Goal: Task Accomplishment & Management: Use online tool/utility

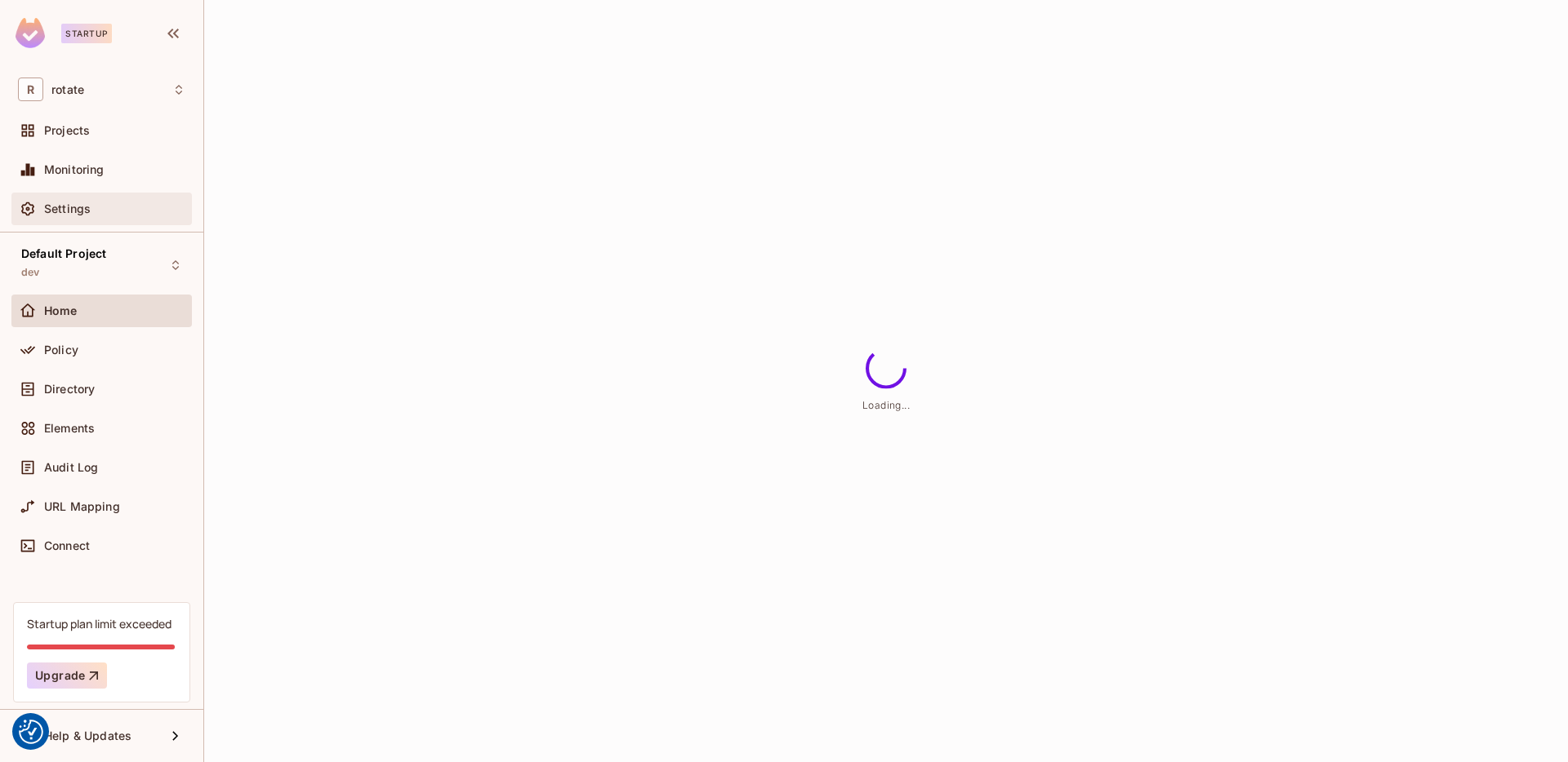
click at [51, 208] on span "Settings" at bounding box center [67, 209] width 47 height 13
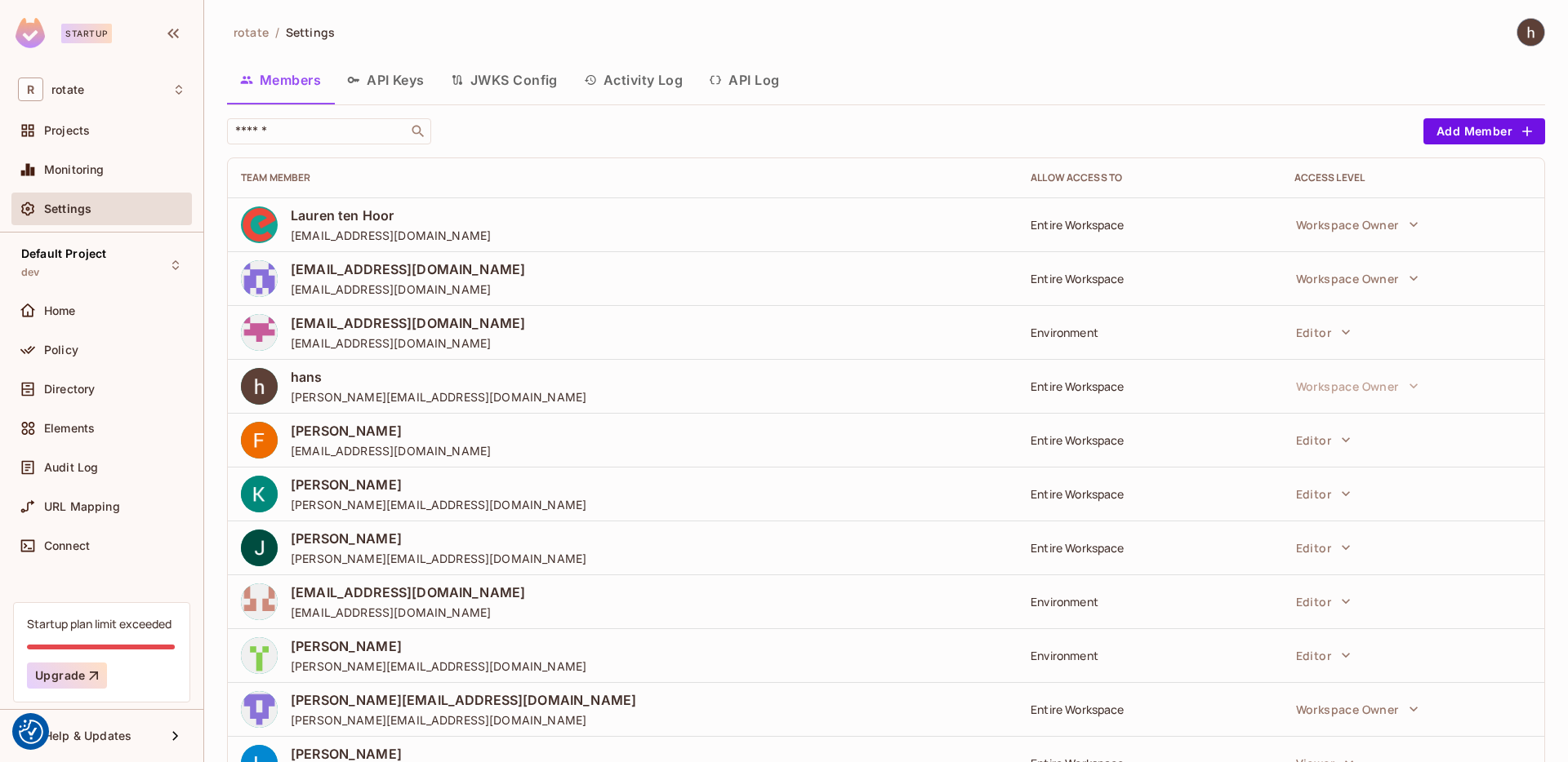
click at [397, 82] on button "API Keys" at bounding box center [385, 80] width 104 height 41
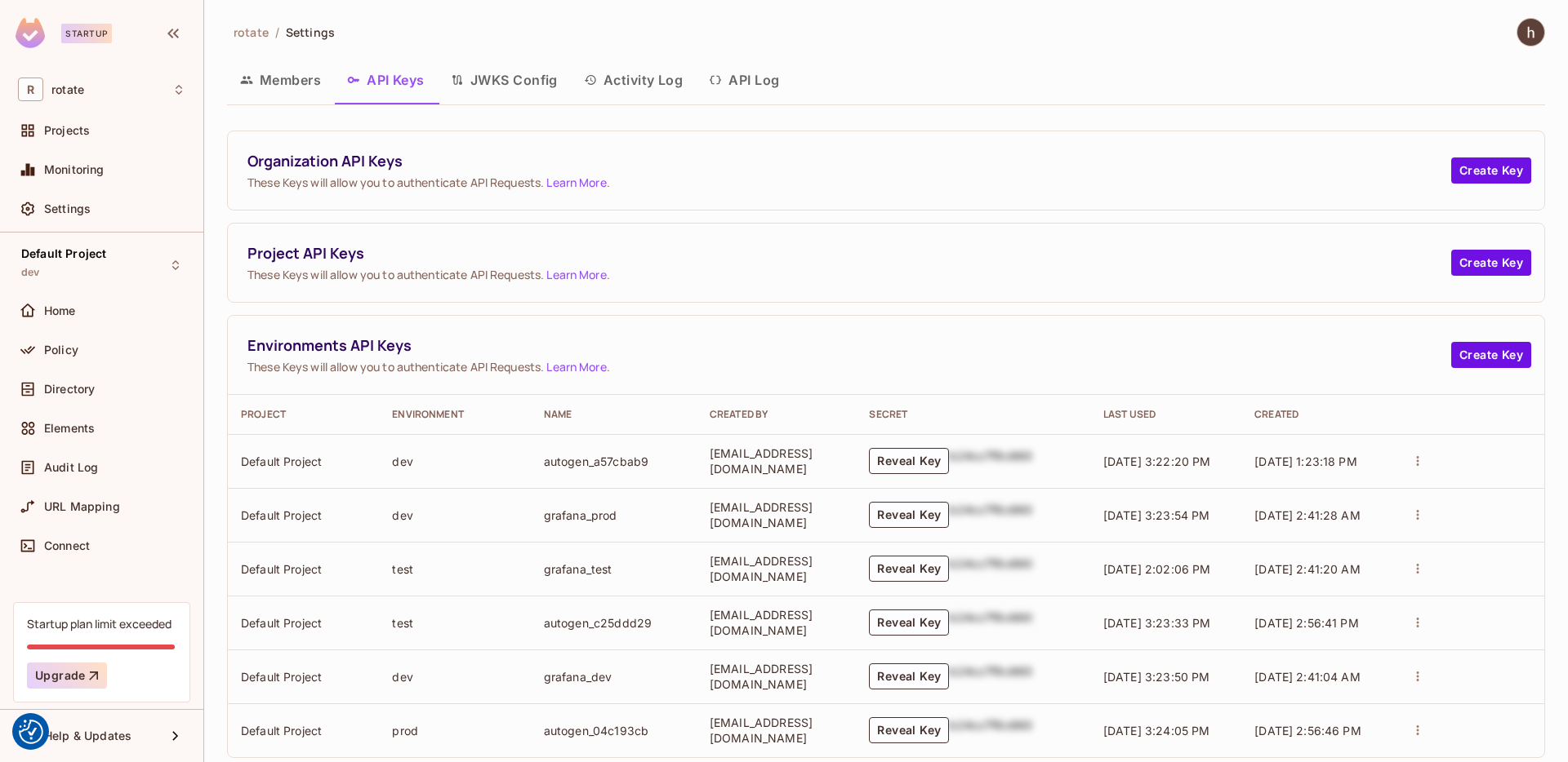
click at [1536, 35] on img at bounding box center [1530, 31] width 27 height 27
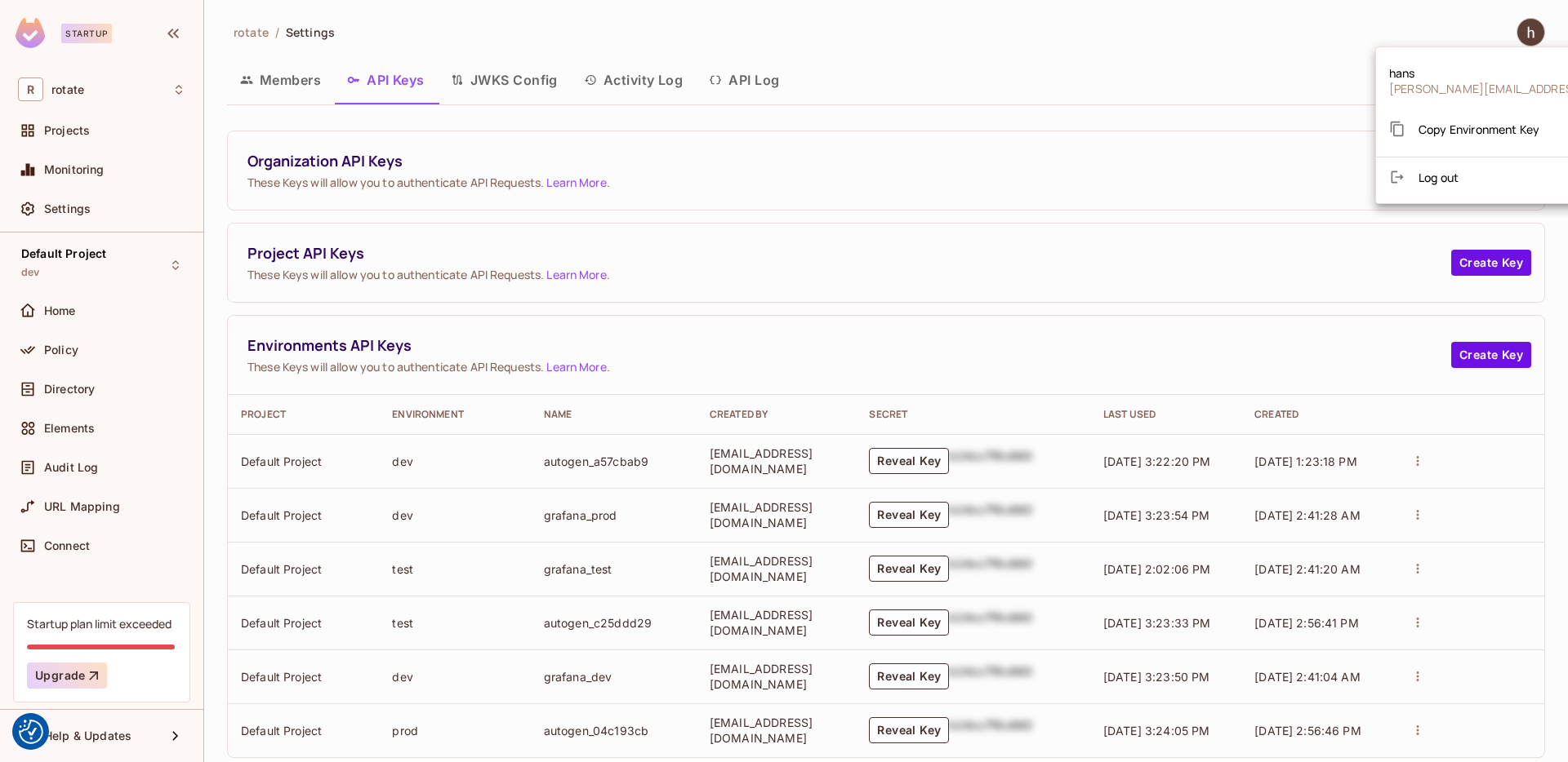
click at [1494, 122] on span "Copy Environment Key" at bounding box center [1479, 129] width 121 height 16
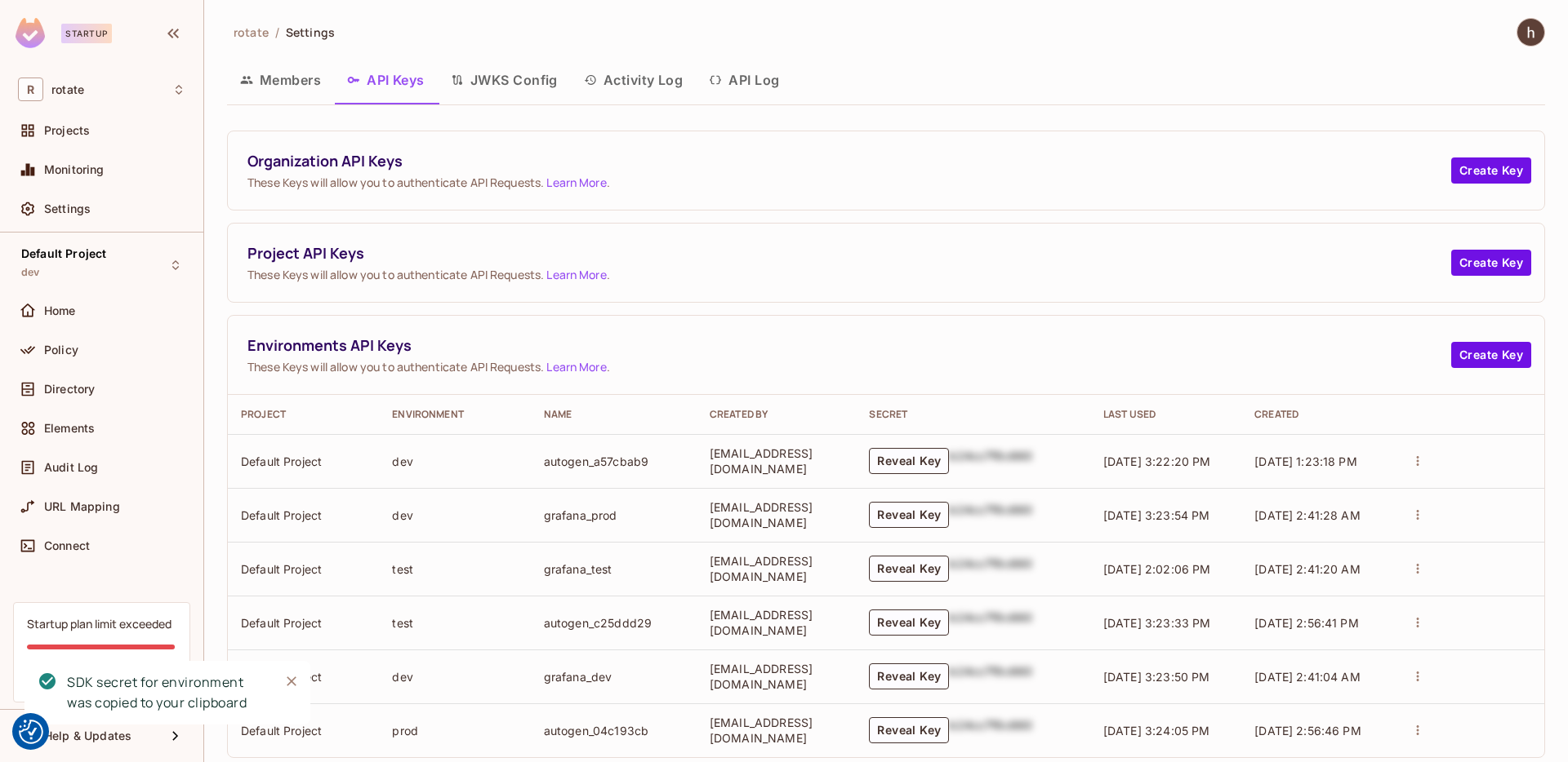
click at [1091, 189] on span "These Keys will allow you to authenticate API Requests. Learn More ." at bounding box center [850, 182] width 1204 height 16
click at [1548, 40] on div "rotate / Settings Members API Keys JWKS Config Activity Log API Log Organizatio…" at bounding box center [886, 381] width 1364 height 762
click at [1533, 40] on img at bounding box center [1530, 31] width 27 height 27
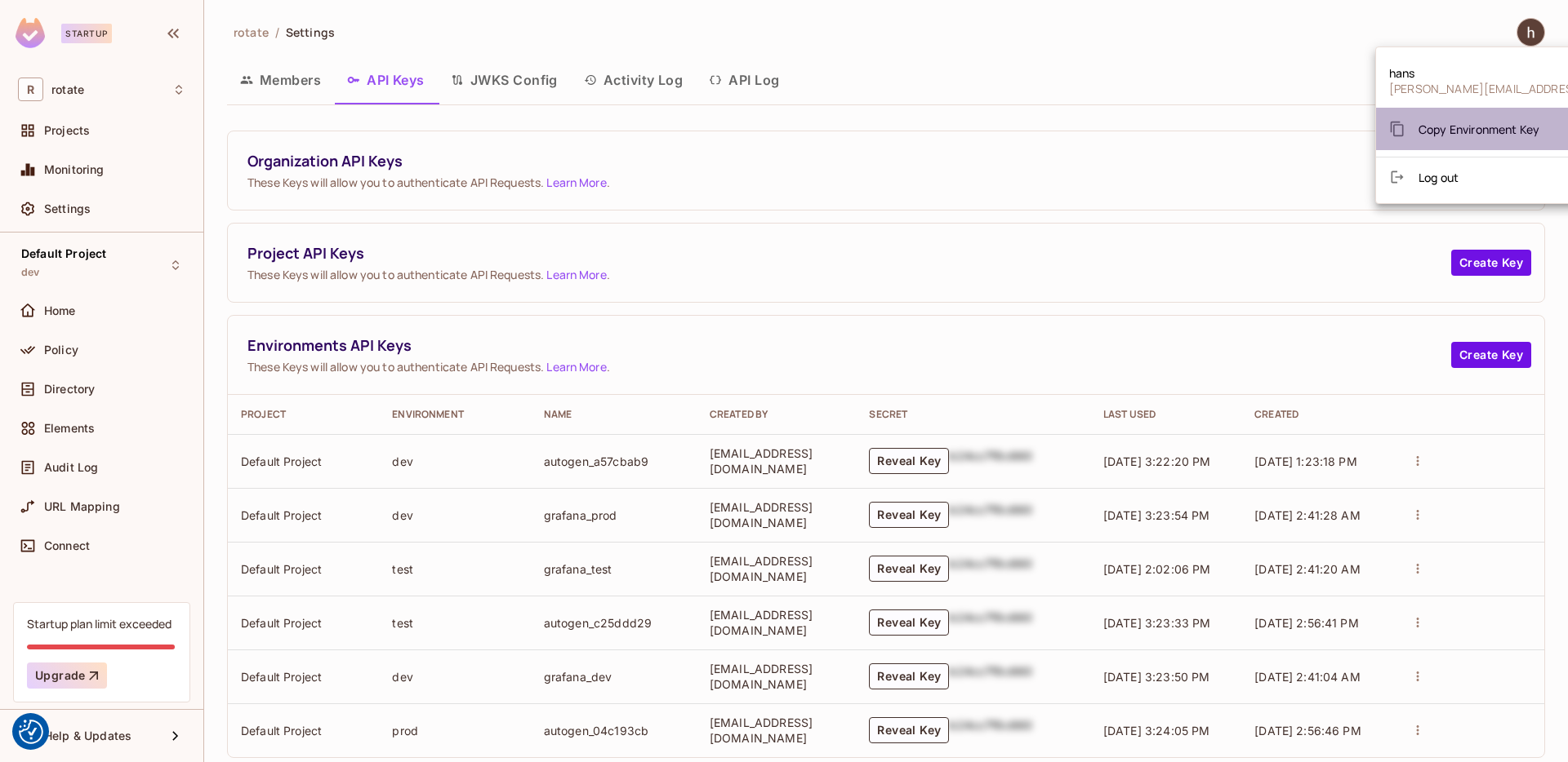
click at [1493, 138] on div "Copy Environment Key" at bounding box center [1464, 129] width 150 height 33
click at [935, 471] on div at bounding box center [784, 381] width 1568 height 762
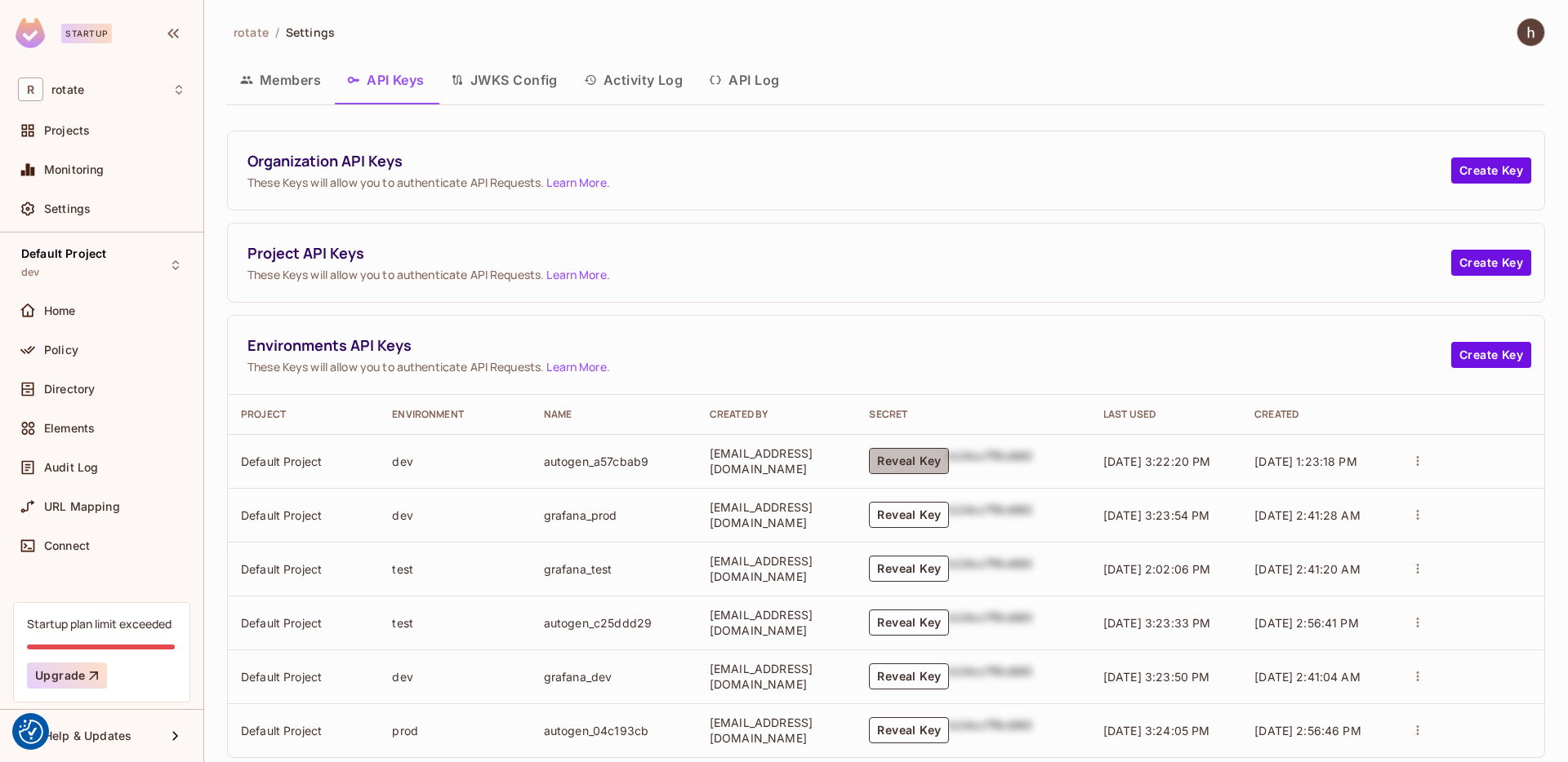
click at [947, 463] on button "Reveal Key" at bounding box center [908, 461] width 80 height 27
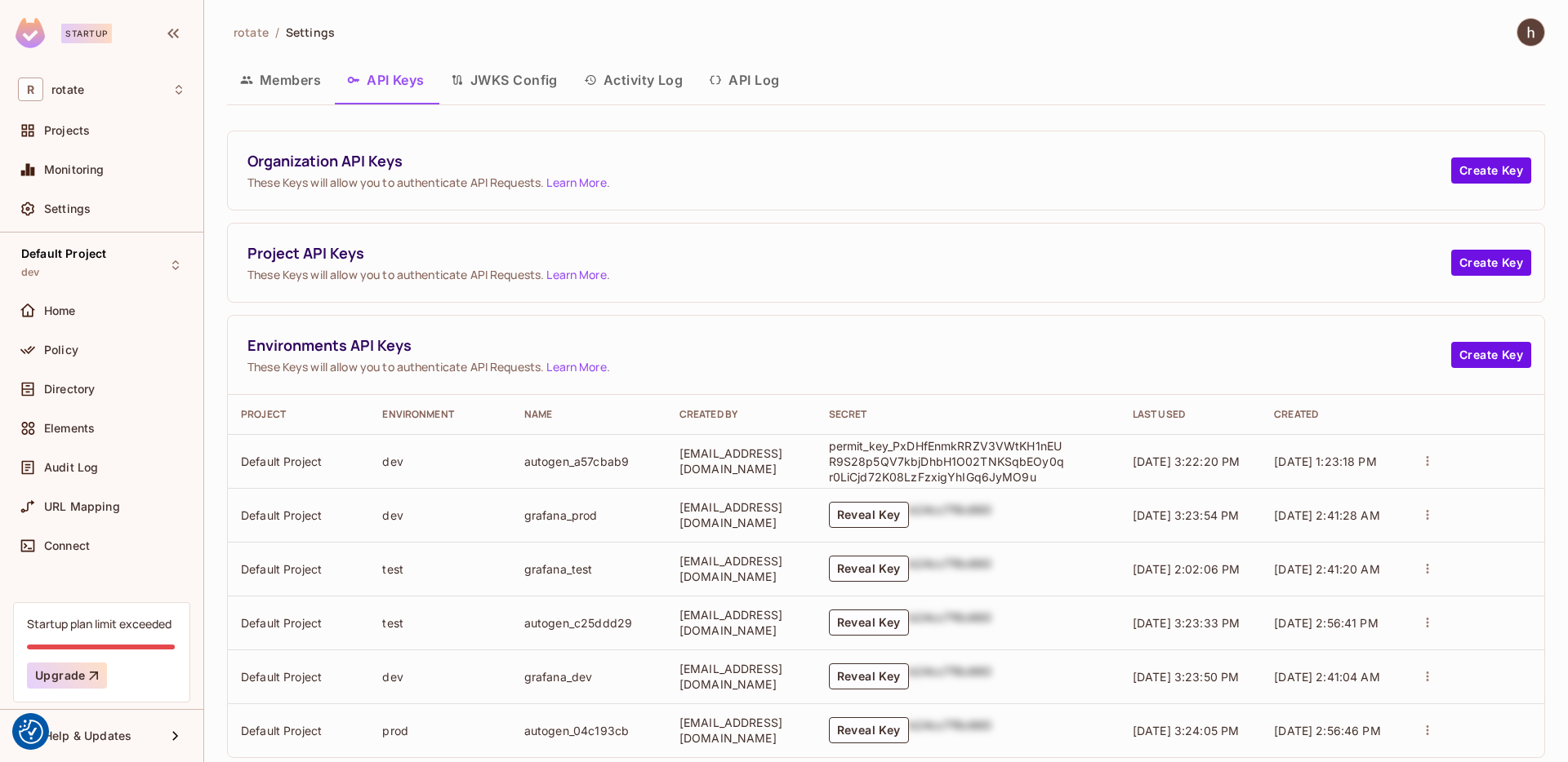
click at [938, 470] on p "permit_key_PxDHfEnmkRRZV3VWtKH1nEUR9S28p5QV7kbjDhbH1O02TNKSqbEOy0qr0LiCjd72K08L…" at bounding box center [948, 462] width 236 height 47
click at [911, 500] on td "Reveal Key b24cc7f8c660" at bounding box center [968, 515] width 304 height 54
click at [909, 506] on button "Reveal Key" at bounding box center [869, 515] width 80 height 27
click at [1133, 351] on span "Environments API Keys" at bounding box center [850, 345] width 1204 height 20
click at [287, 73] on button "Members" at bounding box center [280, 80] width 107 height 41
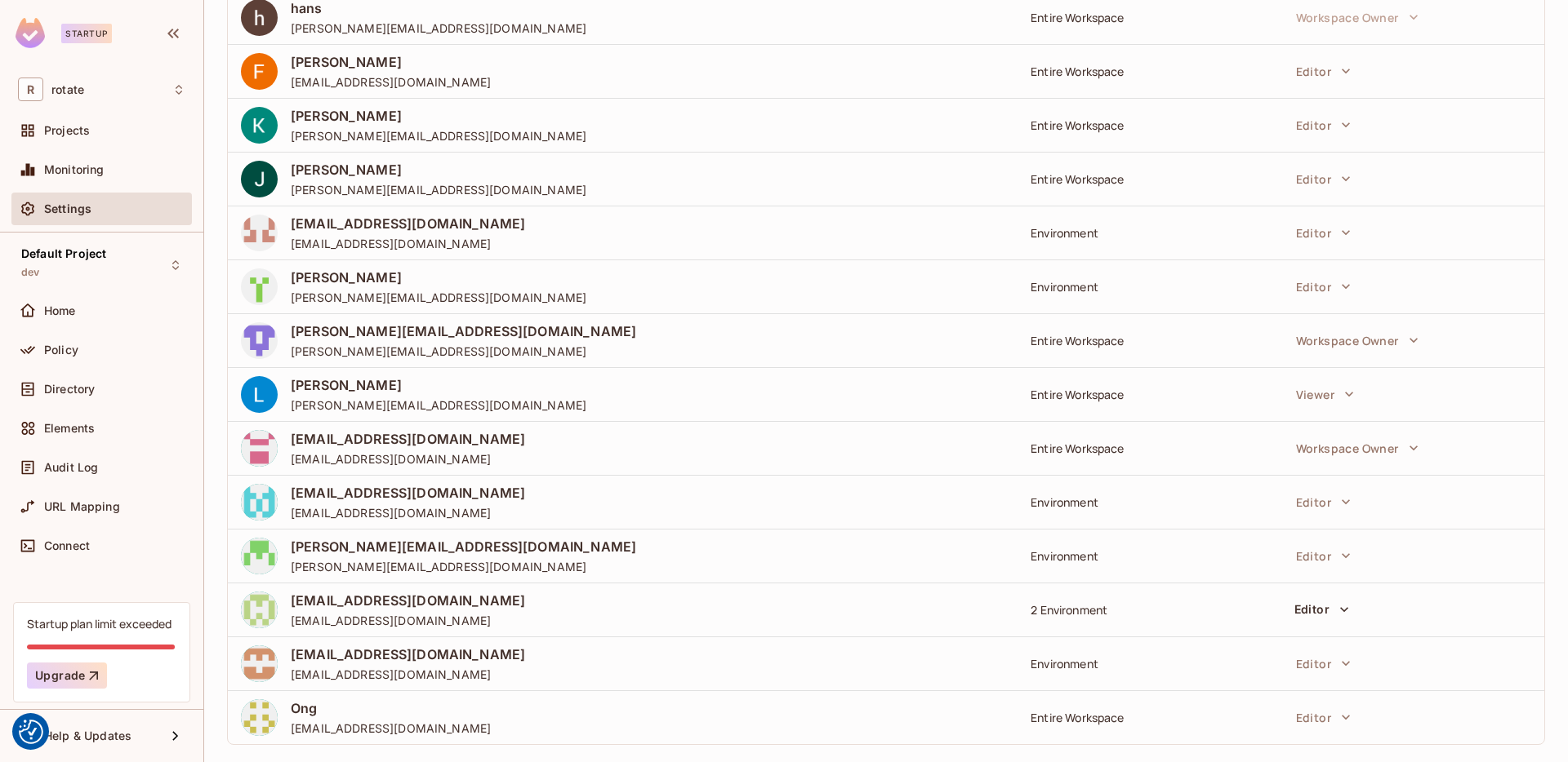
scroll to position [387, 0]
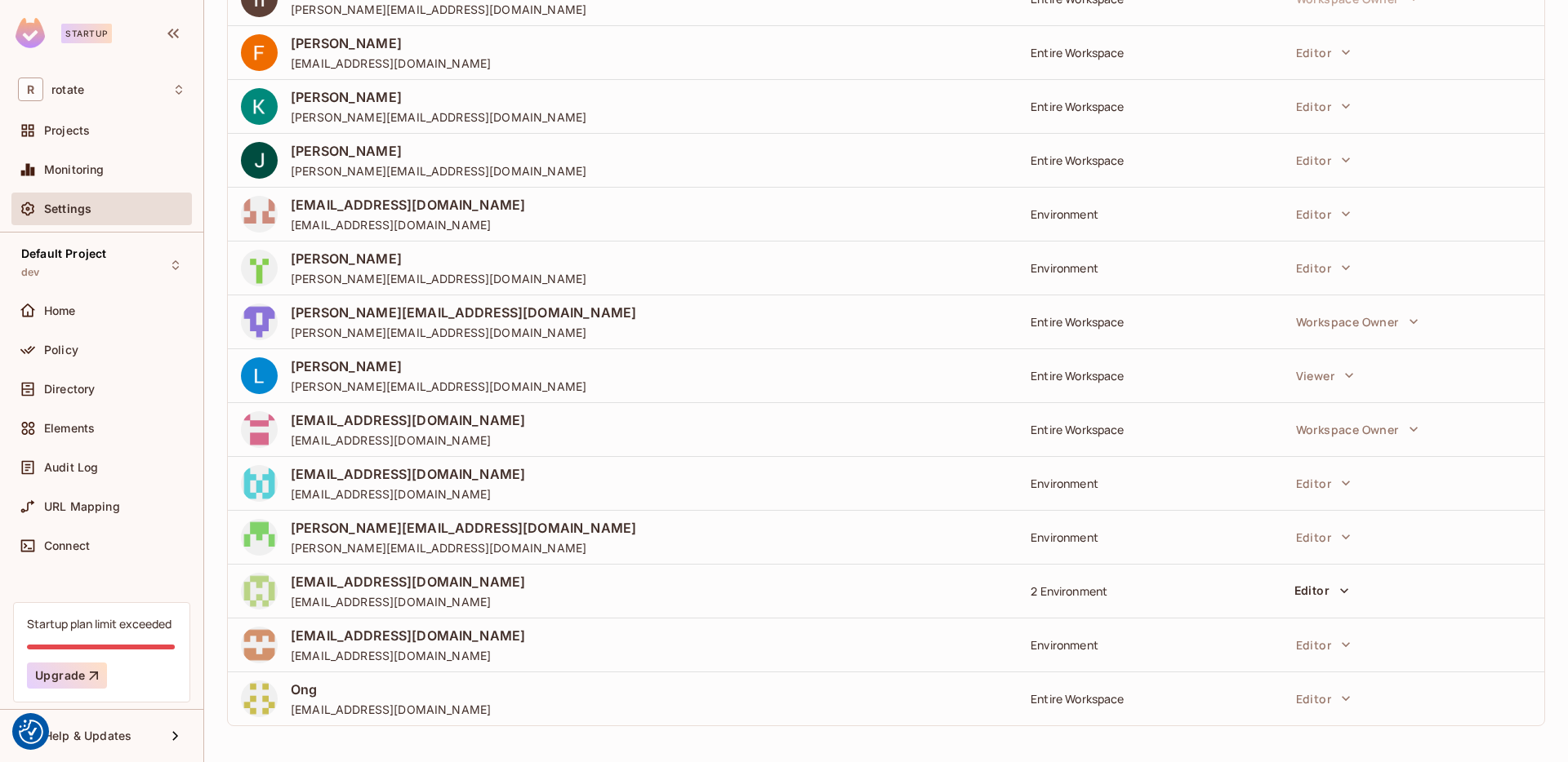
click at [1060, 693] on div "Entire Workspace" at bounding box center [1149, 699] width 236 height 16
click at [1349, 702] on icon "button" at bounding box center [1346, 699] width 16 height 16
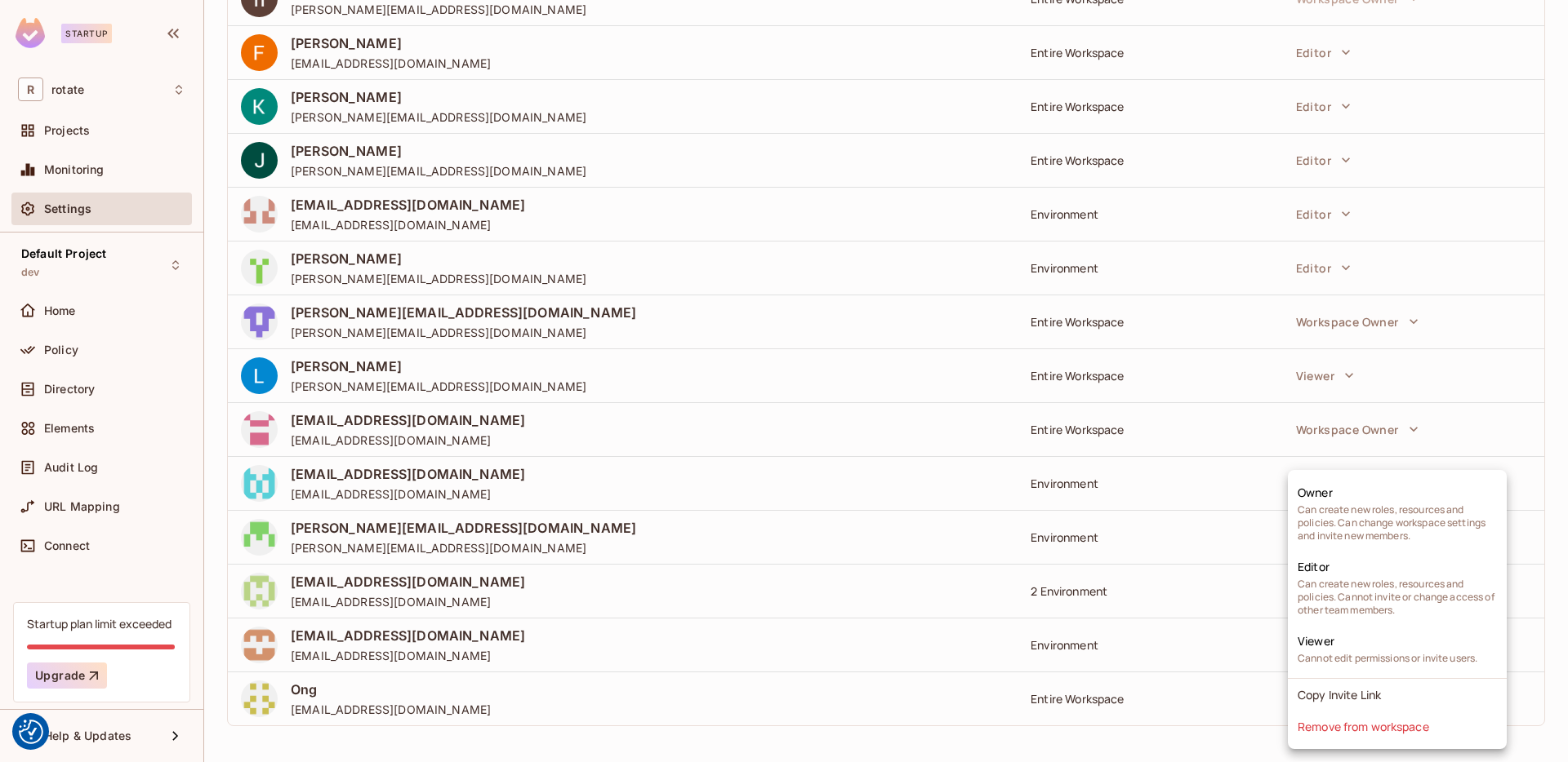
click at [1221, 706] on div at bounding box center [784, 381] width 1568 height 762
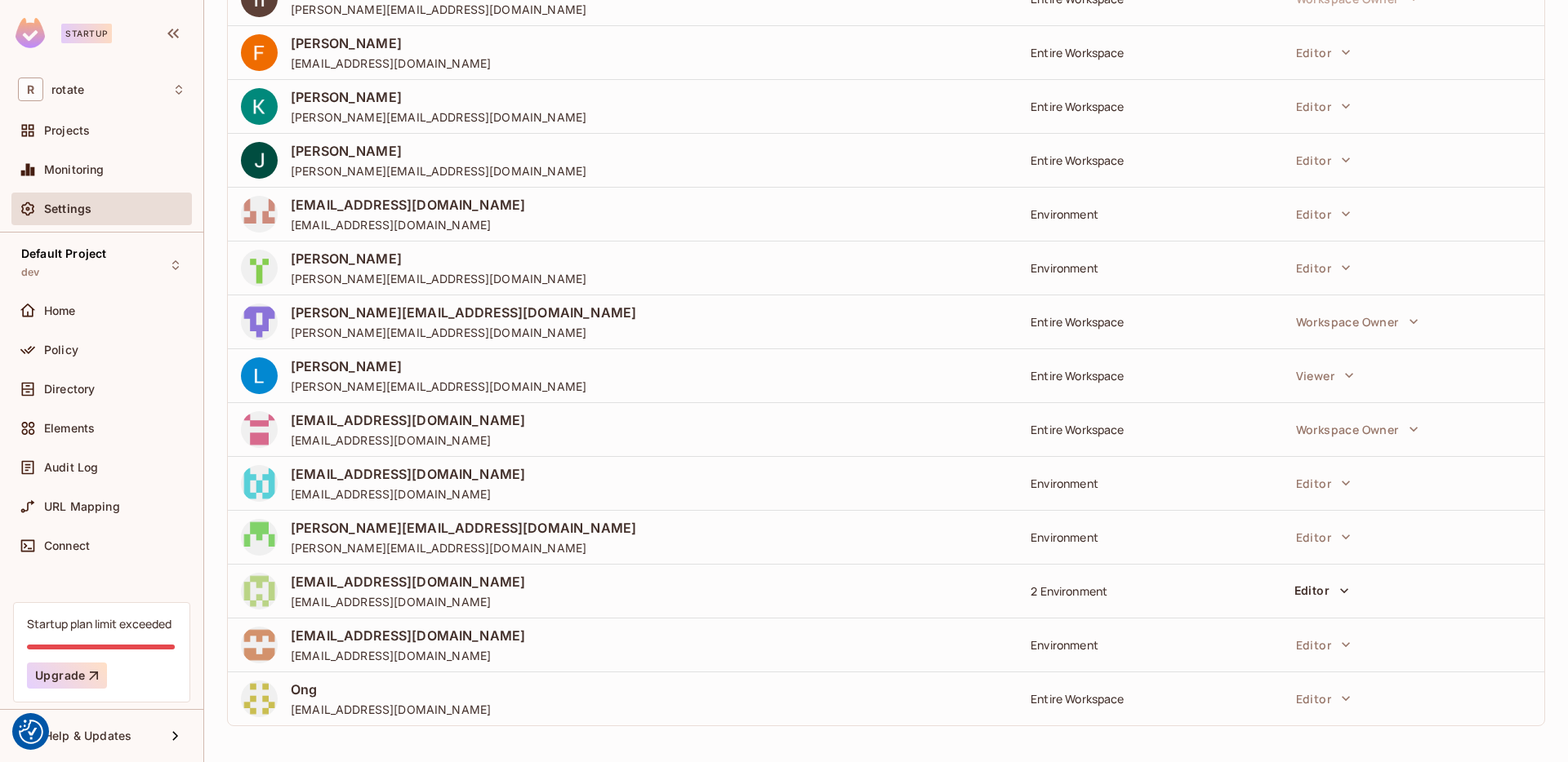
click at [291, 679] on td "Ong [EMAIL_ADDRESS][DOMAIN_NAME]" at bounding box center [623, 698] width 790 height 54
click at [291, 696] on span "Ong" at bounding box center [390, 690] width 200 height 18
click at [272, 706] on img at bounding box center [259, 699] width 37 height 37
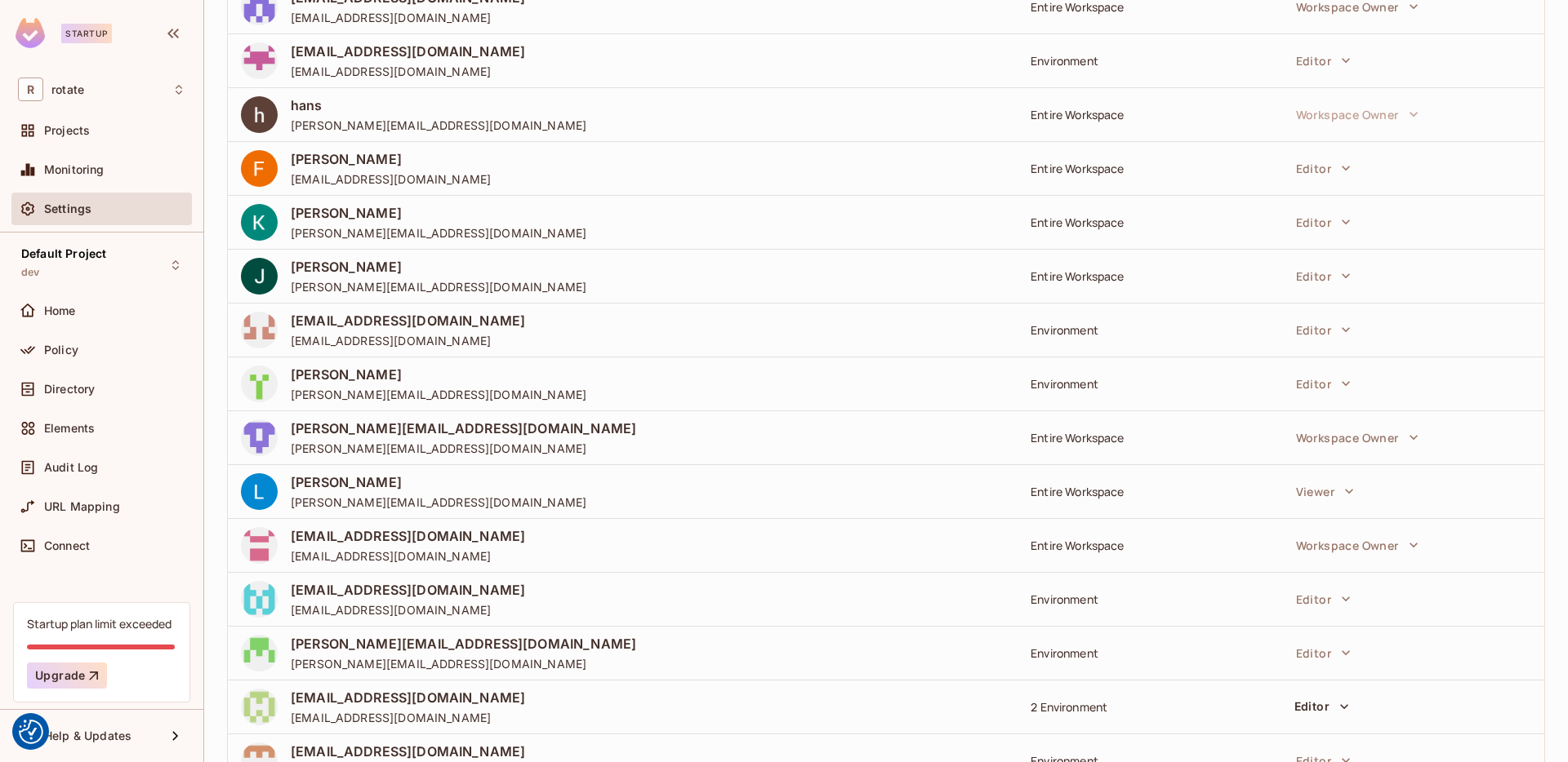
scroll to position [0, 0]
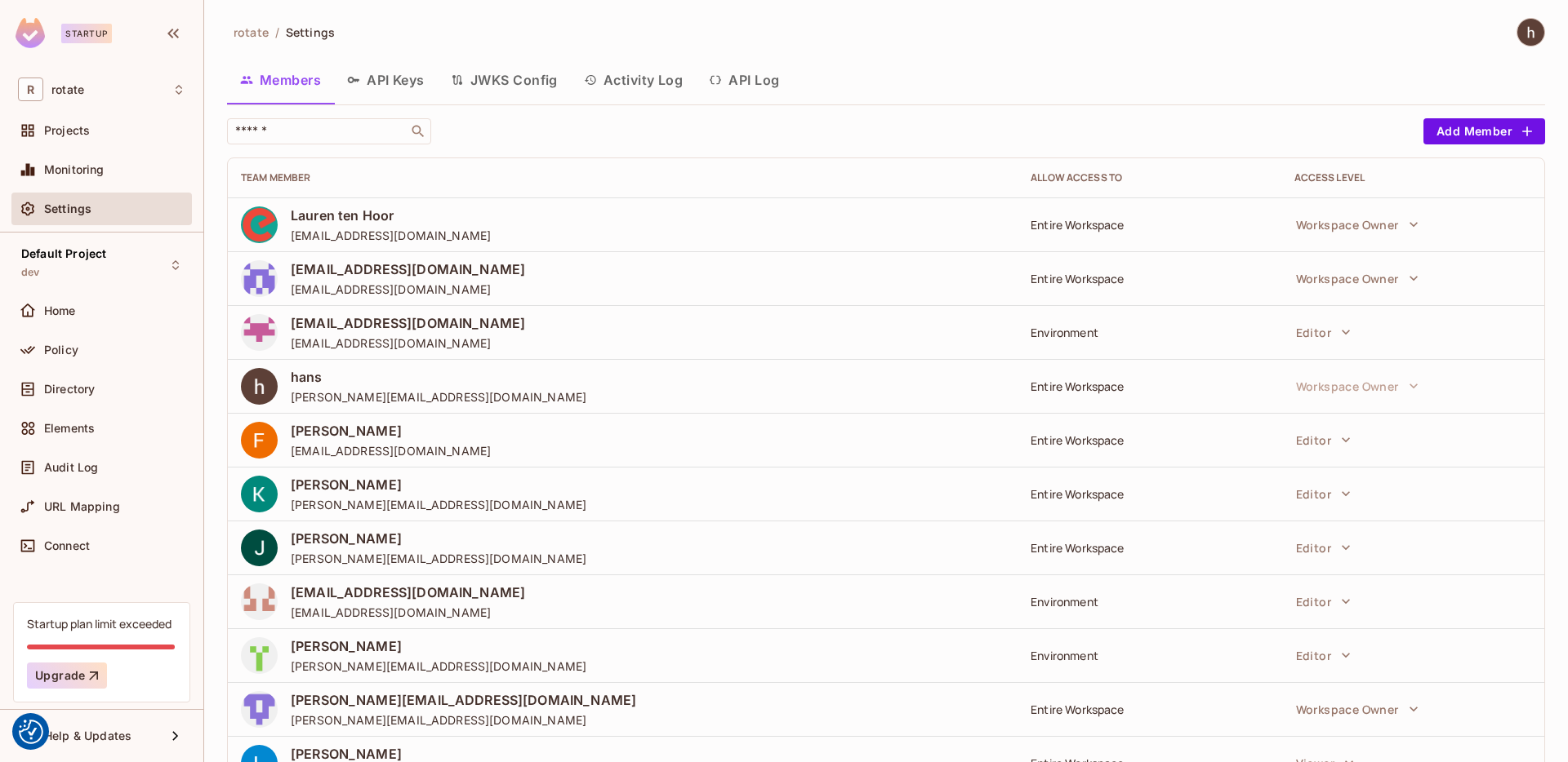
click at [108, 212] on div "Settings" at bounding box center [115, 209] width 141 height 13
click at [131, 163] on div "Monitoring" at bounding box center [115, 169] width 141 height 13
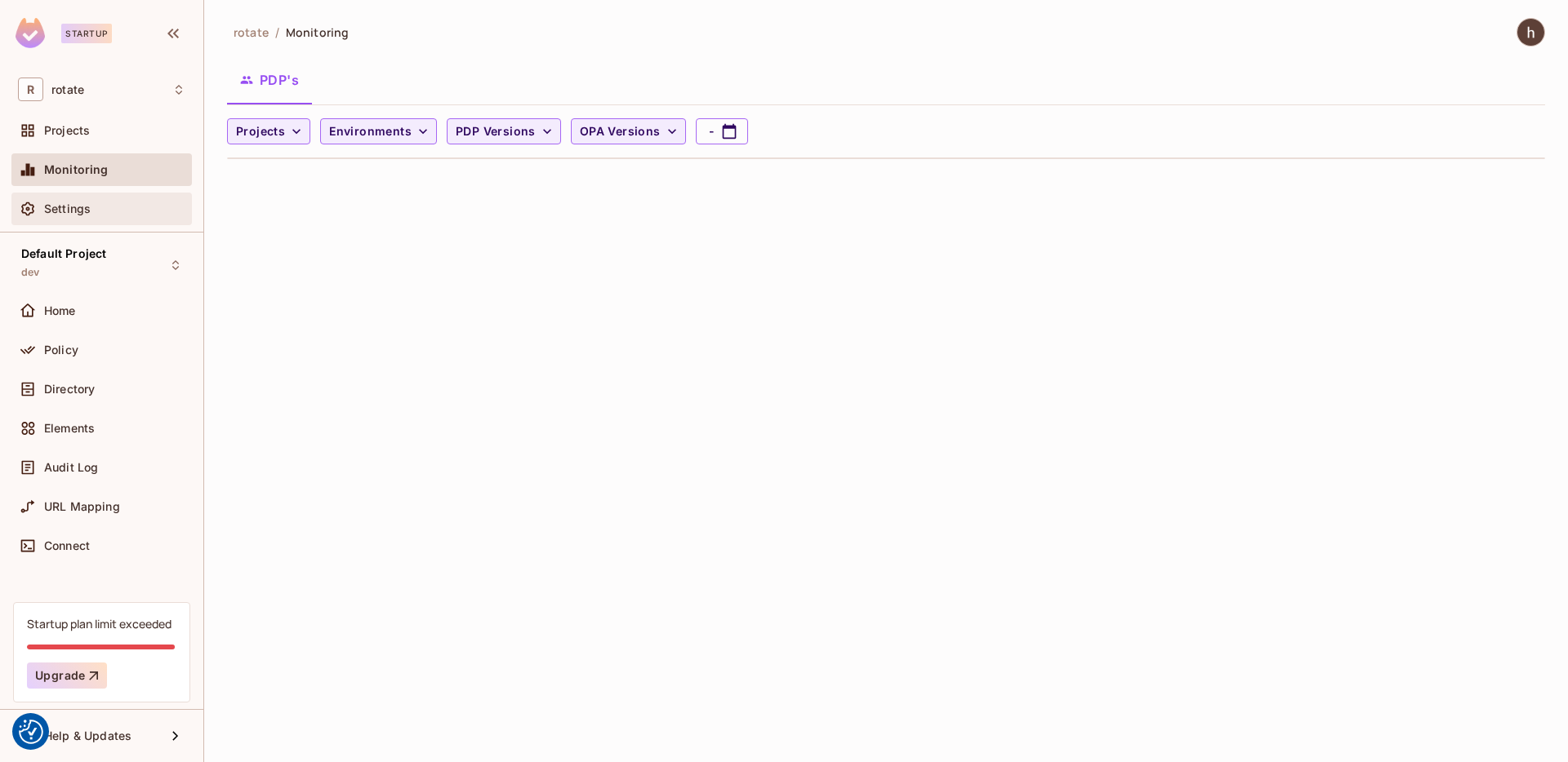
click at [122, 194] on div "Settings" at bounding box center [101, 209] width 181 height 33
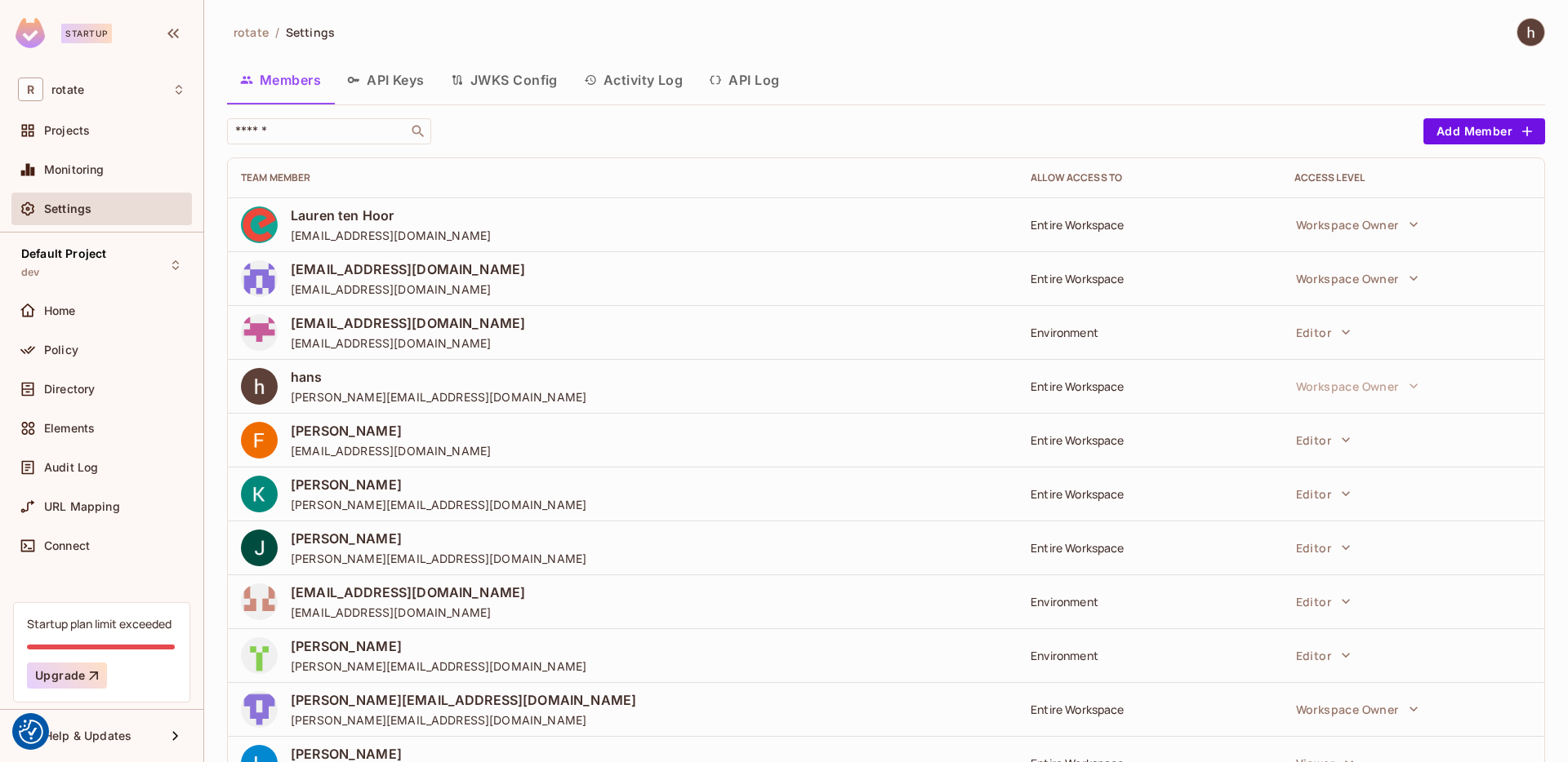
click at [104, 187] on div "Monitoring" at bounding box center [101, 173] width 181 height 39
click at [124, 155] on div "Monitoring" at bounding box center [101, 170] width 181 height 33
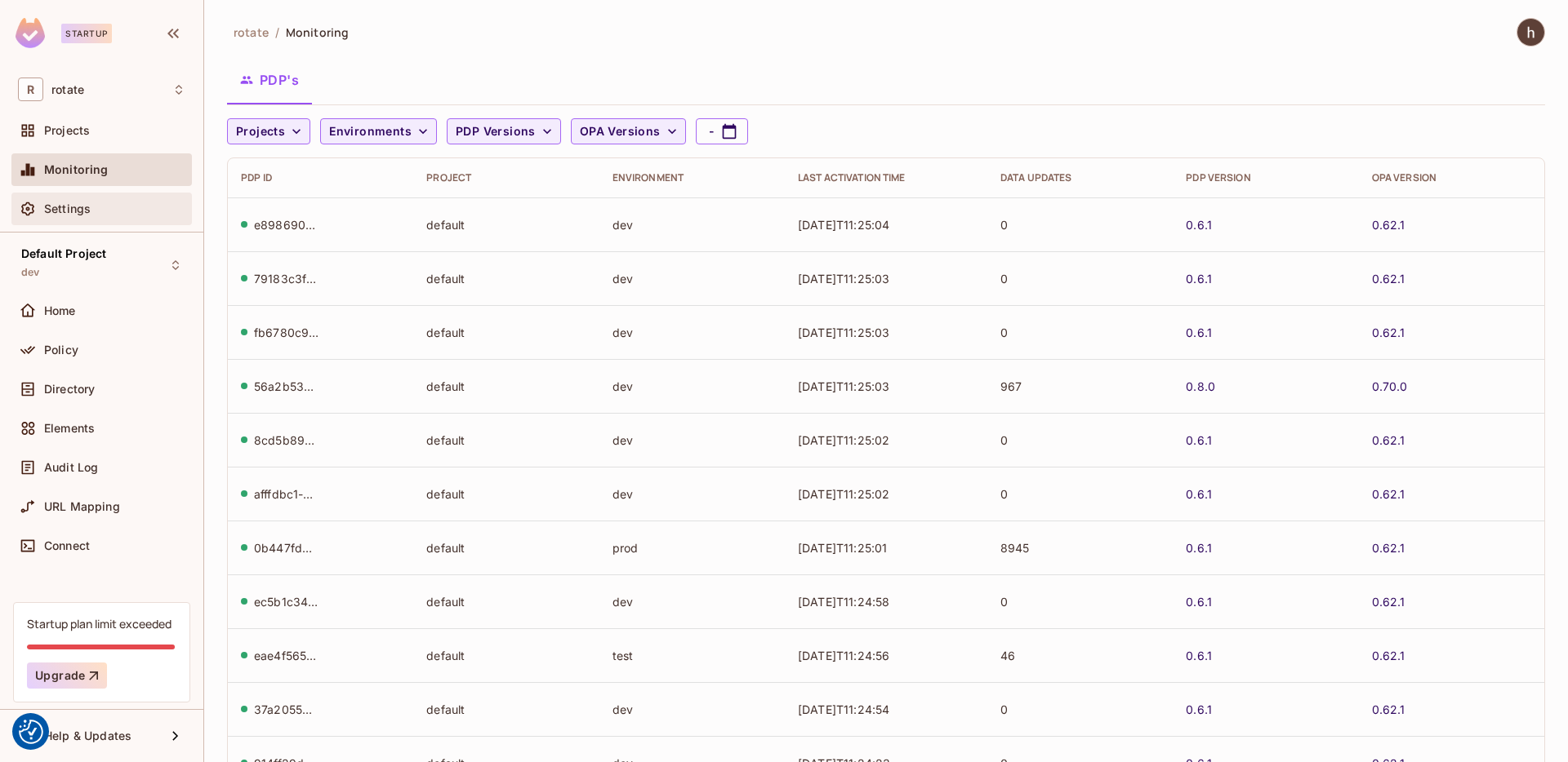
click at [115, 211] on div "Settings" at bounding box center [115, 209] width 141 height 13
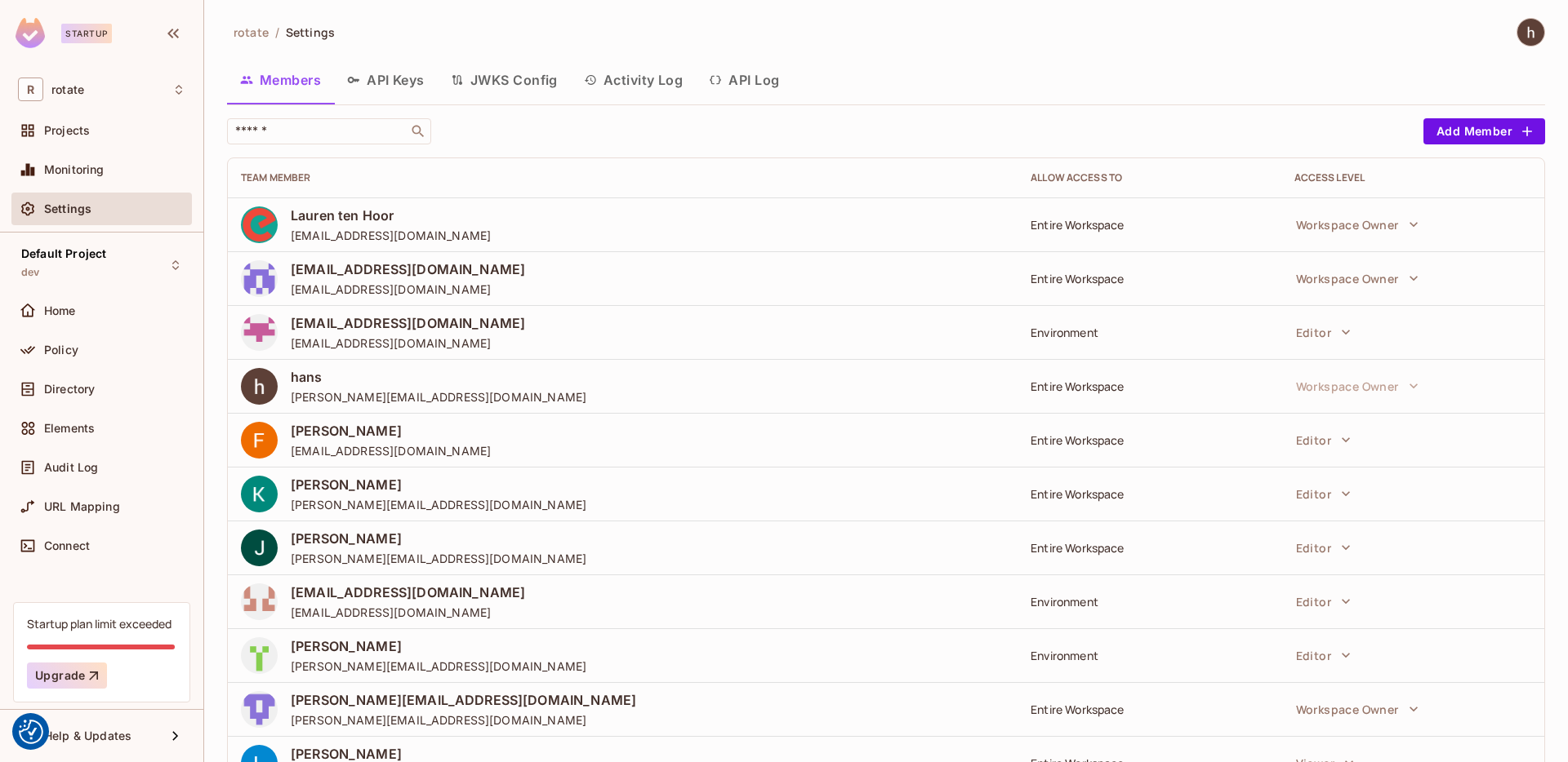
click at [449, 73] on button "JWKS Config" at bounding box center [504, 80] width 133 height 41
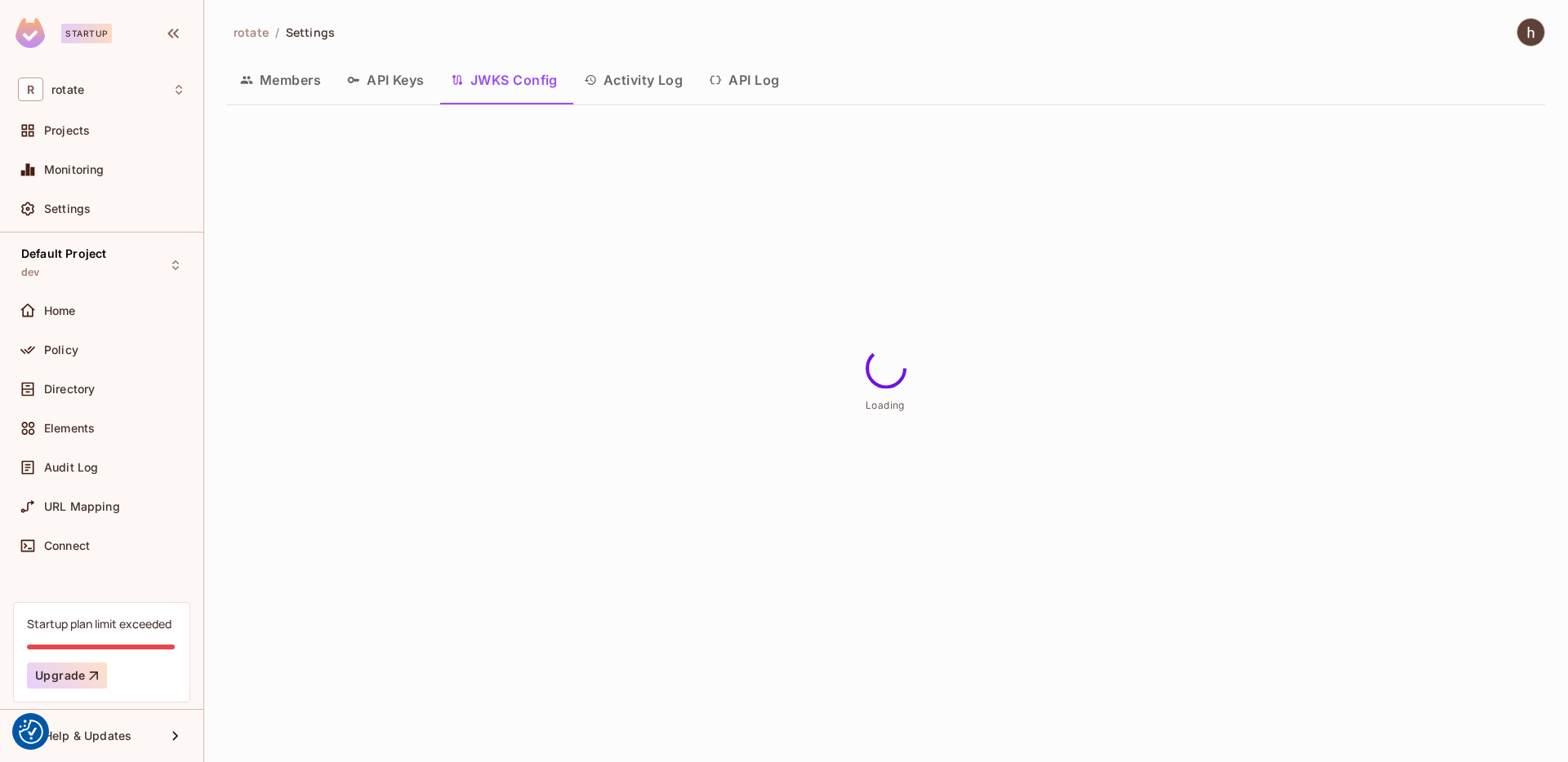
click at [409, 79] on button "API Keys" at bounding box center [385, 80] width 104 height 41
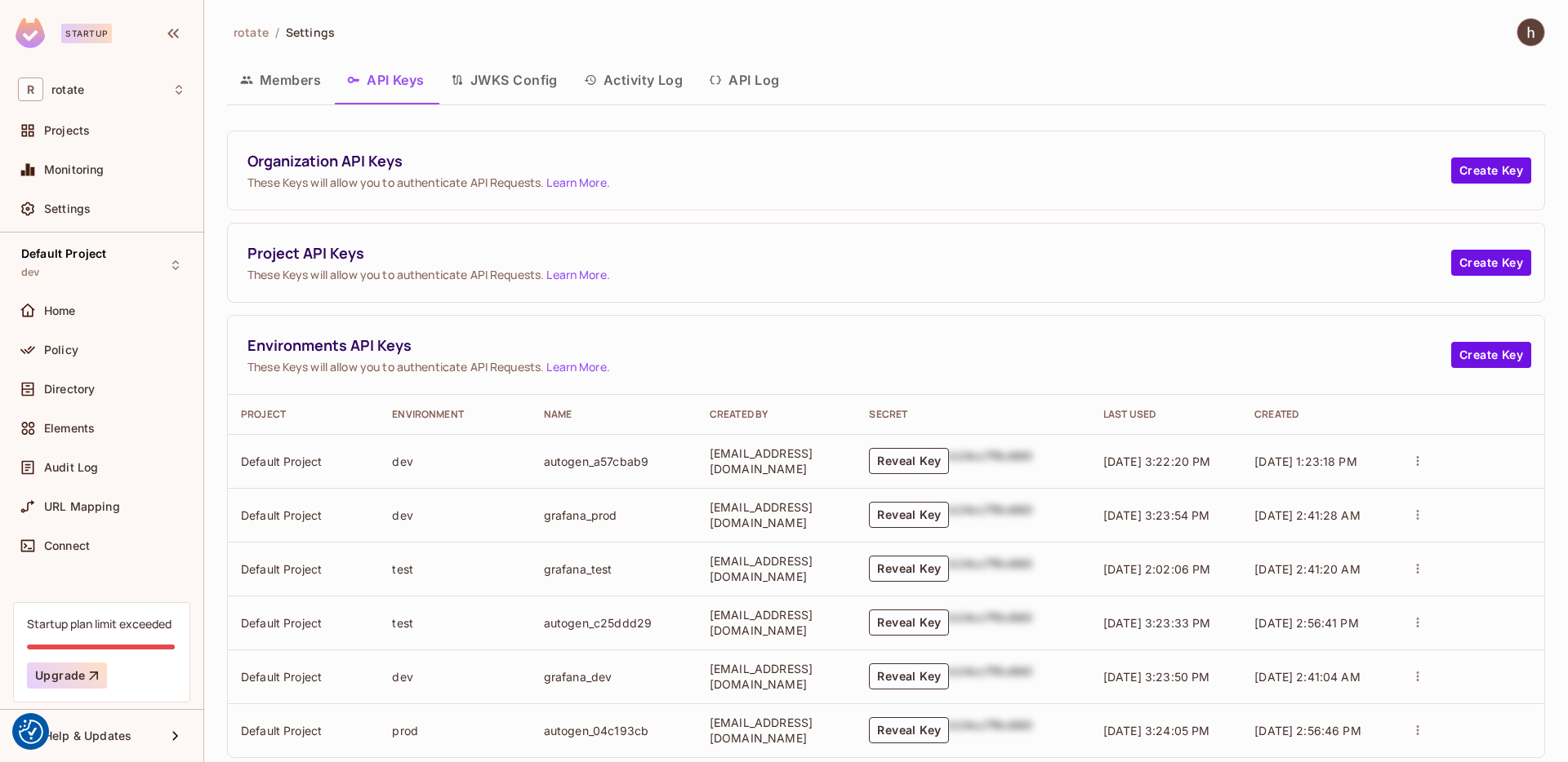
scroll to position [32, 0]
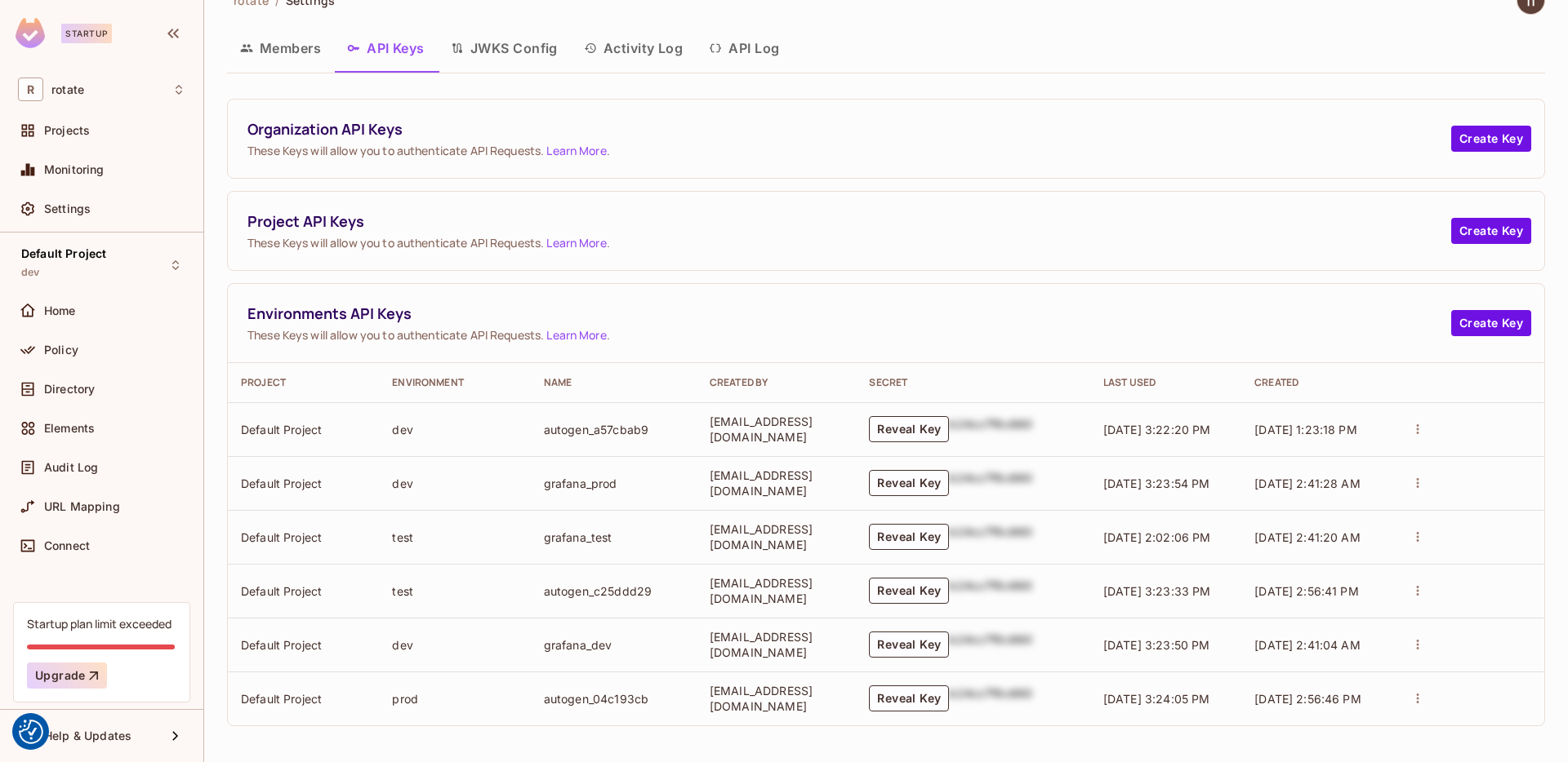
click at [499, 56] on button "JWKS Config" at bounding box center [504, 48] width 133 height 41
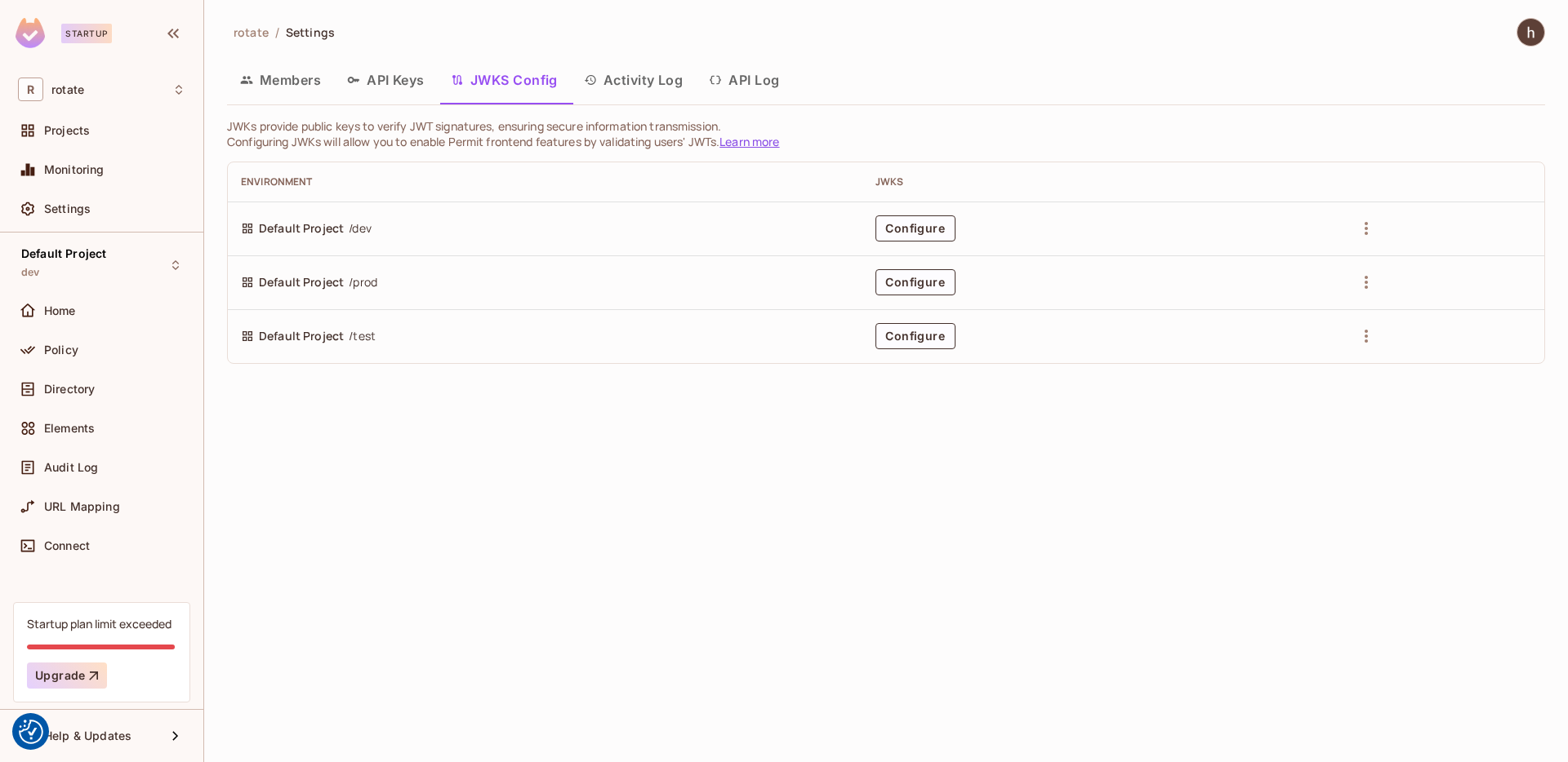
click at [396, 90] on button "API Keys" at bounding box center [385, 80] width 104 height 41
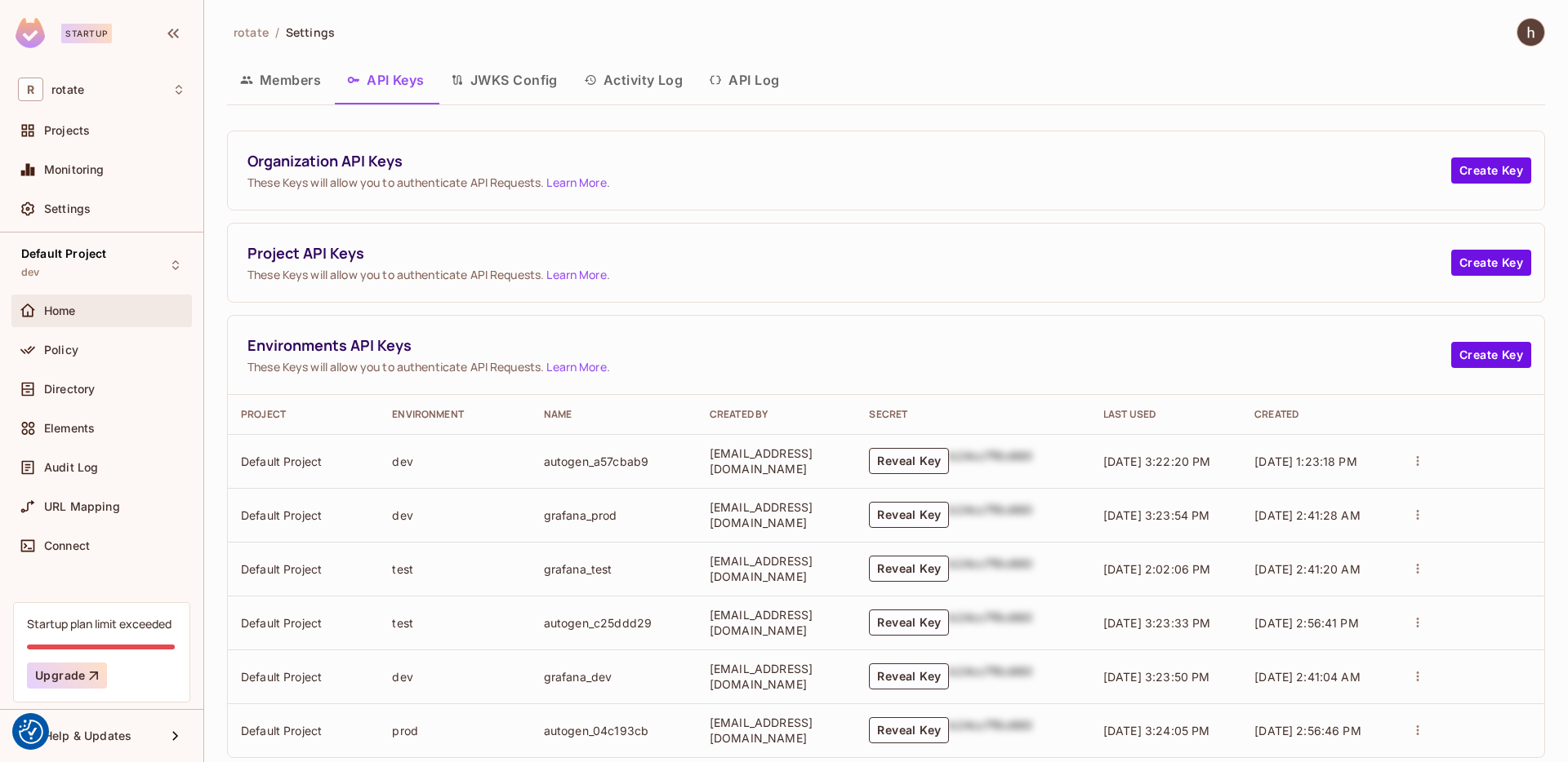
click at [104, 304] on div "Home" at bounding box center [115, 310] width 141 height 13
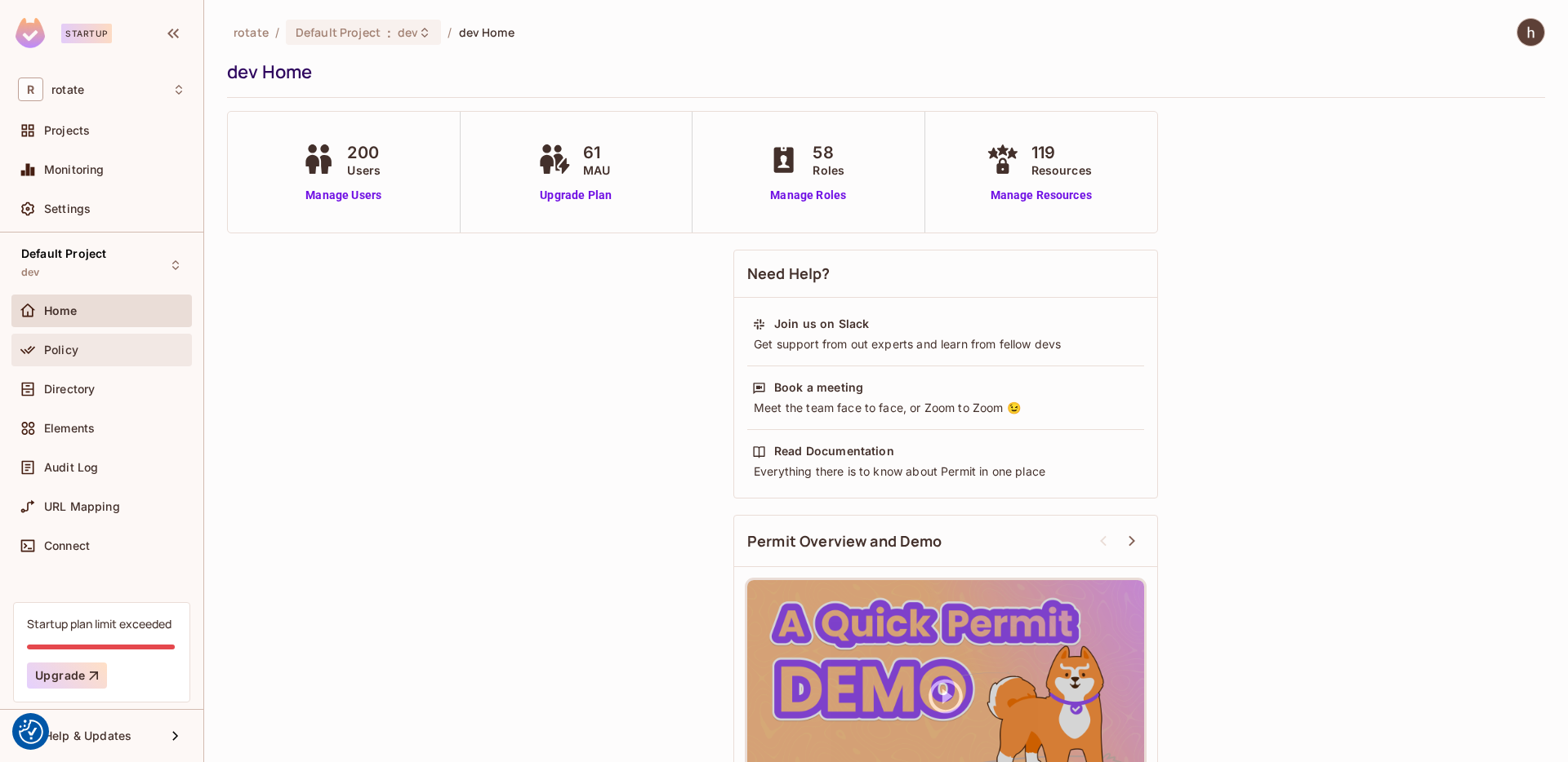
click at [102, 356] on div "Policy" at bounding box center [102, 350] width 168 height 19
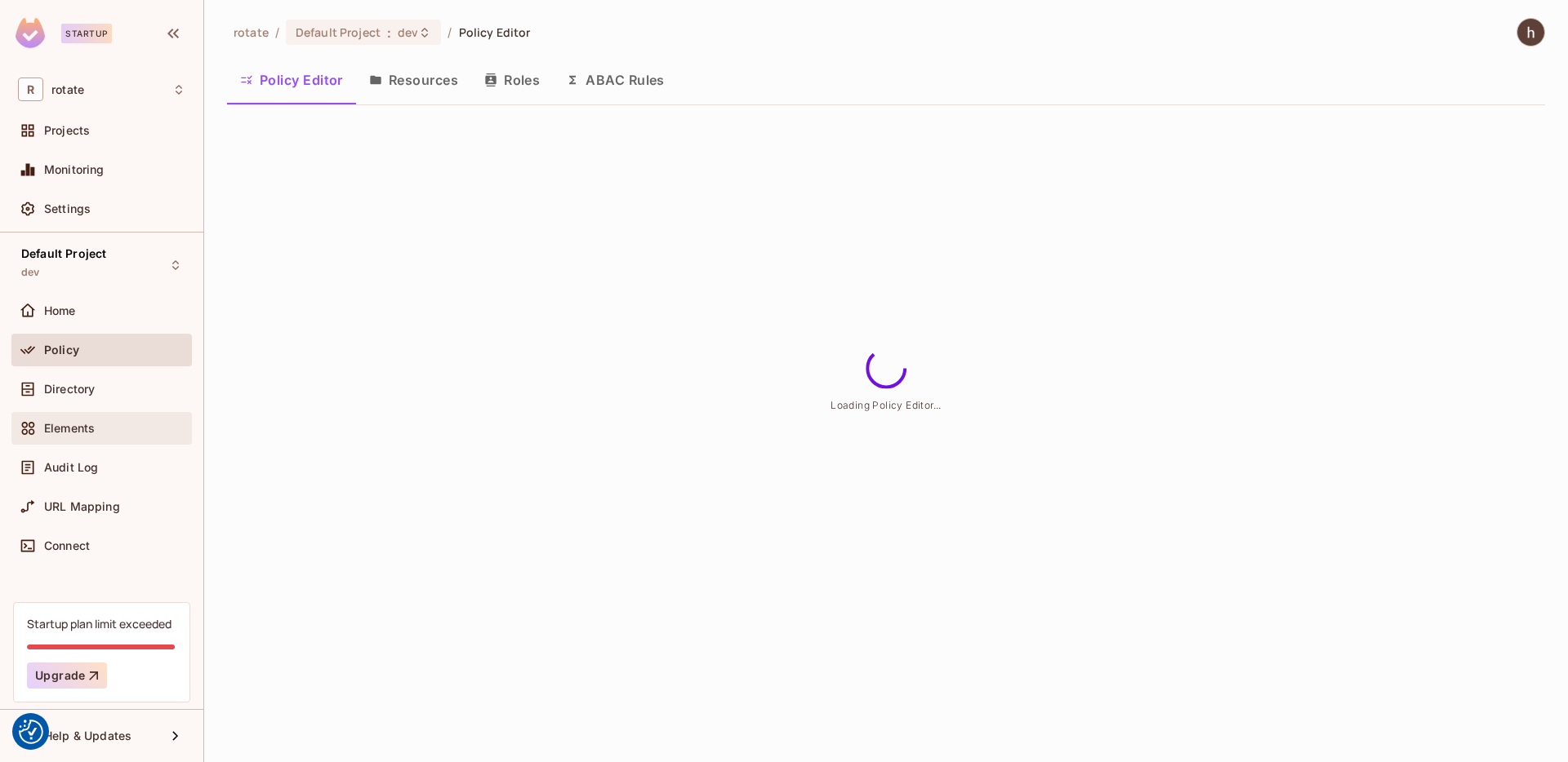
click at [101, 409] on div "Directory" at bounding box center [101, 392] width 181 height 39
click at [100, 424] on div "Elements" at bounding box center [115, 429] width 141 height 13
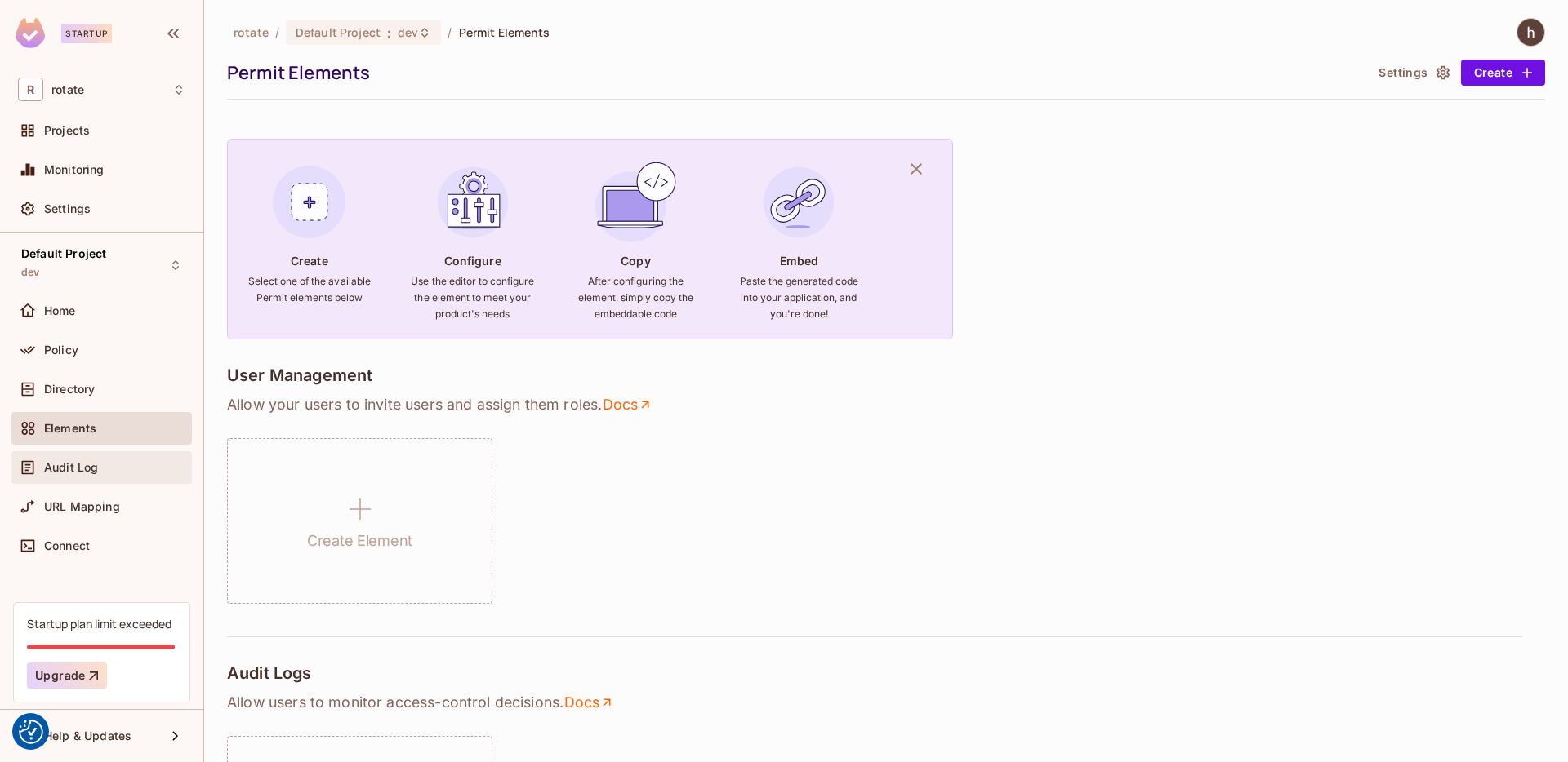
click at [76, 452] on div "Audit Log" at bounding box center [101, 468] width 181 height 33
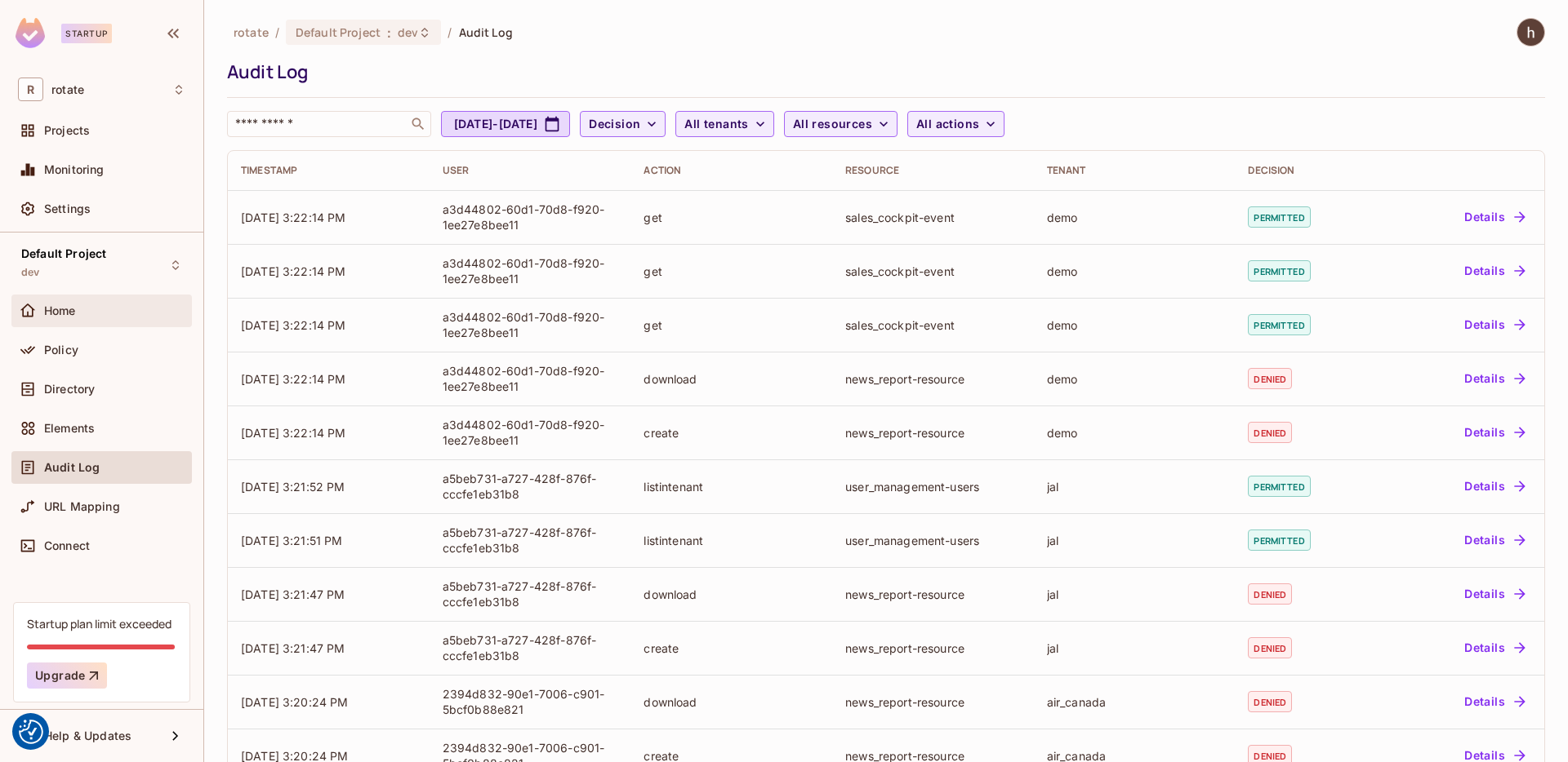
click at [74, 321] on div "Home" at bounding box center [101, 311] width 181 height 33
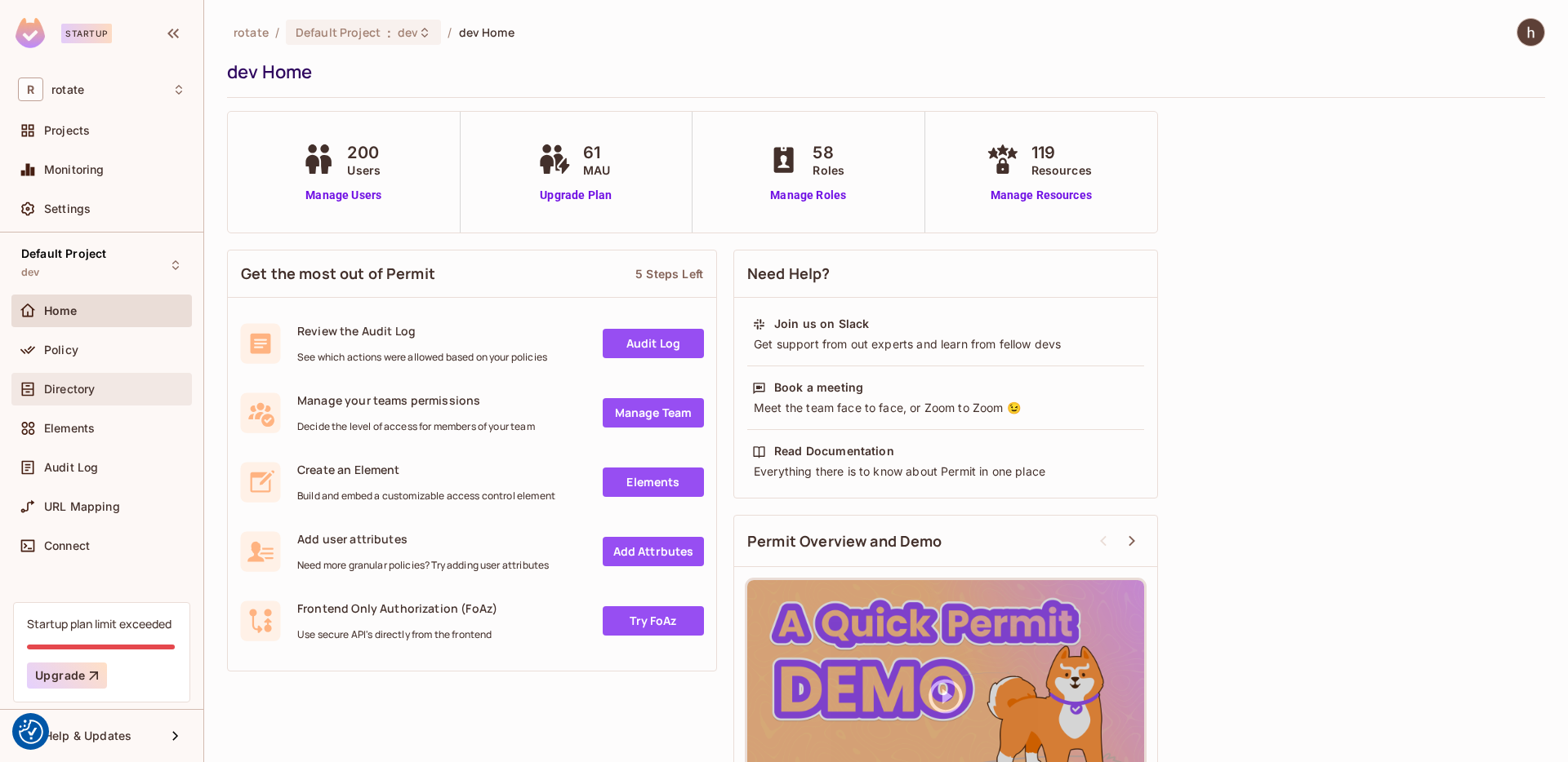
click at [107, 381] on div "Directory" at bounding box center [102, 388] width 168 height 19
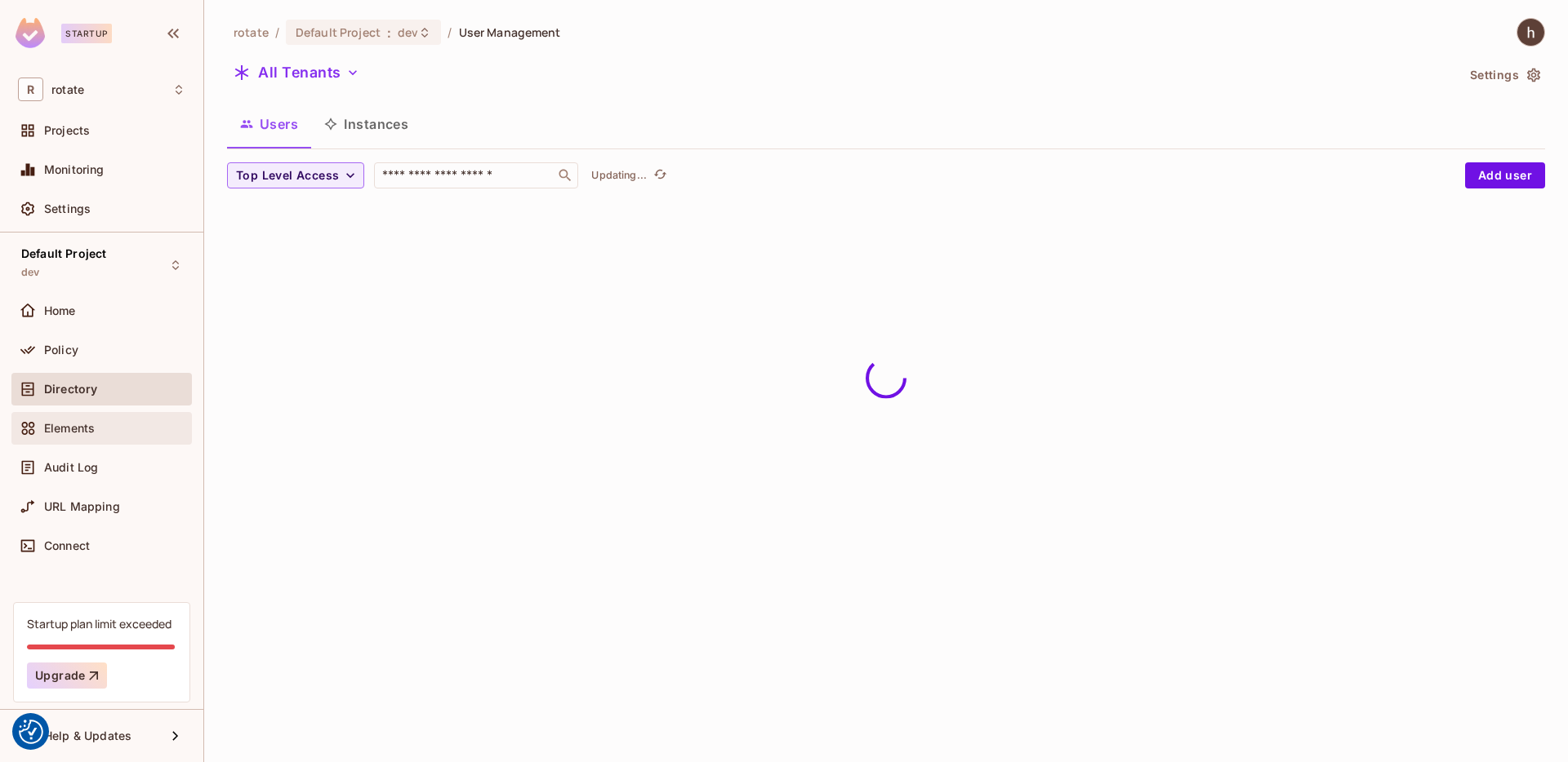
click at [99, 430] on div "Elements" at bounding box center [115, 429] width 141 height 13
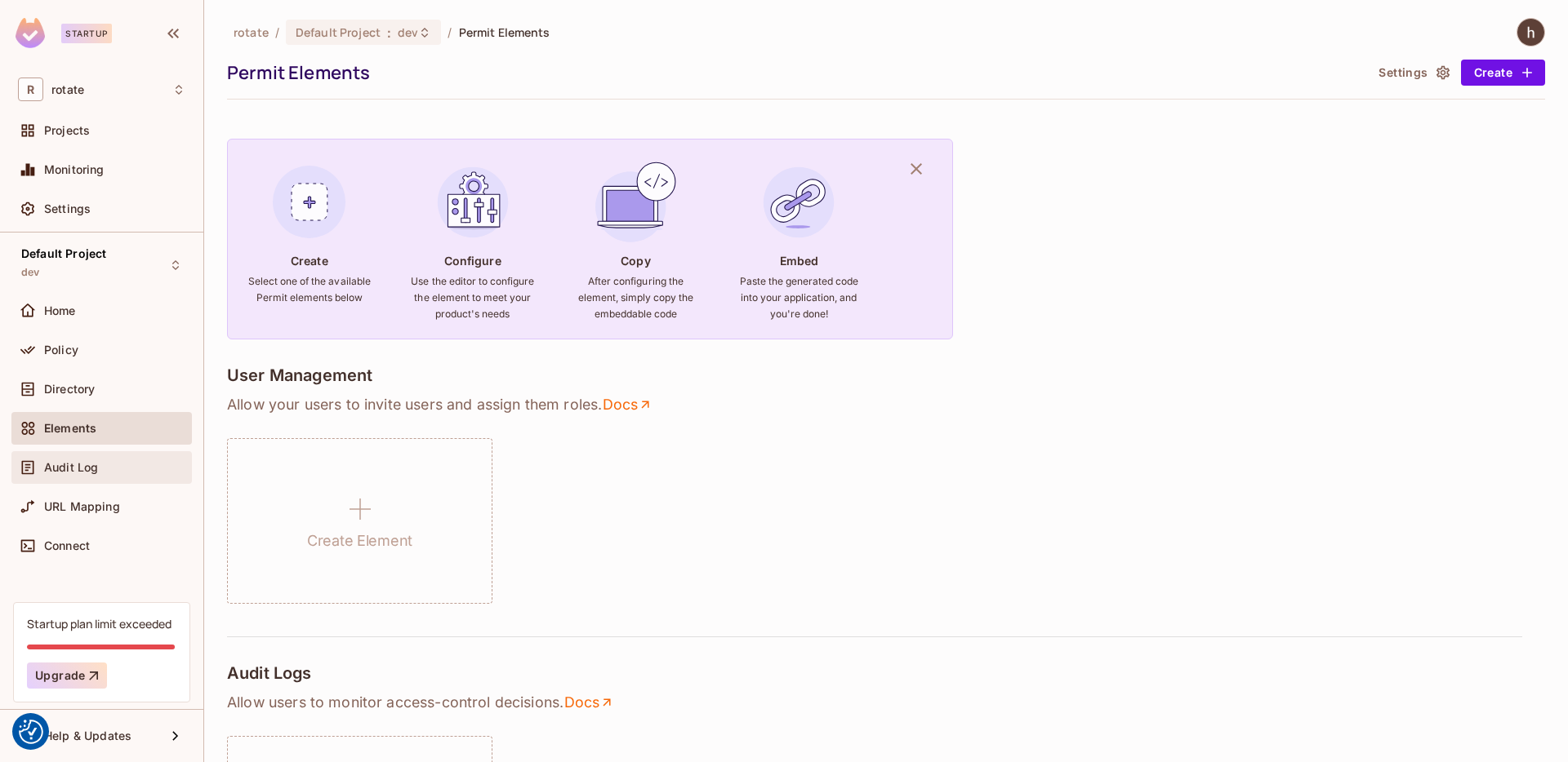
click at [100, 464] on div "Audit Log" at bounding box center [115, 467] width 141 height 13
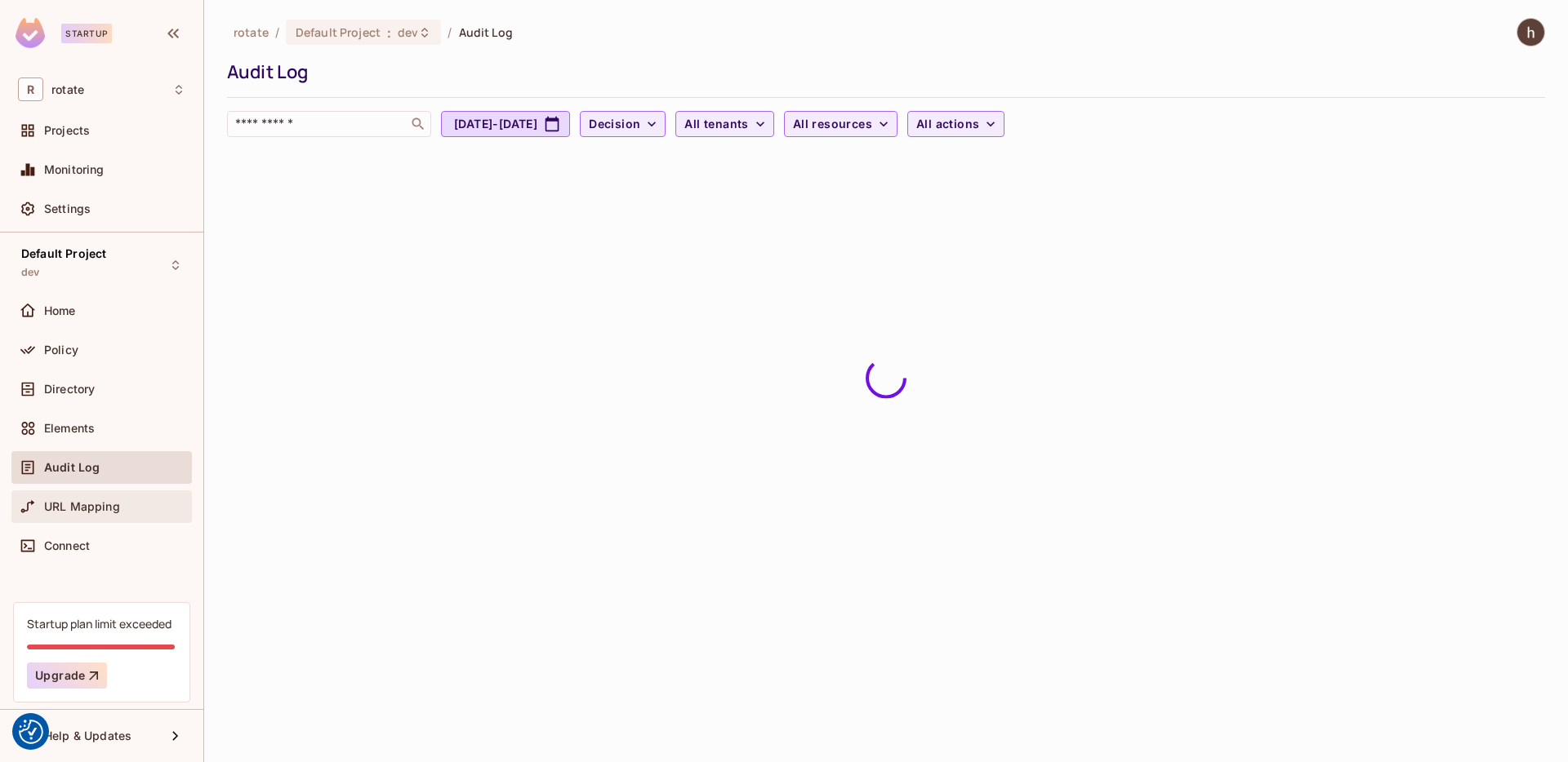
click at [104, 502] on span "URL Mapping" at bounding box center [82, 506] width 76 height 13
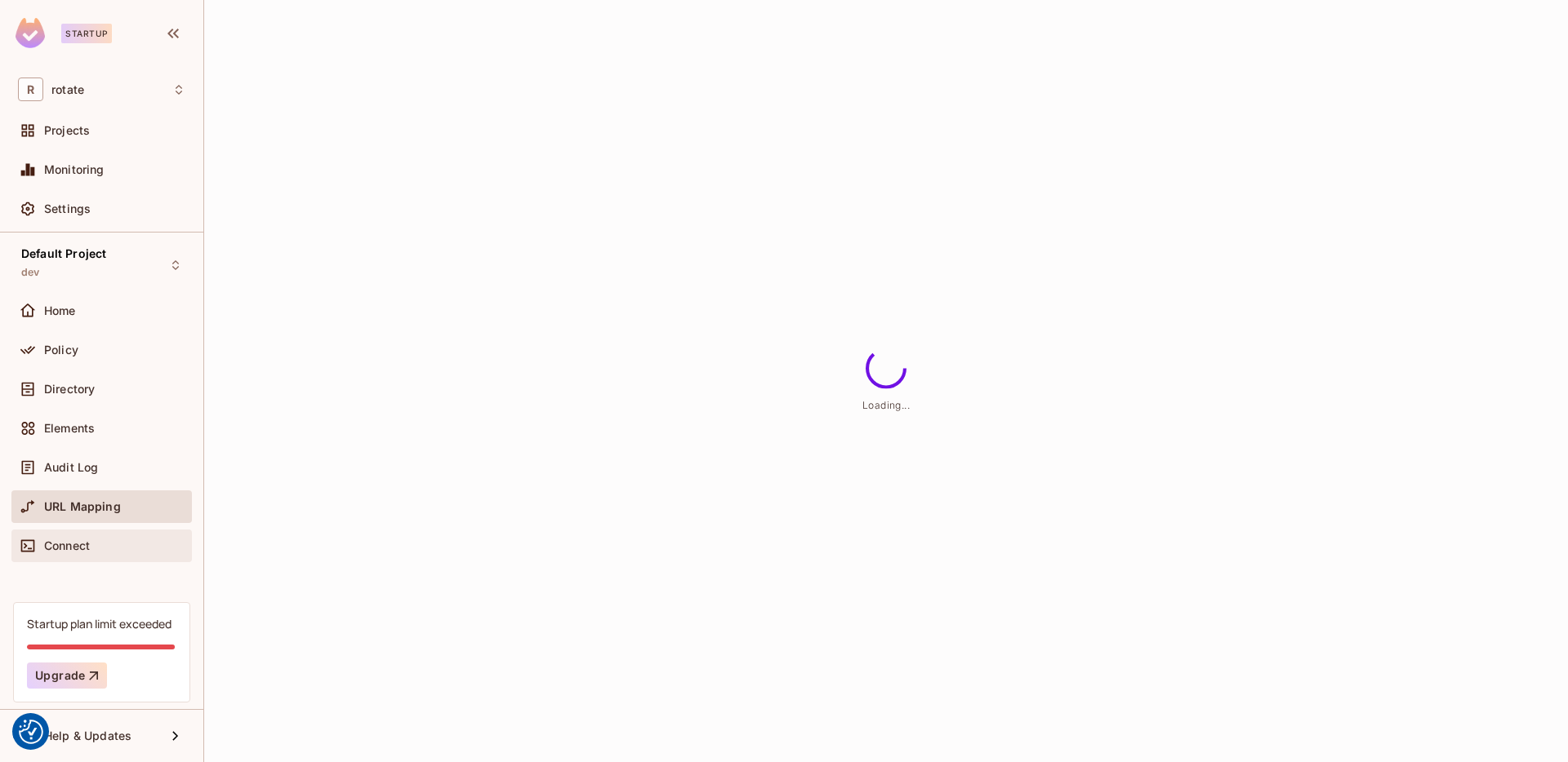
click at [106, 550] on div "Connect" at bounding box center [115, 546] width 141 height 13
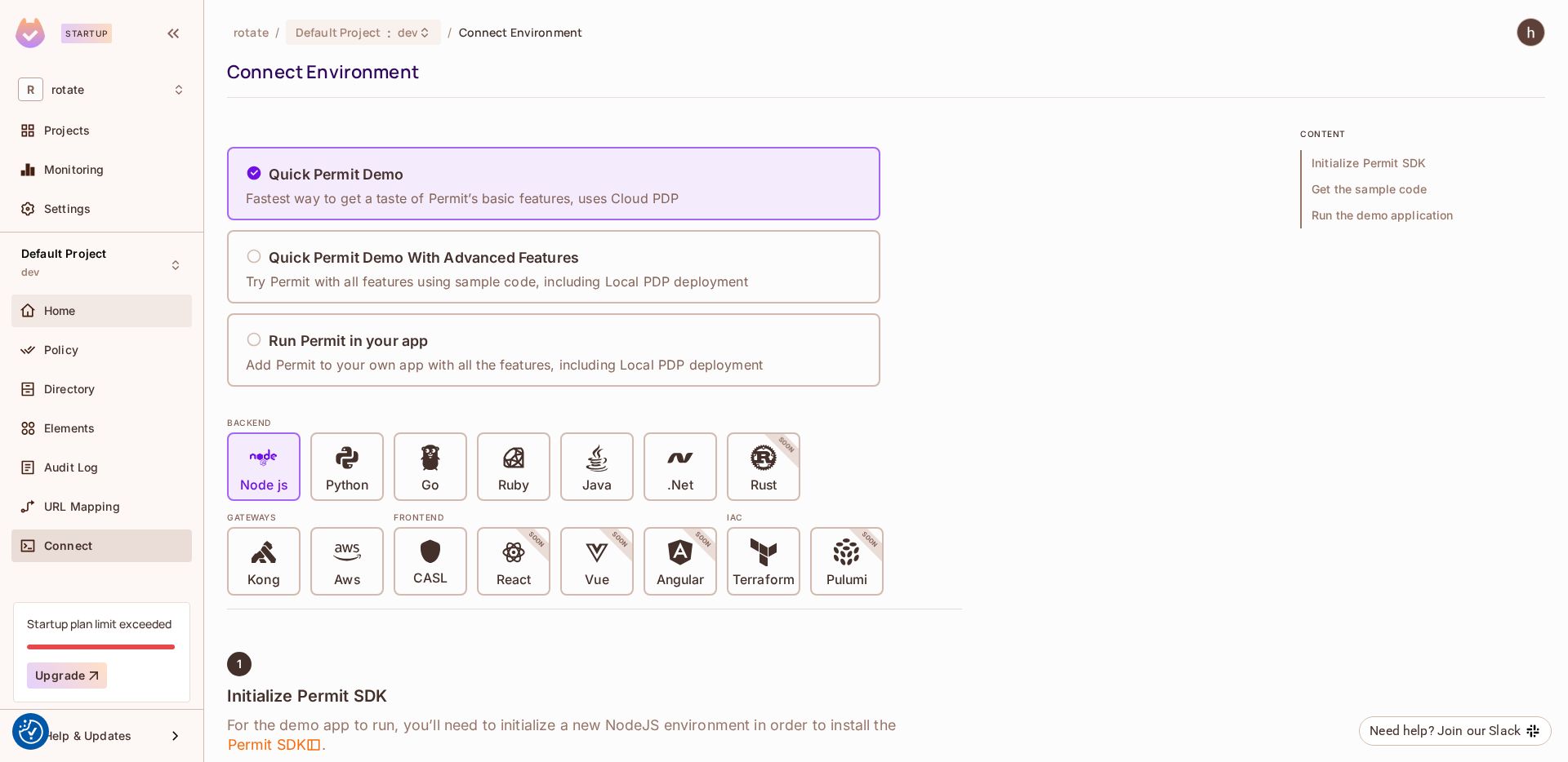
click at [102, 311] on div "Home" at bounding box center [115, 310] width 141 height 13
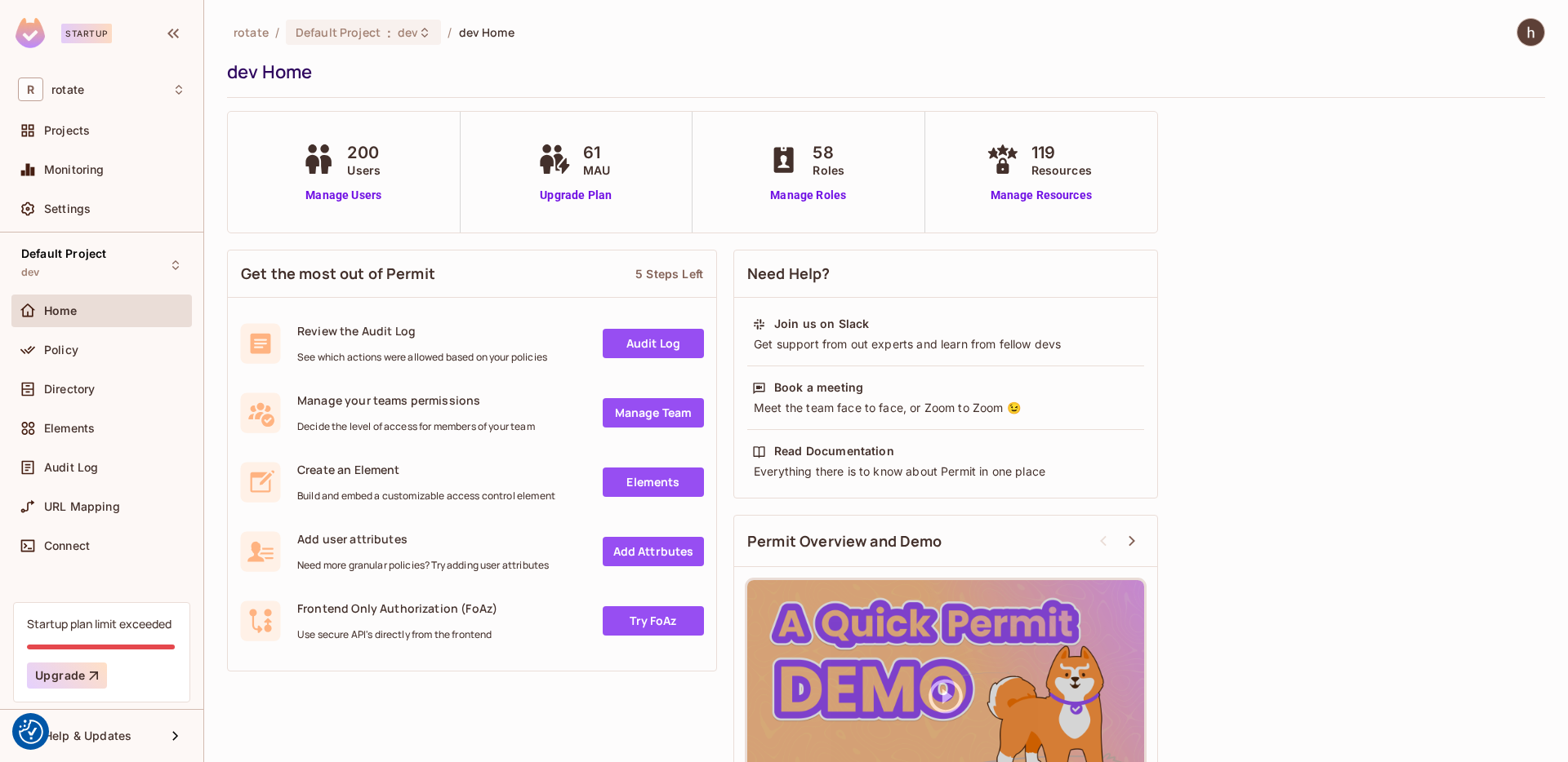
click at [119, 187] on div "Monitoring" at bounding box center [101, 173] width 181 height 39
click at [116, 205] on div "Settings" at bounding box center [115, 209] width 141 height 13
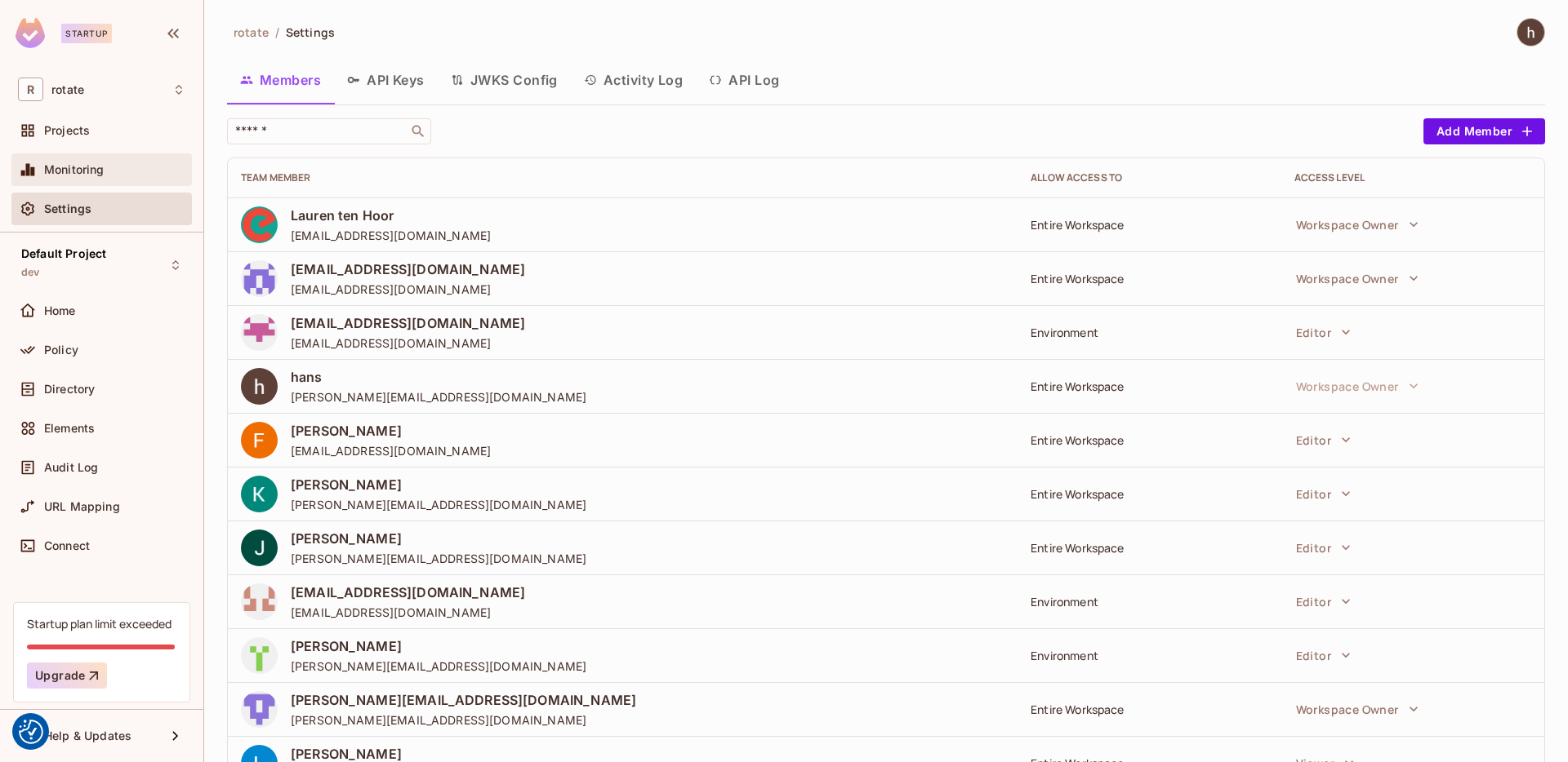
click at [133, 179] on div "Monitoring" at bounding box center [102, 169] width 168 height 19
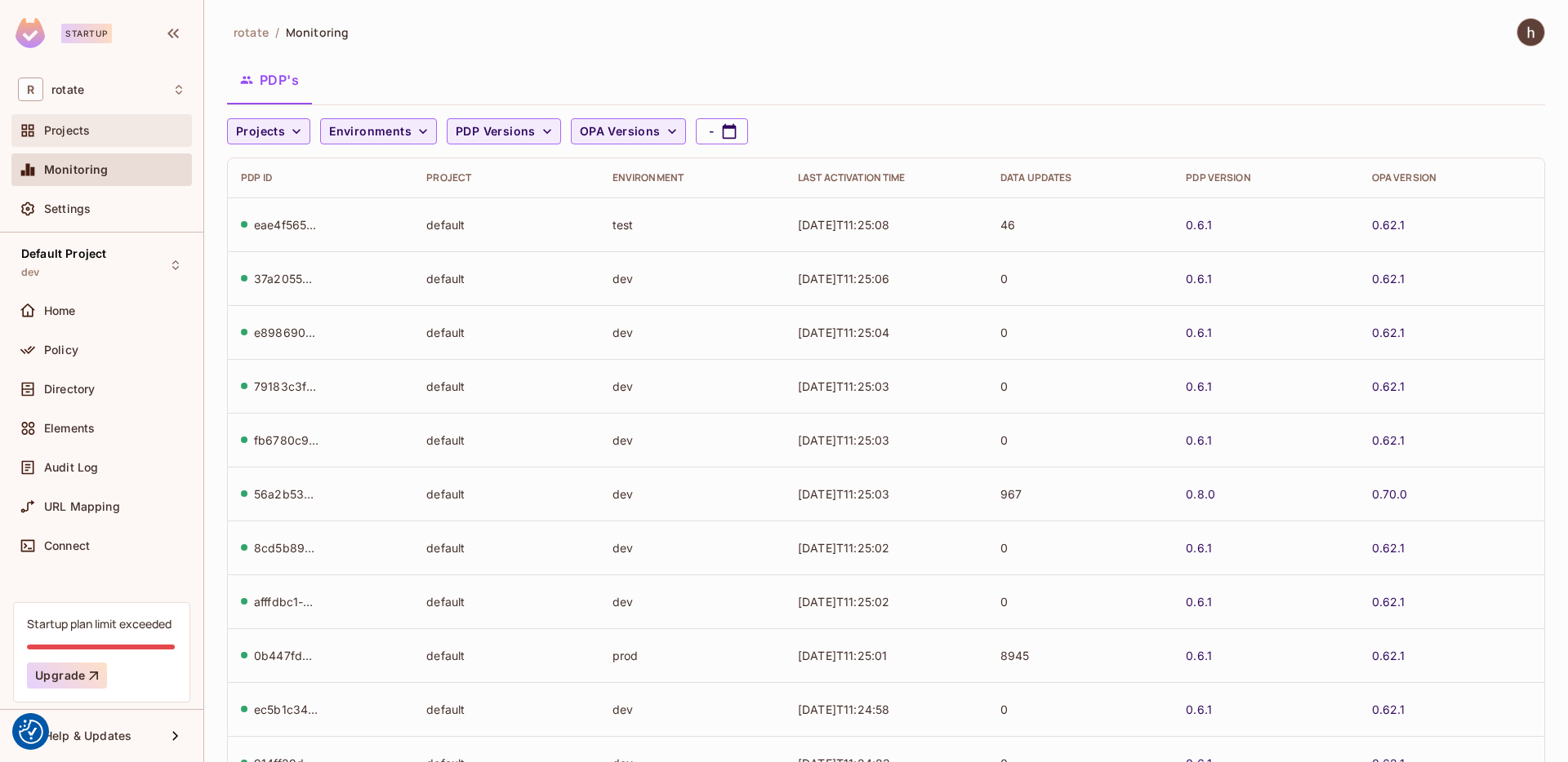
click at [139, 135] on div "Projects" at bounding box center [115, 130] width 141 height 13
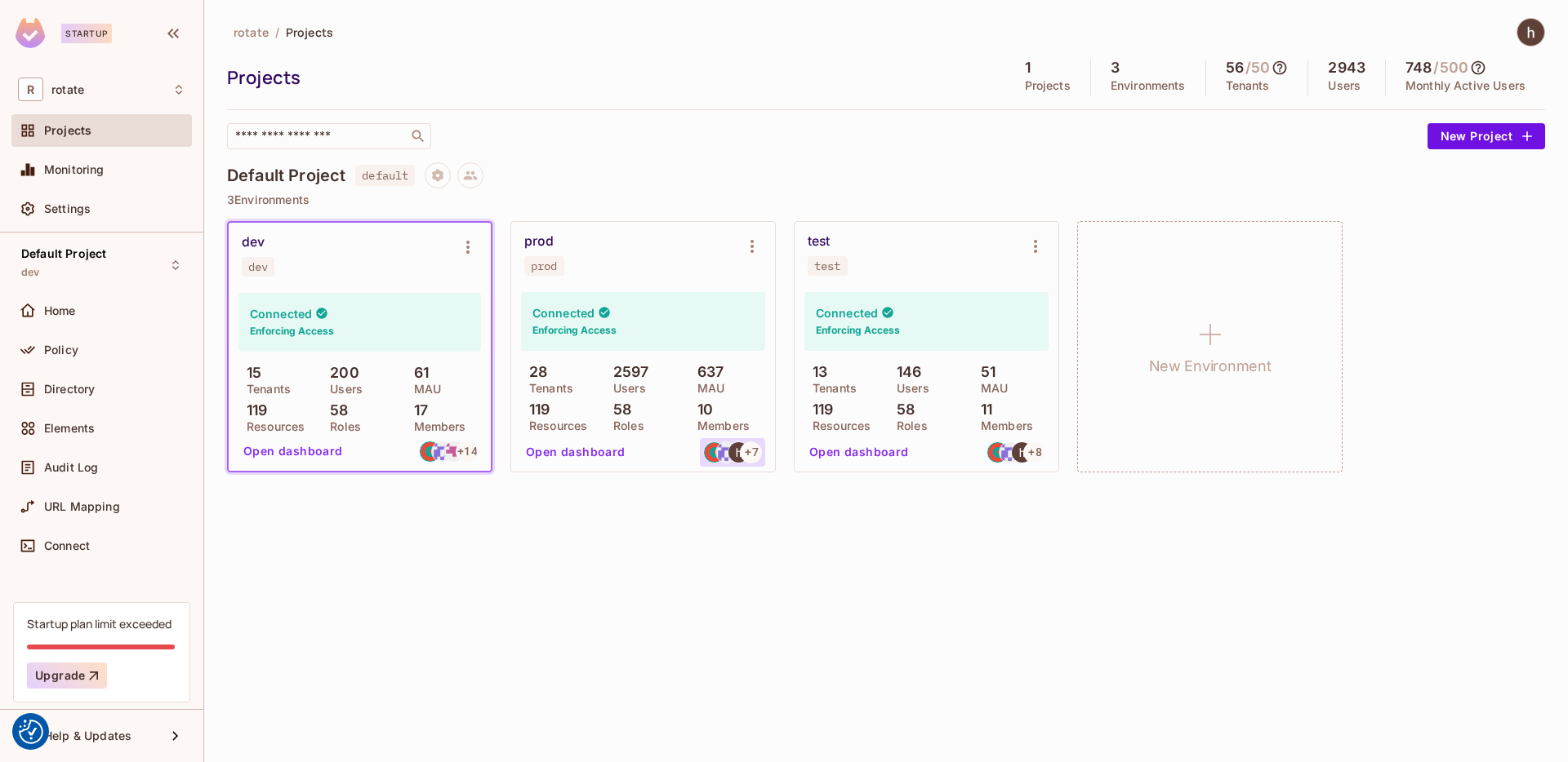
click at [730, 461] on img at bounding box center [727, 452] width 20 height 20
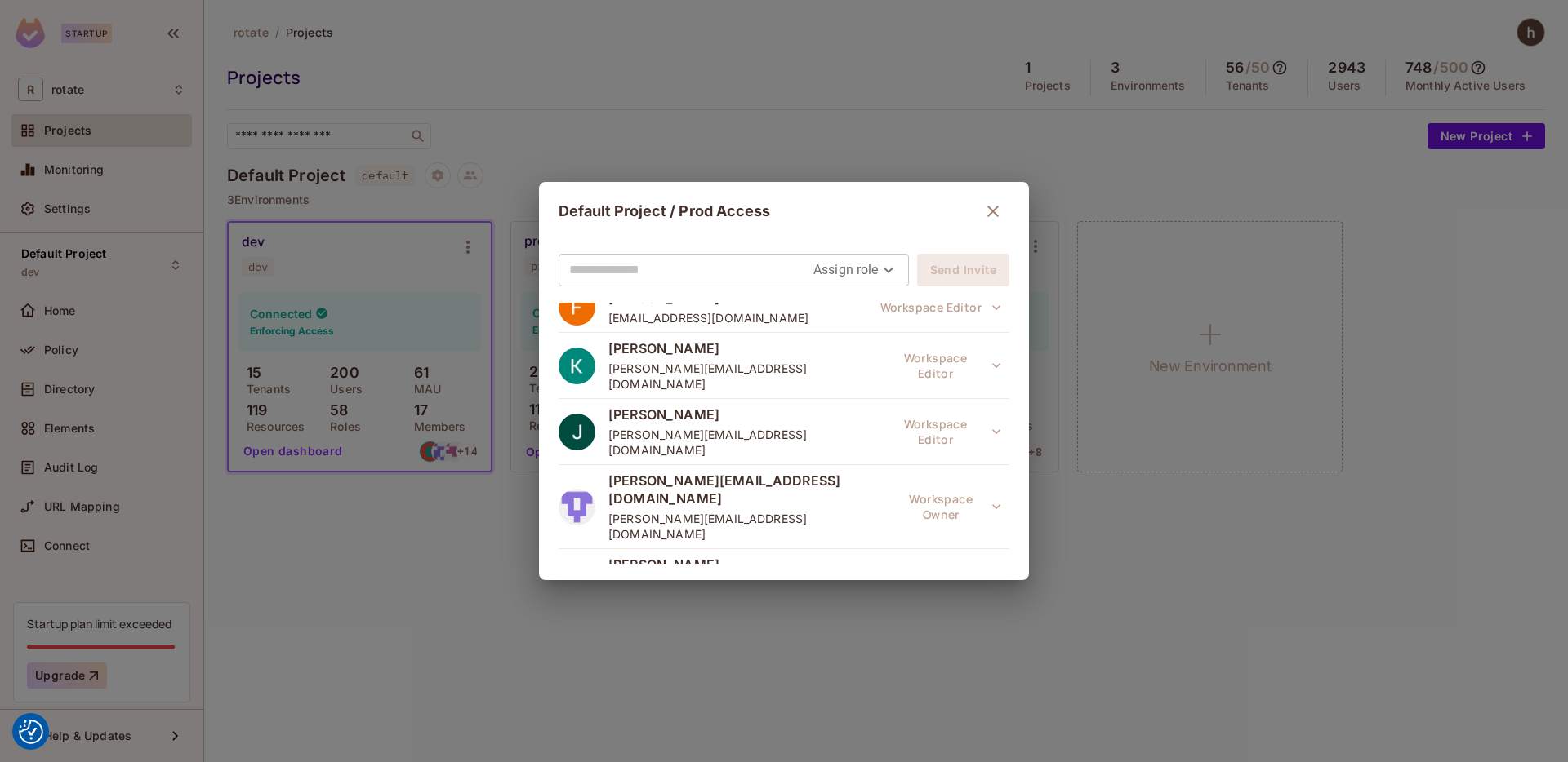
scroll to position [278, 0]
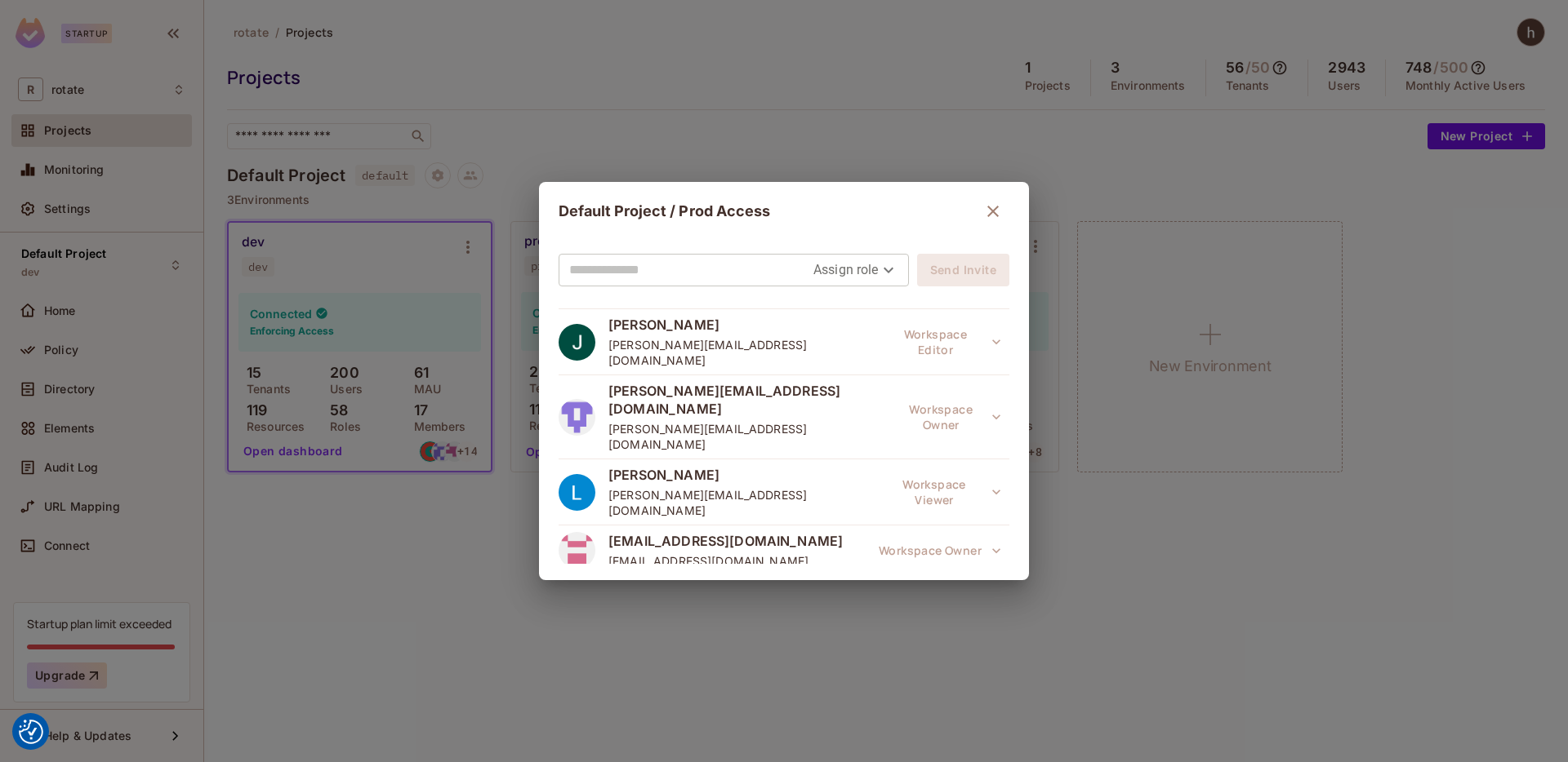
click at [712, 576] on div "Ong [EMAIL_ADDRESS][DOMAIN_NAME] Workspace Editor" at bounding box center [784, 601] width 451 height 50
click at [1011, 207] on h2 "Default Project / Prod Access" at bounding box center [784, 212] width 490 height 59
click at [990, 213] on icon "button" at bounding box center [992, 211] width 19 height 19
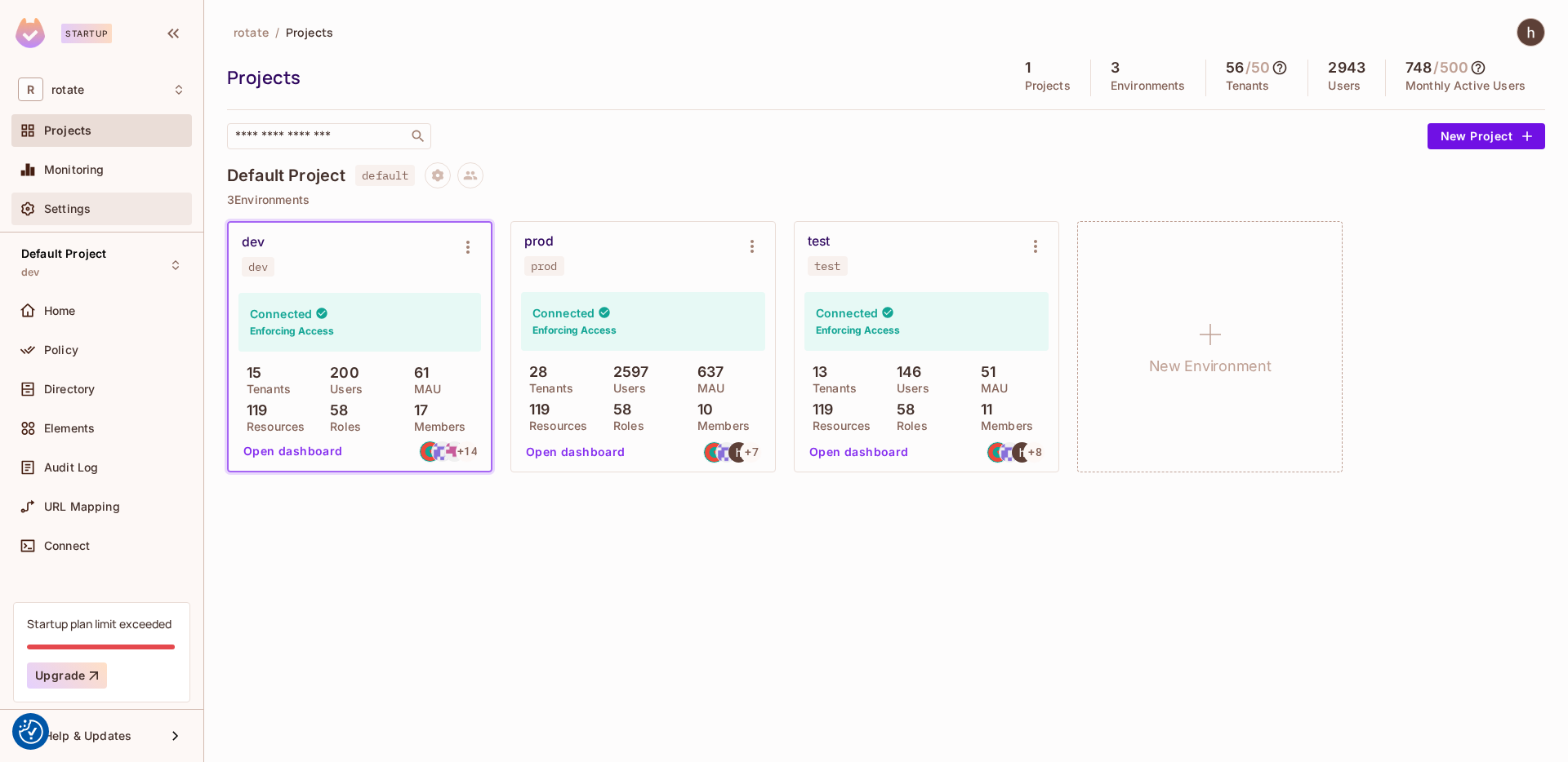
click at [120, 210] on div "Settings" at bounding box center [115, 209] width 141 height 13
click at [462, 183] on button at bounding box center [470, 175] width 27 height 27
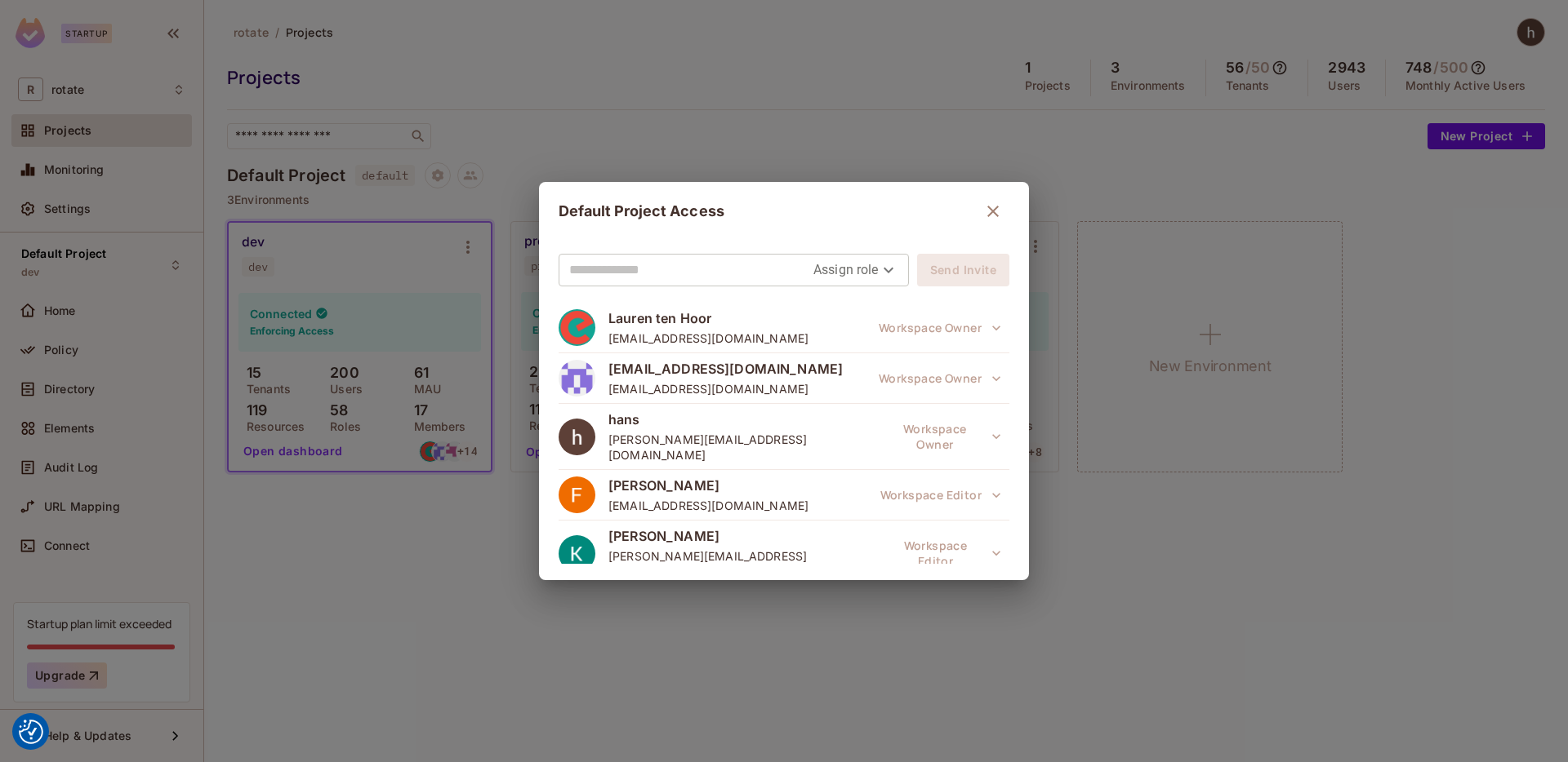
click at [986, 210] on icon "button" at bounding box center [992, 211] width 19 height 19
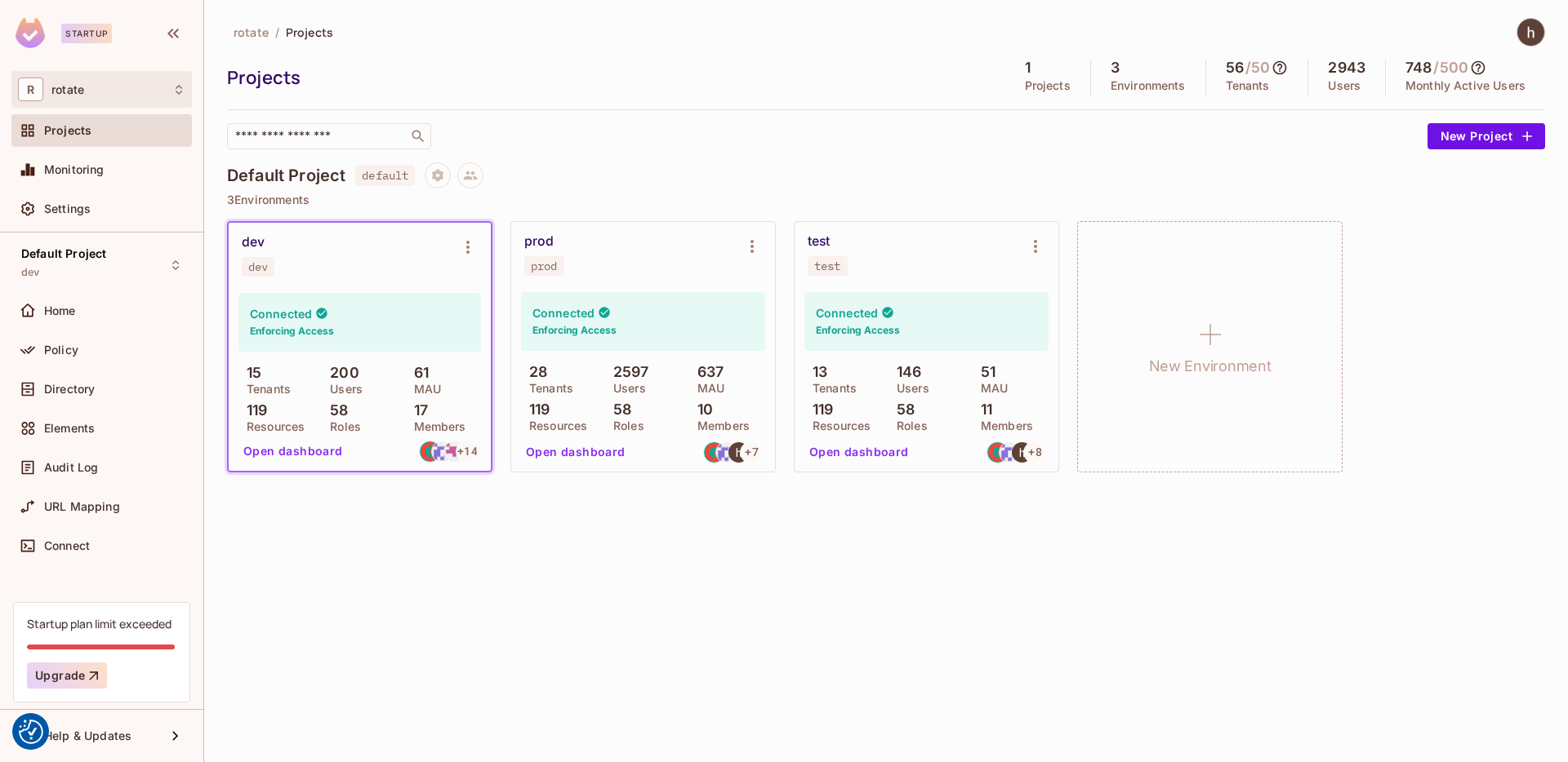
click at [103, 98] on div "R rotate" at bounding box center [102, 90] width 168 height 24
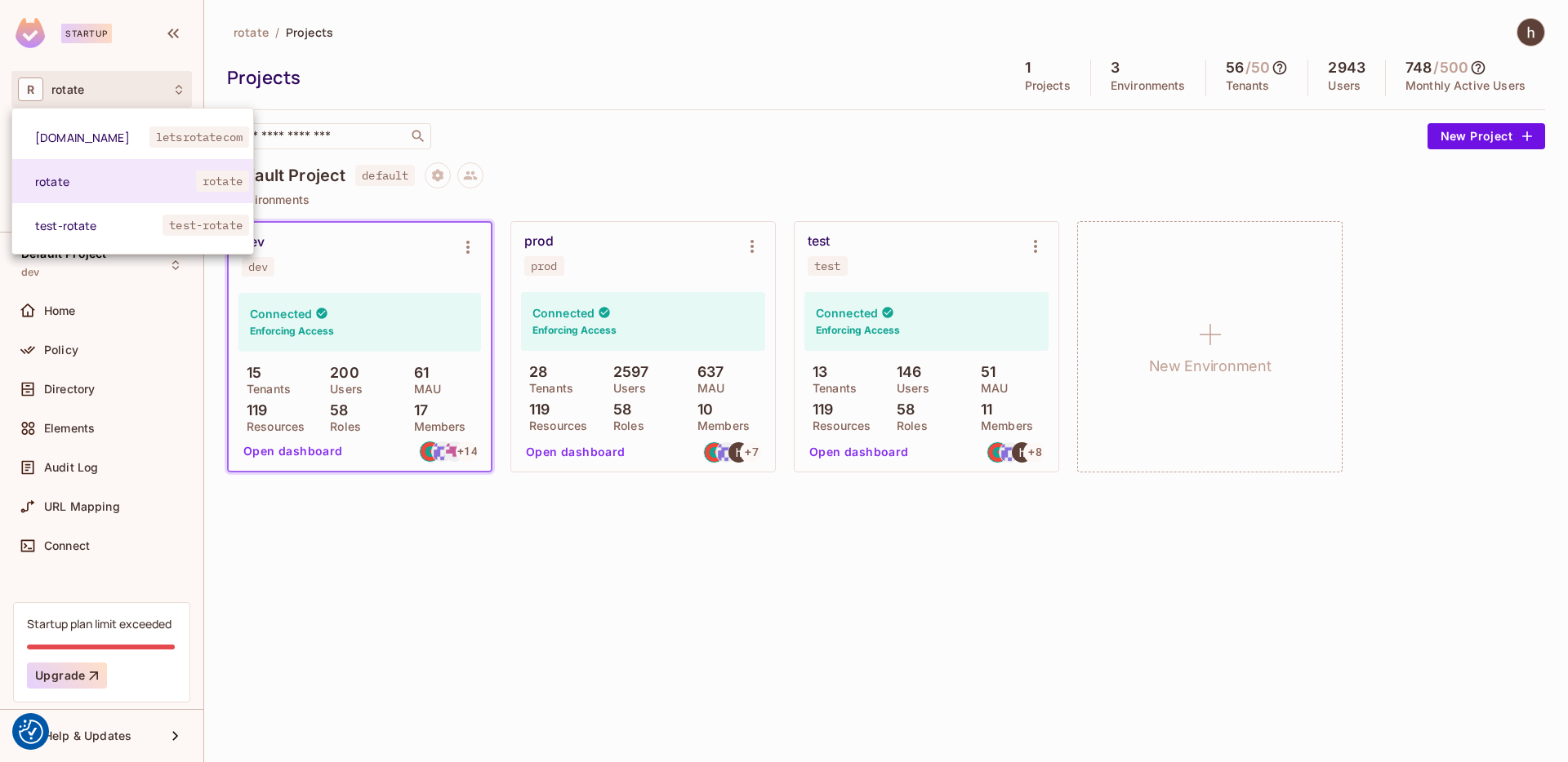
click at [103, 98] on div at bounding box center [784, 381] width 1568 height 762
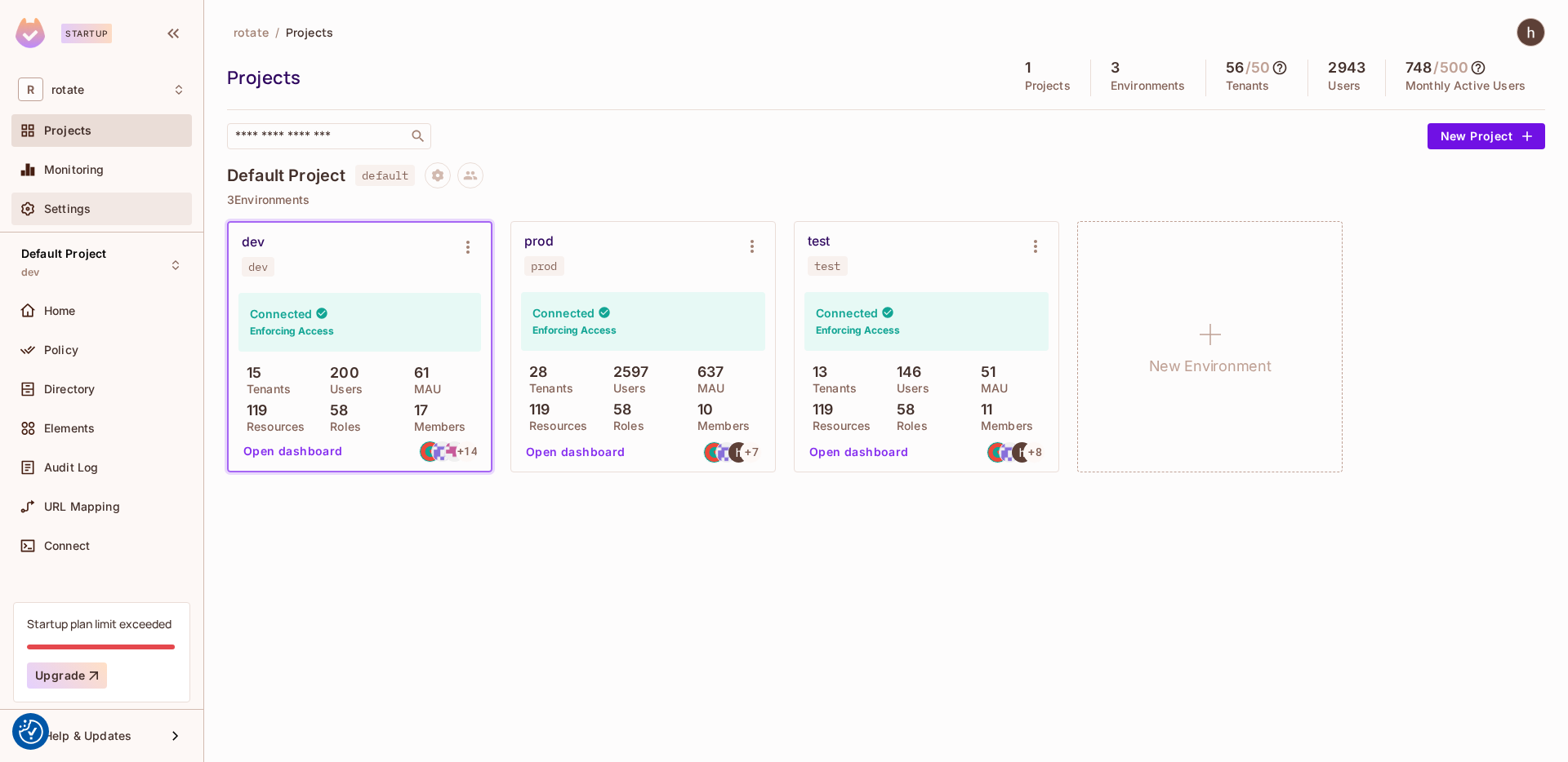
click at [156, 216] on div "Settings" at bounding box center [102, 208] width 168 height 19
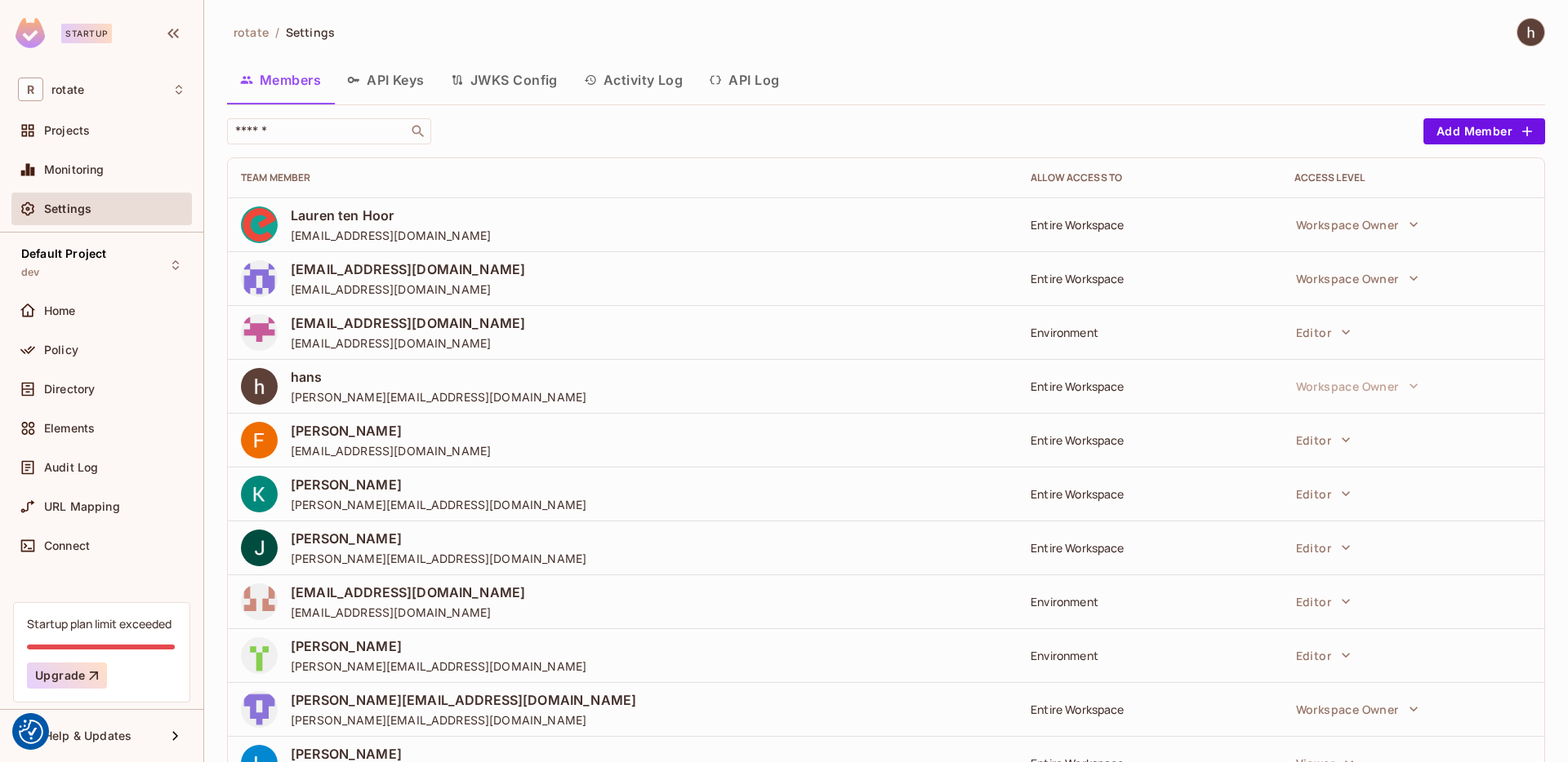
click at [1526, 32] on img at bounding box center [1530, 31] width 27 height 27
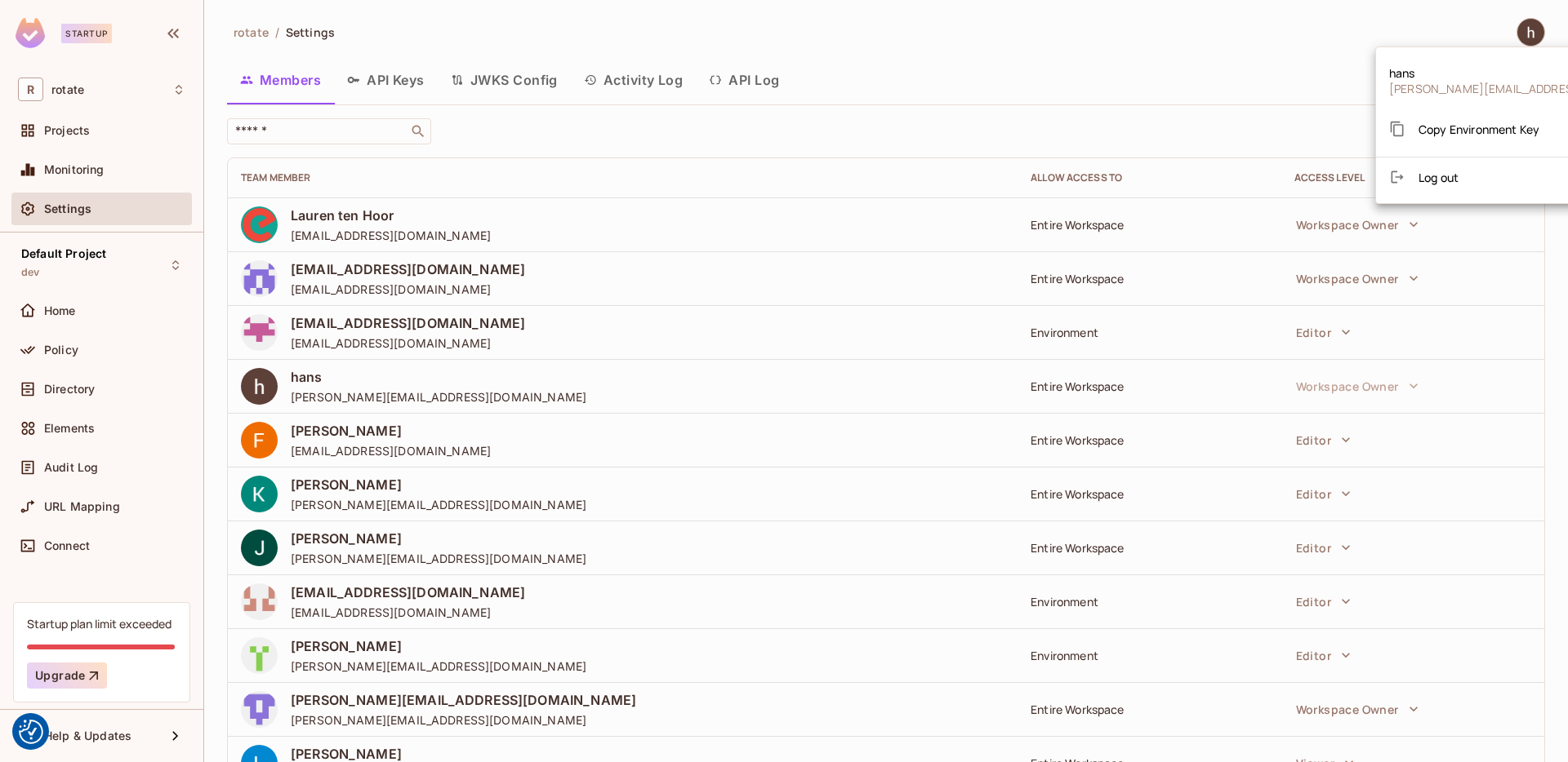
click at [563, 93] on div at bounding box center [784, 381] width 1568 height 762
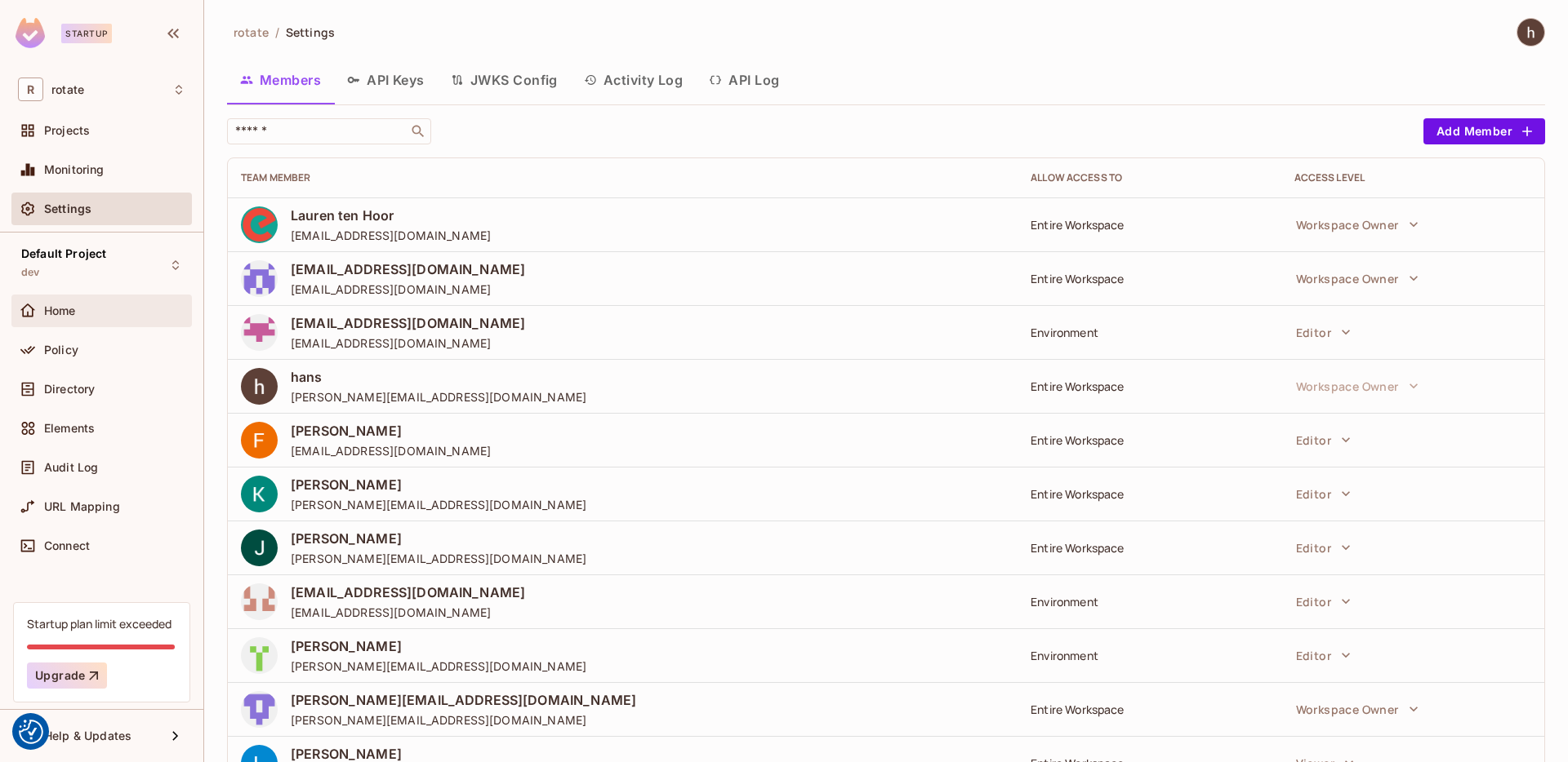
click at [59, 324] on div "Home" at bounding box center [101, 311] width 181 height 33
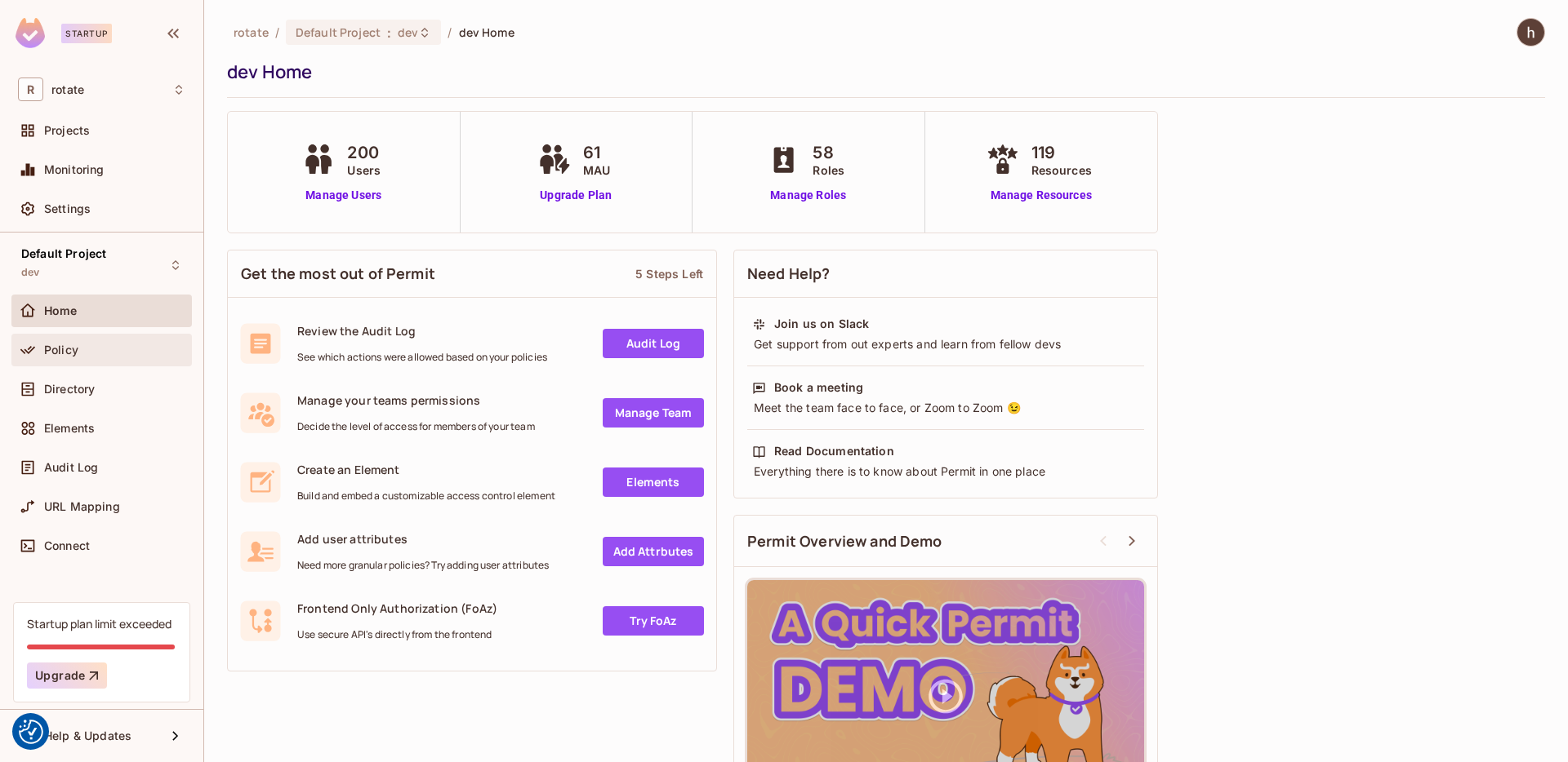
click at [62, 359] on div "Policy" at bounding box center [102, 350] width 168 height 19
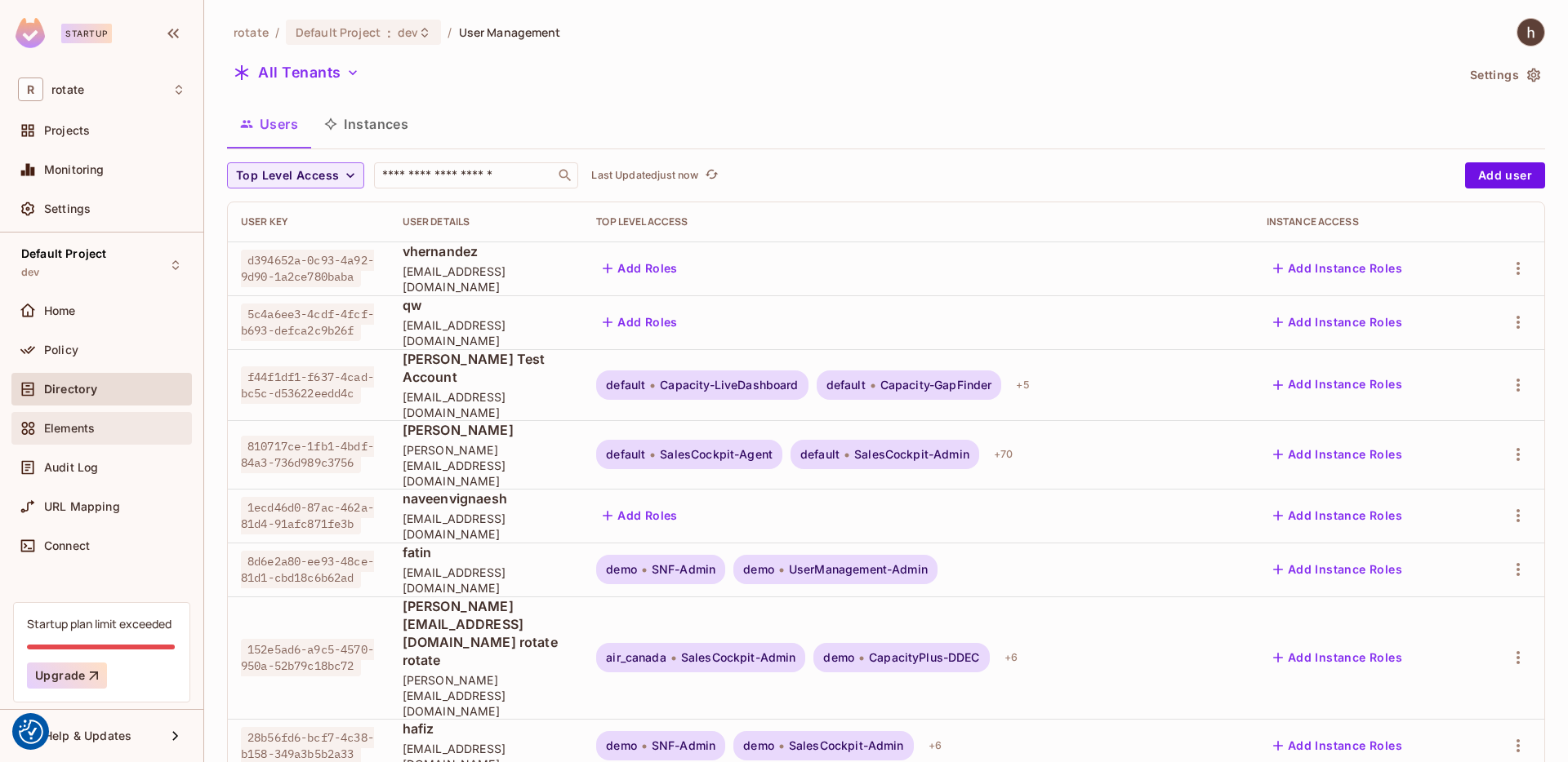
click at [95, 428] on div "Elements" at bounding box center [115, 429] width 141 height 13
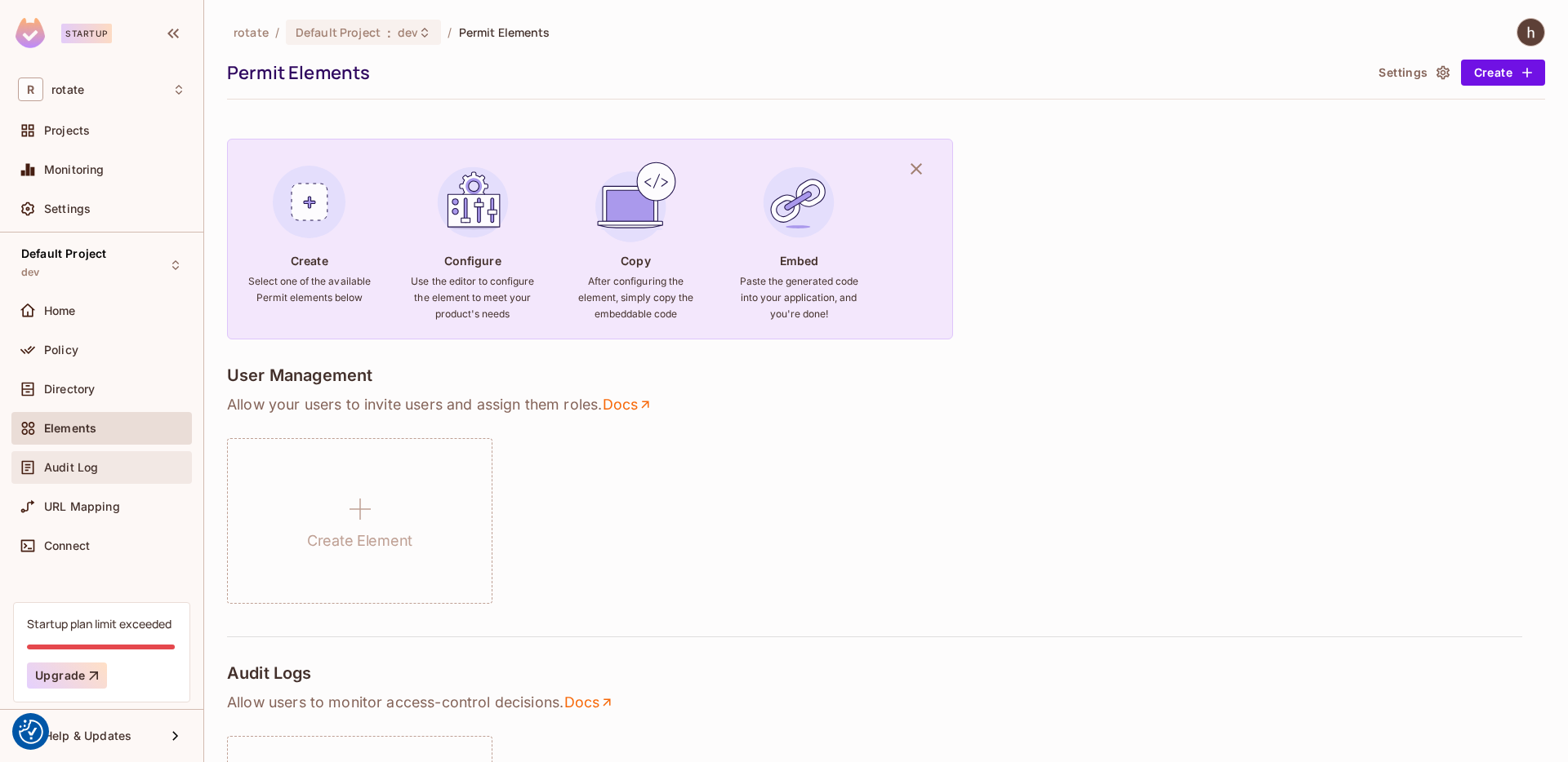
click at [94, 469] on span "Audit Log" at bounding box center [71, 467] width 54 height 13
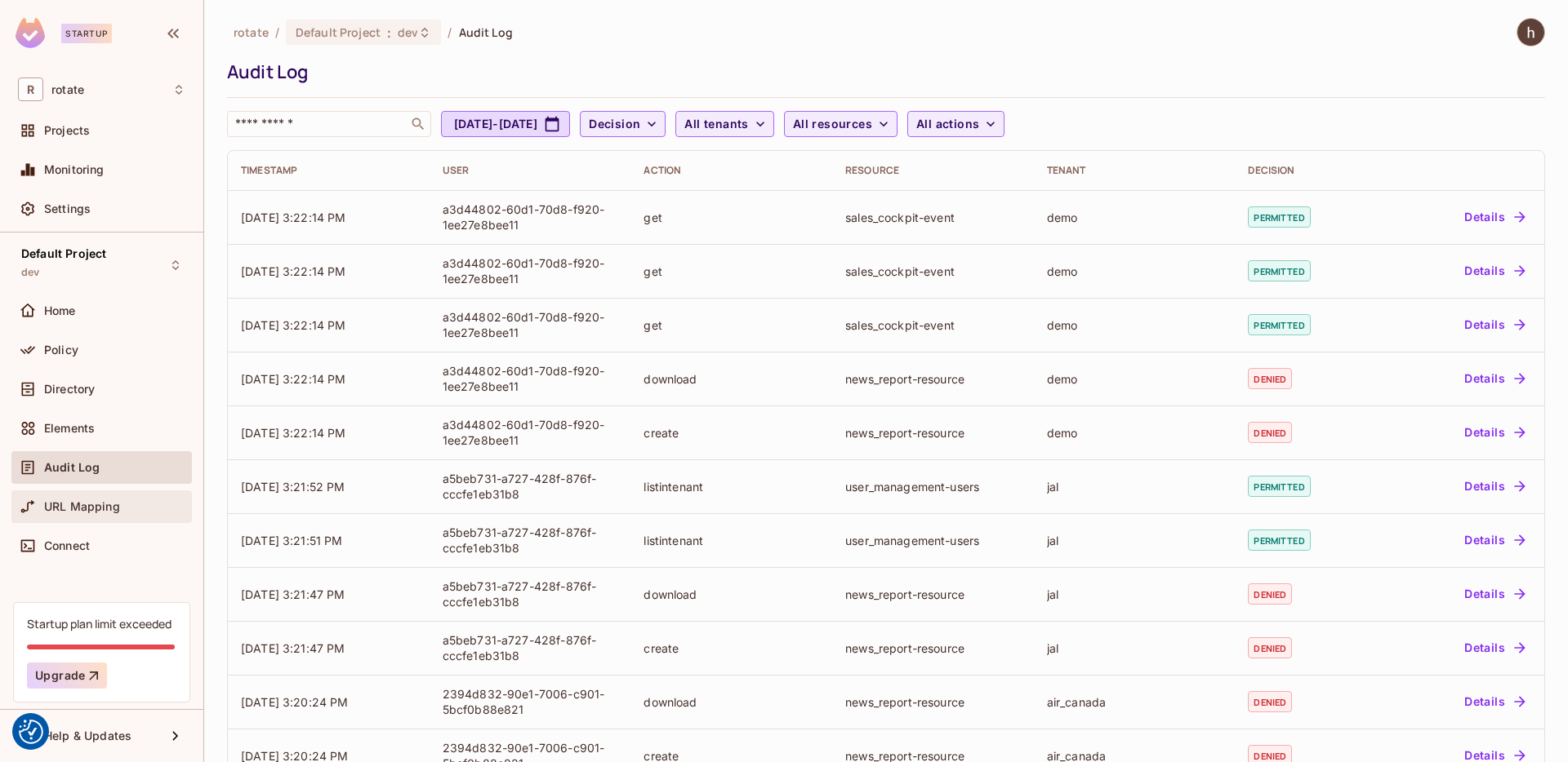
click at [97, 497] on div "URL Mapping" at bounding box center [102, 506] width 168 height 19
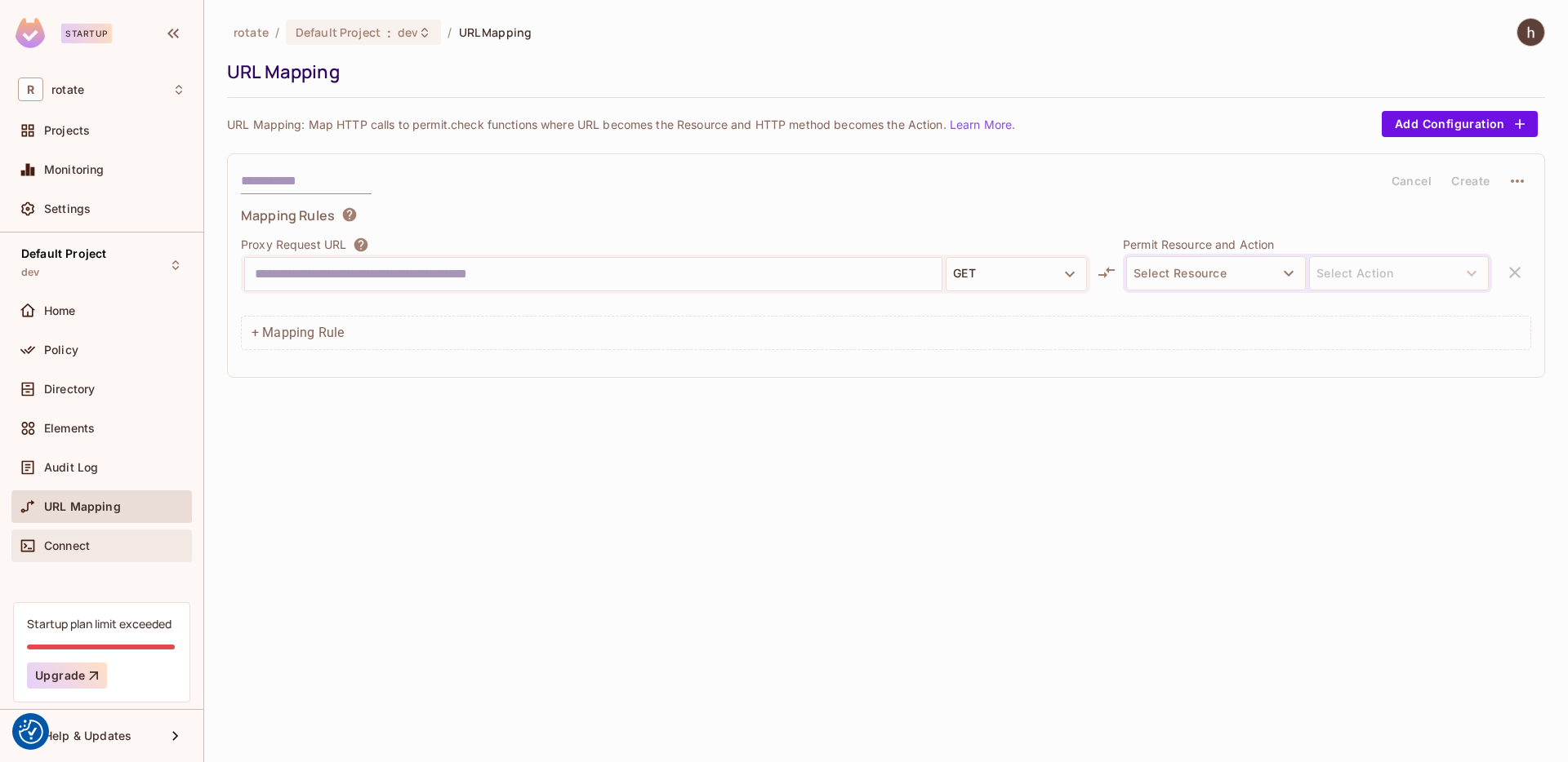
click at [101, 556] on div "Connect" at bounding box center [101, 546] width 181 height 33
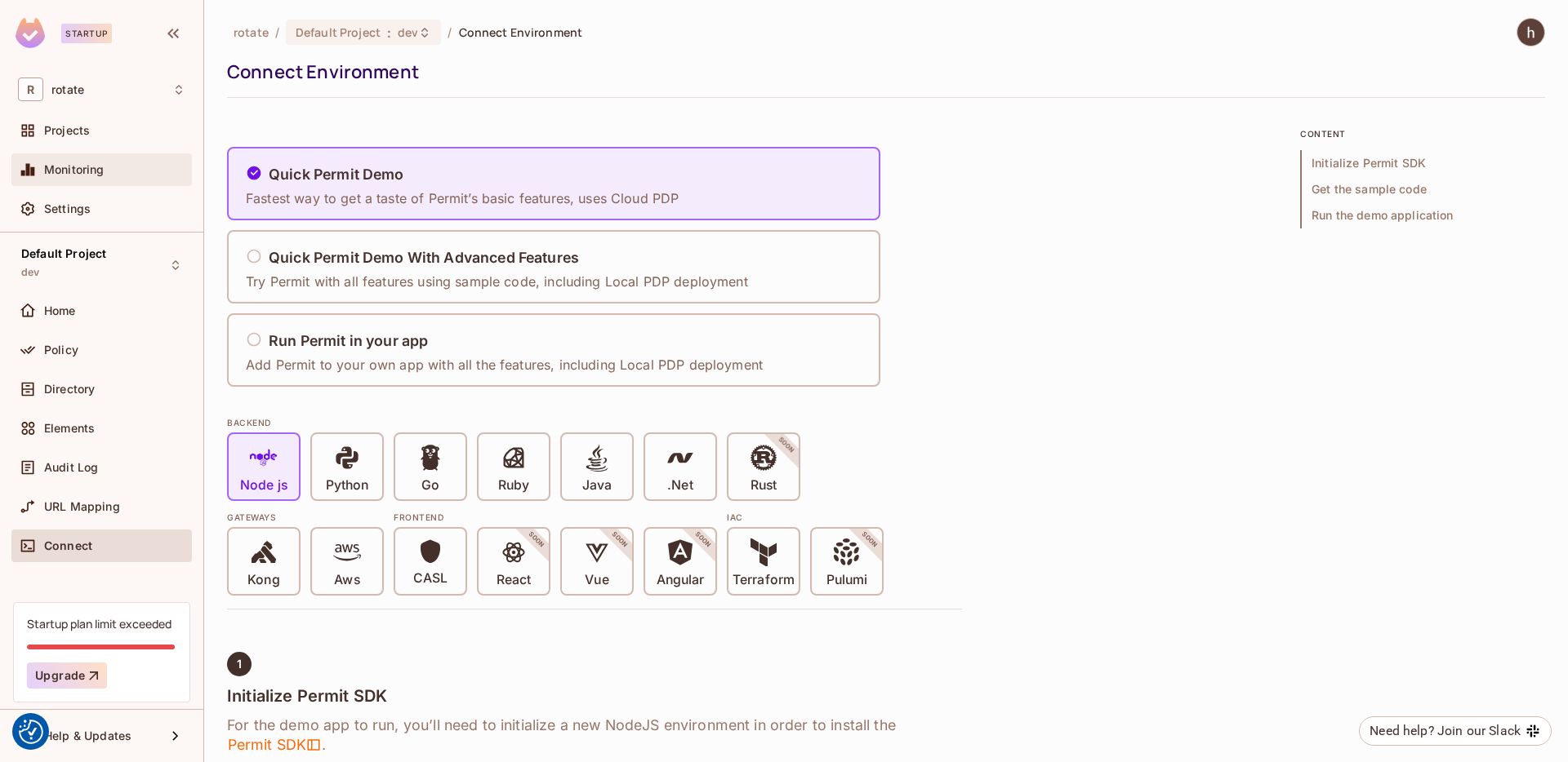
click at [102, 174] on span "Monitoring" at bounding box center [74, 169] width 60 height 13
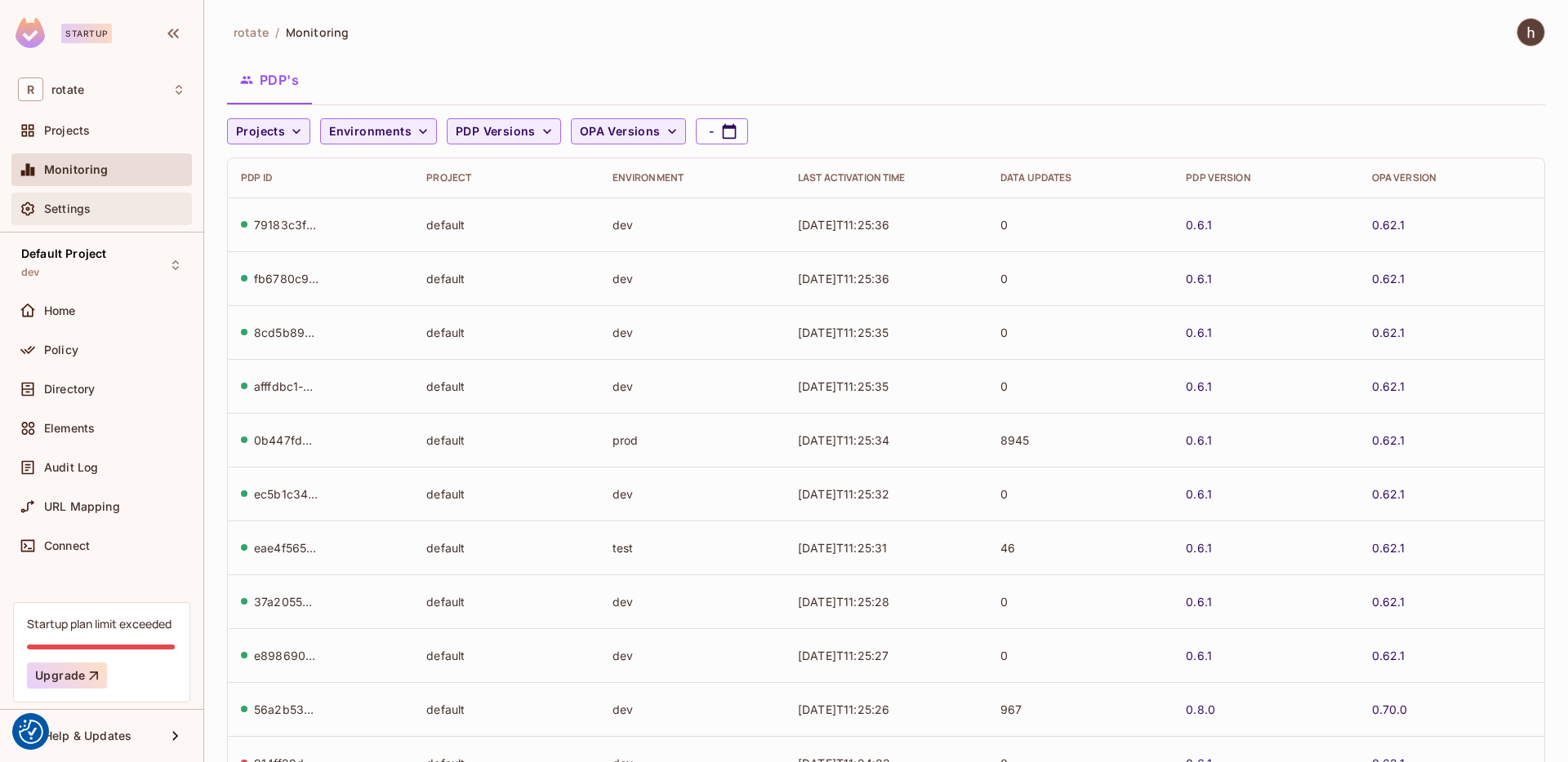
click at [96, 201] on div "Settings" at bounding box center [102, 208] width 168 height 19
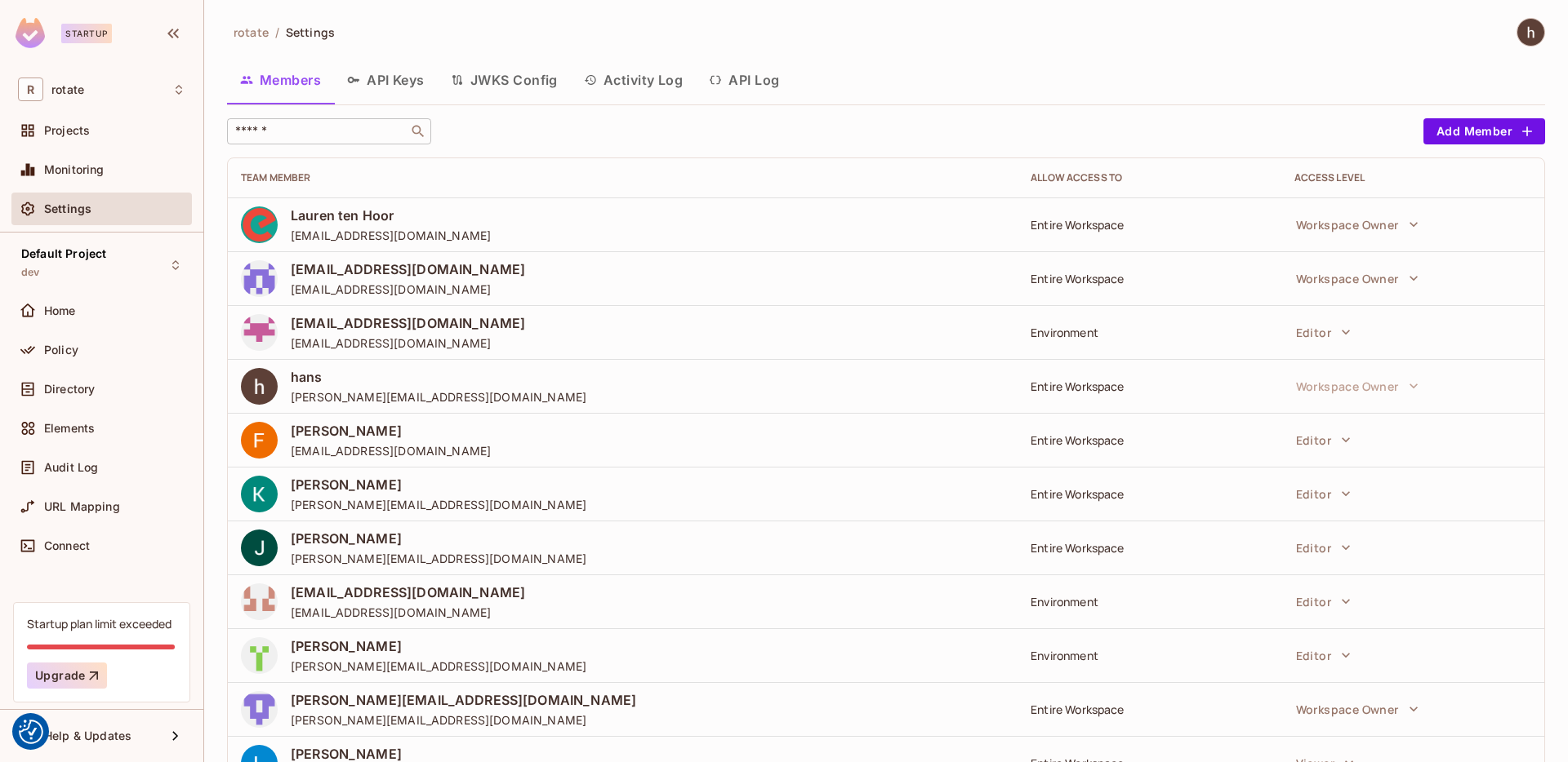
click at [368, 125] on input "text" at bounding box center [317, 132] width 171 height 16
type input "*****"
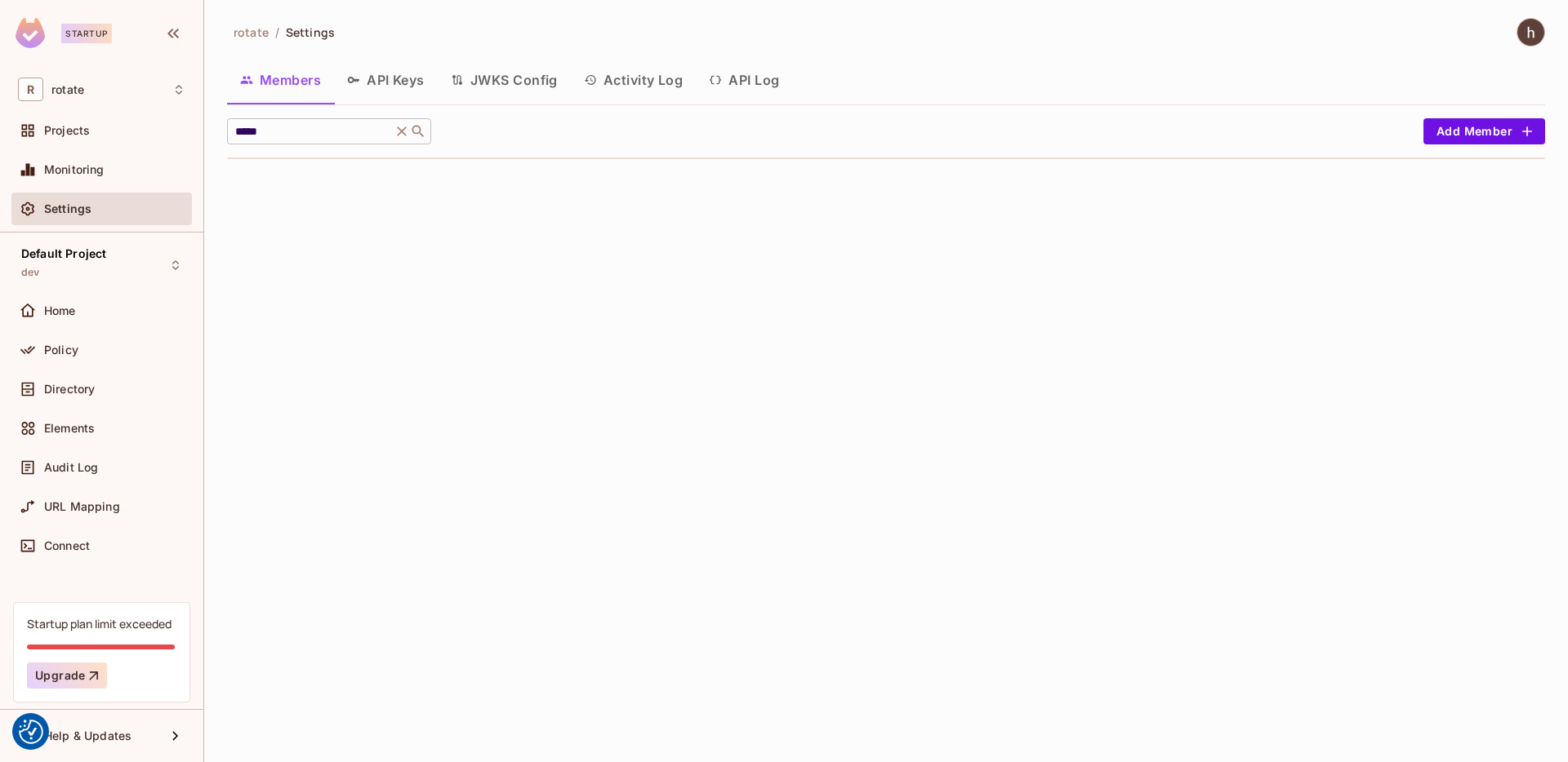
click at [404, 131] on icon at bounding box center [402, 132] width 16 height 16
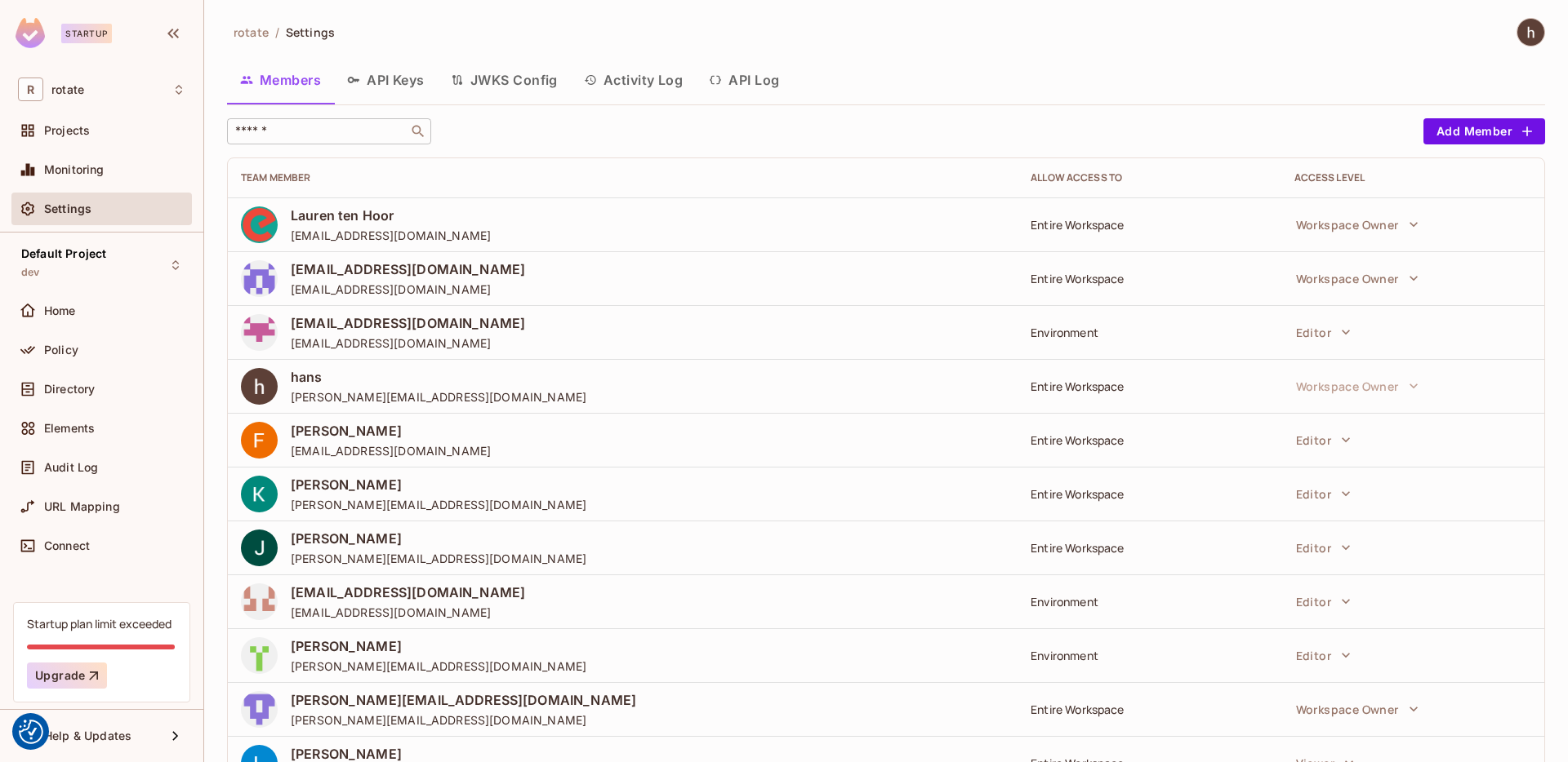
click at [317, 114] on div "rotate / Settings Members API Keys JWKS Config Activity Log API Log ​ Add Membe…" at bounding box center [886, 572] width 1318 height 1109
click at [317, 137] on input "text" at bounding box center [317, 132] width 171 height 16
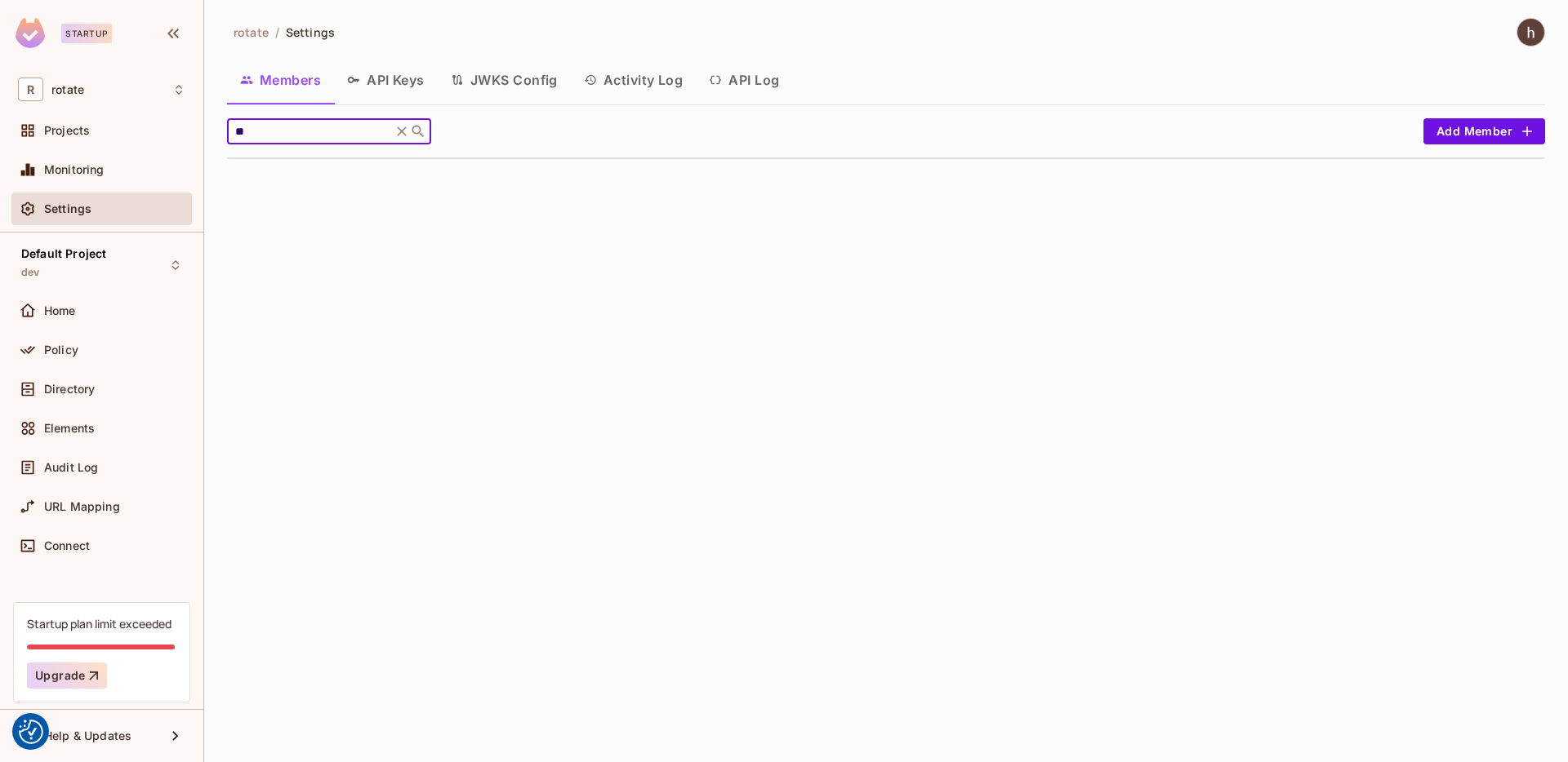
type input "*"
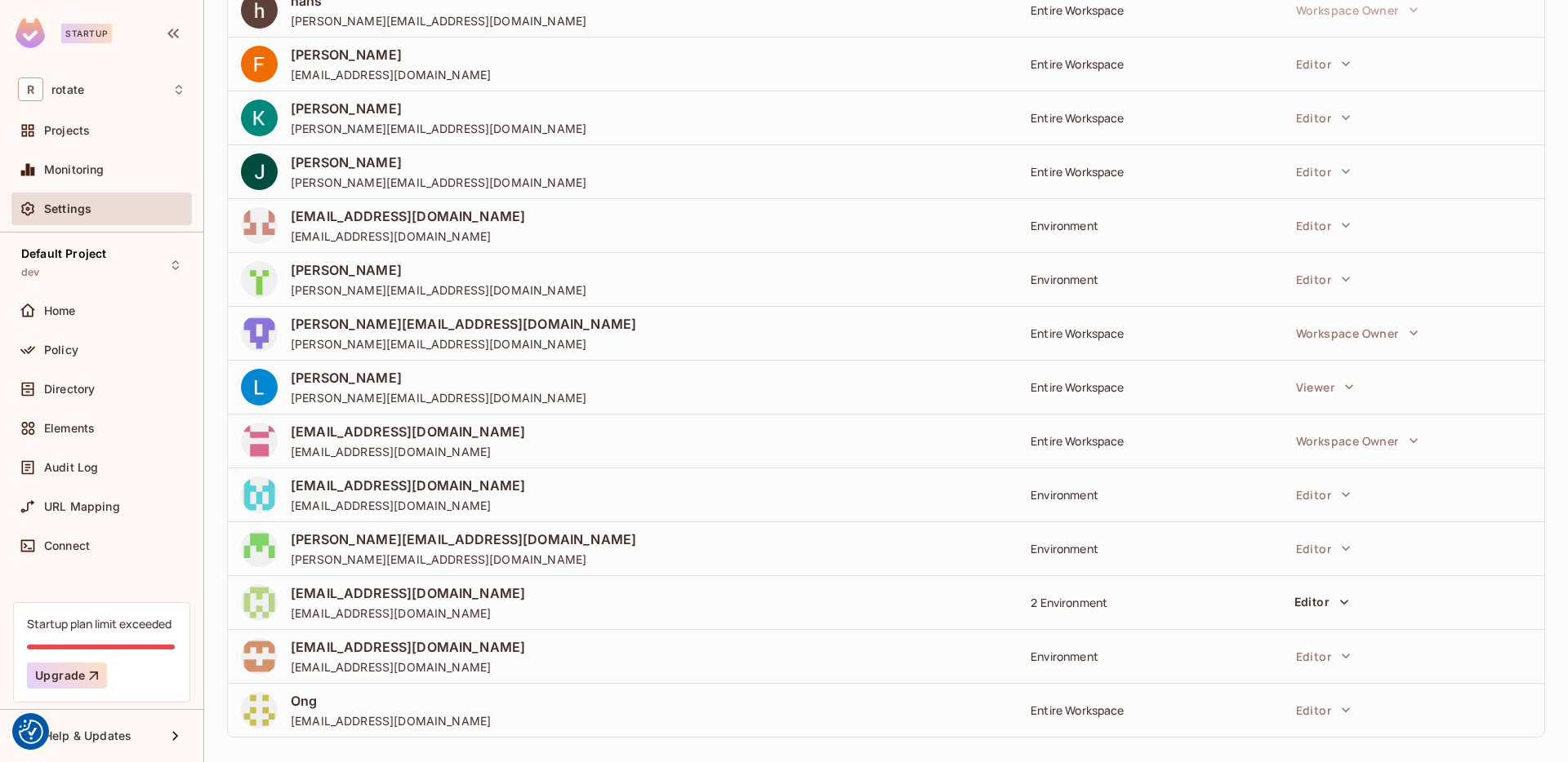
scroll to position [387, 0]
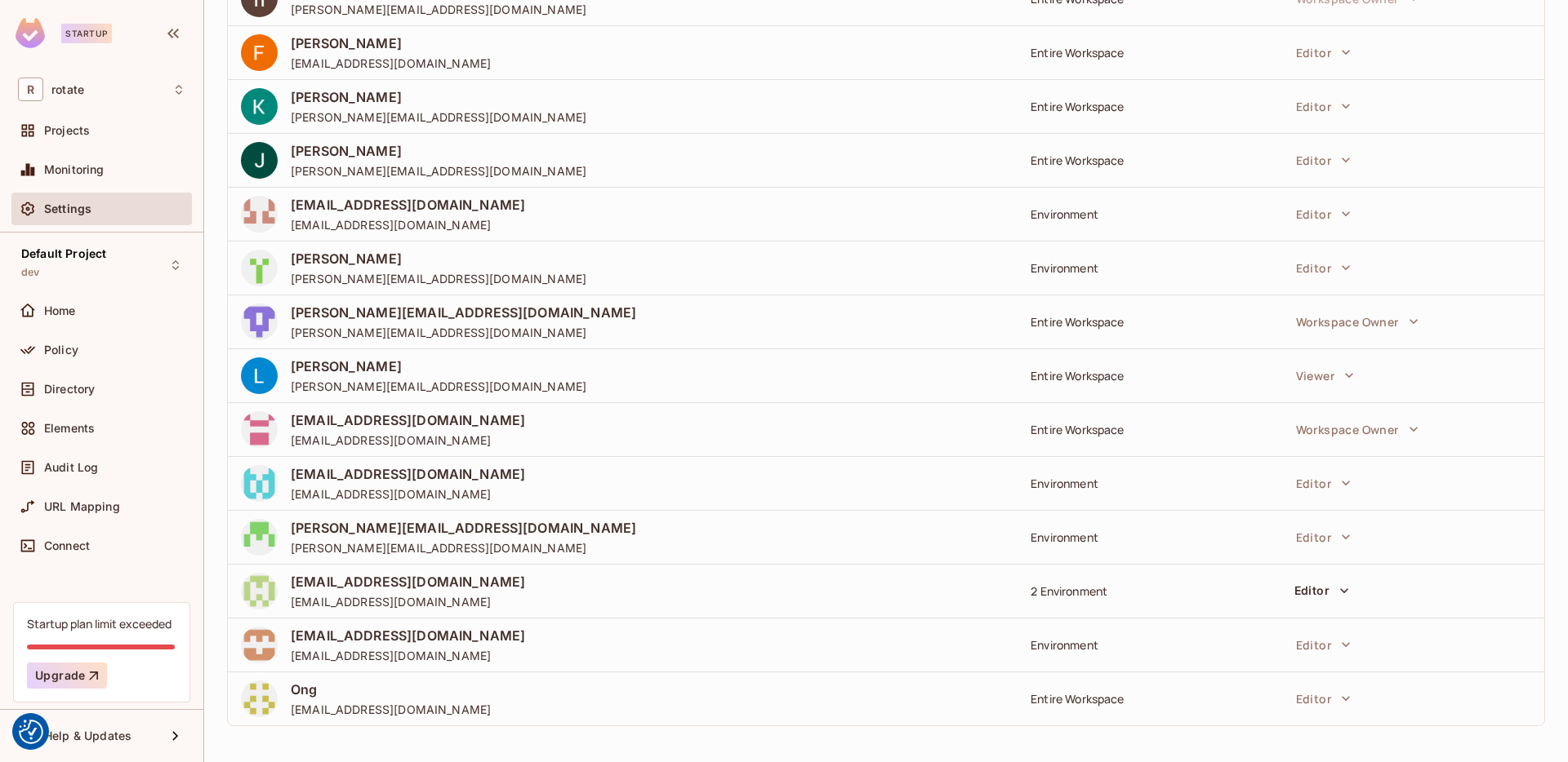
click at [465, 717] on td "Ong [EMAIL_ADDRESS][DOMAIN_NAME]" at bounding box center [623, 698] width 790 height 54
click at [281, 701] on div "Ong [EMAIL_ADDRESS][DOMAIN_NAME]" at bounding box center [622, 699] width 763 height 37
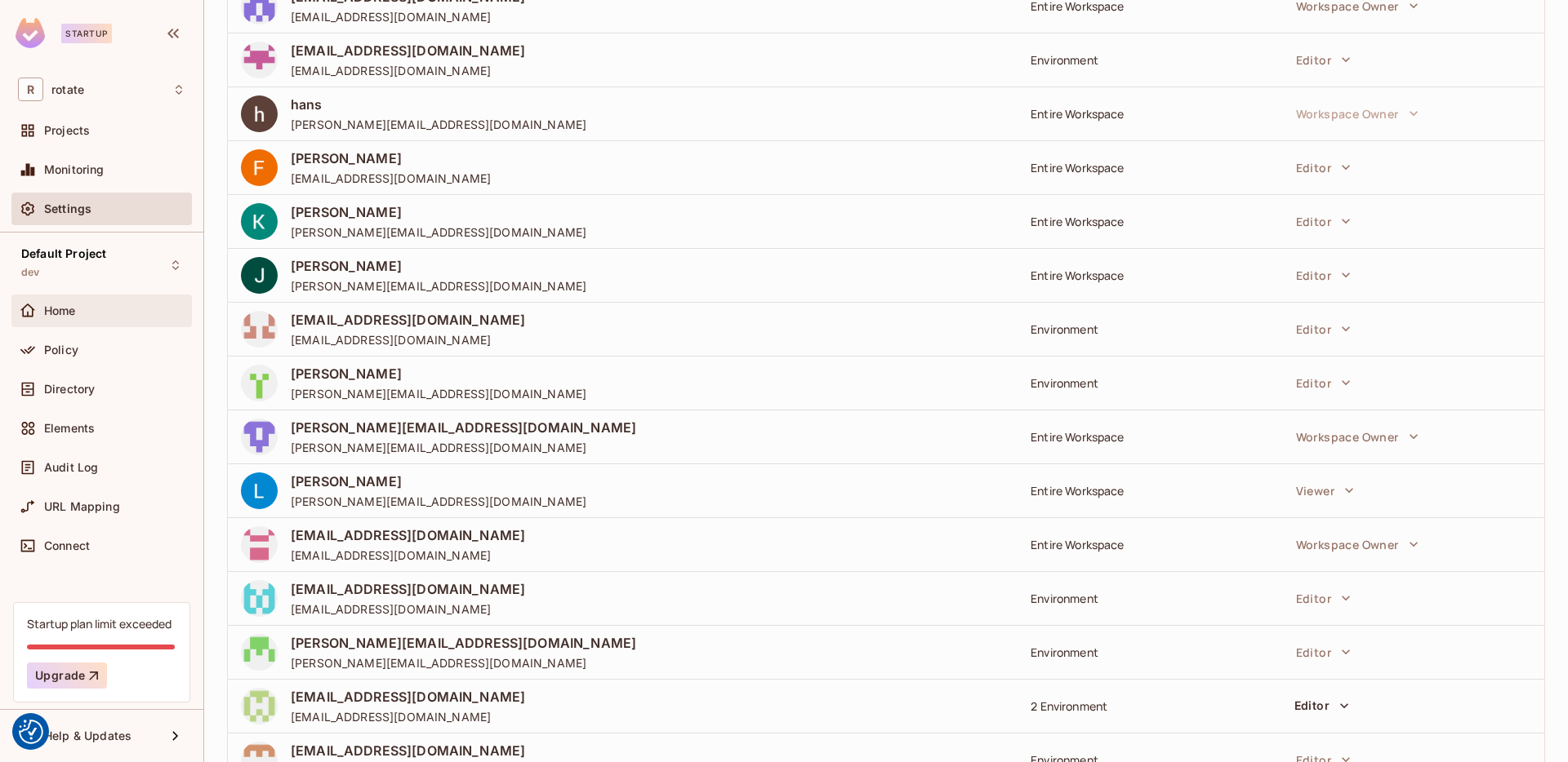
click at [109, 308] on div "Home" at bounding box center [115, 310] width 141 height 13
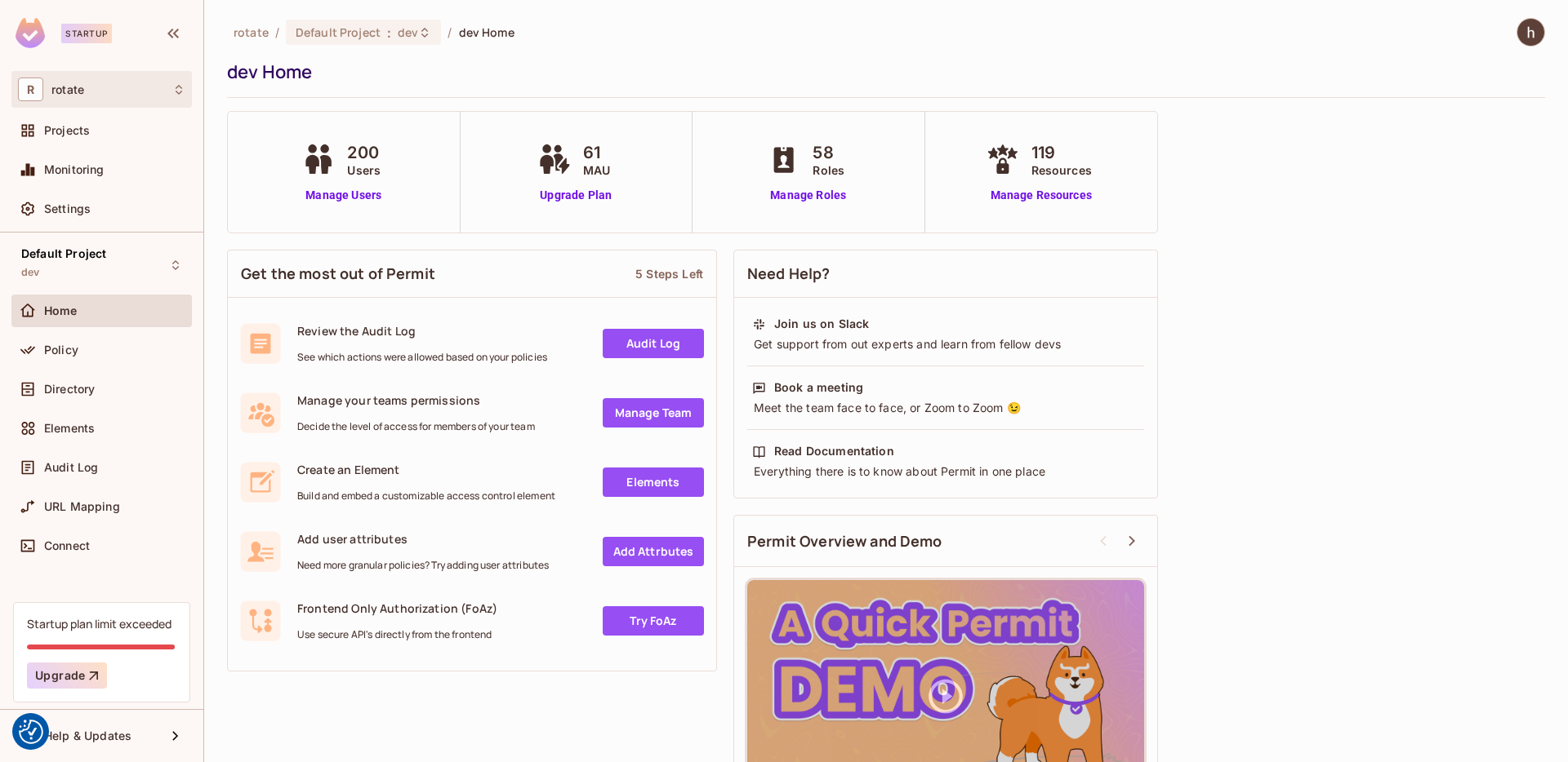
click at [143, 99] on div "R rotate" at bounding box center [102, 90] width 168 height 24
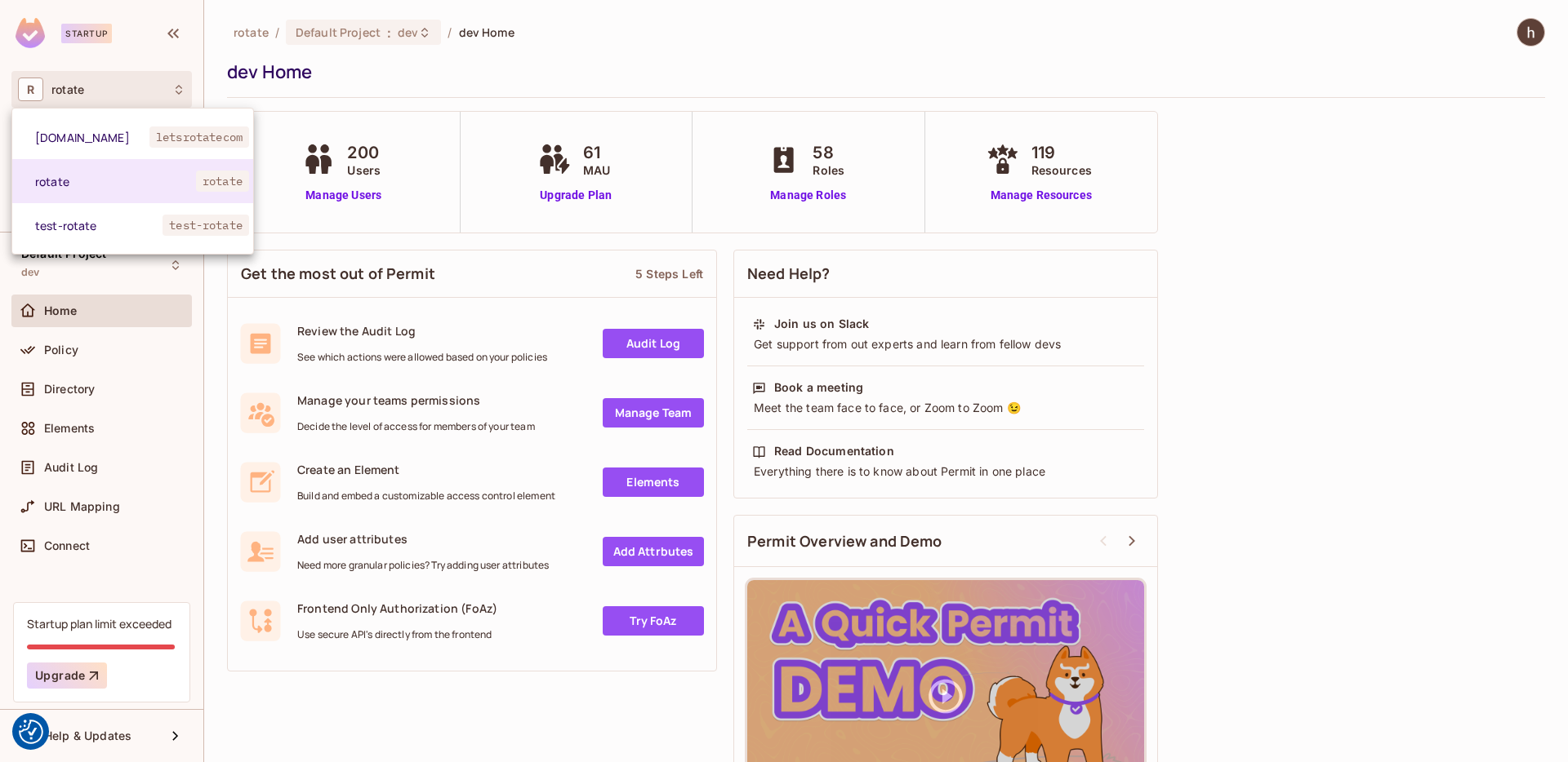
click at [143, 99] on div at bounding box center [784, 381] width 1568 height 762
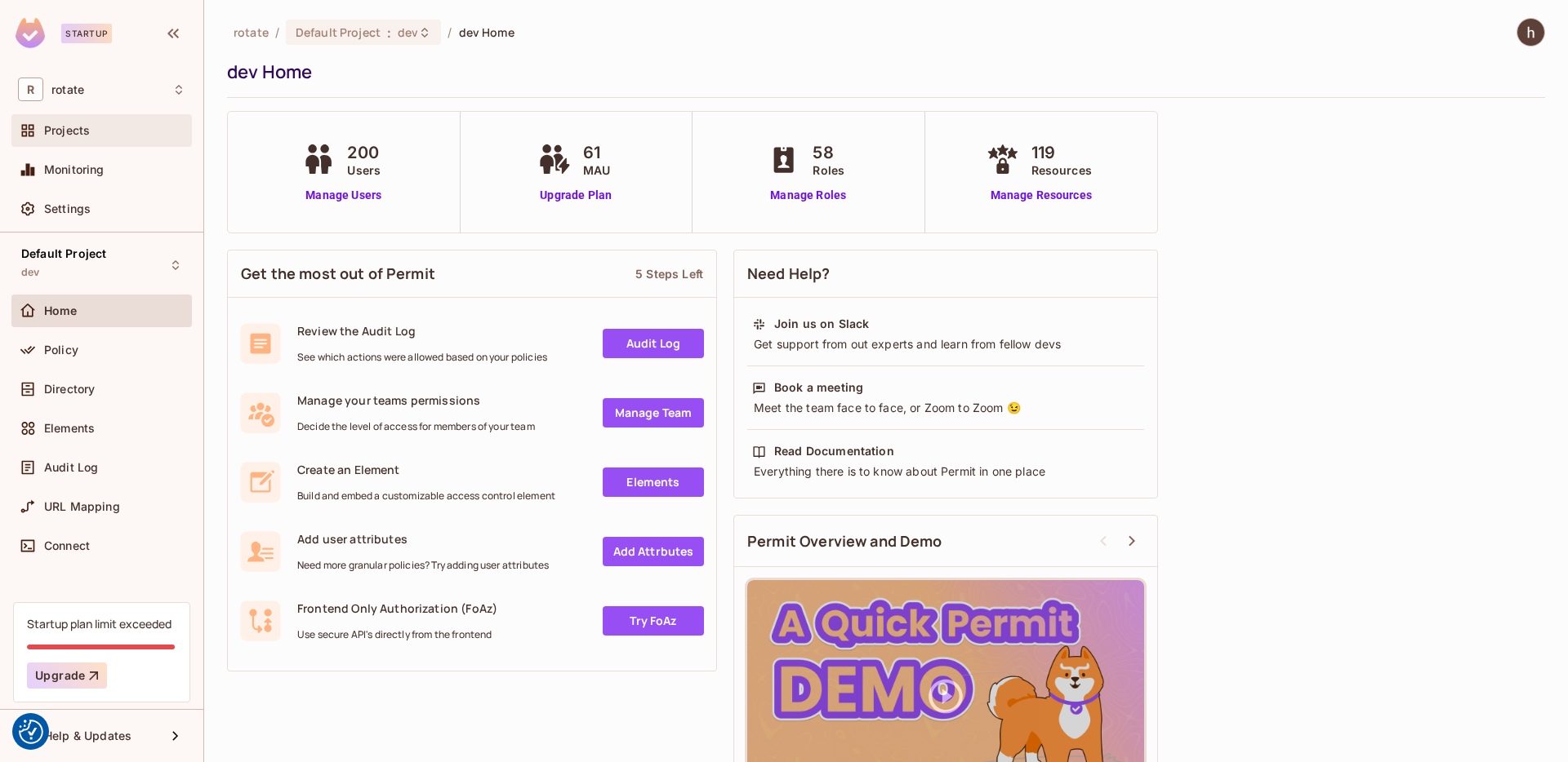
click at [124, 132] on div "Projects" at bounding box center [115, 130] width 141 height 13
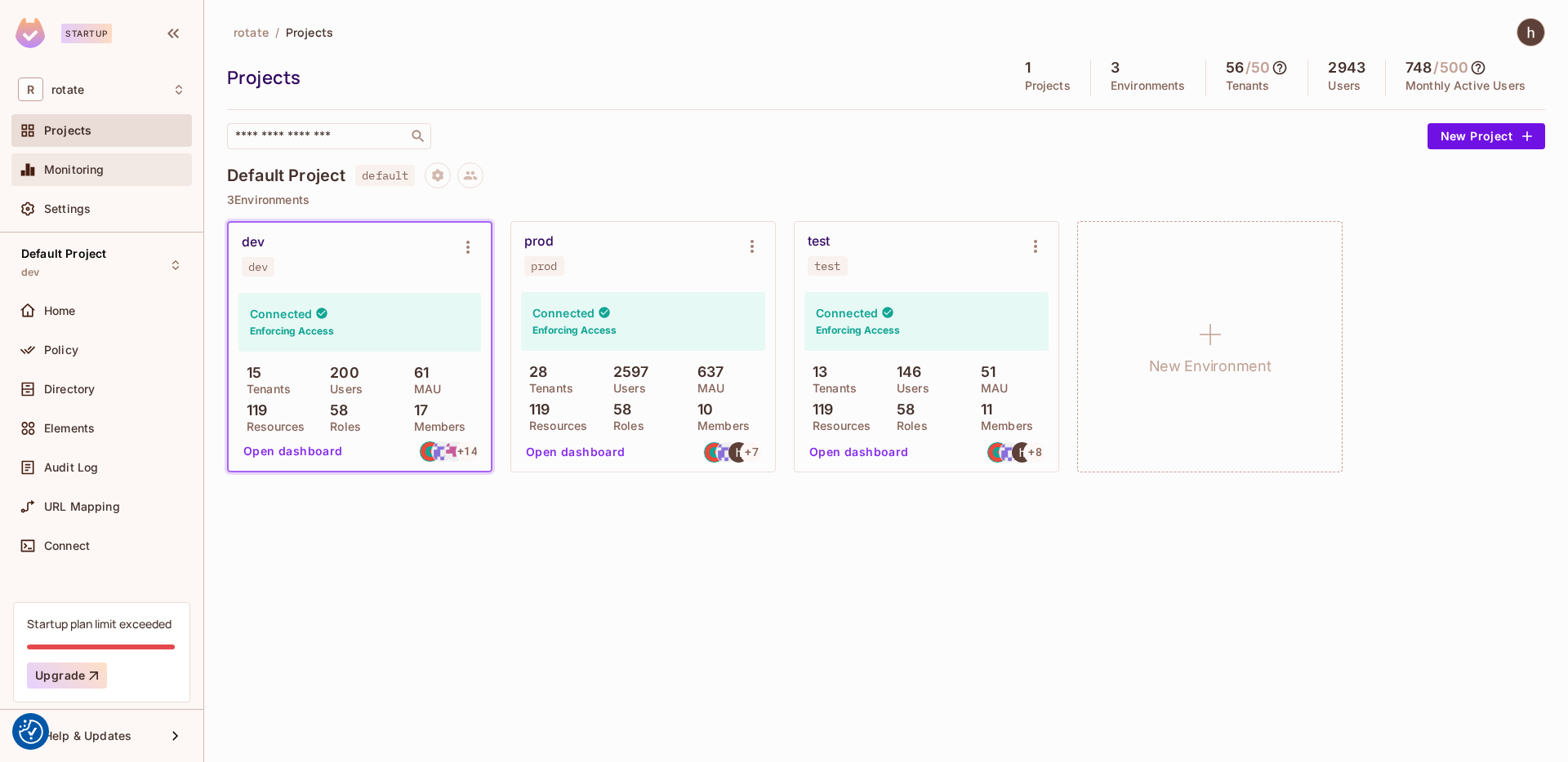
click at [122, 173] on div "Monitoring" at bounding box center [115, 169] width 141 height 13
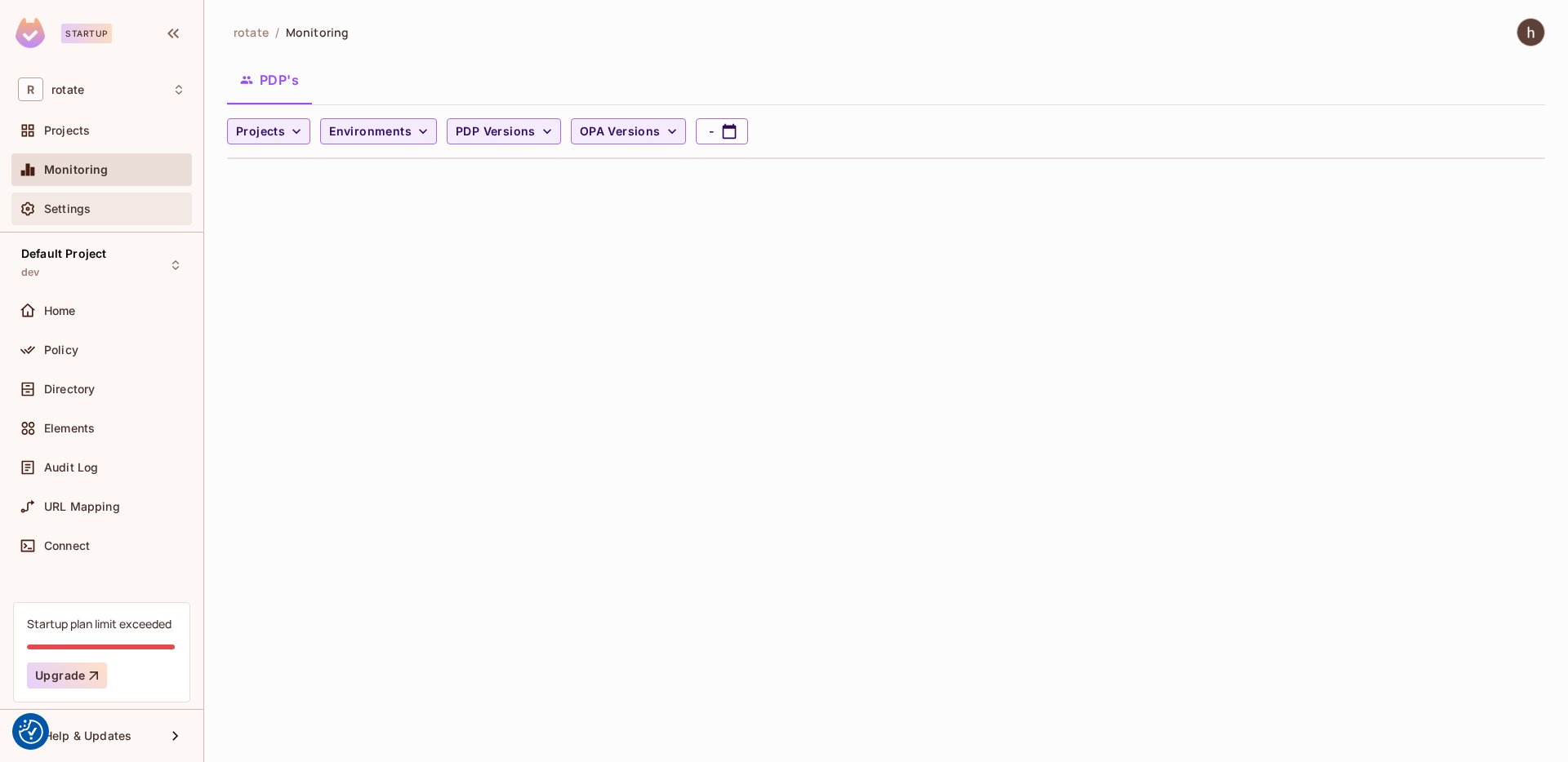
click at [115, 212] on div "Settings" at bounding box center [115, 209] width 141 height 13
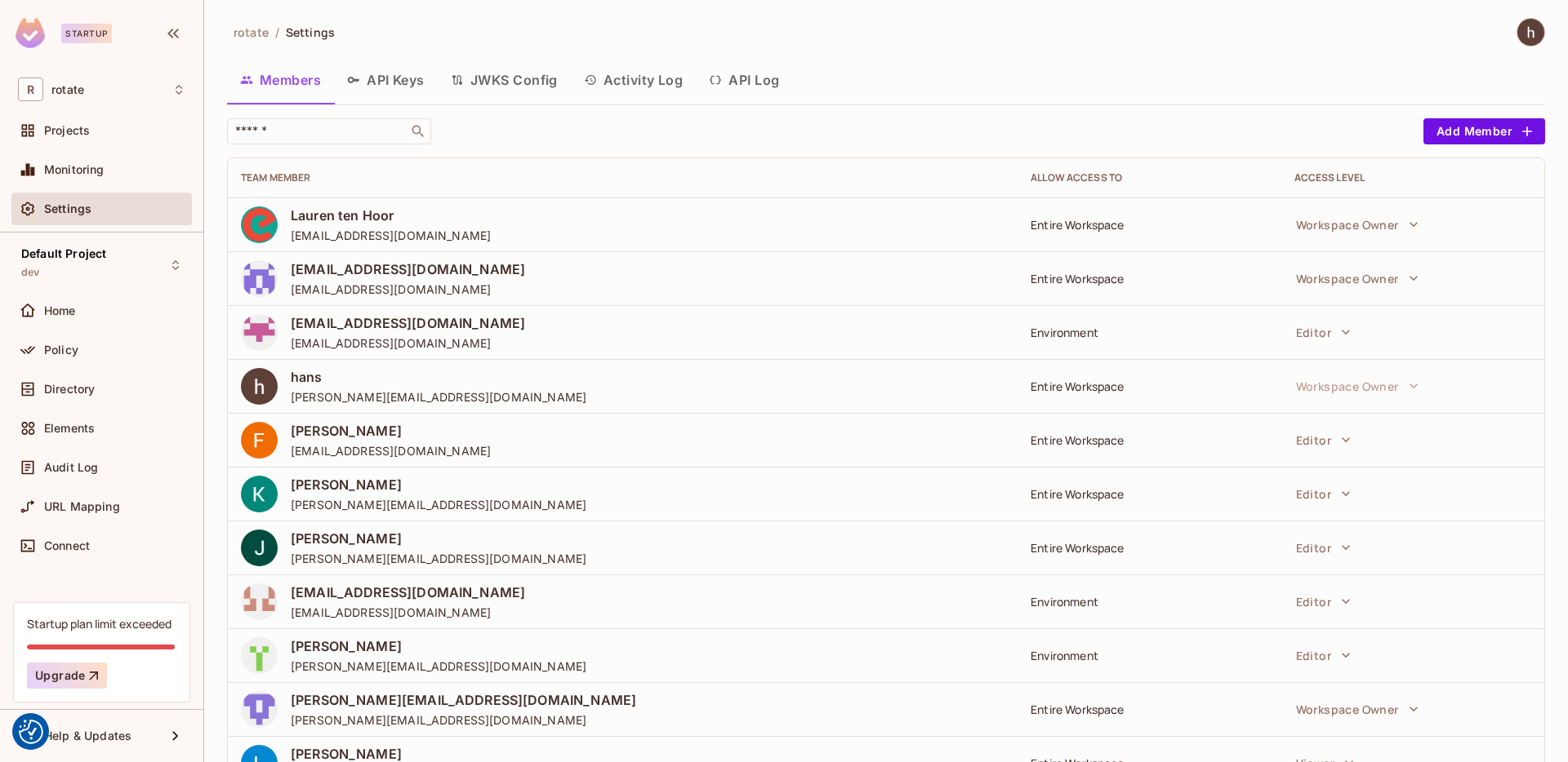
click at [1530, 34] on img at bounding box center [1530, 31] width 27 height 27
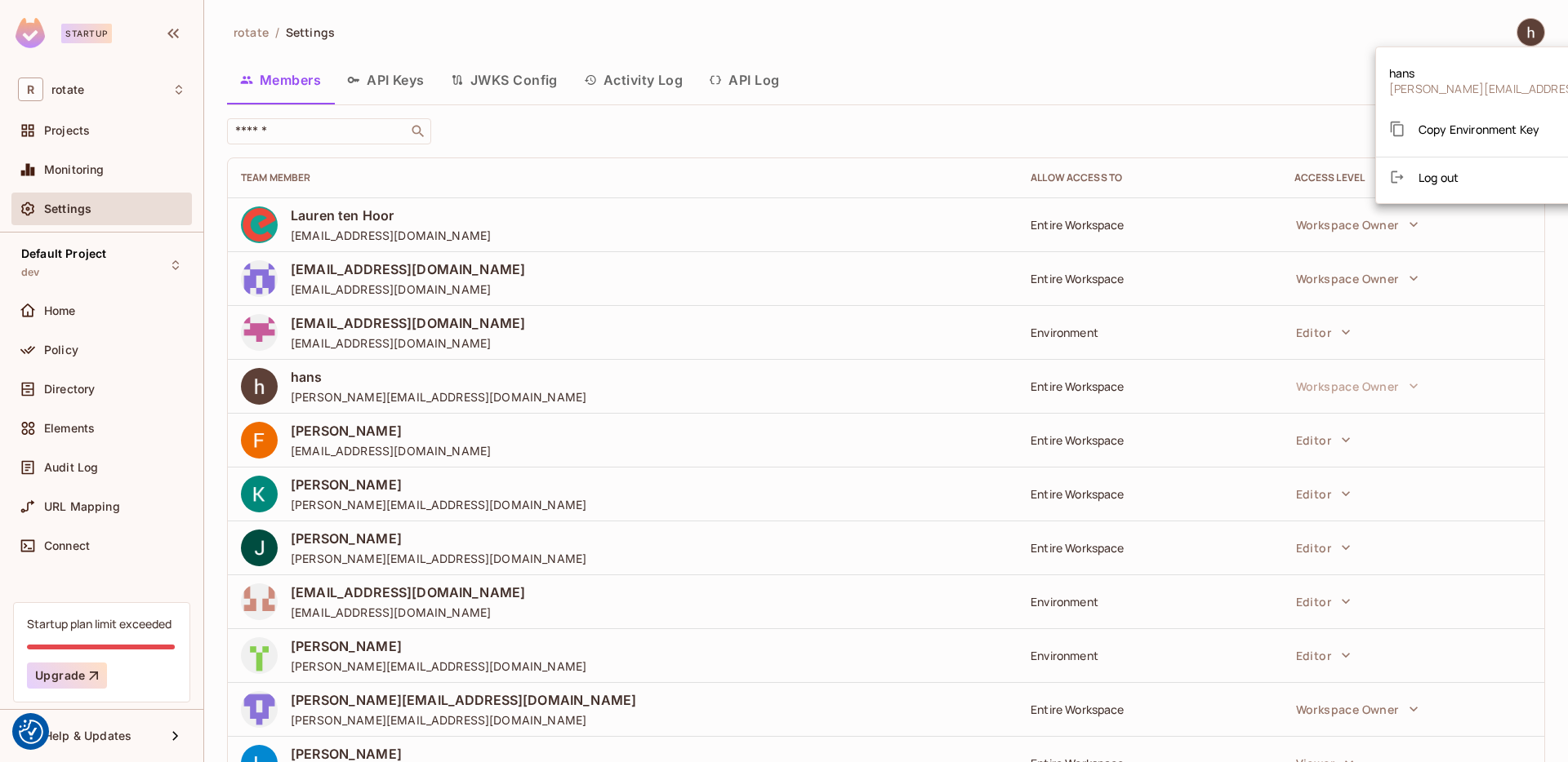
click at [1035, 149] on div at bounding box center [784, 381] width 1568 height 762
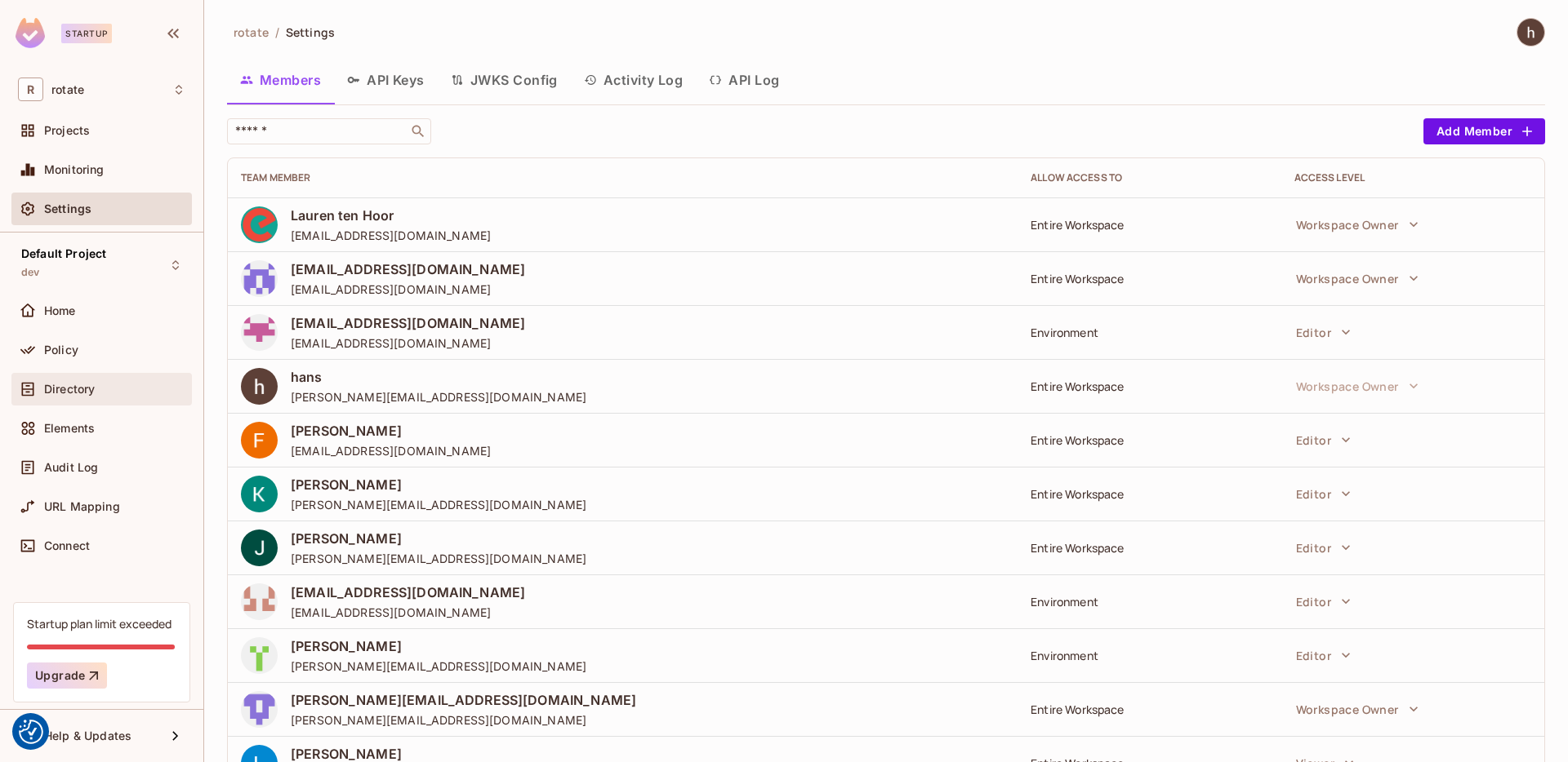
click at [115, 397] on div "Directory" at bounding box center [102, 388] width 168 height 19
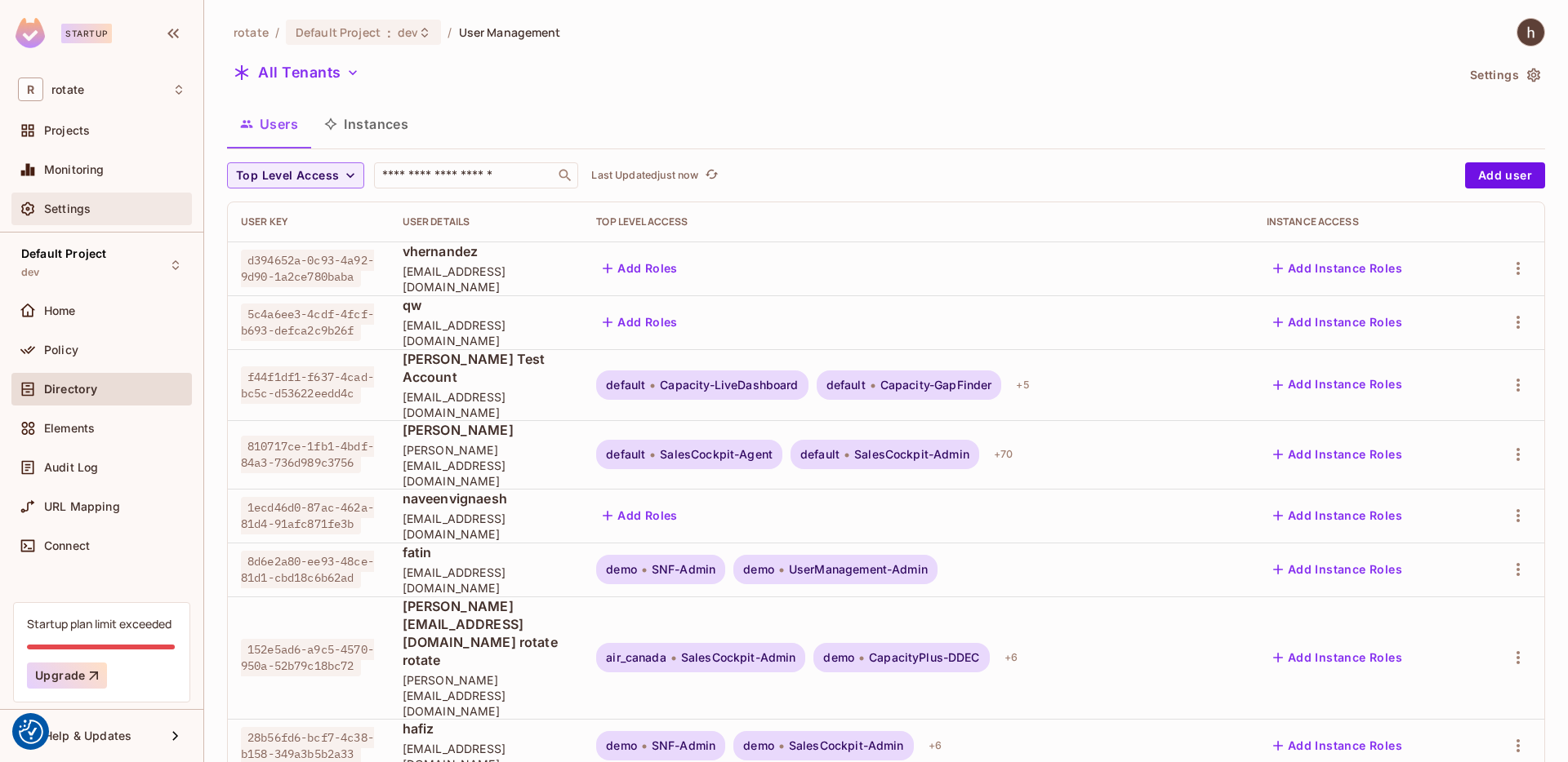
click at [116, 212] on div "Settings" at bounding box center [115, 209] width 141 height 13
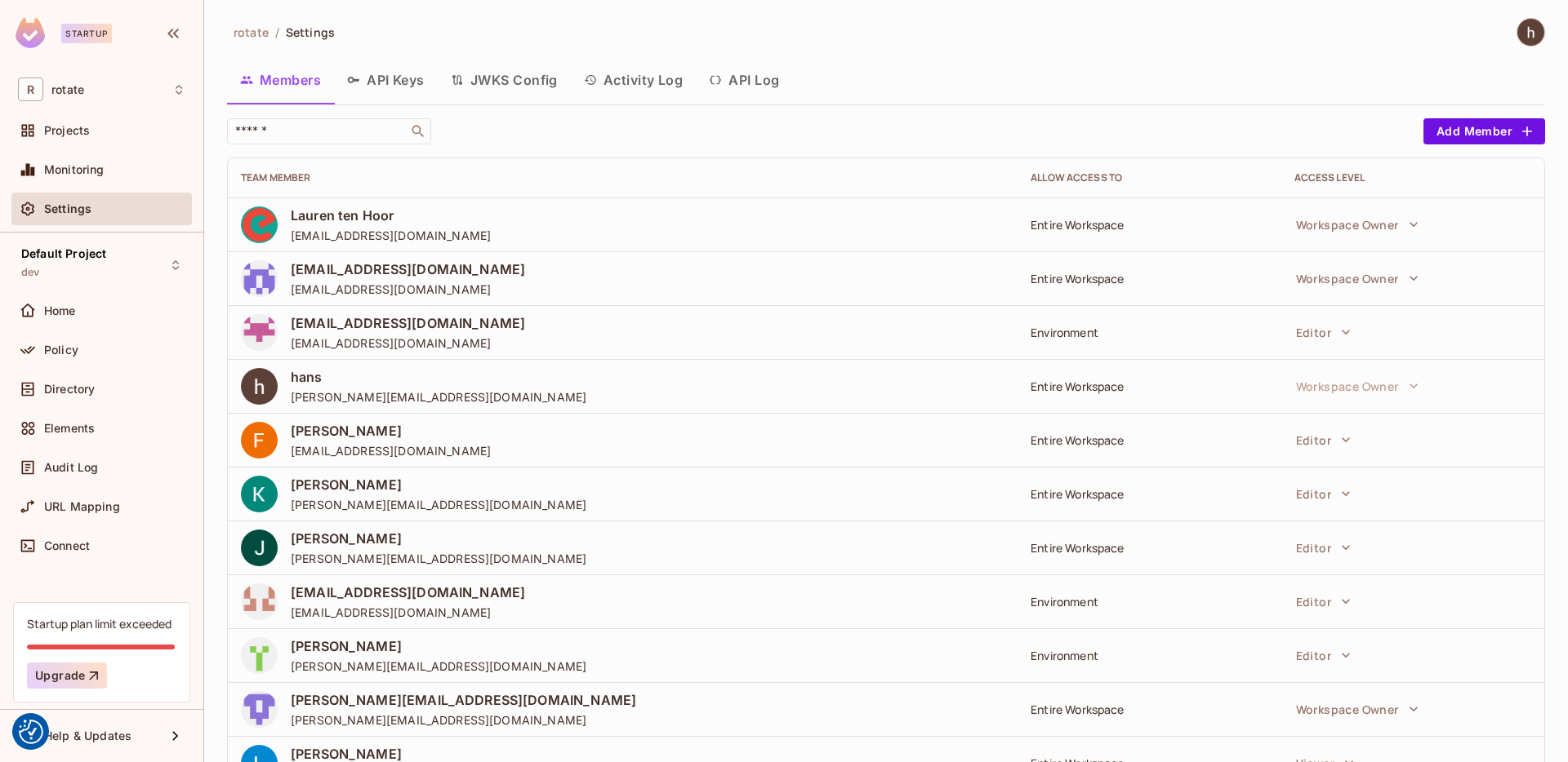
click at [298, 97] on button "Members" at bounding box center [280, 80] width 107 height 41
click at [1459, 118] on button "Add Member" at bounding box center [1484, 131] width 122 height 27
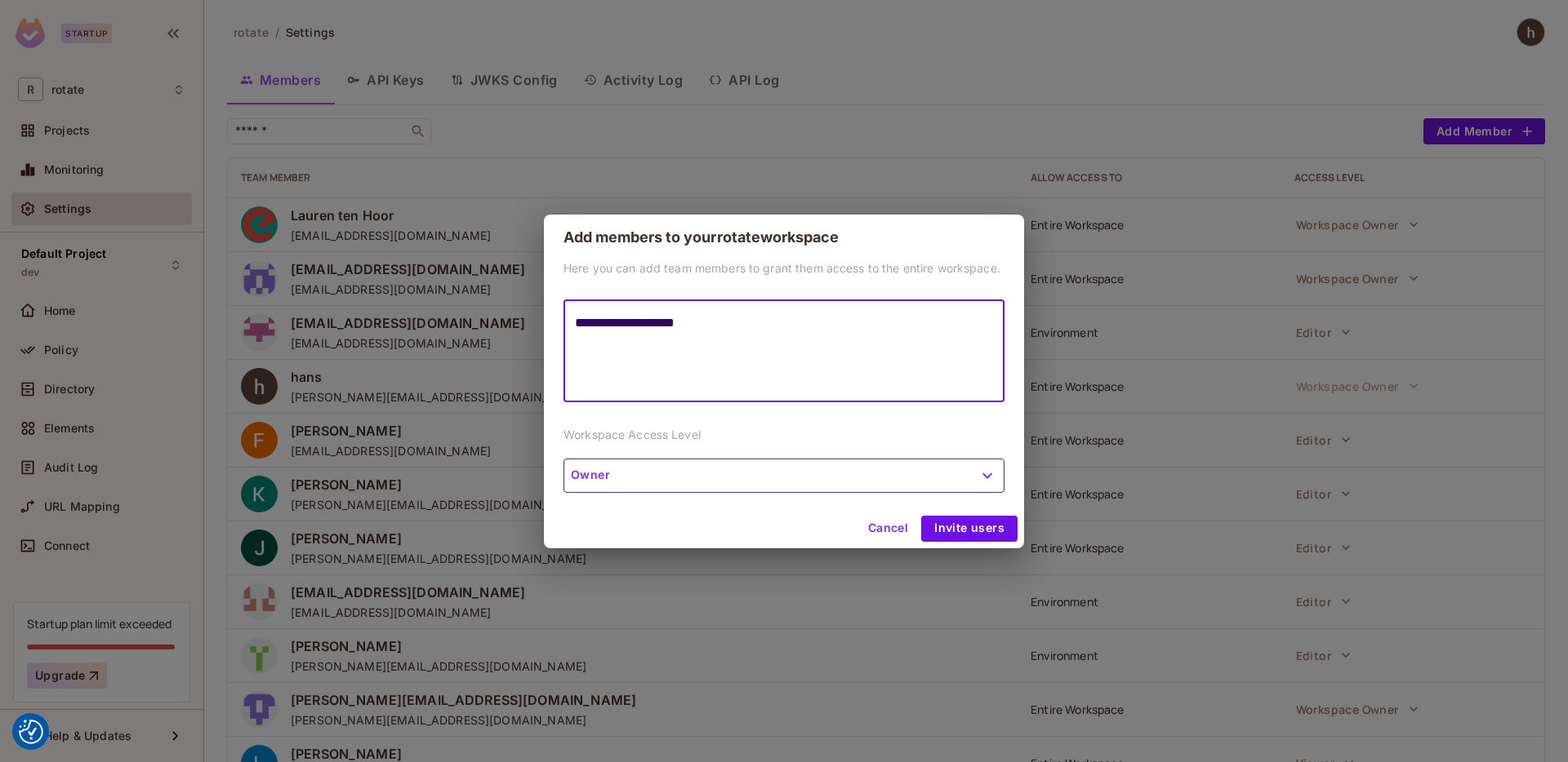
type textarea "**********"
click at [925, 464] on button "Owner" at bounding box center [784, 475] width 441 height 34
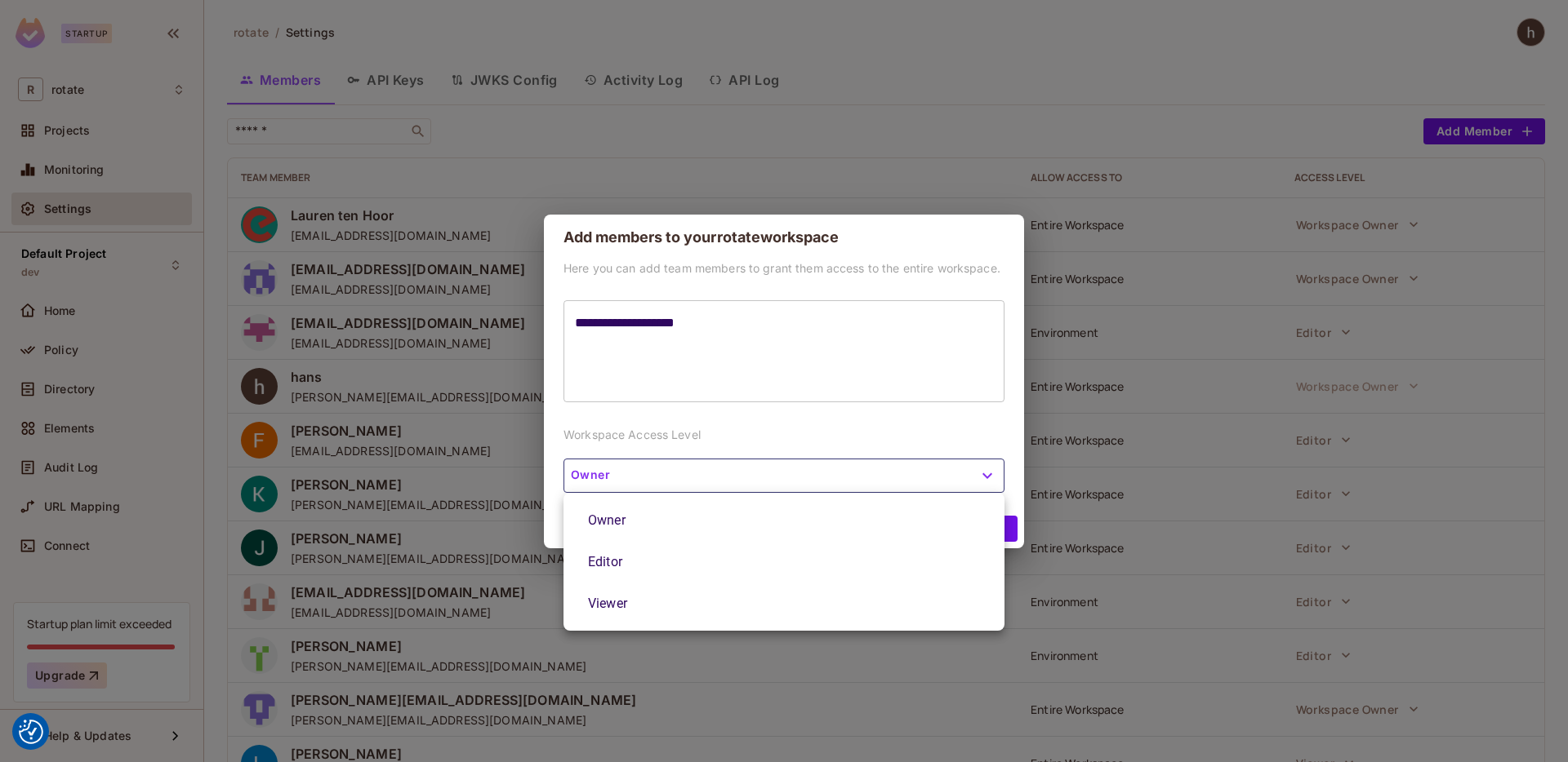
click at [901, 608] on li "Viewer" at bounding box center [784, 603] width 441 height 41
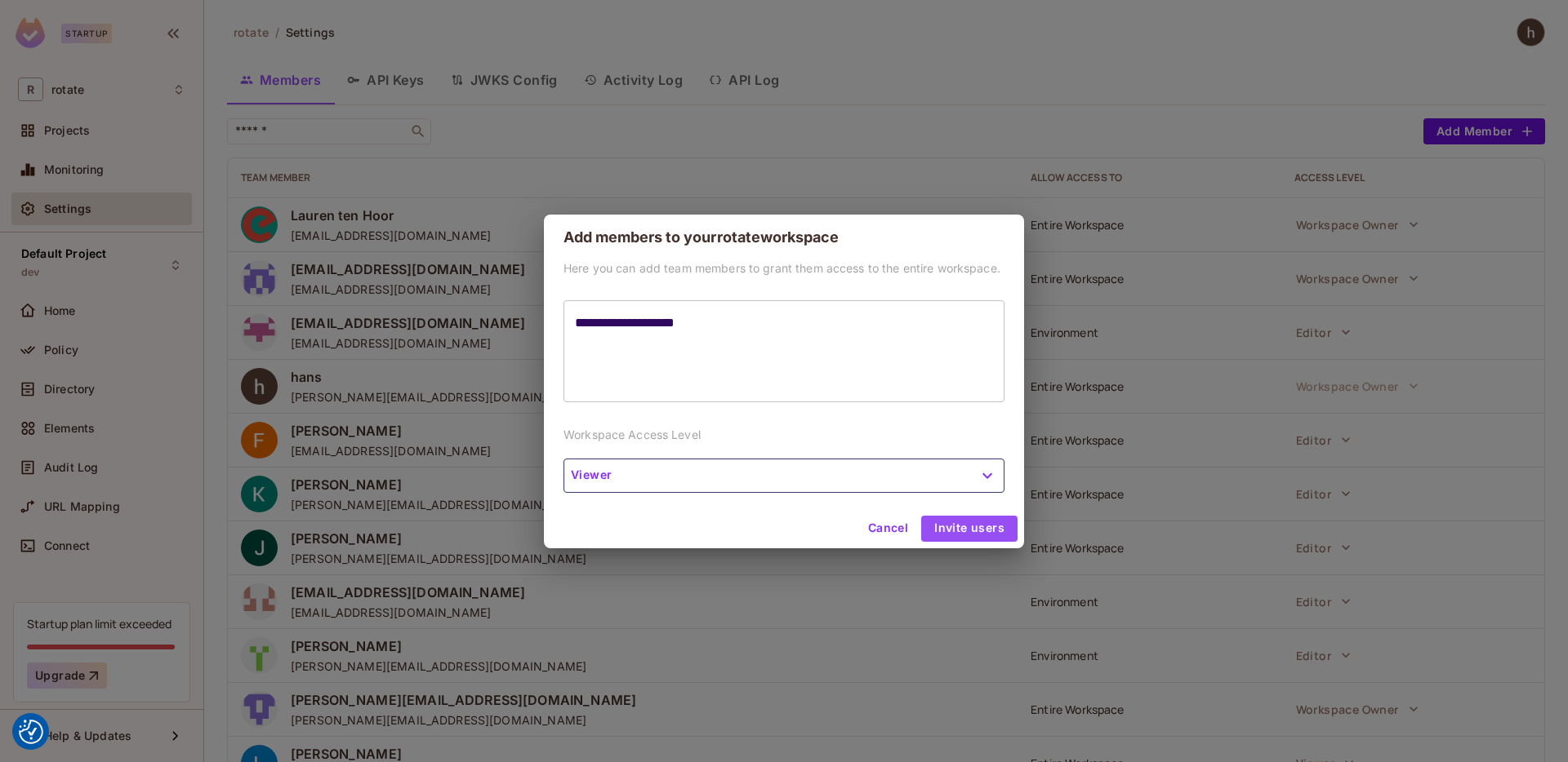
click at [984, 537] on button "Invite users" at bounding box center [969, 528] width 96 height 27
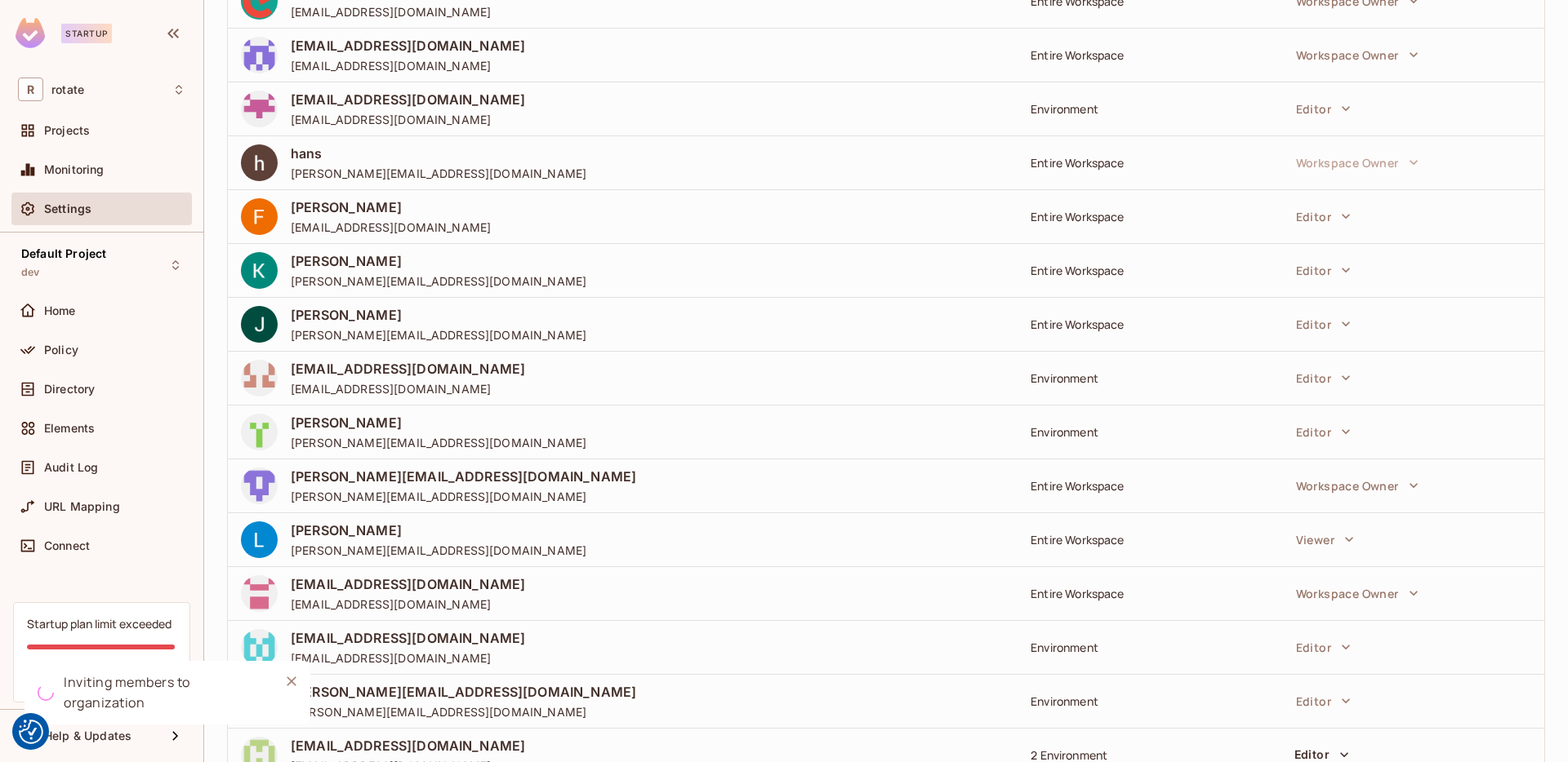
scroll to position [387, 0]
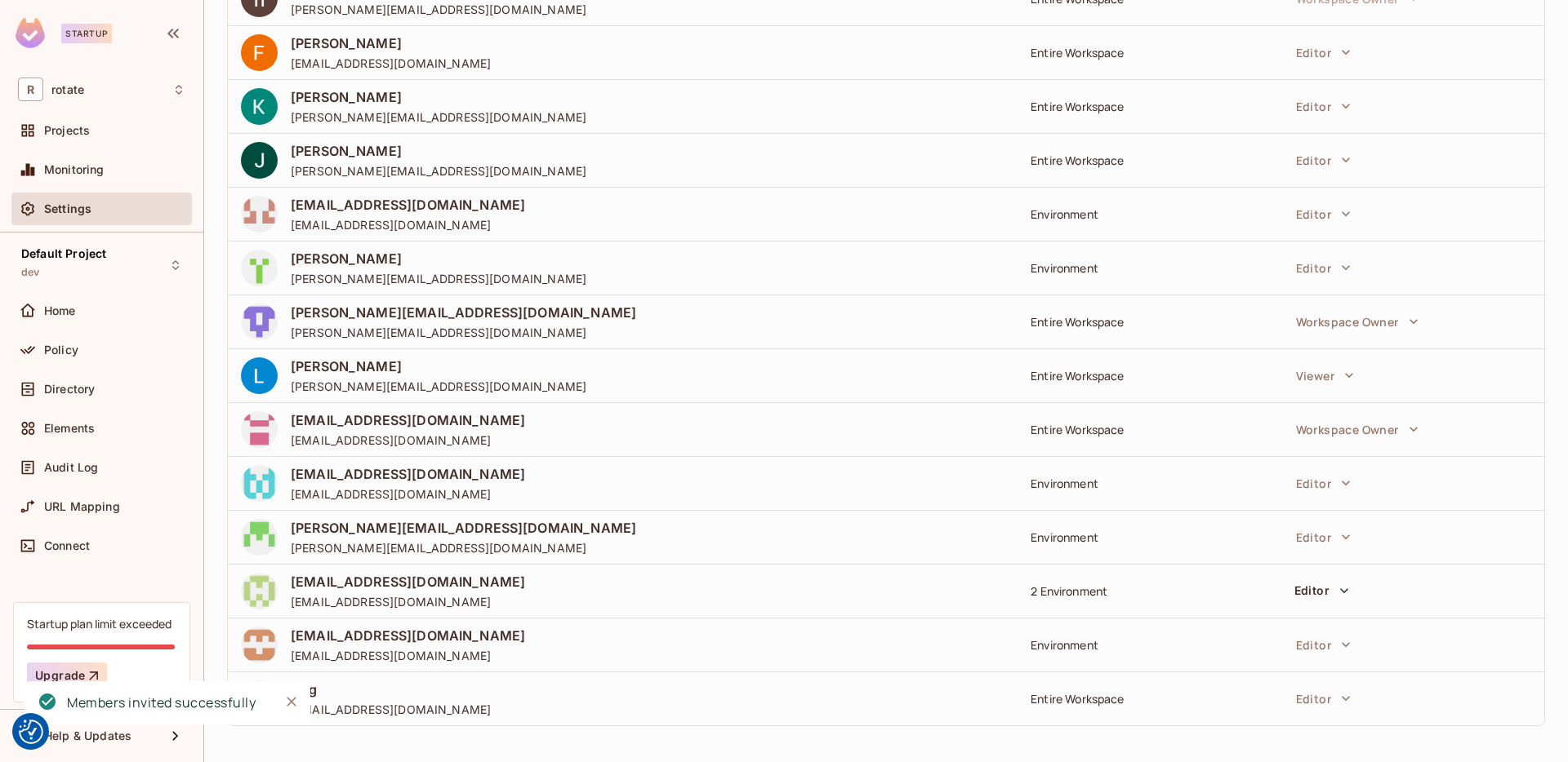
click at [287, 680] on div "Ong [EMAIL_ADDRESS][DOMAIN_NAME]" at bounding box center [622, 699] width 763 height 37
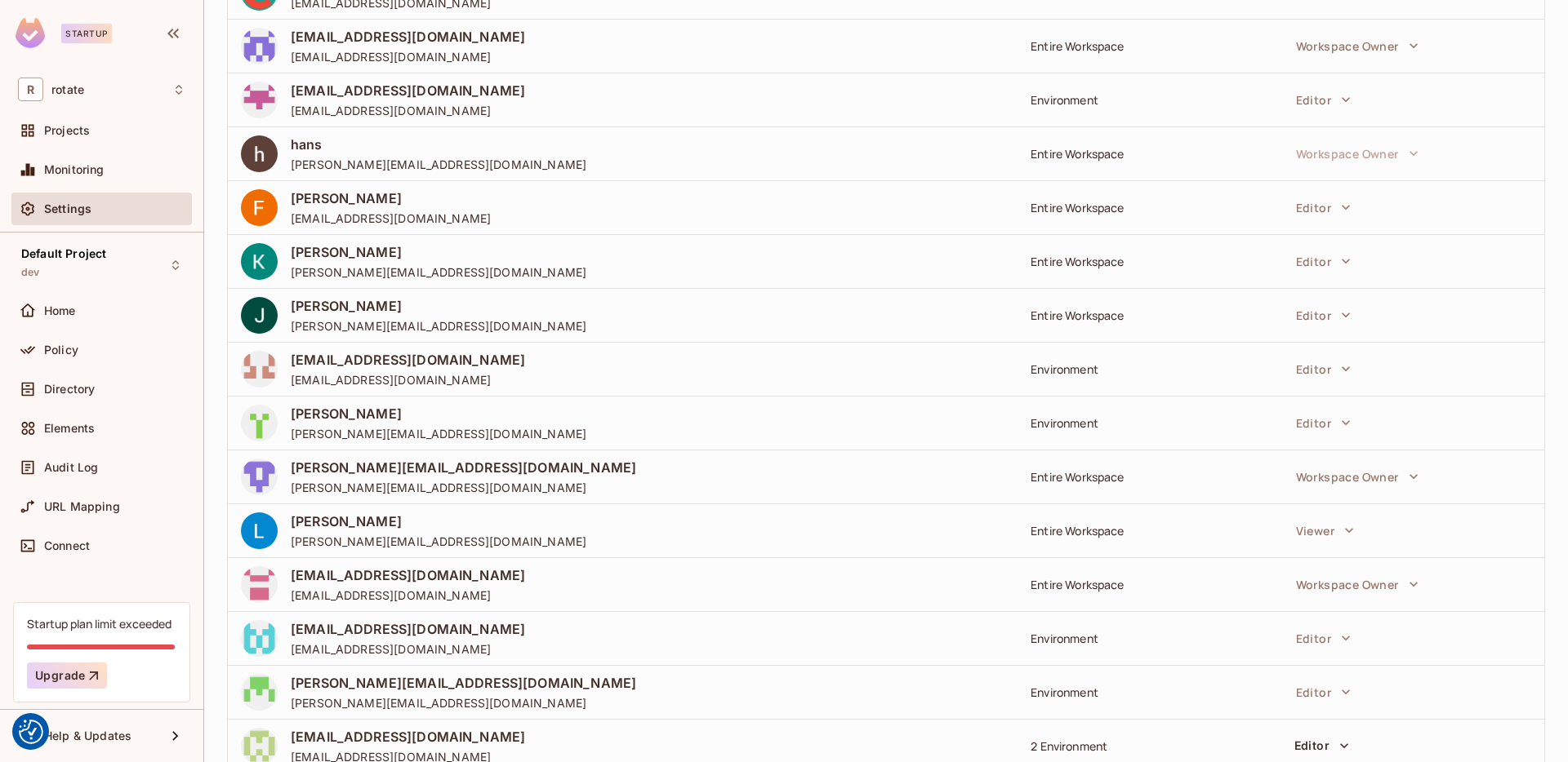
scroll to position [441, 0]
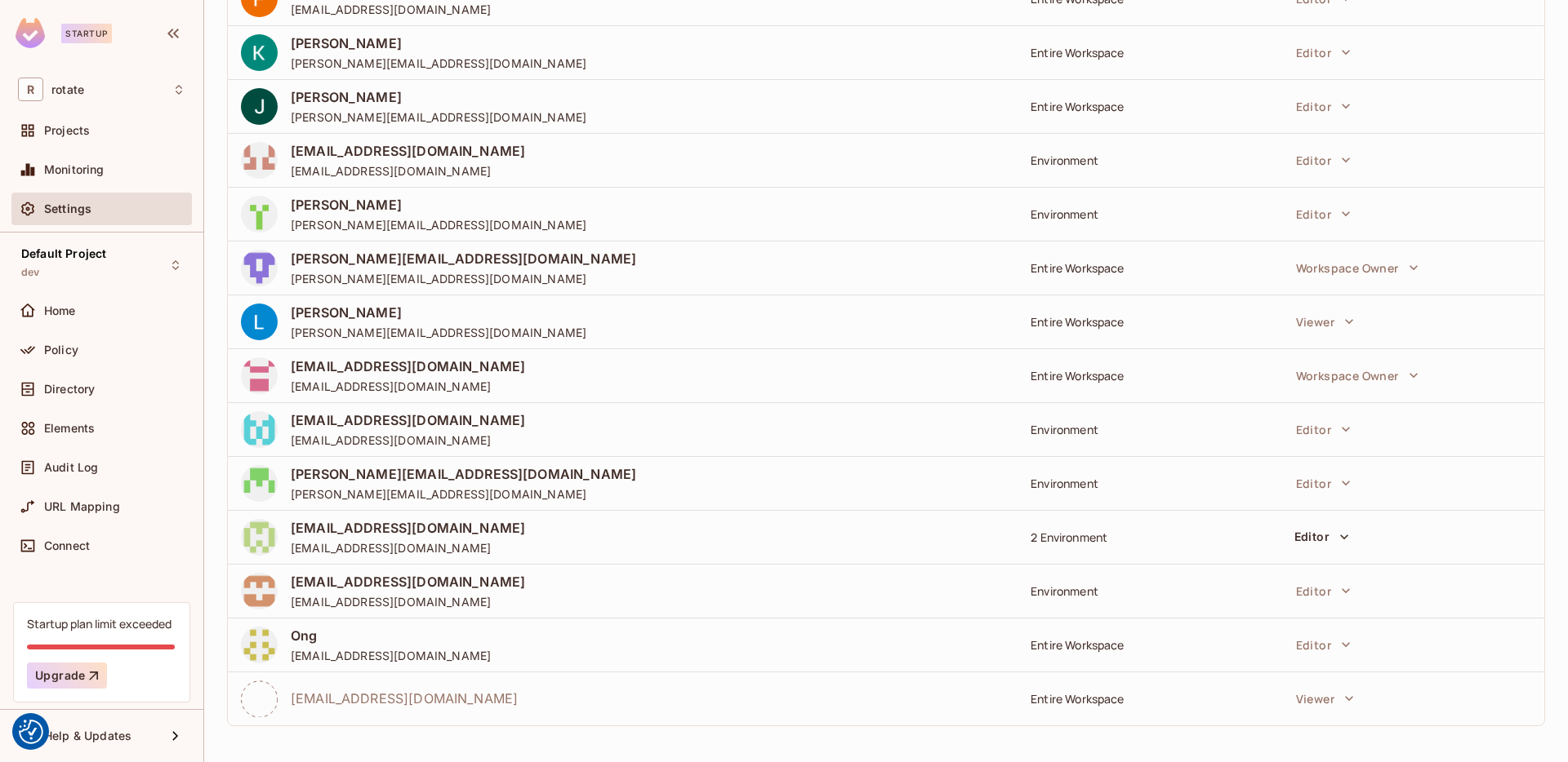
click at [1155, 711] on td "Entire Workspace" at bounding box center [1148, 698] width 263 height 54
click at [361, 692] on span "[EMAIL_ADDRESS][DOMAIN_NAME]" at bounding box center [404, 699] width 227 height 18
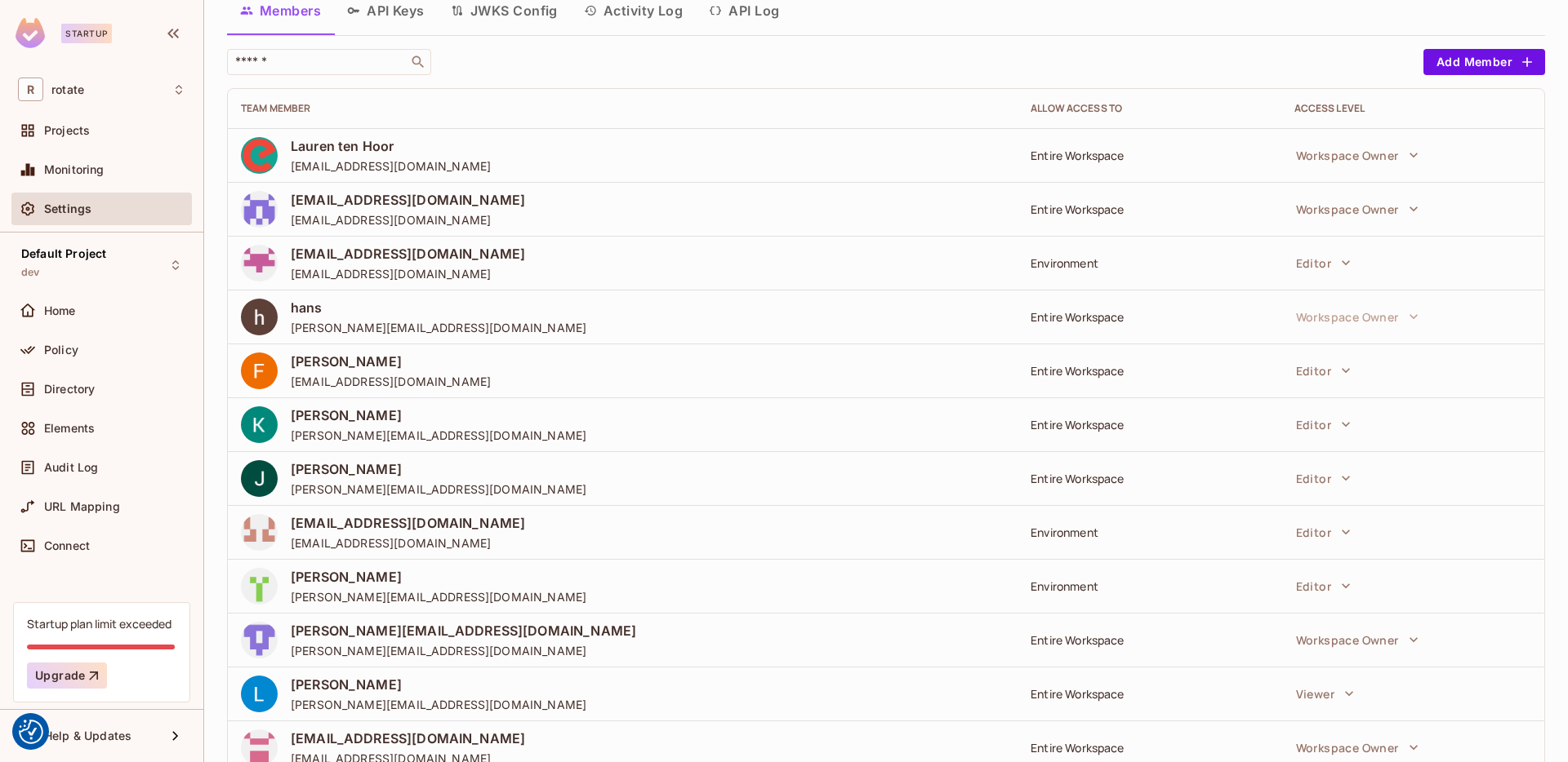
scroll to position [0, 0]
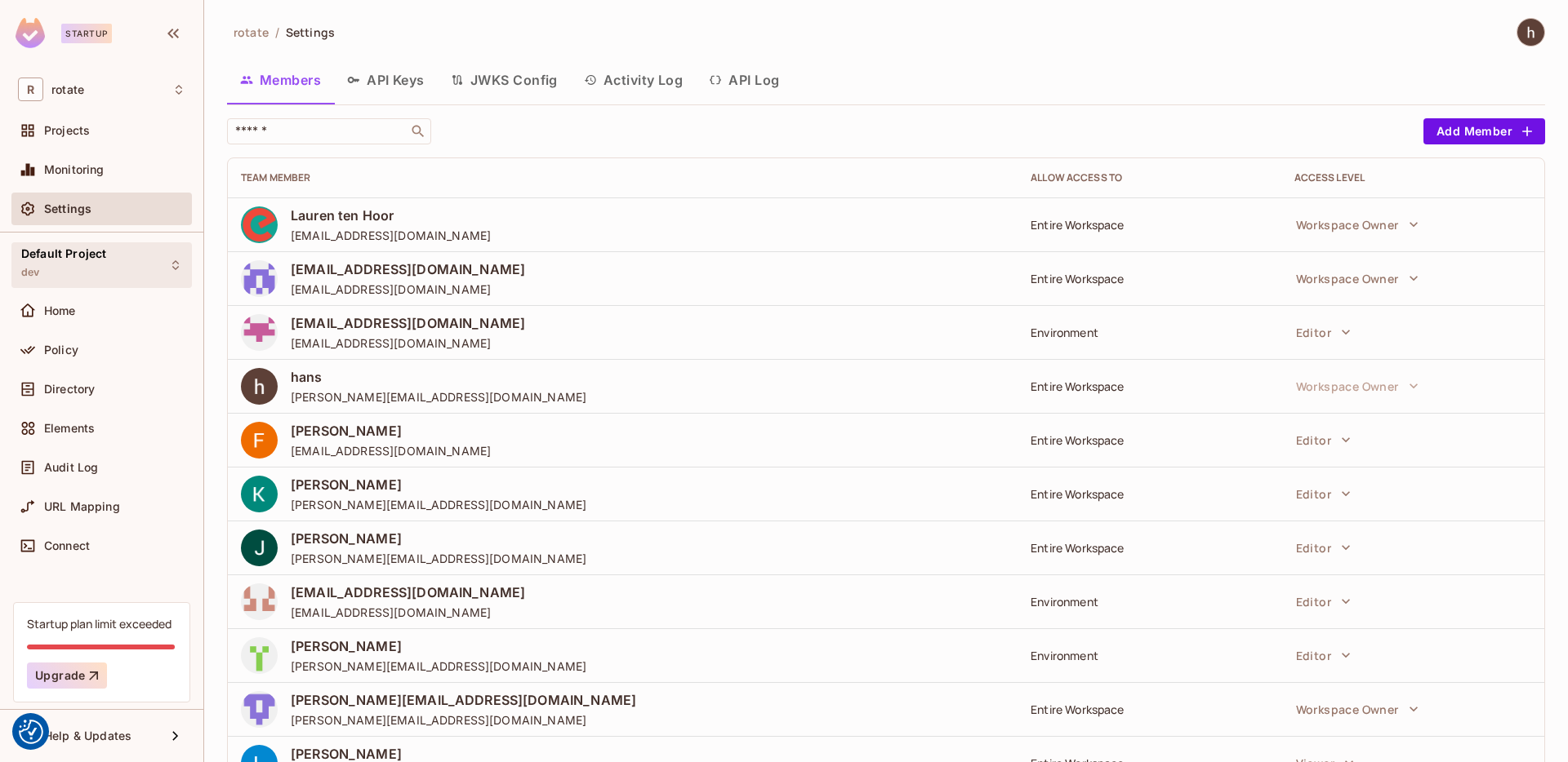
click at [72, 260] on span "Default Project" at bounding box center [63, 254] width 85 height 13
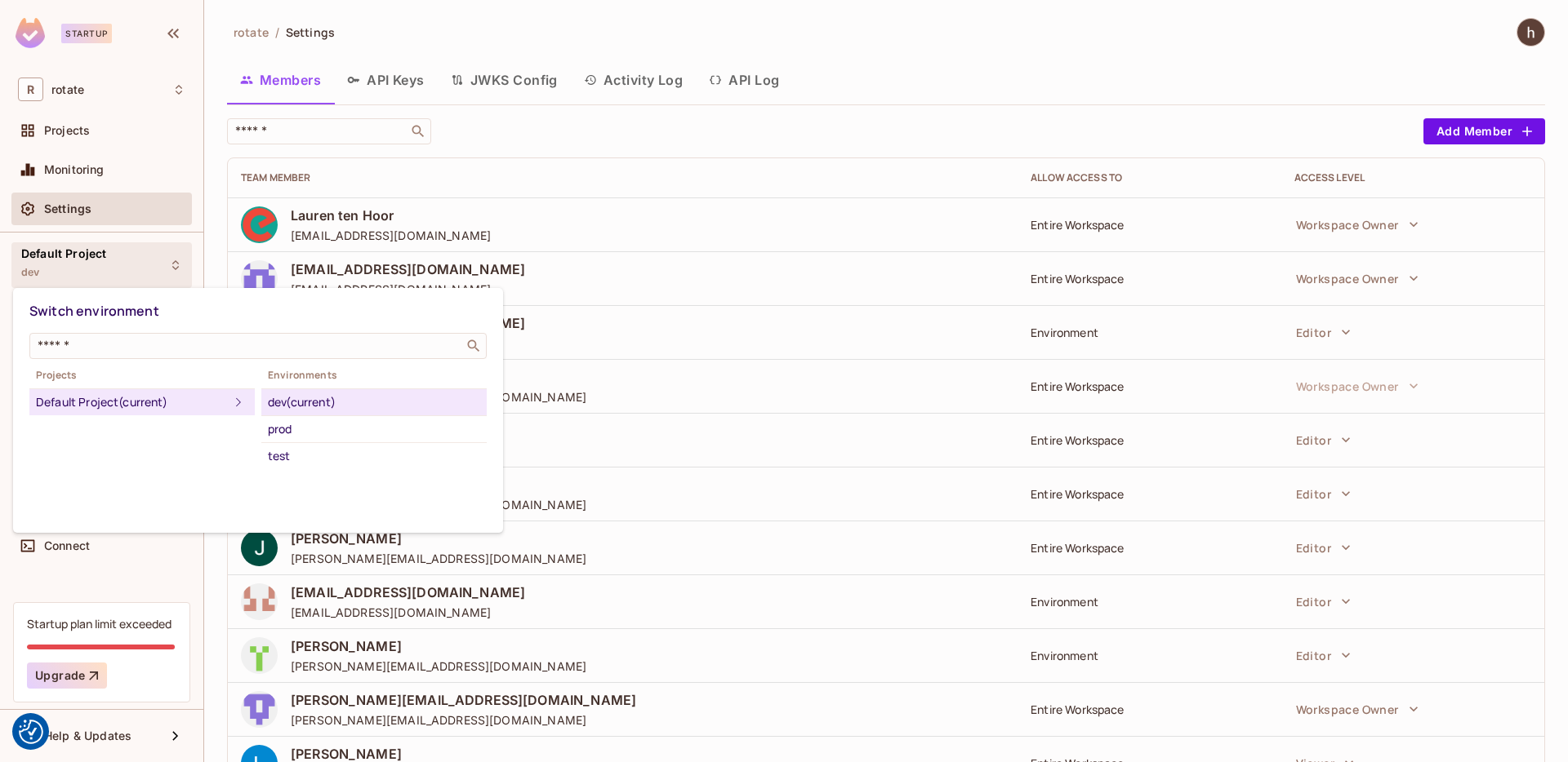
click at [72, 260] on div at bounding box center [784, 381] width 1568 height 762
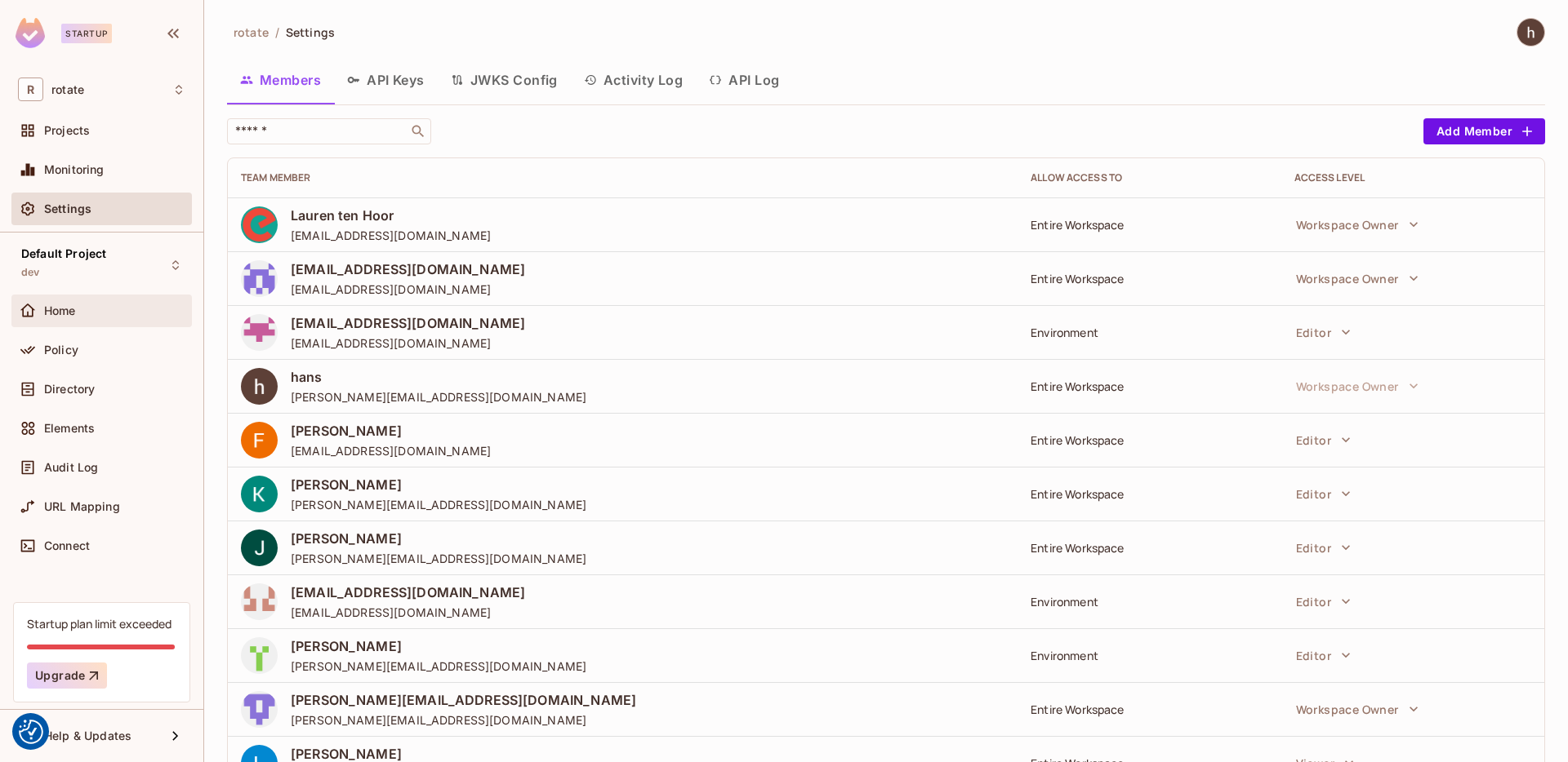
click at [105, 310] on div "Home" at bounding box center [115, 310] width 141 height 13
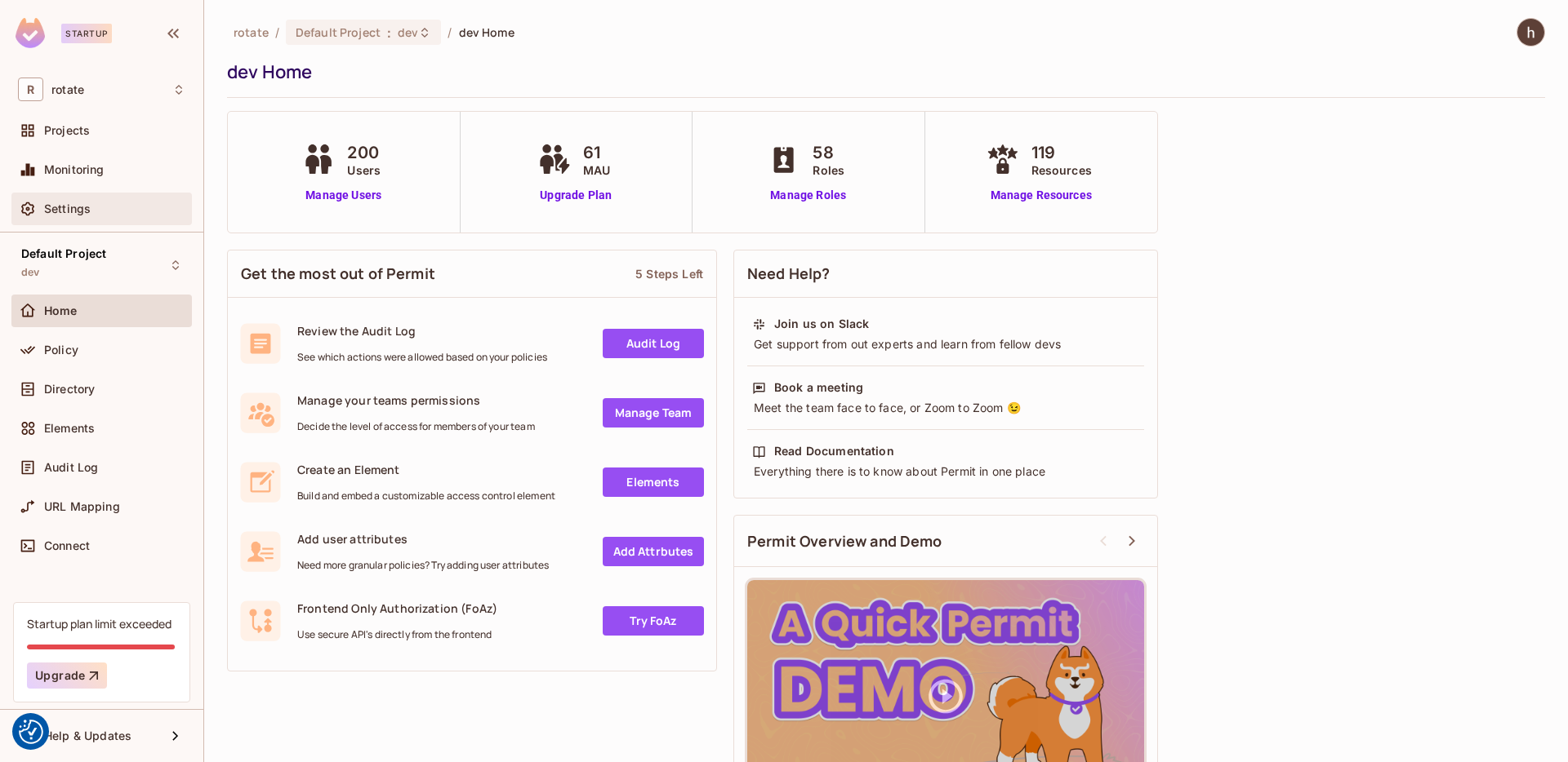
click at [100, 211] on div "Settings" at bounding box center [115, 209] width 141 height 13
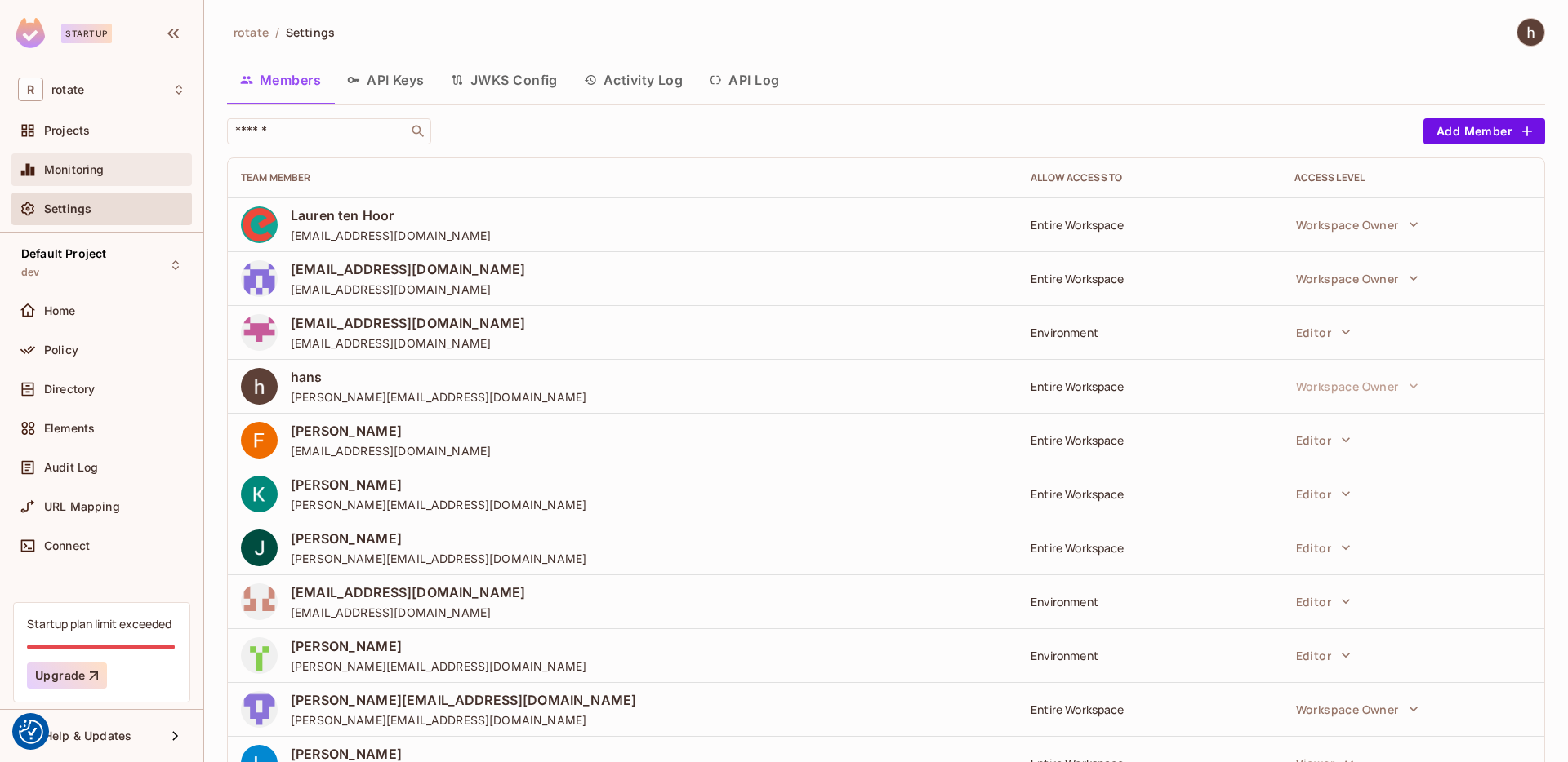
click at [107, 164] on div "Monitoring" at bounding box center [115, 169] width 141 height 13
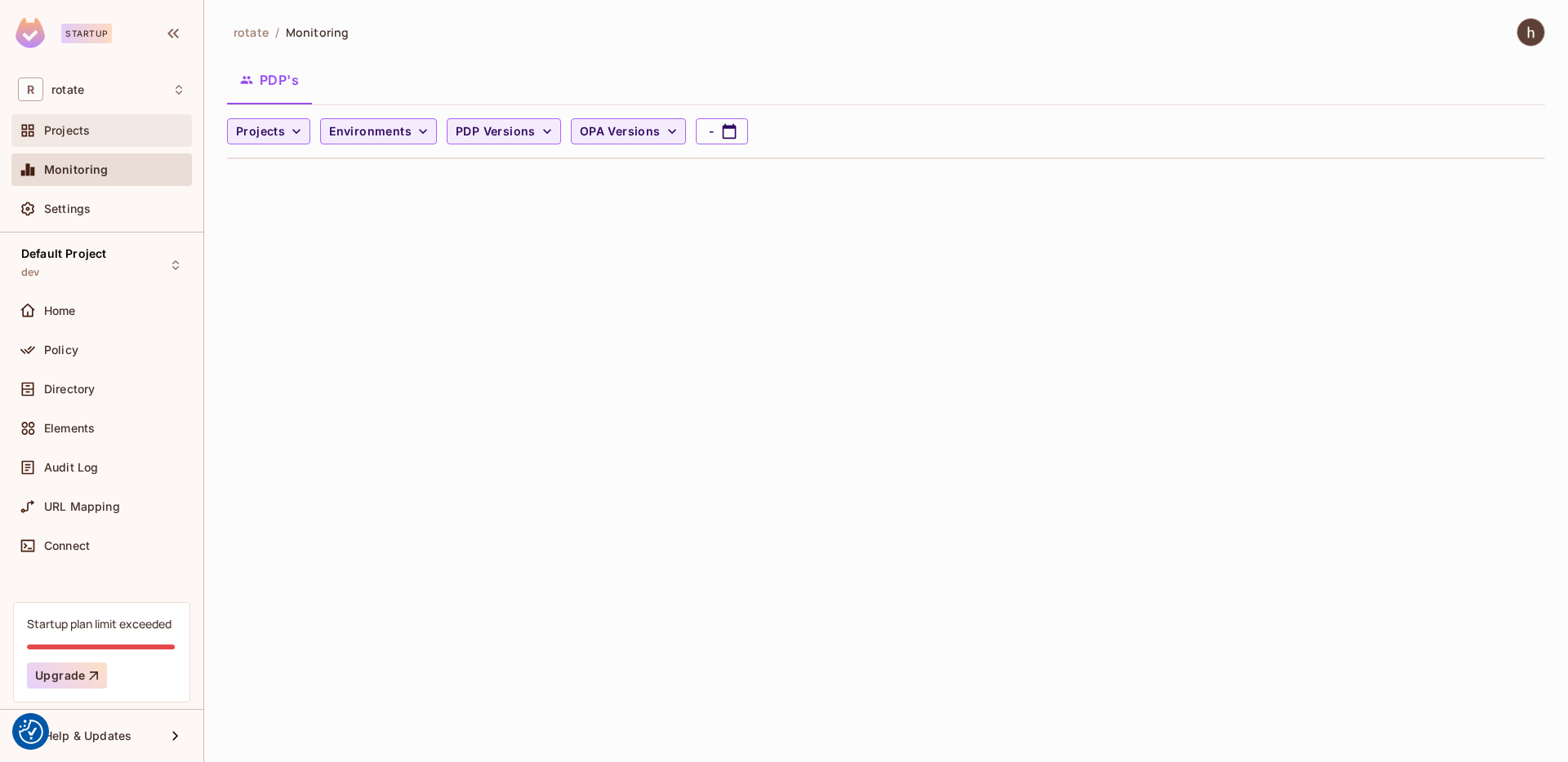
click at [123, 119] on div "Projects" at bounding box center [101, 131] width 181 height 33
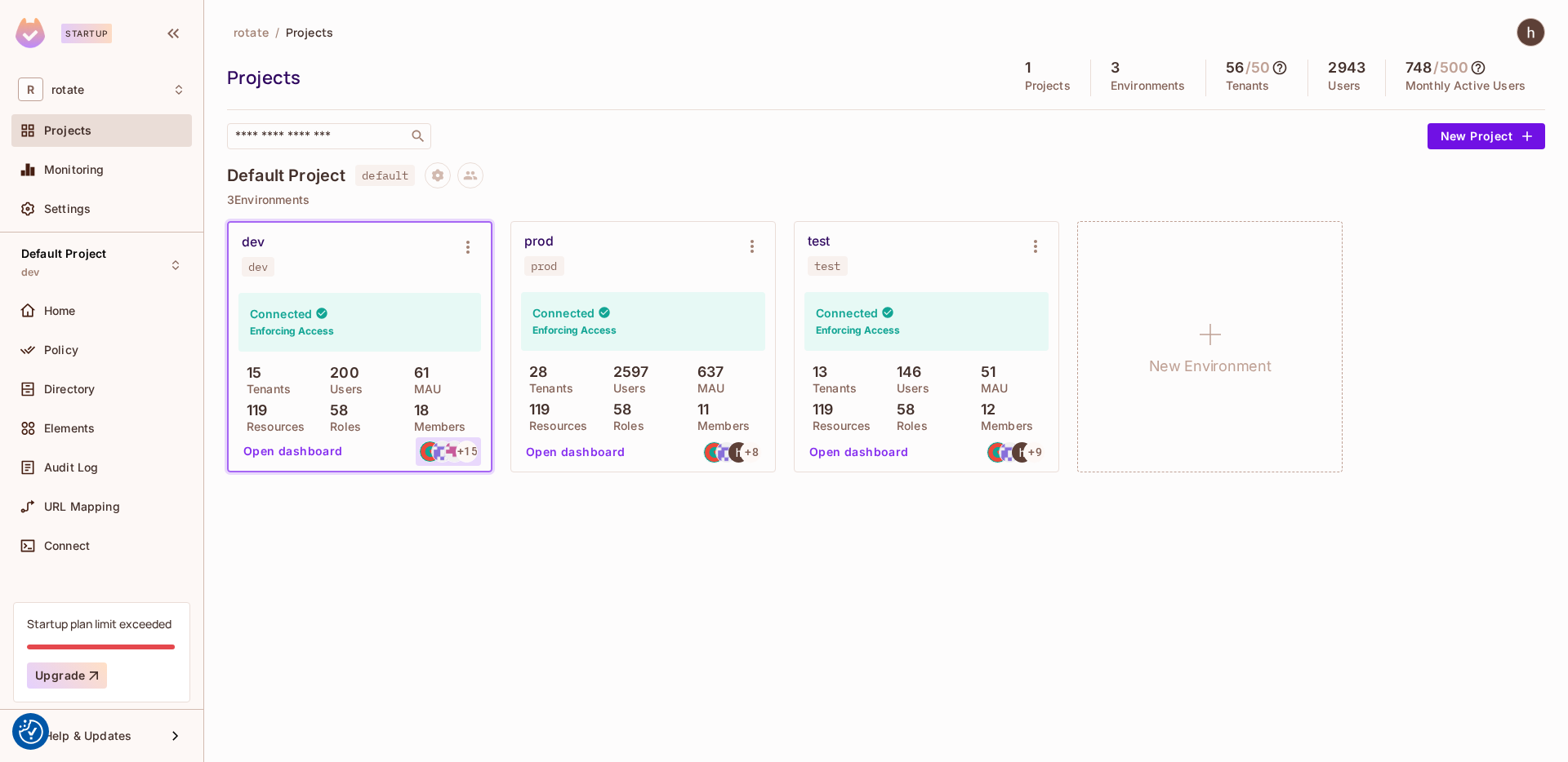
click at [441, 453] on img at bounding box center [442, 452] width 20 height 20
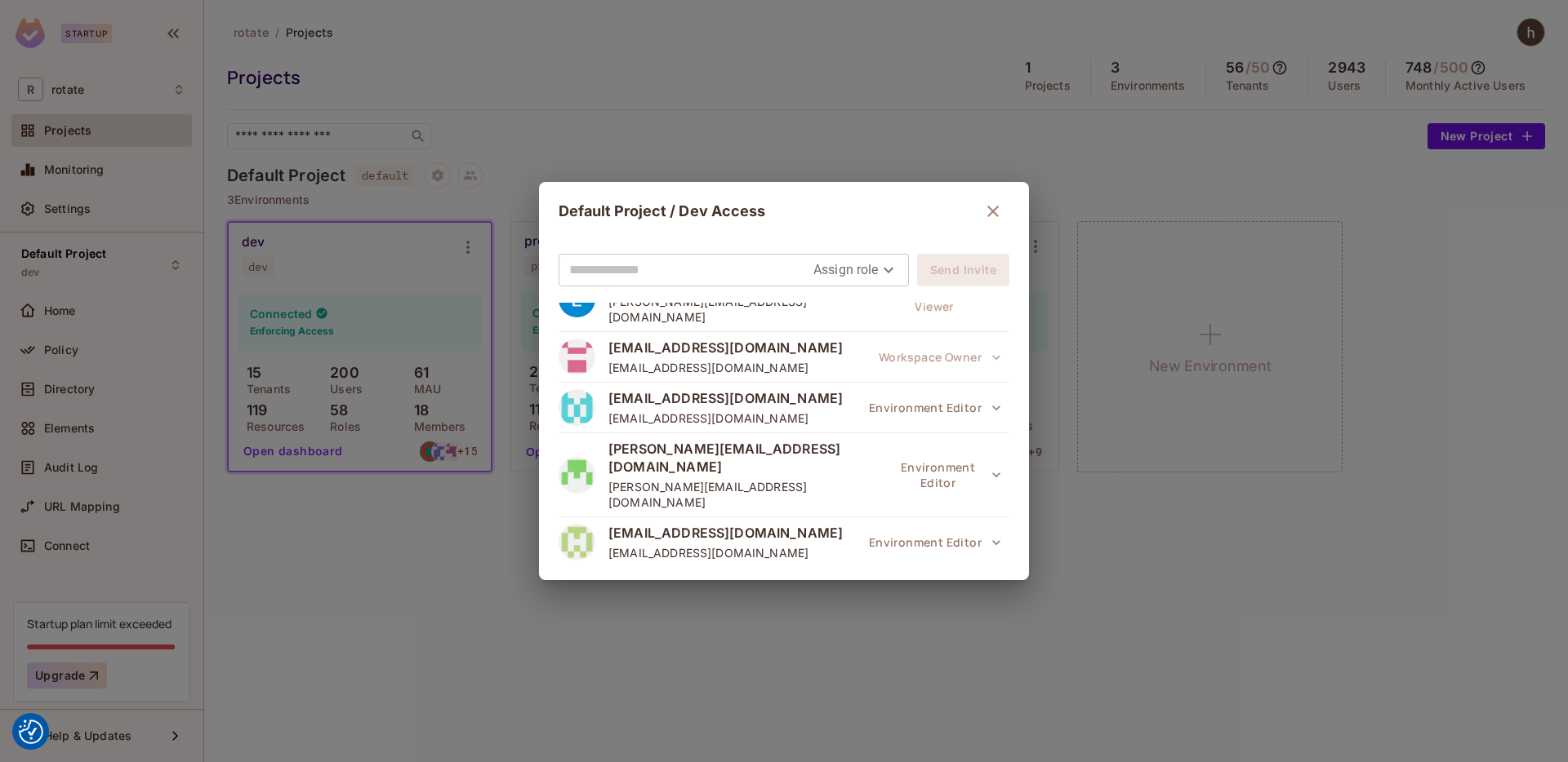
scroll to position [682, 0]
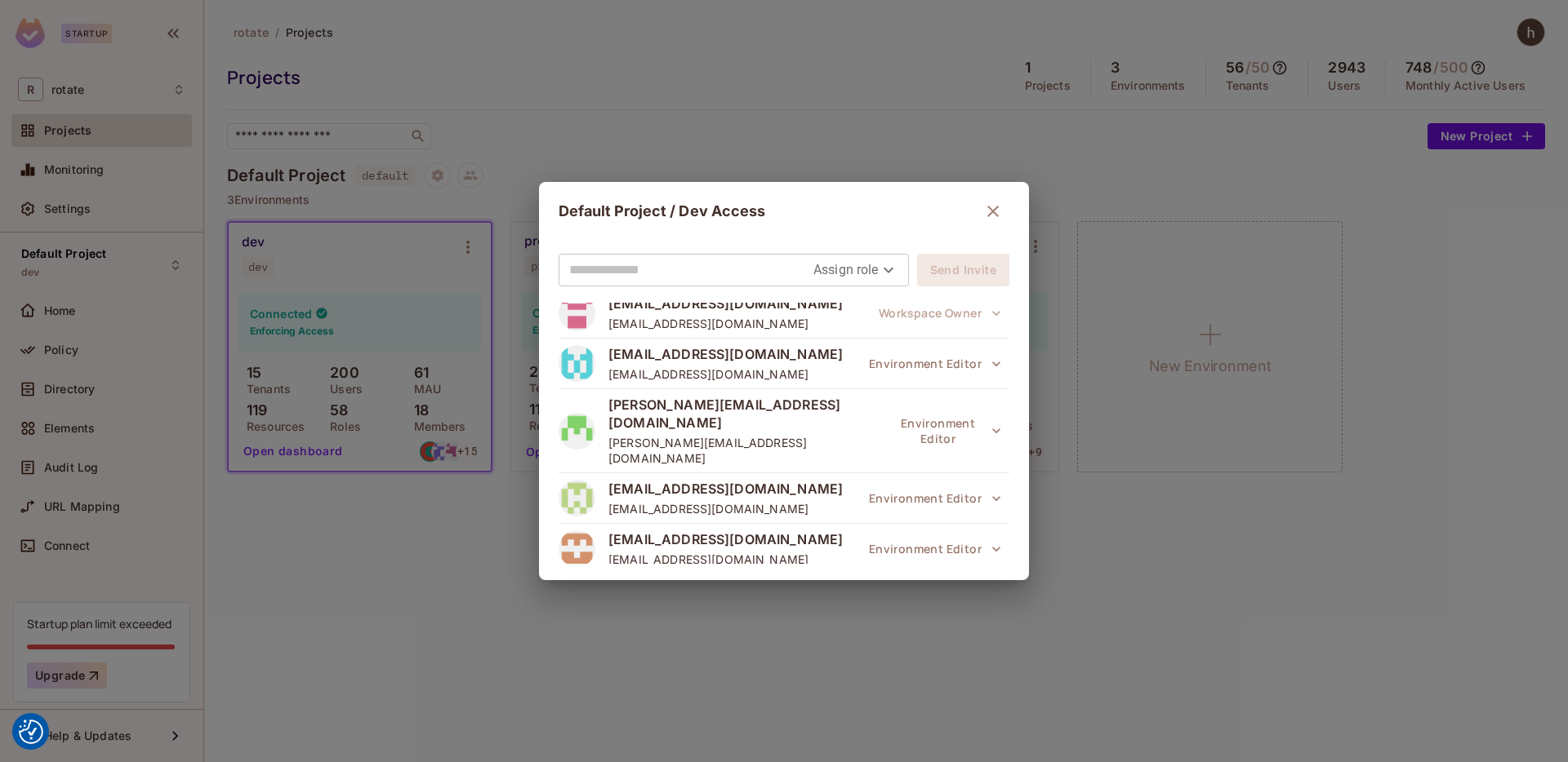
click at [797, 270] on input "text" at bounding box center [691, 270] width 244 height 27
click at [987, 207] on icon "button" at bounding box center [992, 212] width 11 height 11
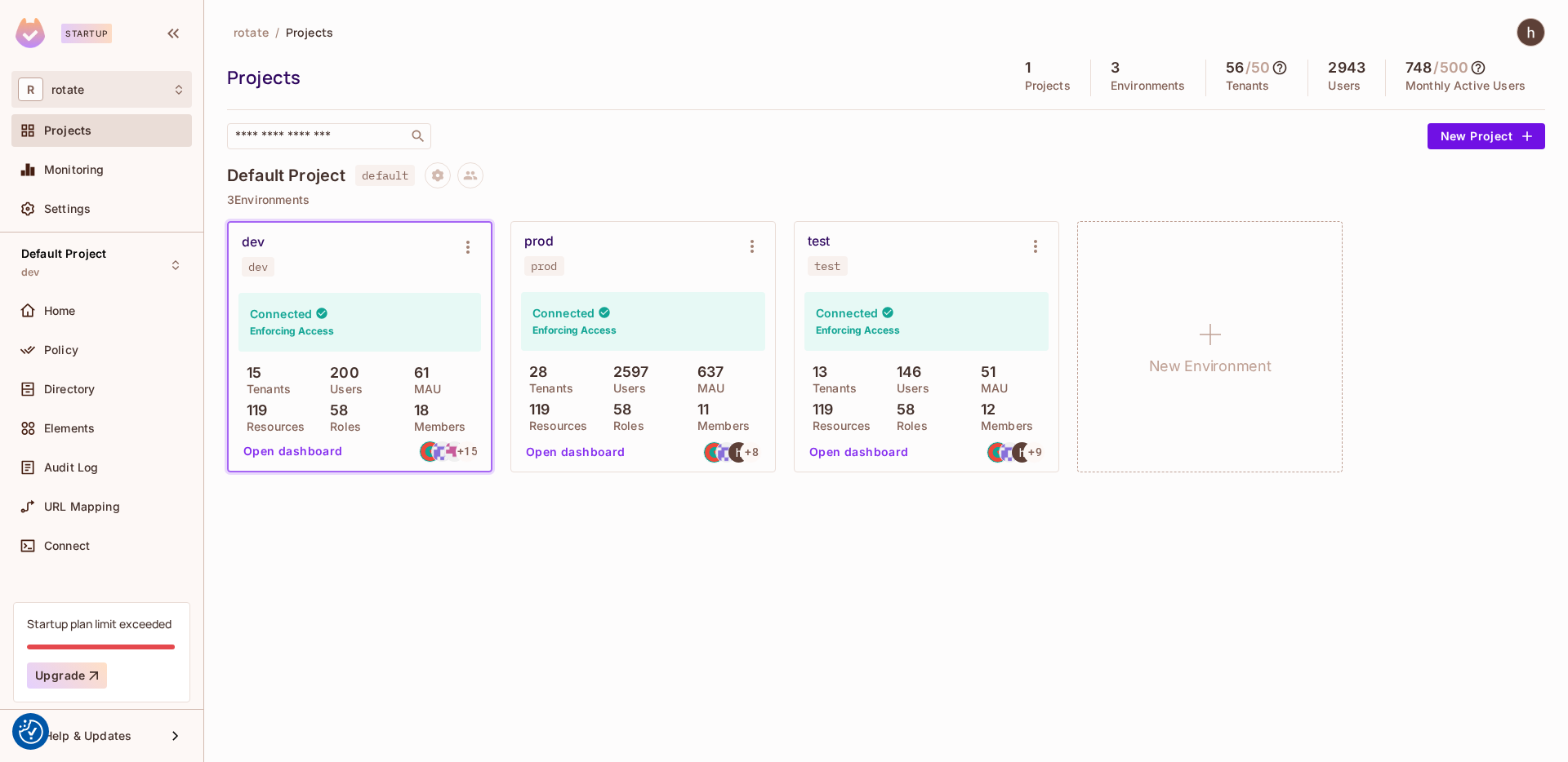
click at [73, 103] on div "R rotate" at bounding box center [101, 90] width 181 height 37
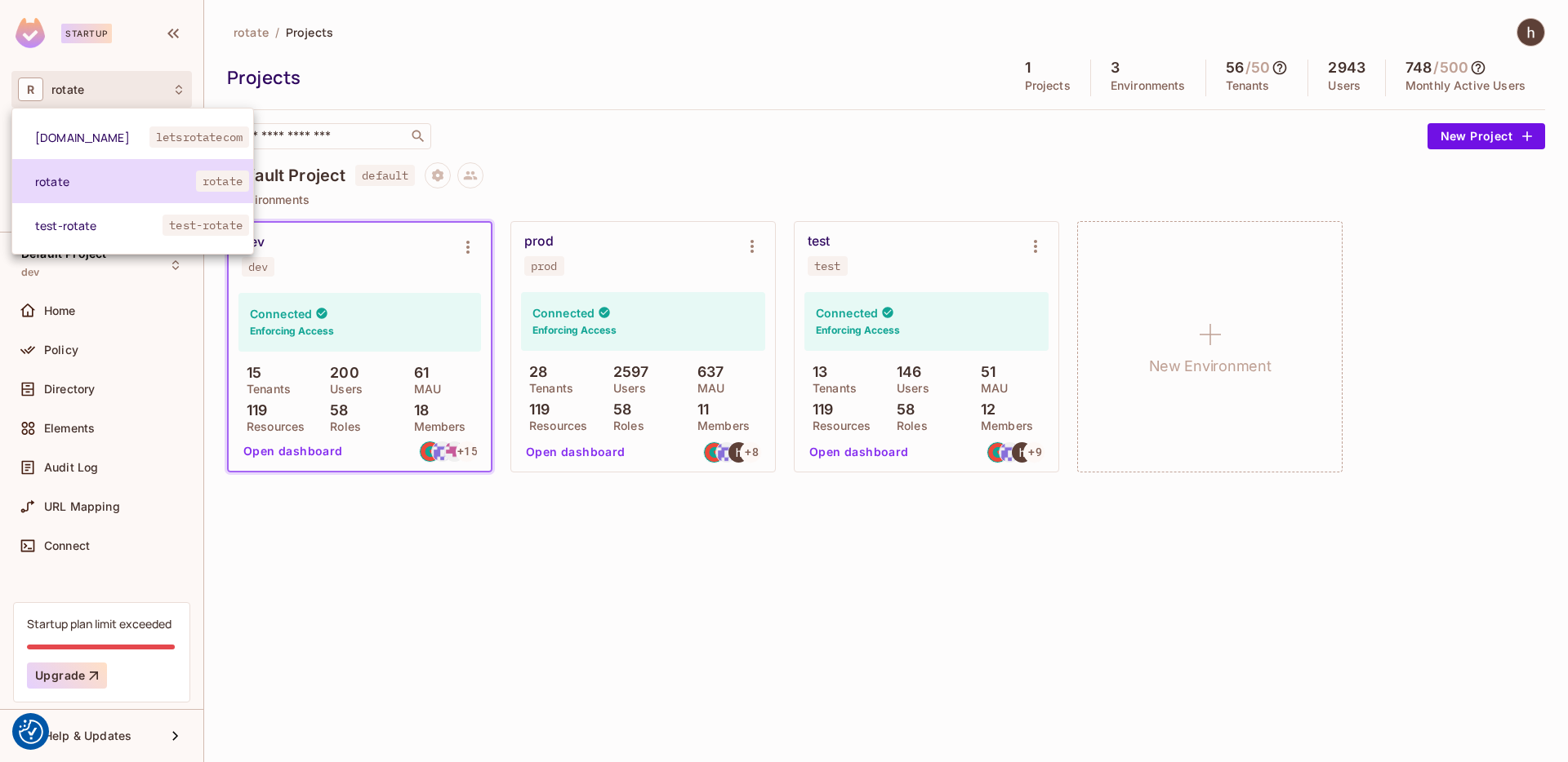
click at [101, 176] on span "rotate" at bounding box center [115, 181] width 161 height 16
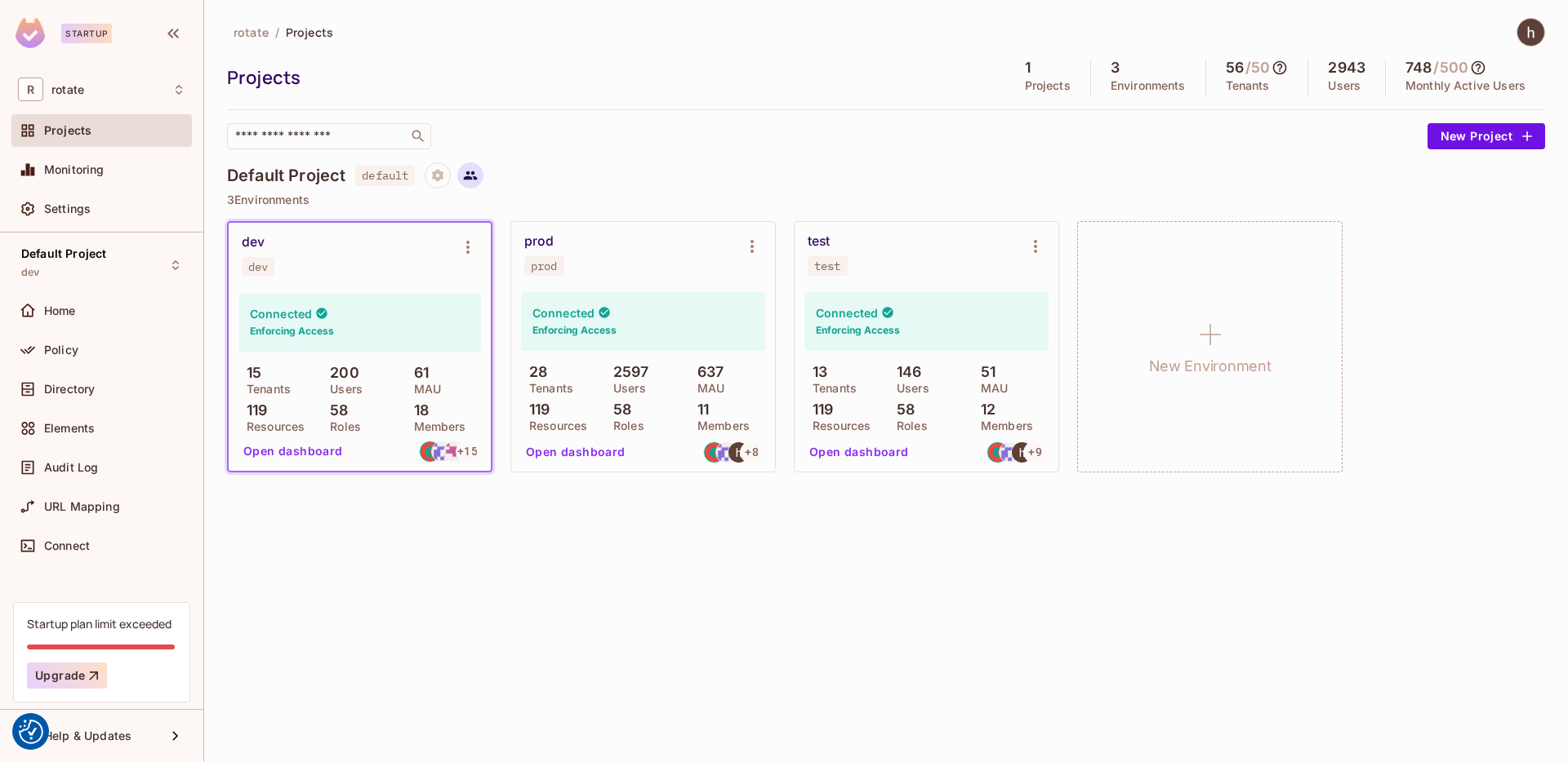
click at [462, 174] on button at bounding box center [470, 175] width 27 height 27
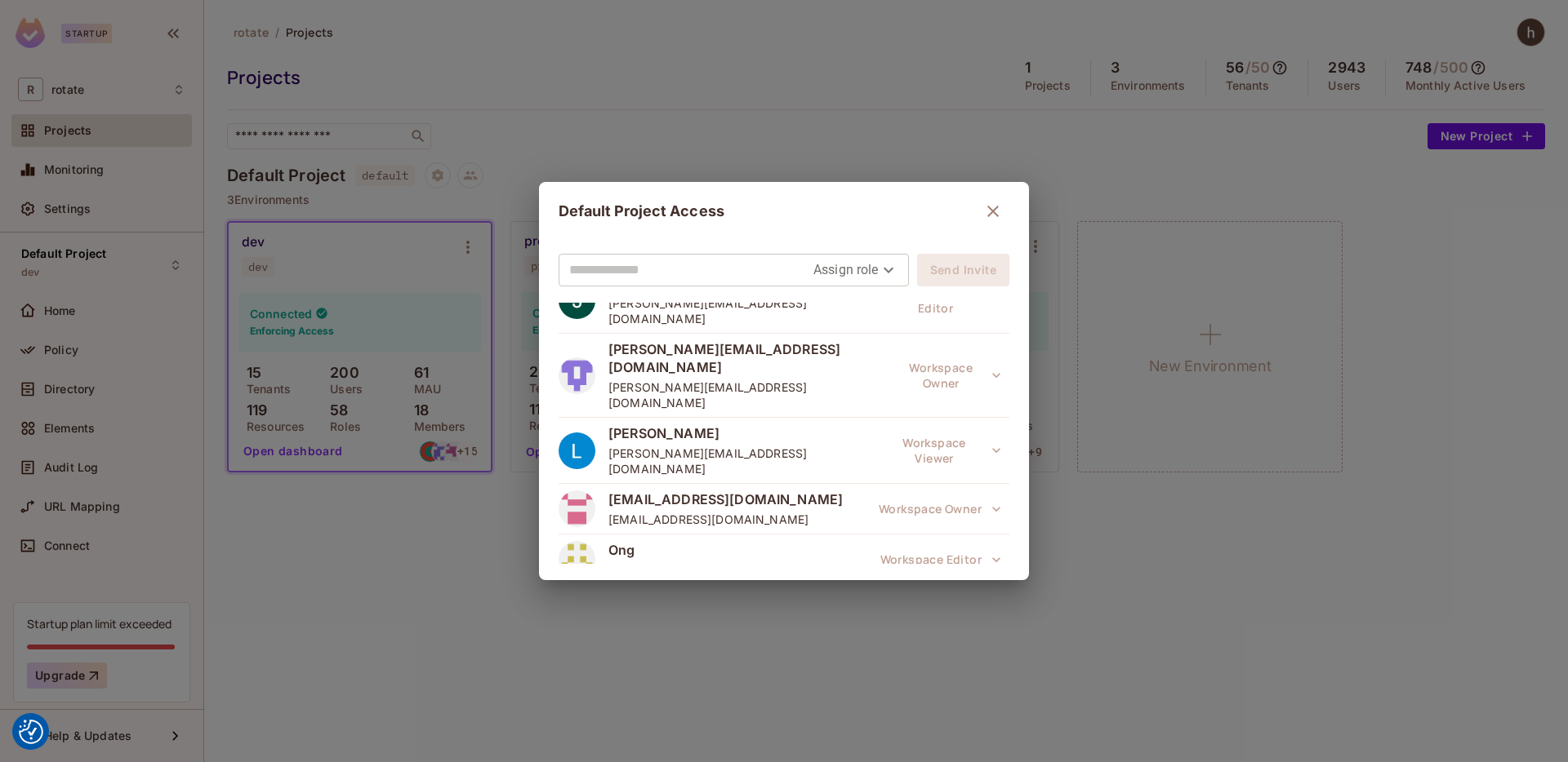
scroll to position [328, 0]
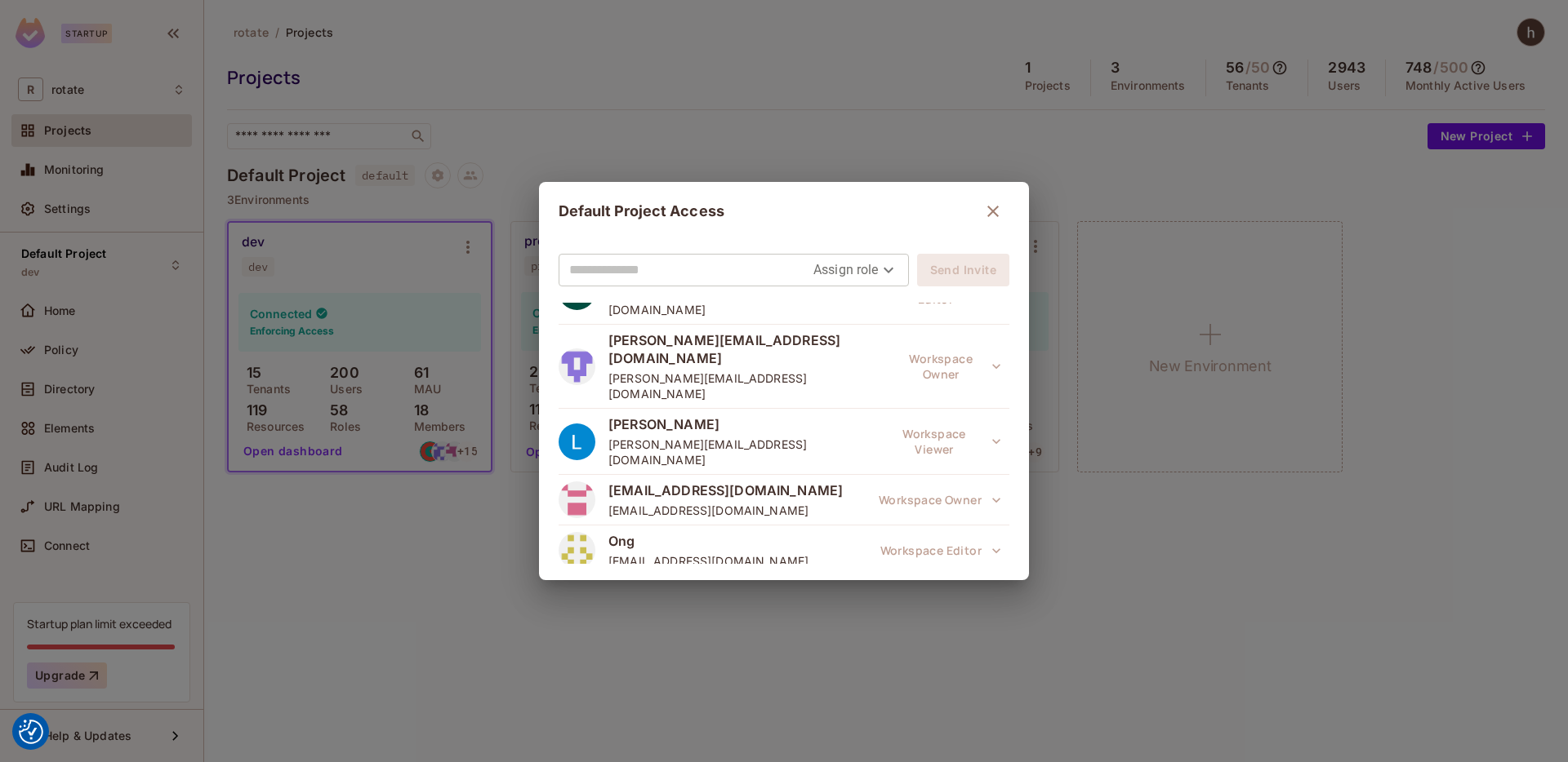
click at [814, 526] on div "Ong [EMAIL_ADDRESS][DOMAIN_NAME] Workspace Editor" at bounding box center [784, 550] width 451 height 50
click at [709, 593] on span "[EMAIL_ADDRESS][DOMAIN_NAME]" at bounding box center [722, 602] width 227 height 18
click at [988, 222] on button "button" at bounding box center [993, 212] width 33 height 33
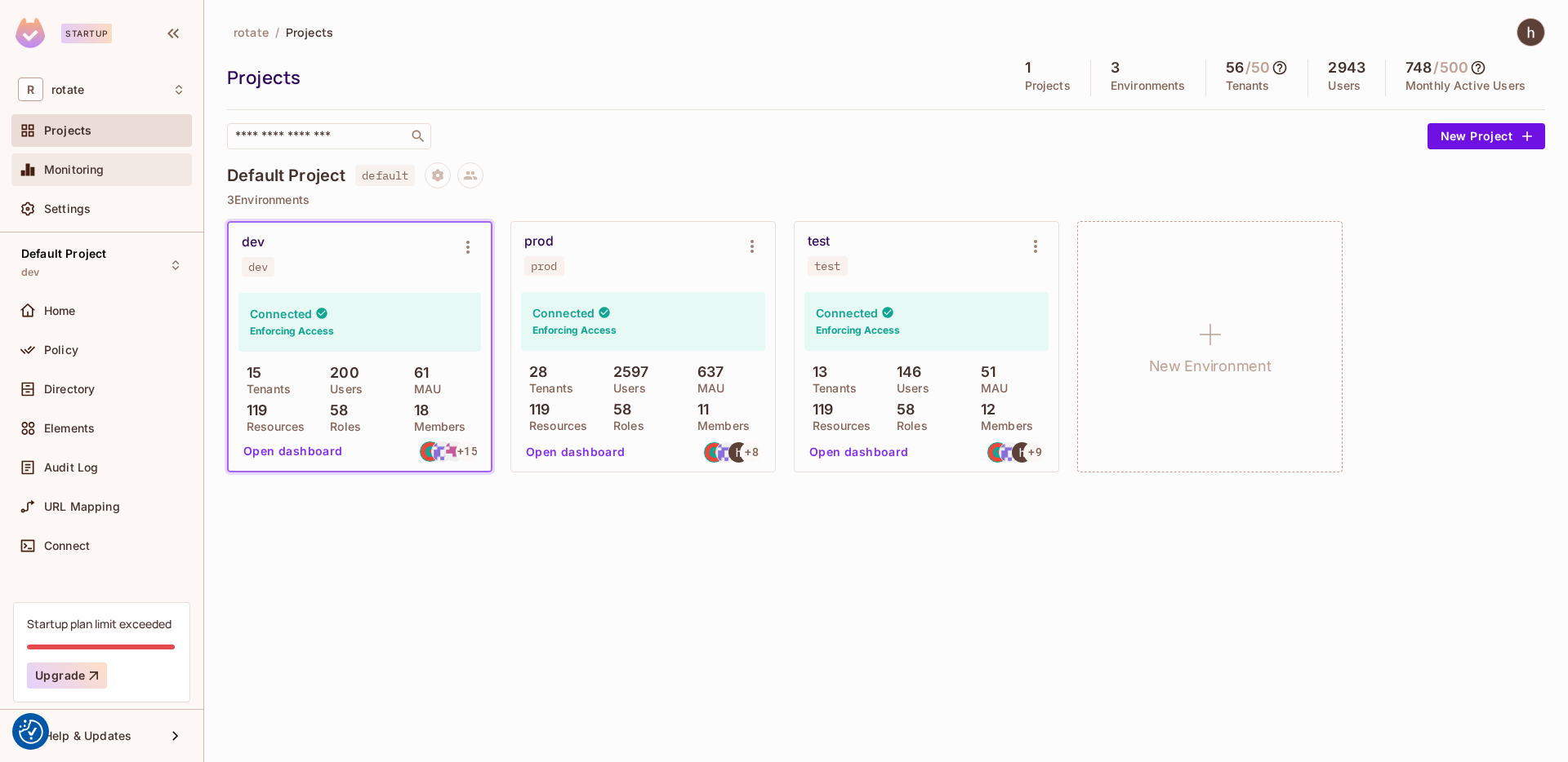
click at [71, 175] on span "Monitoring" at bounding box center [74, 169] width 60 height 13
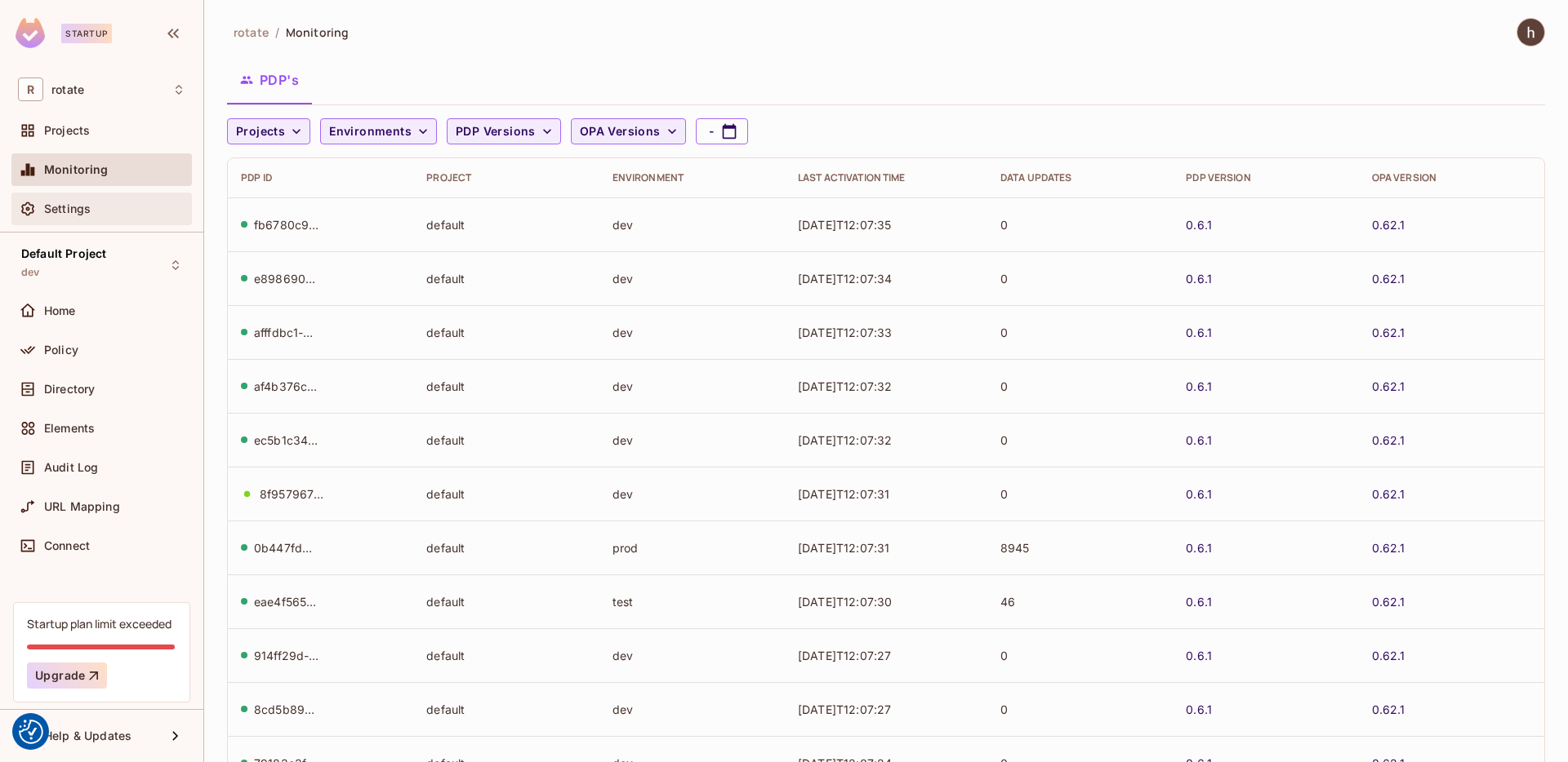
click at [71, 212] on span "Settings" at bounding box center [67, 209] width 47 height 13
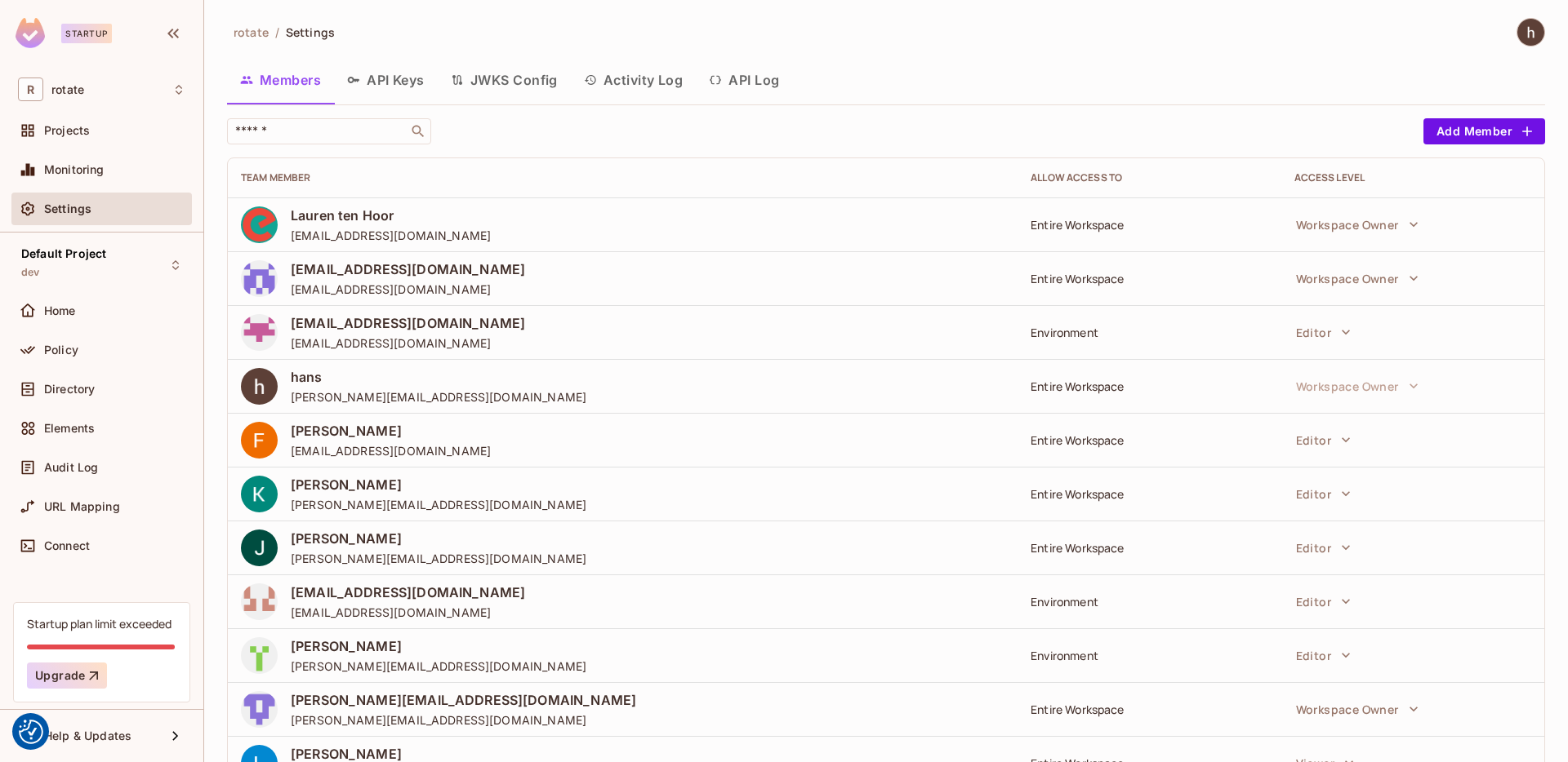
scroll to position [441, 0]
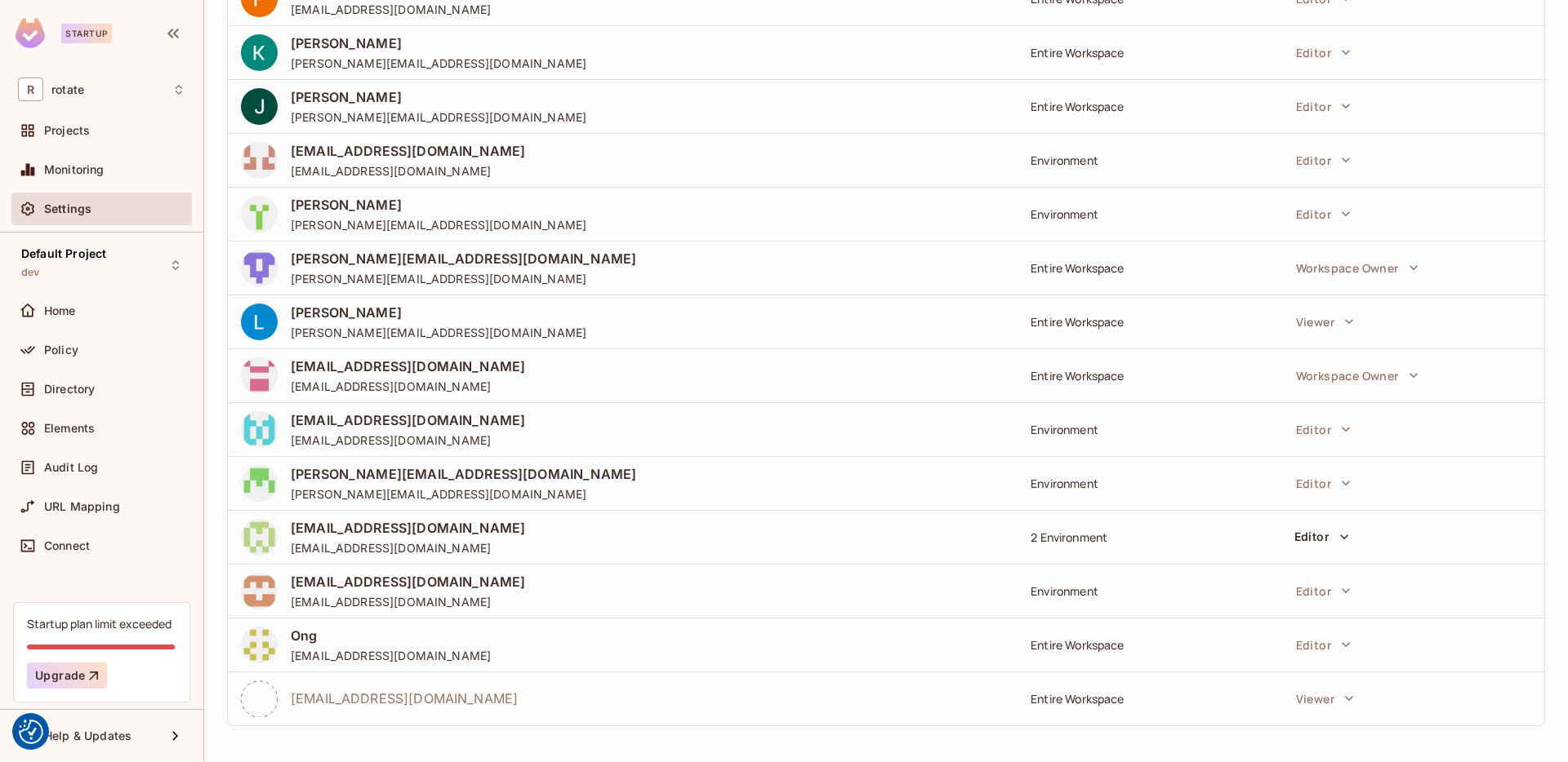
click at [1325, 539] on button "Editor" at bounding box center [1321, 537] width 68 height 27
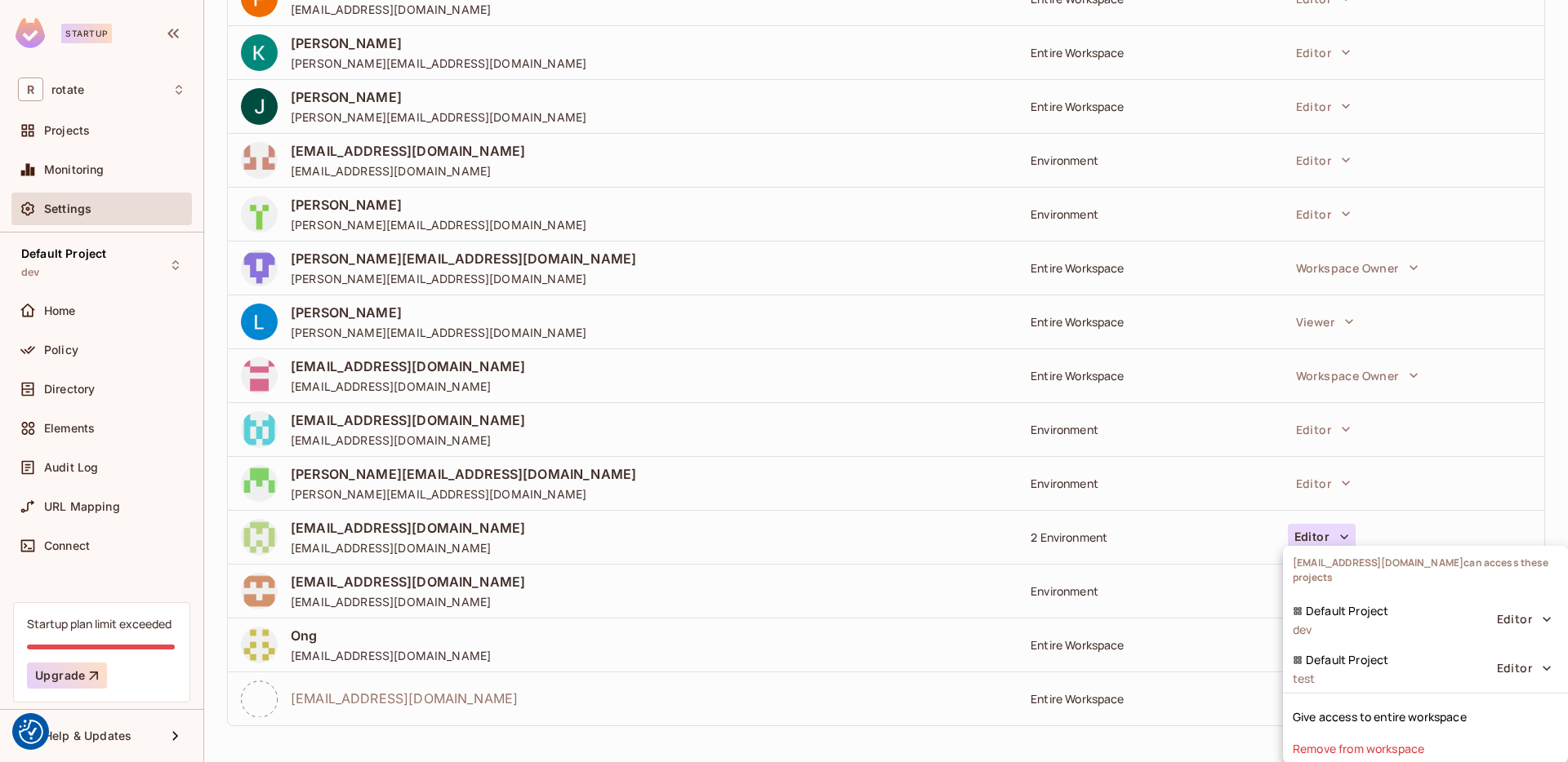
click at [1208, 562] on div at bounding box center [784, 381] width 1568 height 762
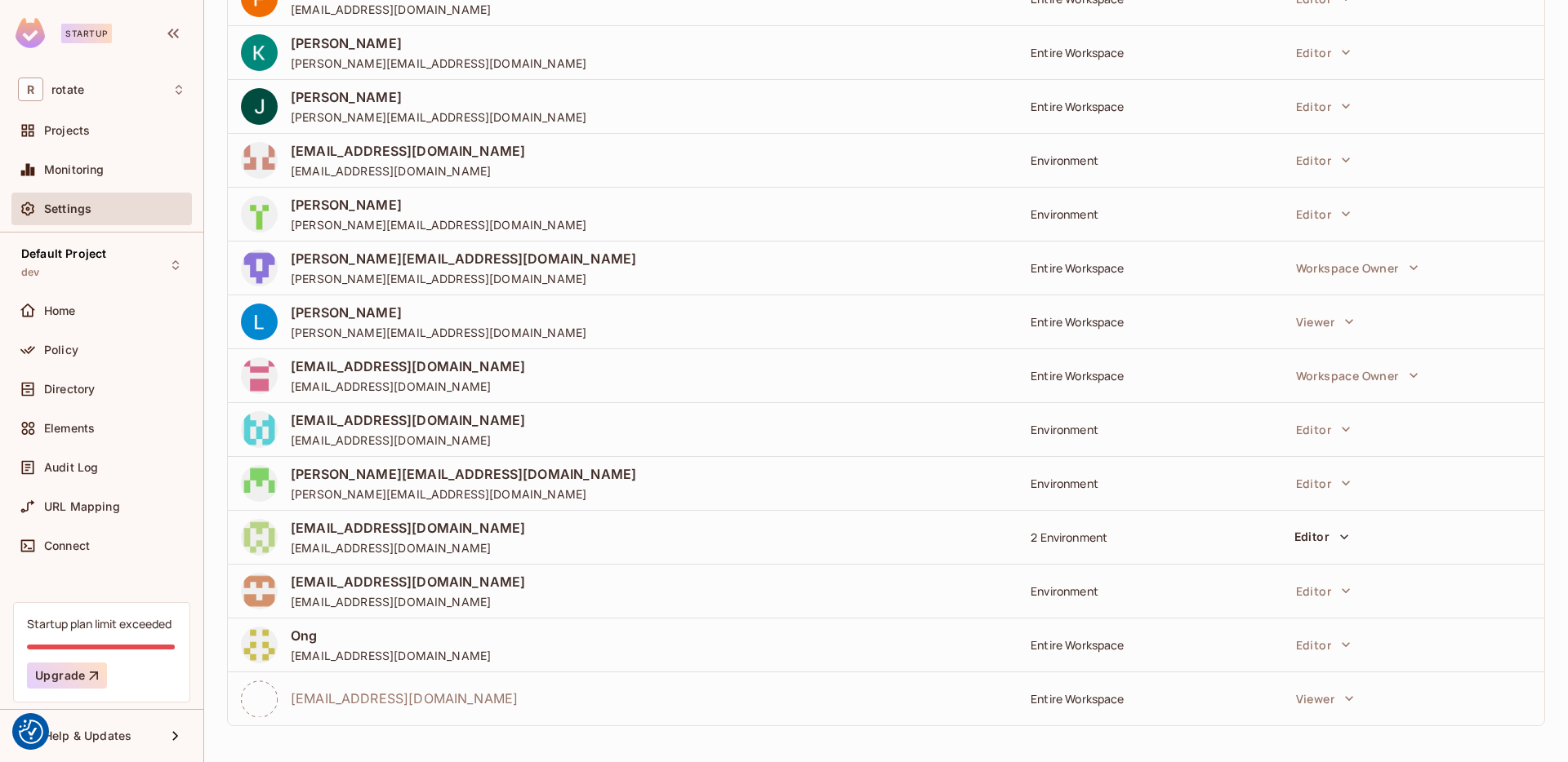
click at [1177, 727] on div "​ Add Member Team Member Allow Access to Access Level [PERSON_NAME] [PERSON_NAM…" at bounding box center [886, 208] width 1318 height 1062
click at [1314, 702] on button "Viewer" at bounding box center [1324, 699] width 74 height 33
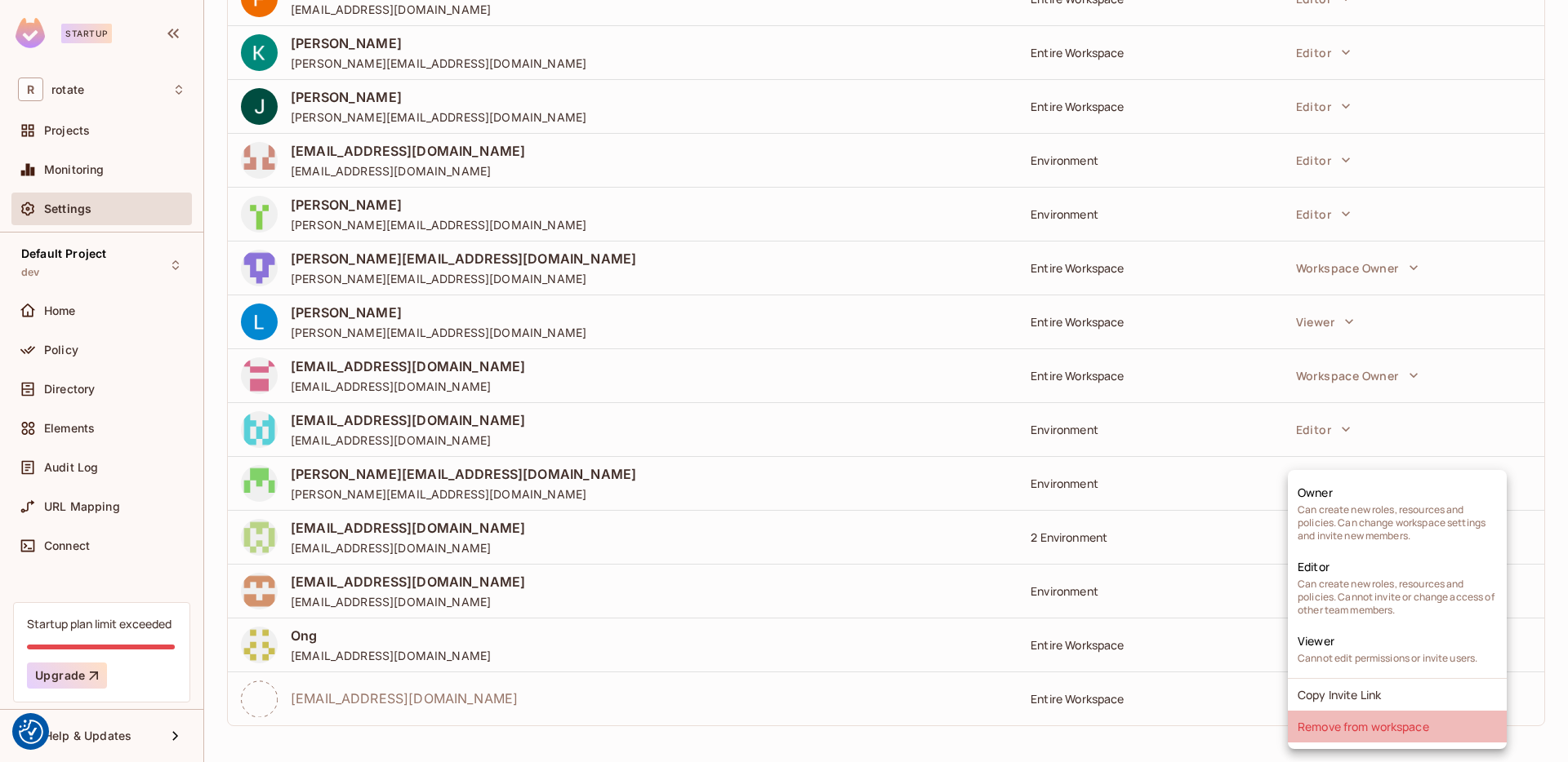
click at [1332, 729] on li "Remove from workspace" at bounding box center [1397, 726] width 219 height 32
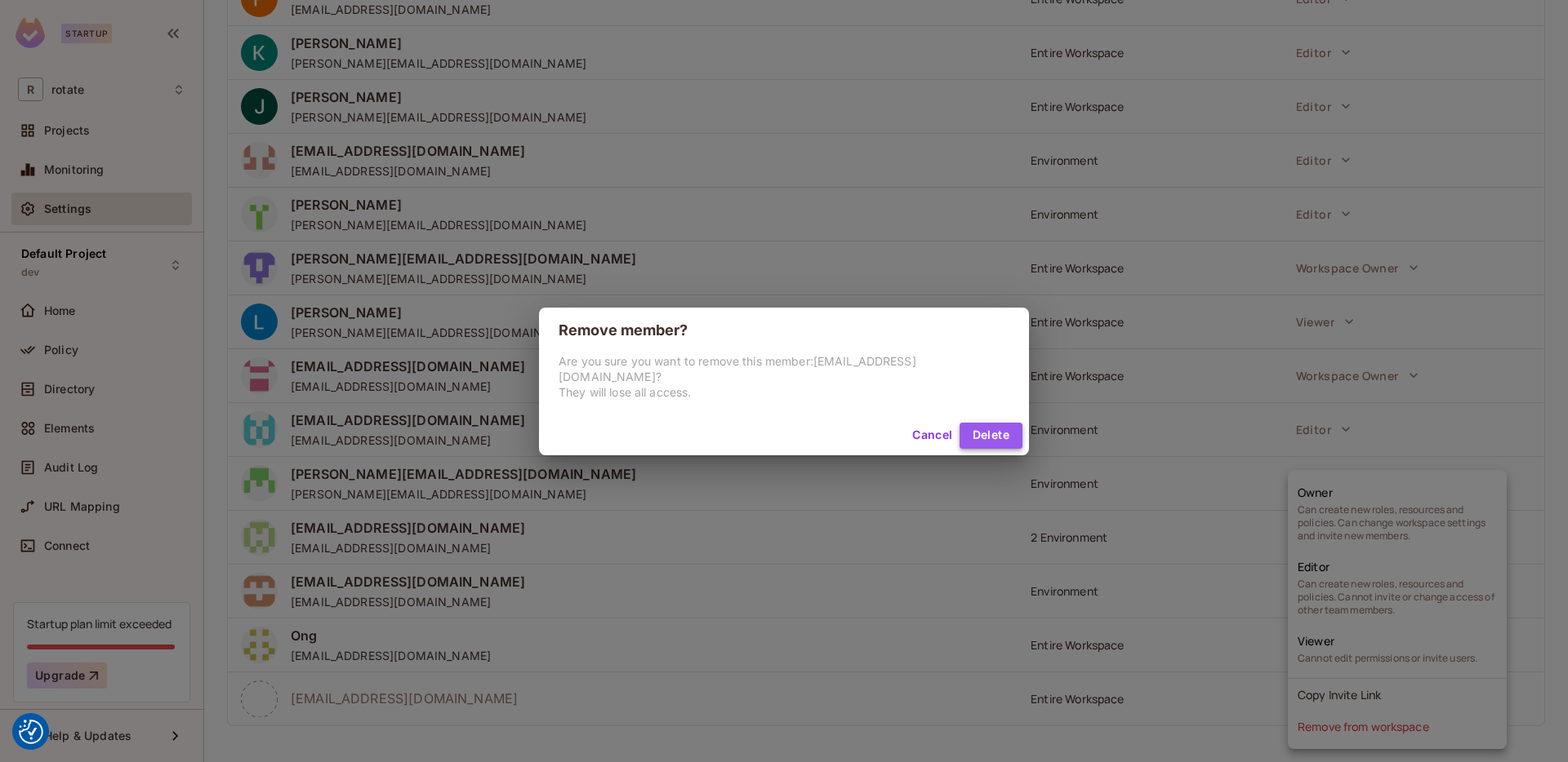
click at [959, 429] on button "Delete" at bounding box center [991, 436] width 63 height 27
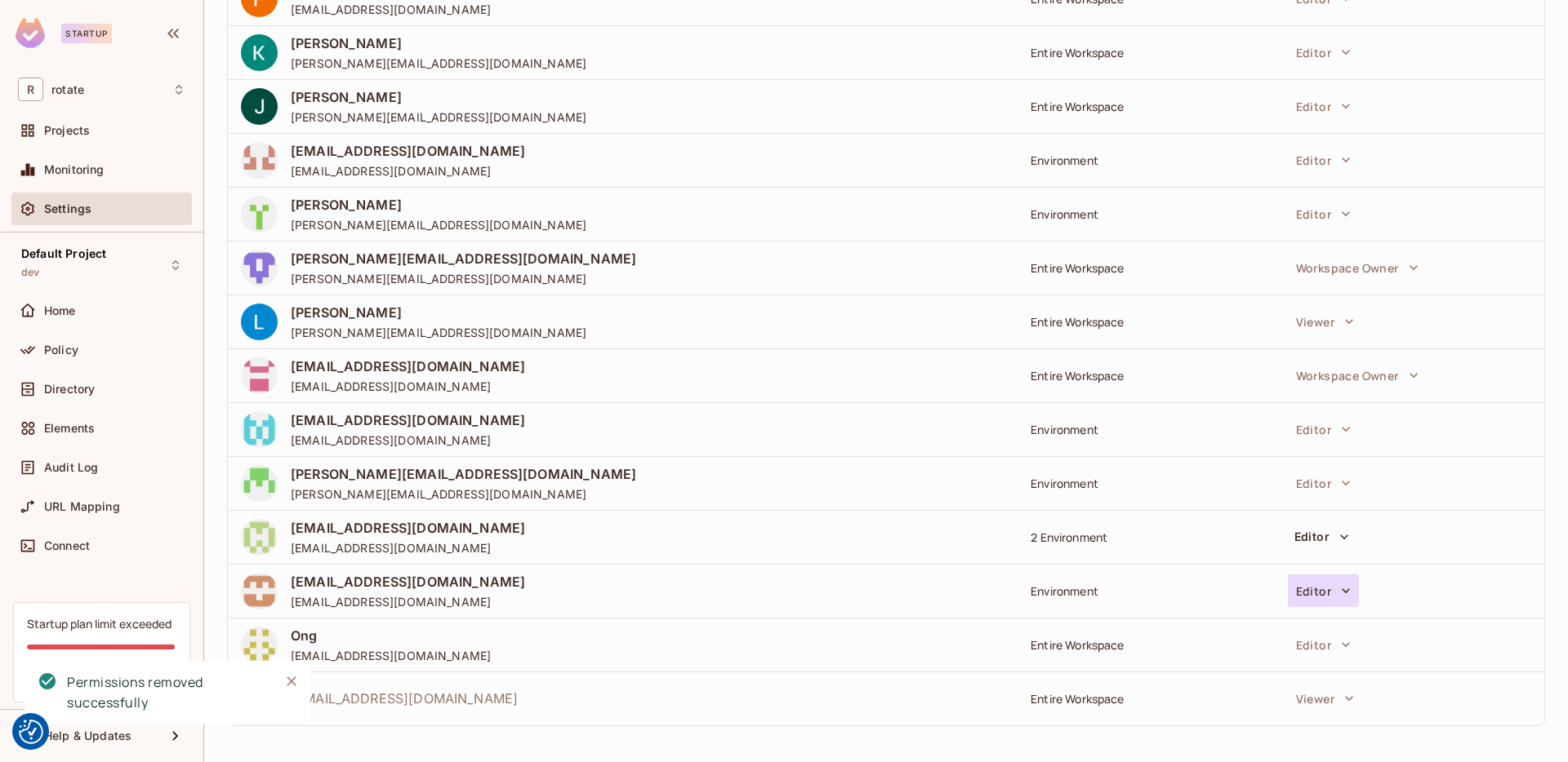
scroll to position [387, 0]
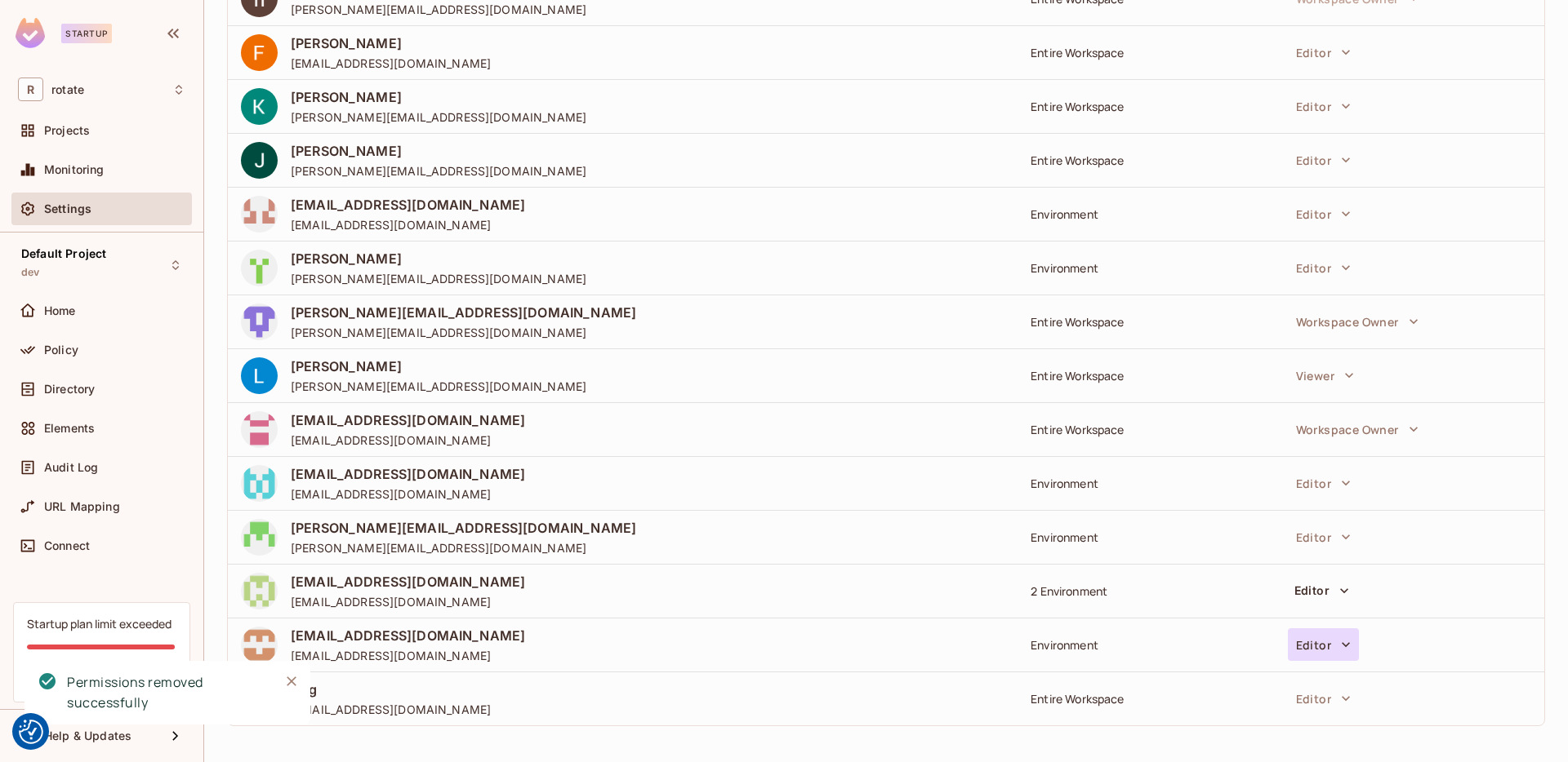
click at [1324, 644] on button "Editor" at bounding box center [1323, 645] width 71 height 33
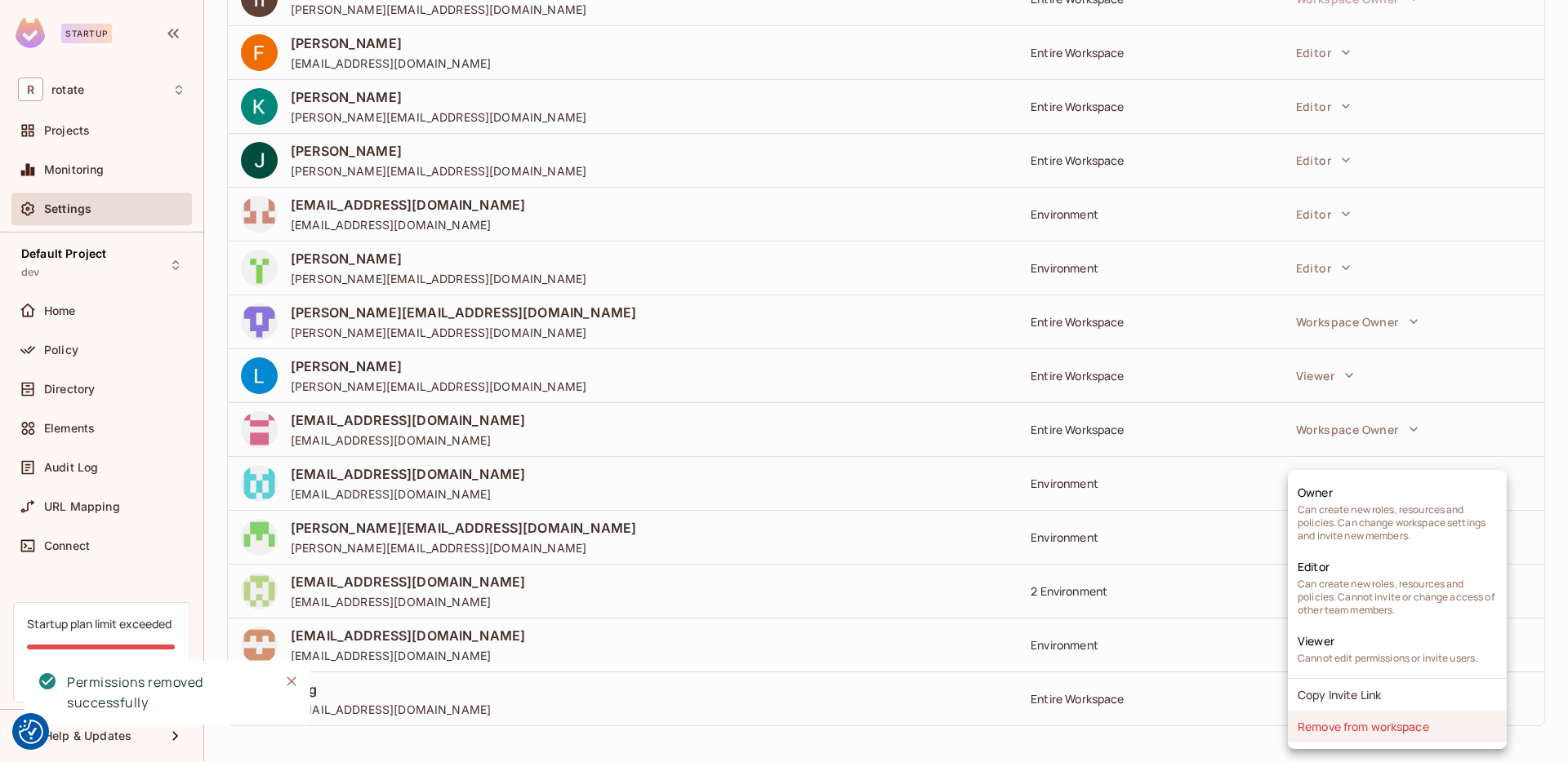
click at [1358, 725] on li "Remove from workspace" at bounding box center [1397, 726] width 219 height 32
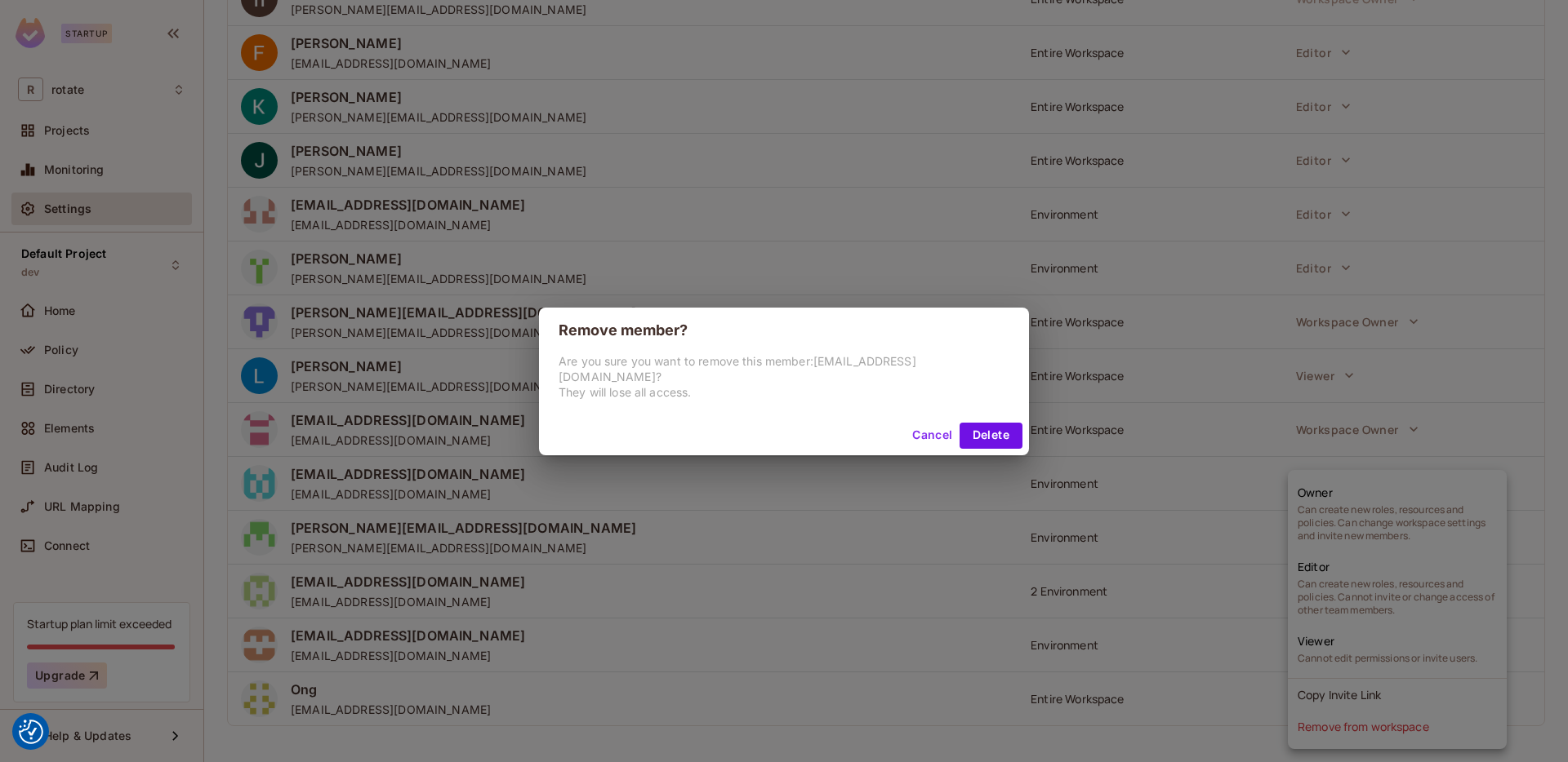
click at [948, 416] on div "Cancel Delete" at bounding box center [784, 435] width 490 height 39
click at [959, 423] on button "Delete" at bounding box center [991, 436] width 63 height 27
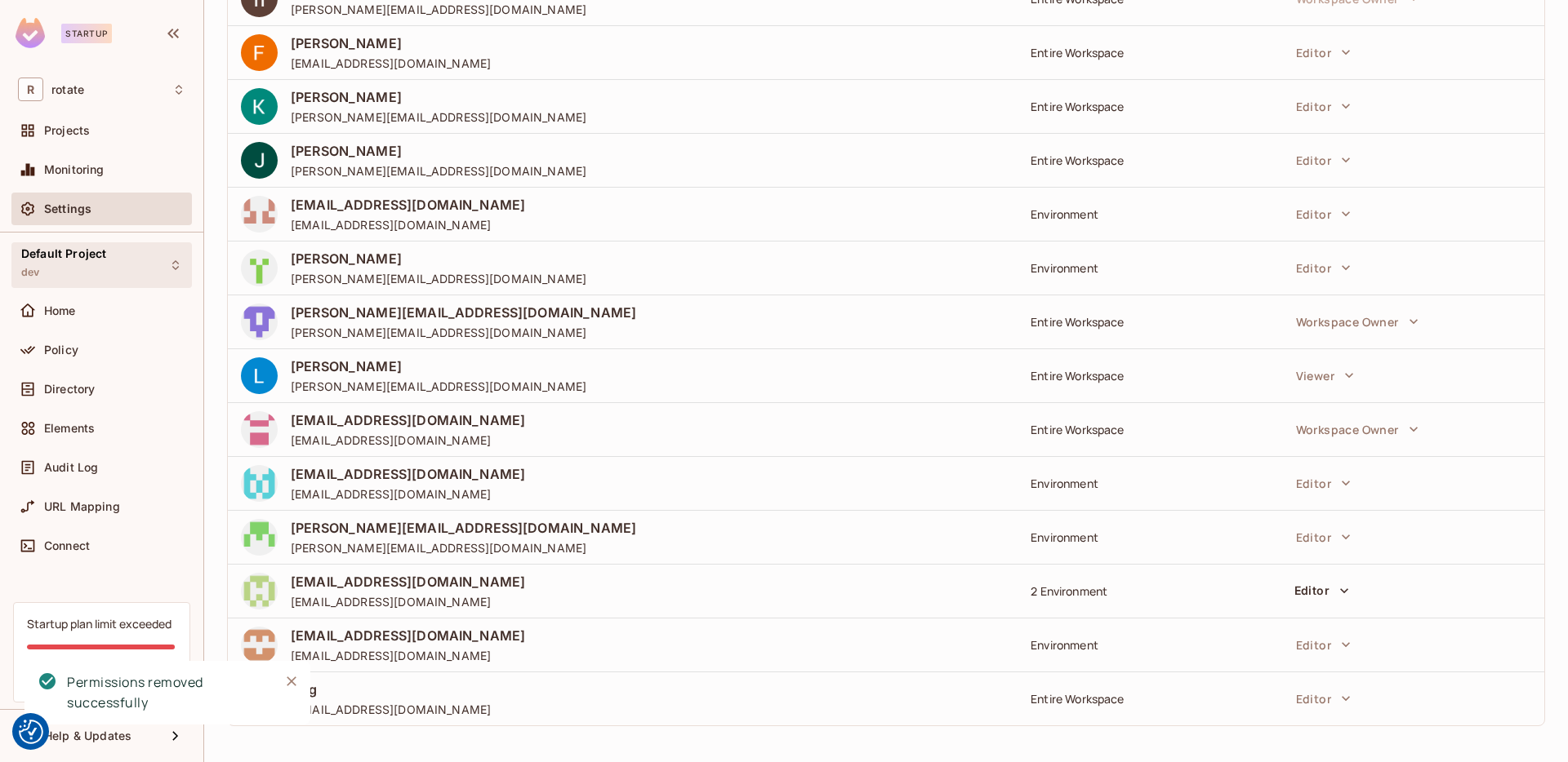
scroll to position [333, 0]
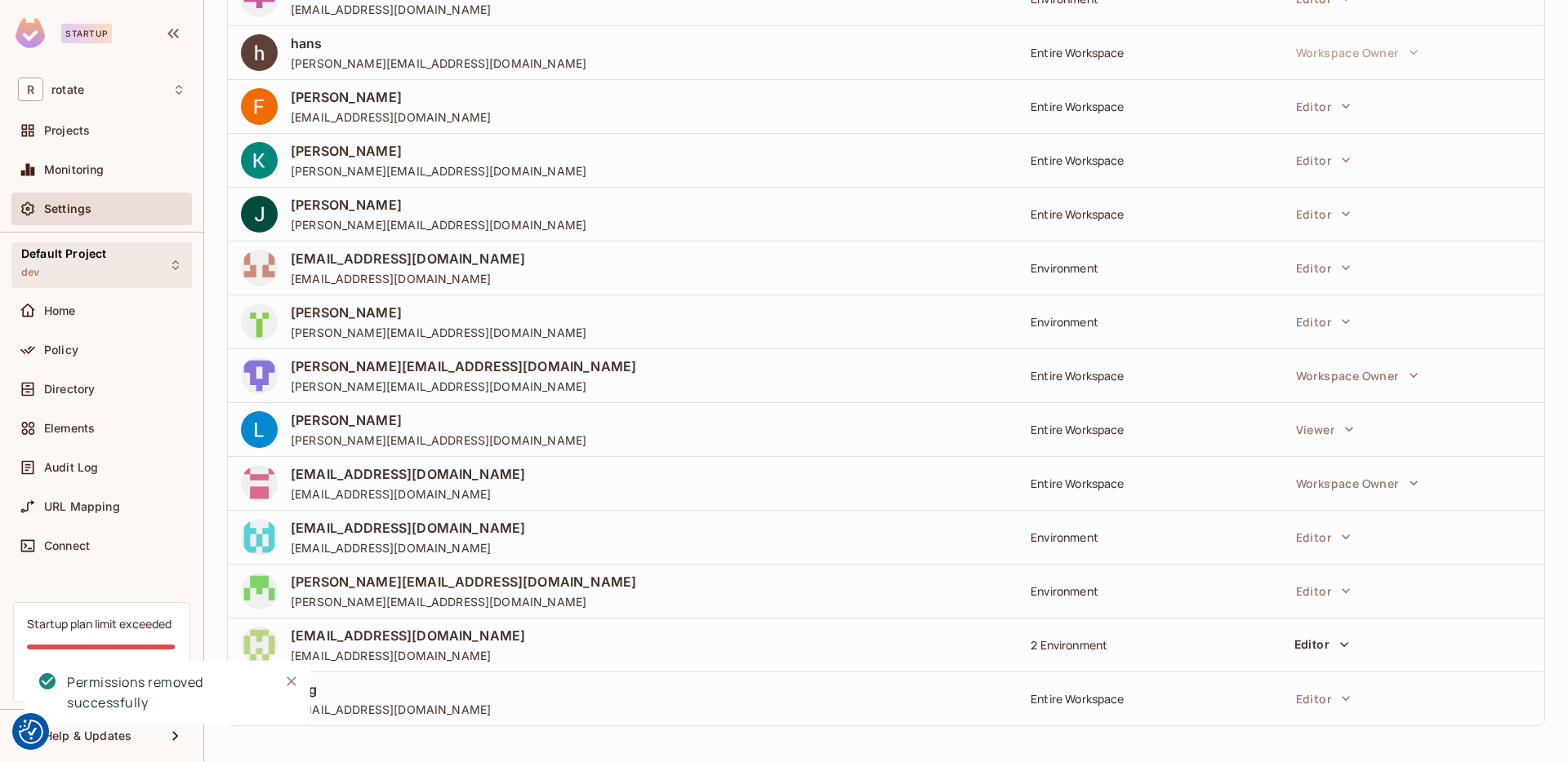
click at [133, 264] on div "Default Project dev" at bounding box center [101, 265] width 181 height 45
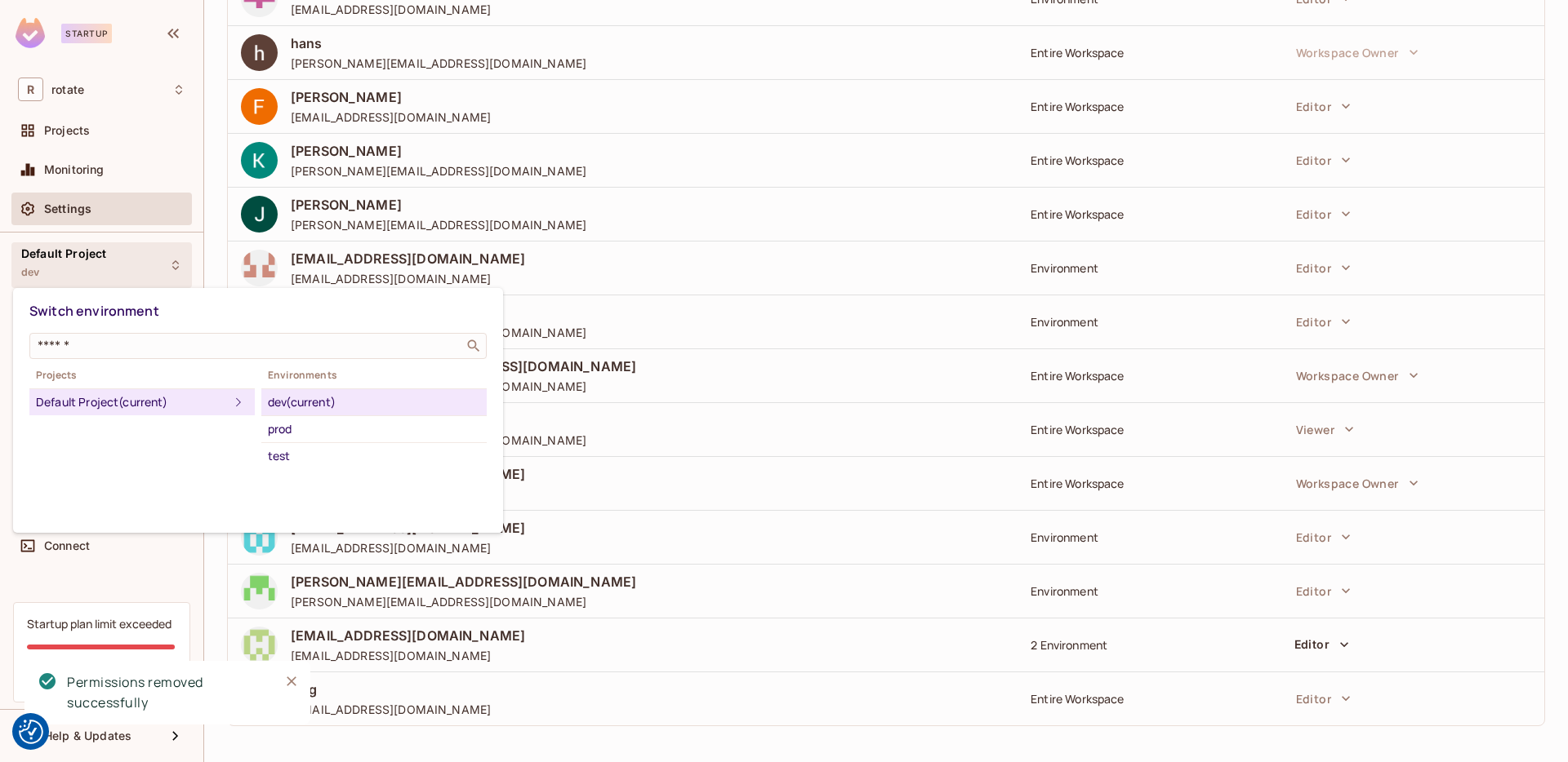
click at [142, 267] on div at bounding box center [784, 381] width 1568 height 762
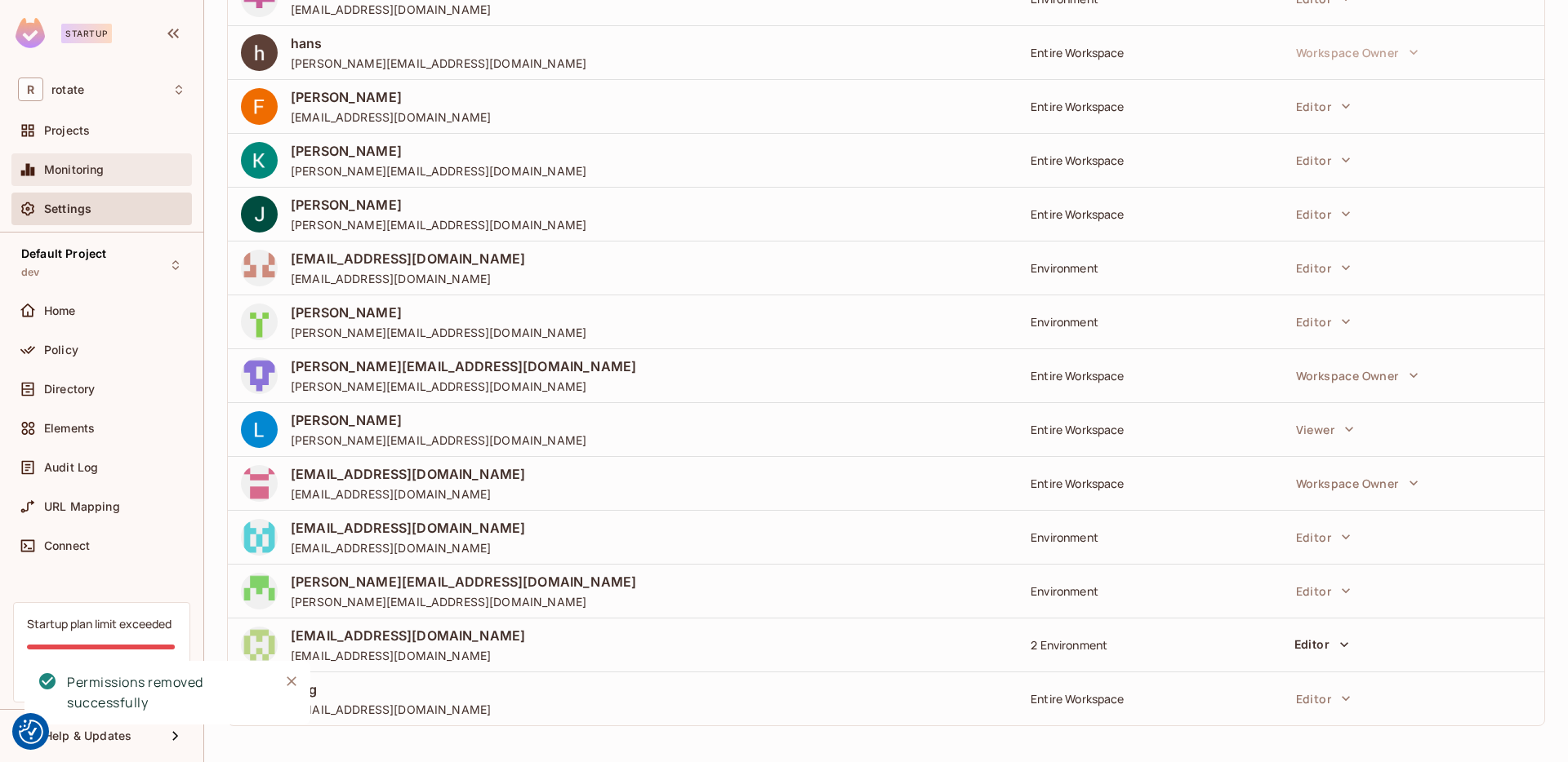
click at [94, 175] on span "Monitoring" at bounding box center [74, 169] width 60 height 13
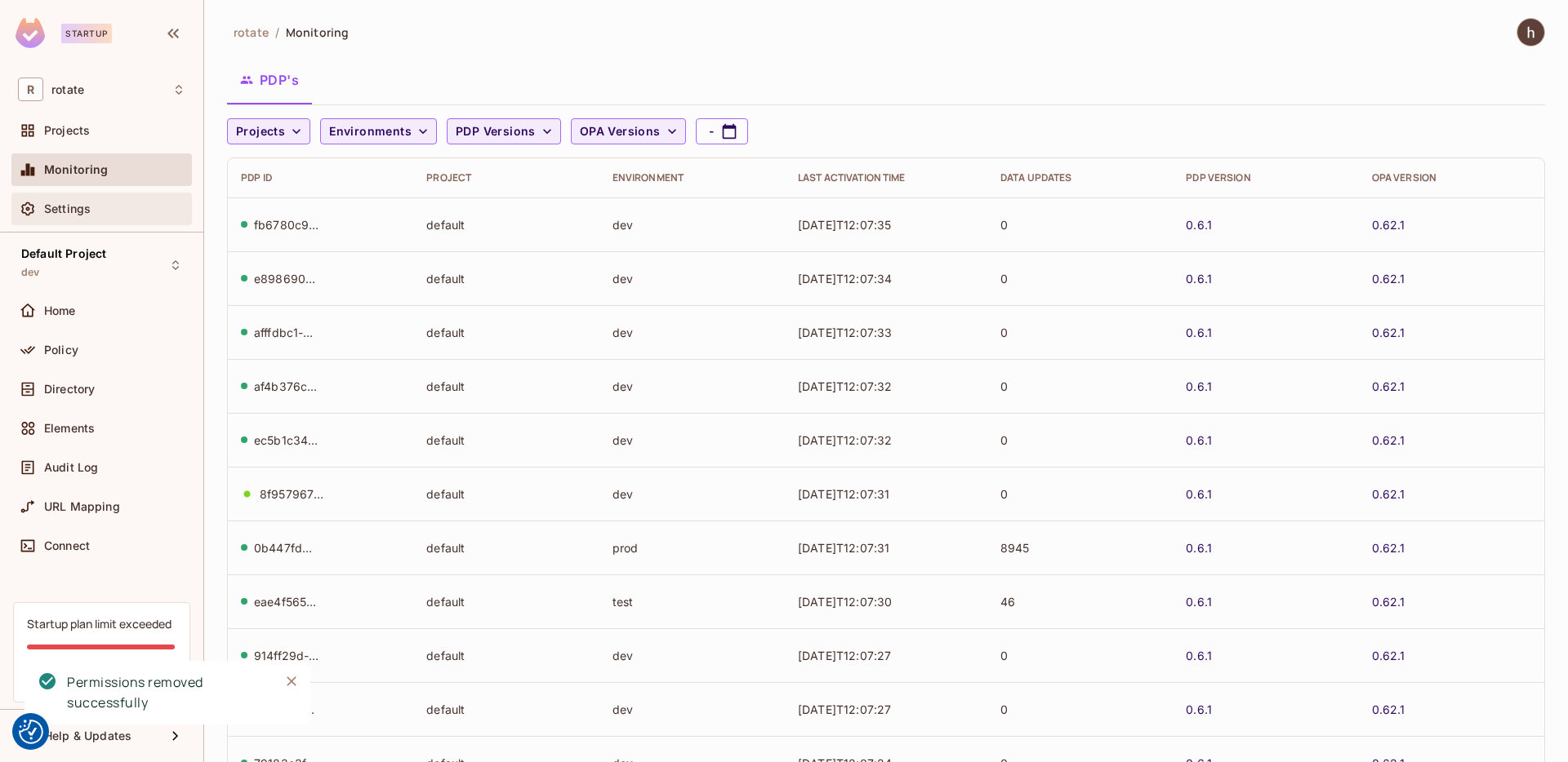
click at [82, 202] on span "Settings" at bounding box center [67, 209] width 47 height 13
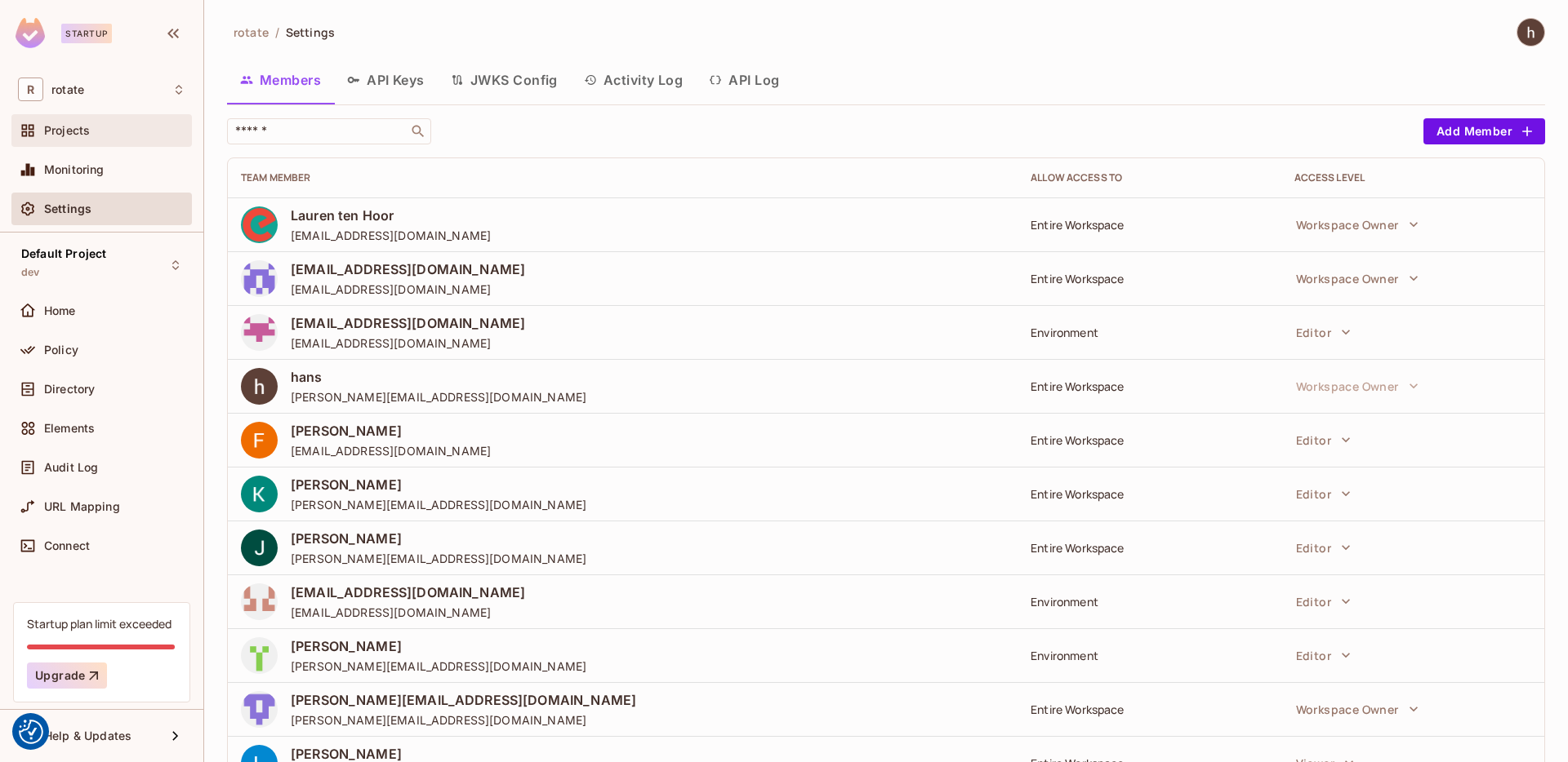
click at [89, 146] on div "Projects" at bounding box center [101, 131] width 181 height 33
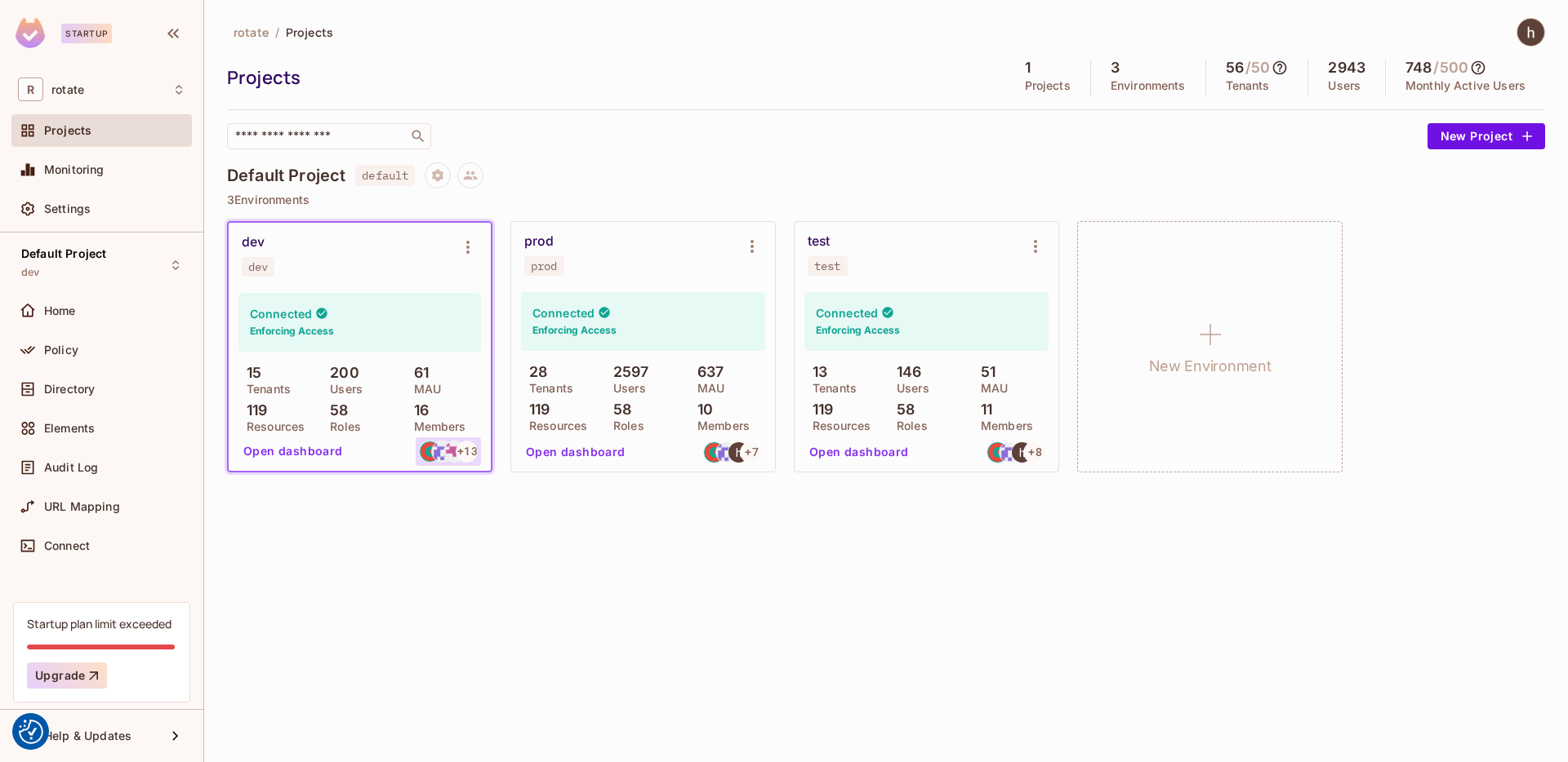
click at [440, 441] on img at bounding box center [442, 452] width 20 height 20
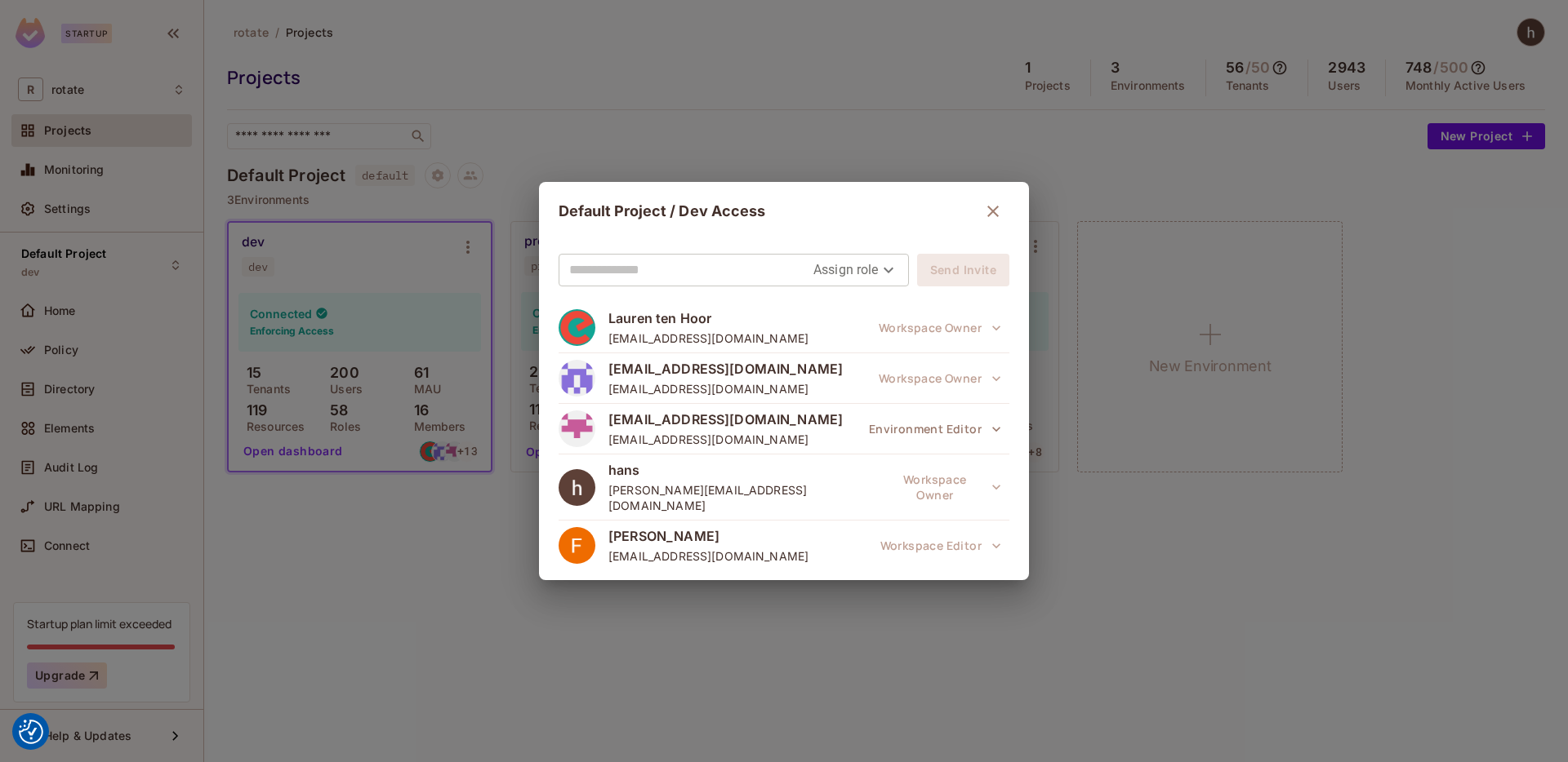
click at [724, 269] on input "text" at bounding box center [691, 270] width 244 height 27
type input "**********"
click at [859, 274] on body "We use cookies to enhance your browsing experience, serve personalized ads or c…" at bounding box center [784, 381] width 1568 height 762
click at [859, 376] on li "Viewer" at bounding box center [849, 365] width 86 height 29
type input "****"
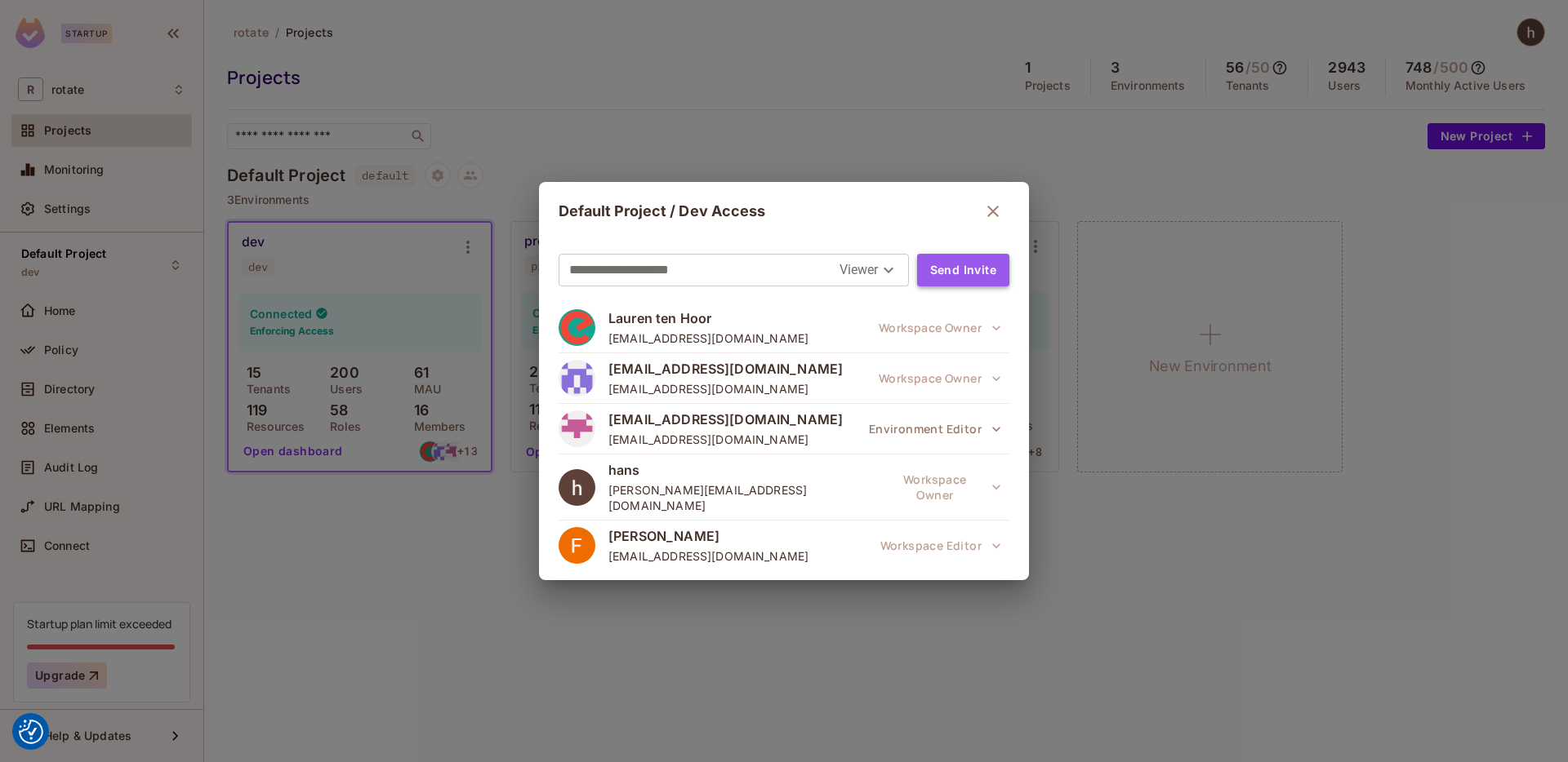
click at [959, 267] on button "Send Invite" at bounding box center [963, 270] width 93 height 33
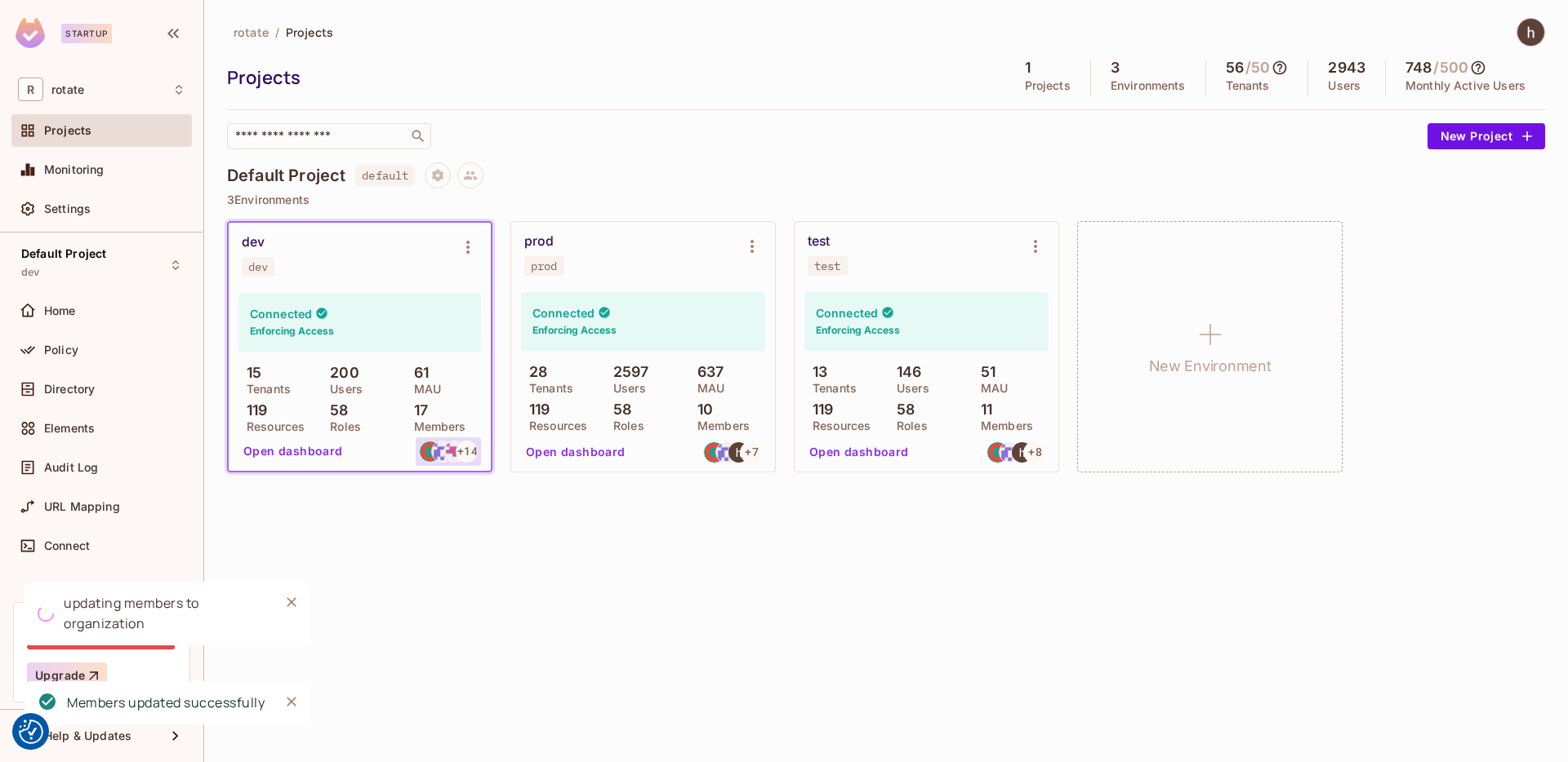
click at [434, 454] on img at bounding box center [442, 452] width 20 height 20
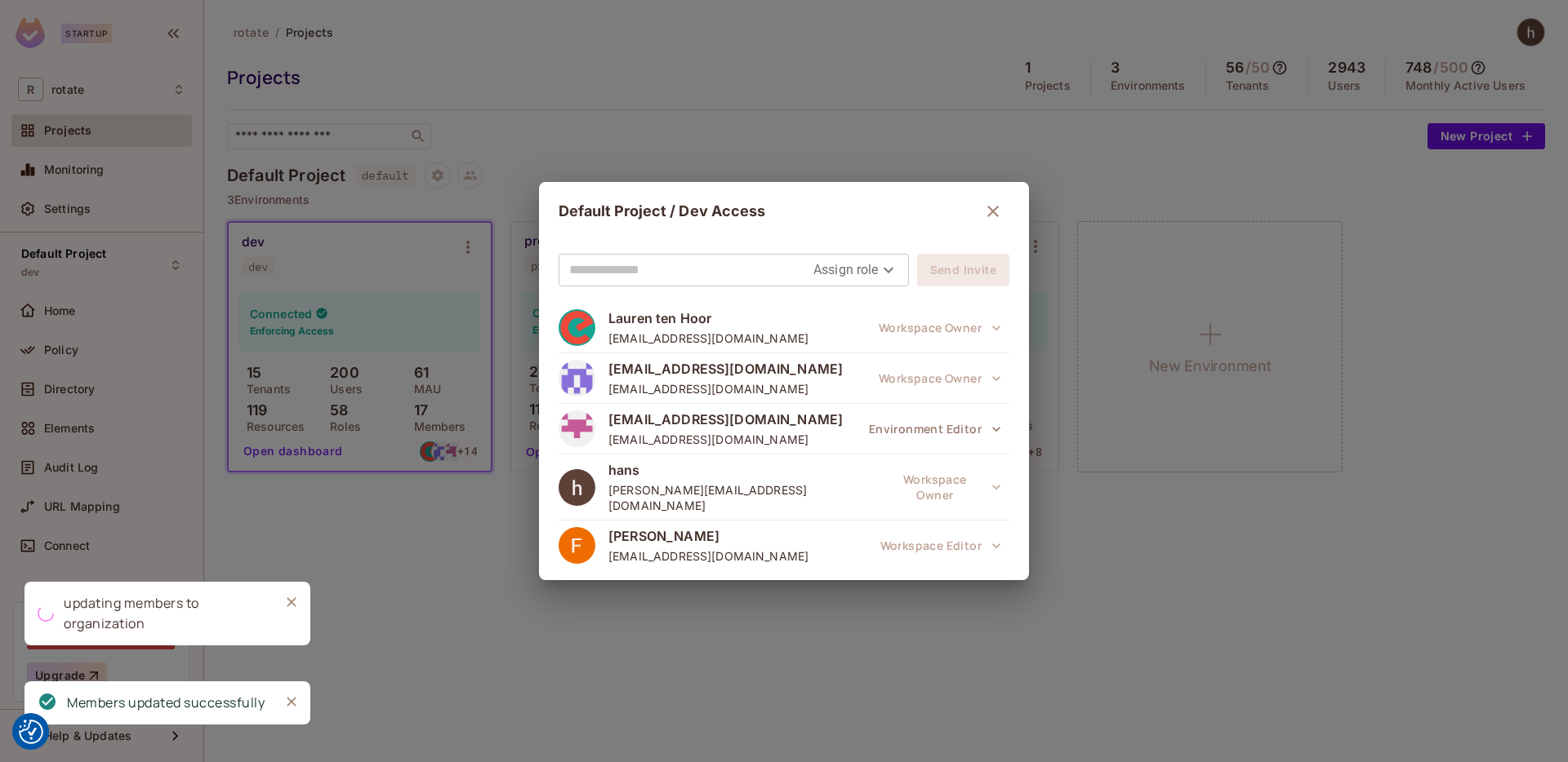
click at [637, 273] on input "text" at bounding box center [691, 270] width 244 height 27
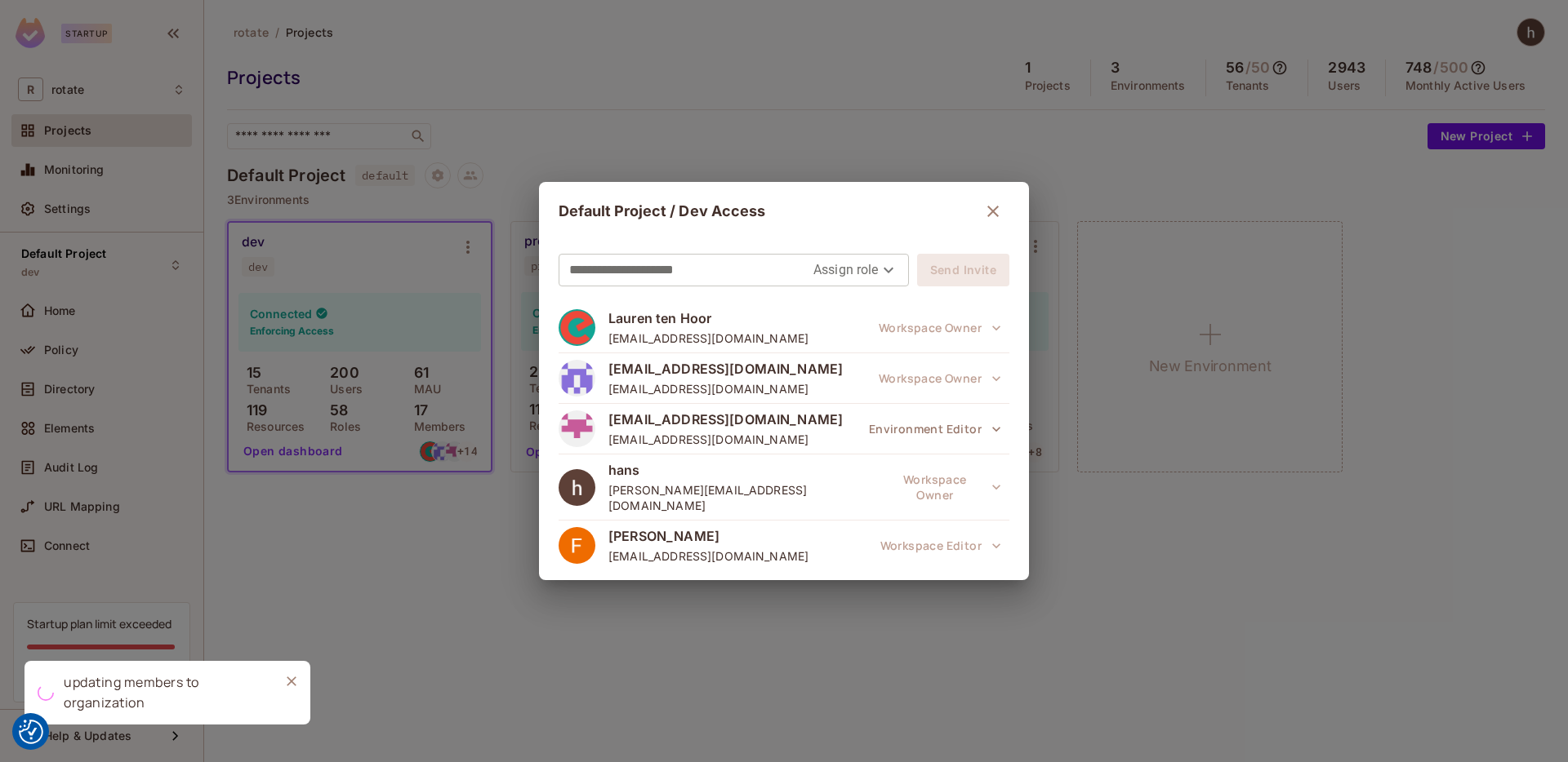
type input "**********"
click at [873, 276] on body "We use cookies to enhance your browsing experience, serve personalized ads or c…" at bounding box center [784, 381] width 1568 height 762
click at [866, 341] on li "Editor" at bounding box center [849, 336] width 86 height 29
type input "*****"
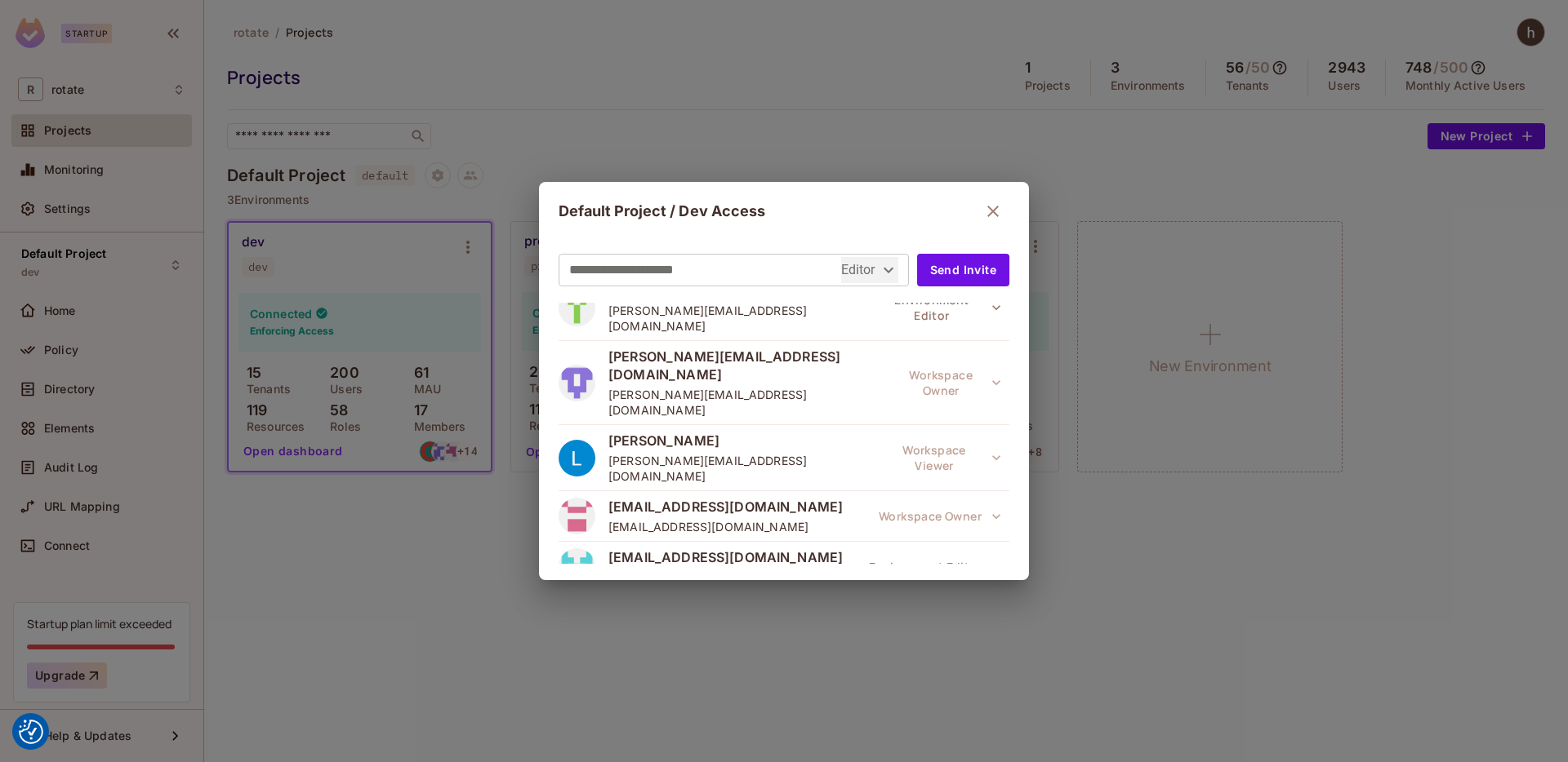
scroll to position [632, 0]
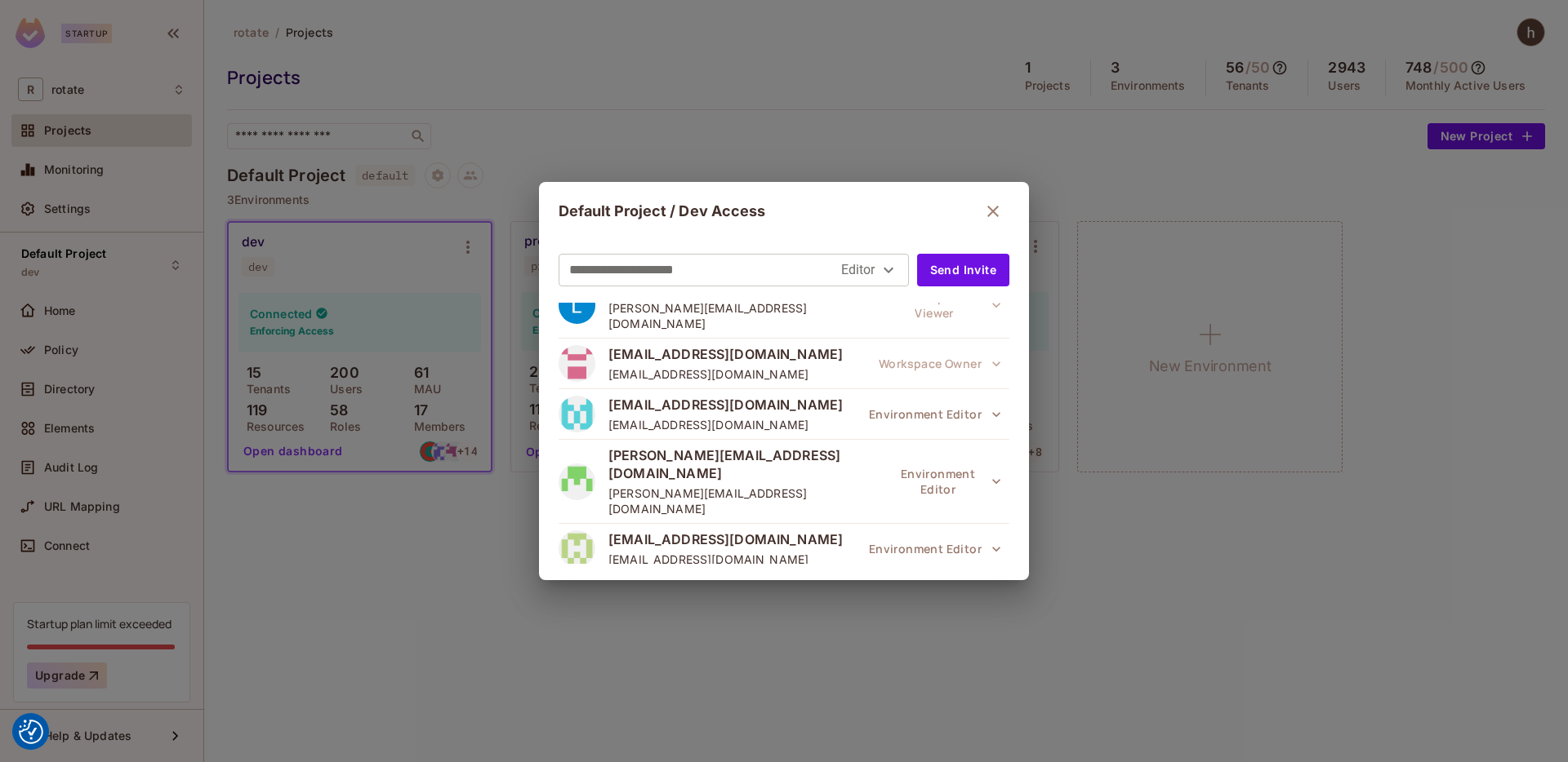
click at [974, 634] on button "Environment Viewer" at bounding box center [934, 650] width 152 height 33
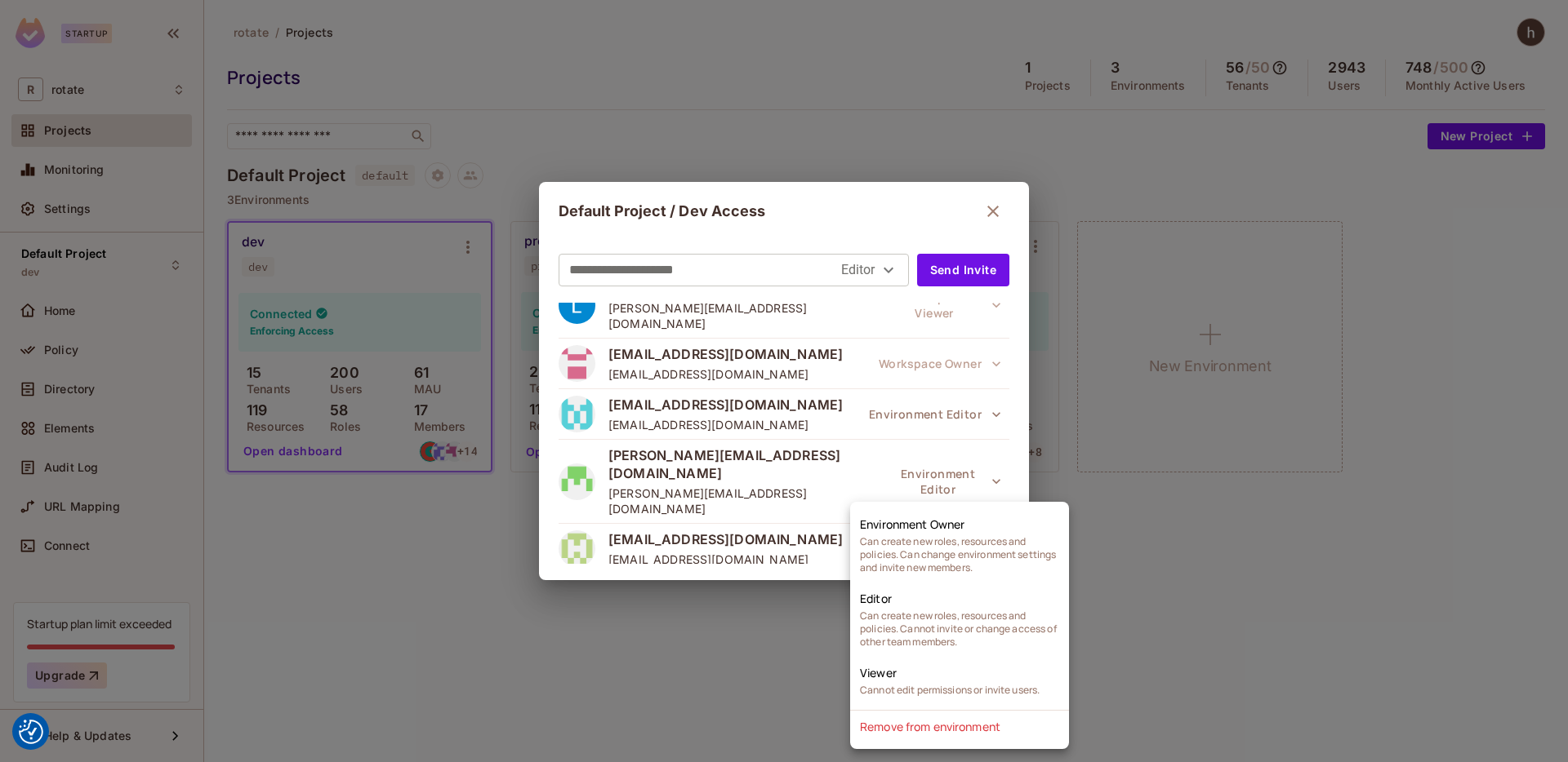
click at [928, 447] on div at bounding box center [784, 381] width 1568 height 762
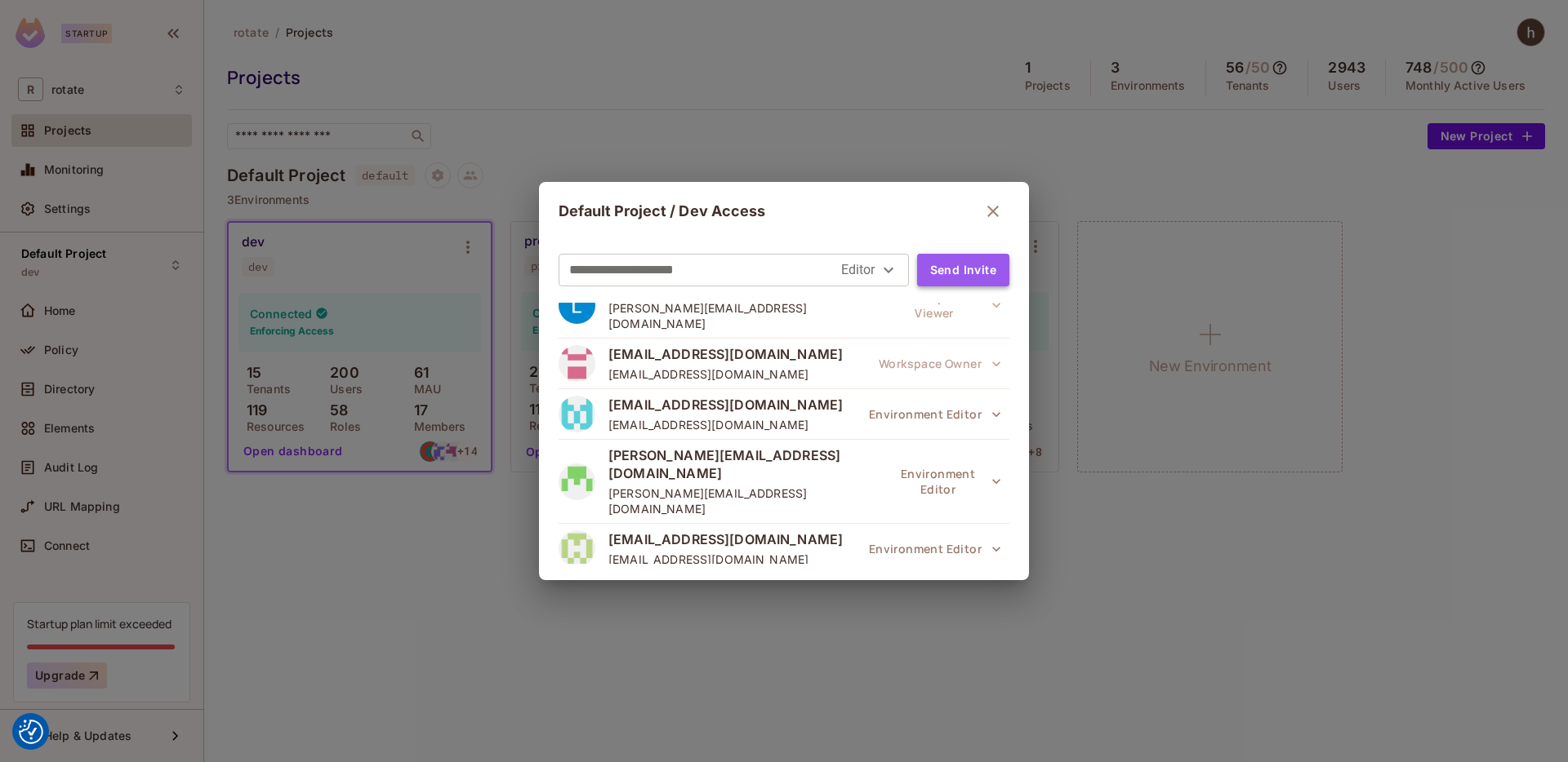
click at [971, 267] on button "Send Invite" at bounding box center [963, 270] width 93 height 33
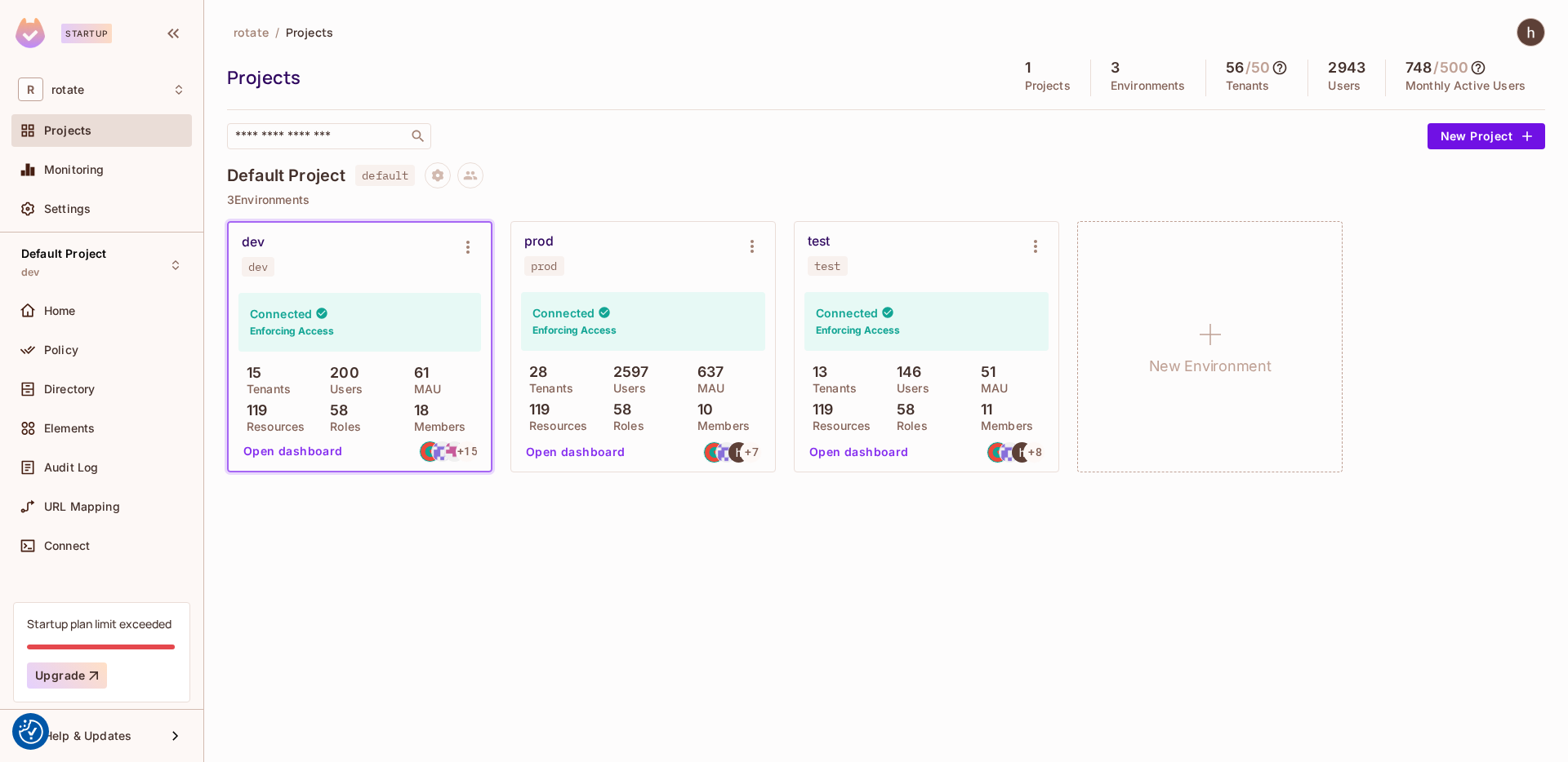
click at [638, 691] on div "rotate / Projects Projects 1 Projects 3 Environments 56 / 50 Tenants 2943 Users…" at bounding box center [886, 381] width 1364 height 762
click at [1544, 33] on div at bounding box center [1530, 32] width 28 height 28
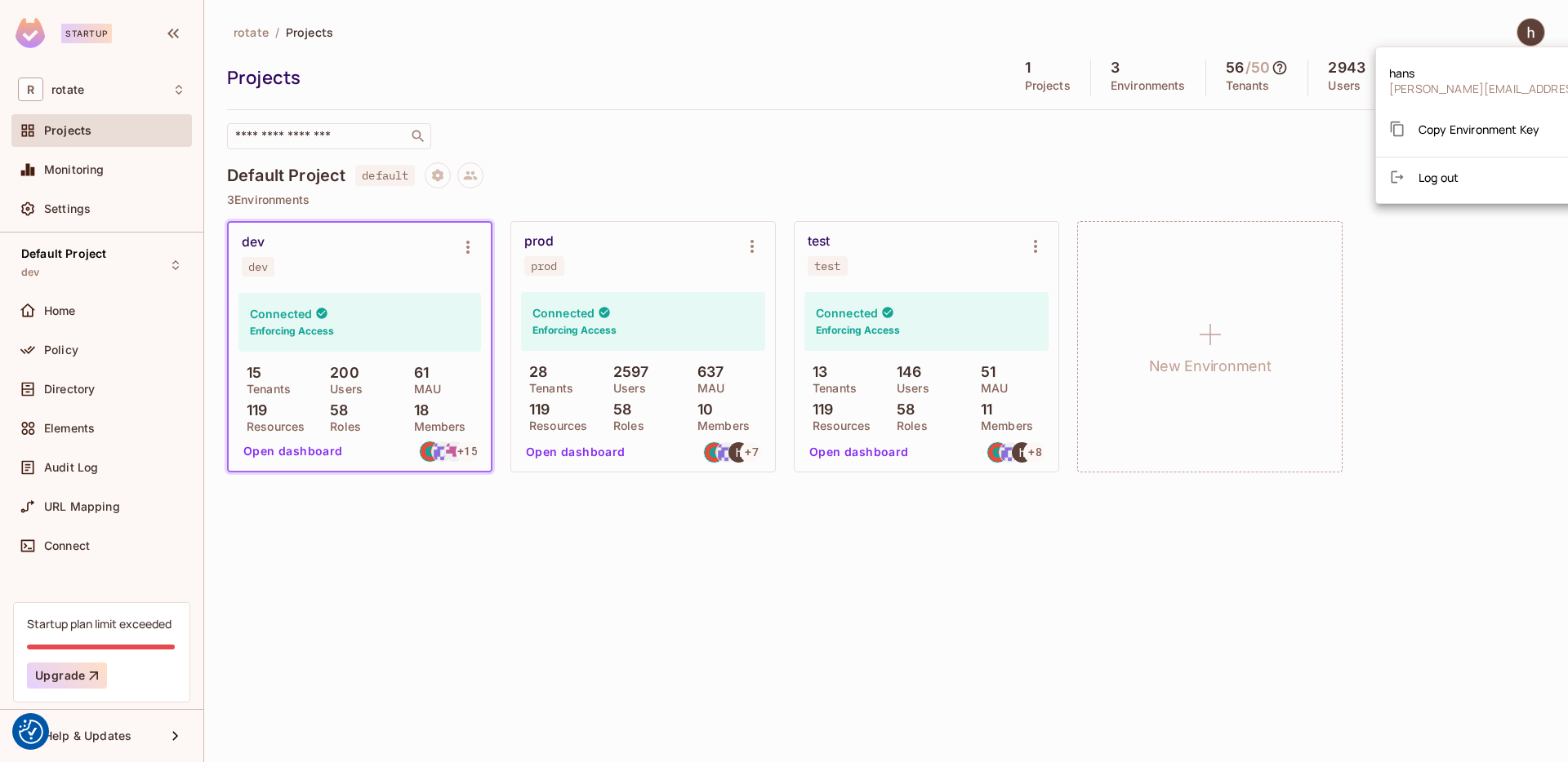
click at [1544, 33] on div at bounding box center [784, 381] width 1568 height 762
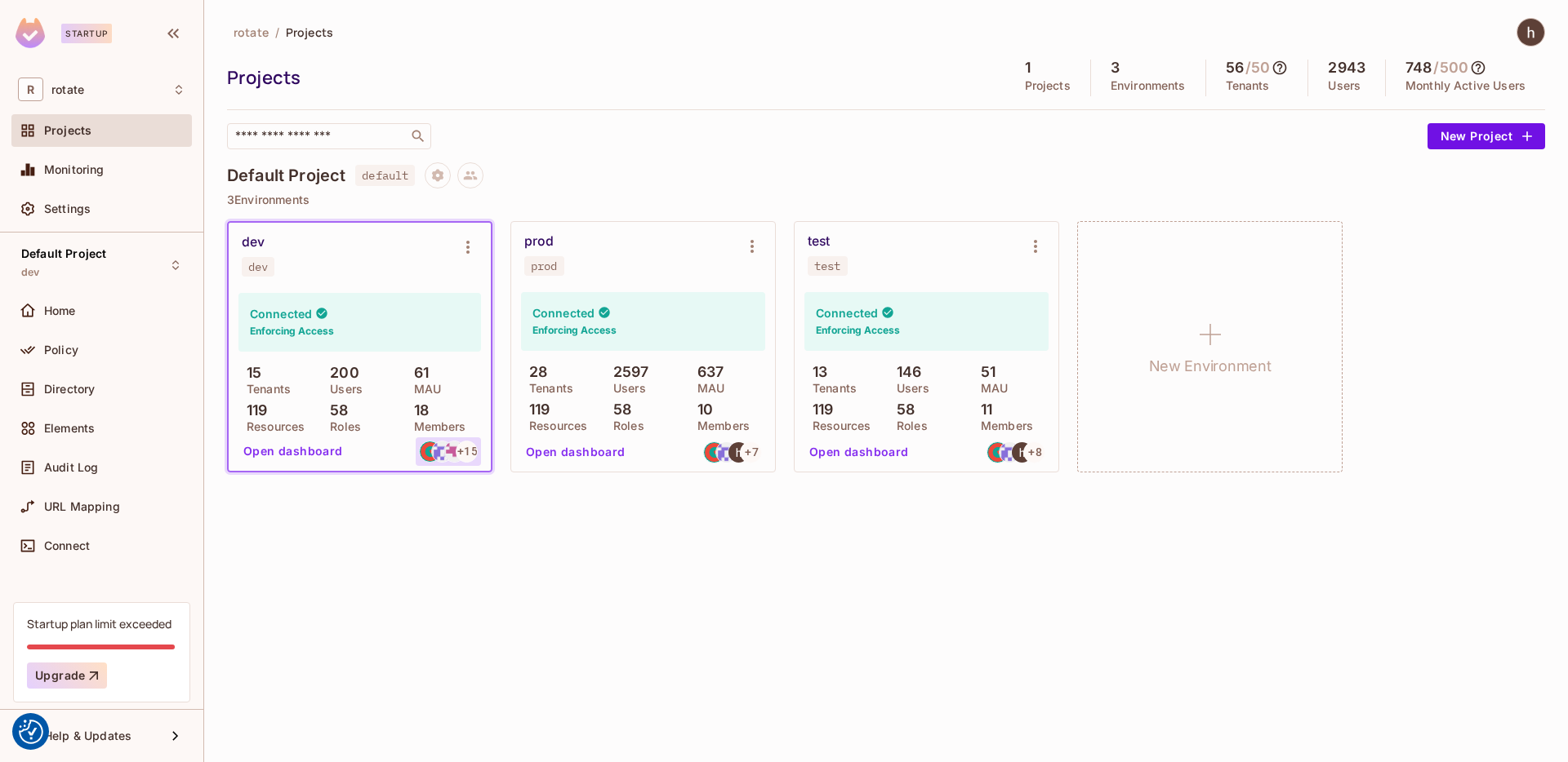
click at [439, 448] on img at bounding box center [442, 452] width 20 height 20
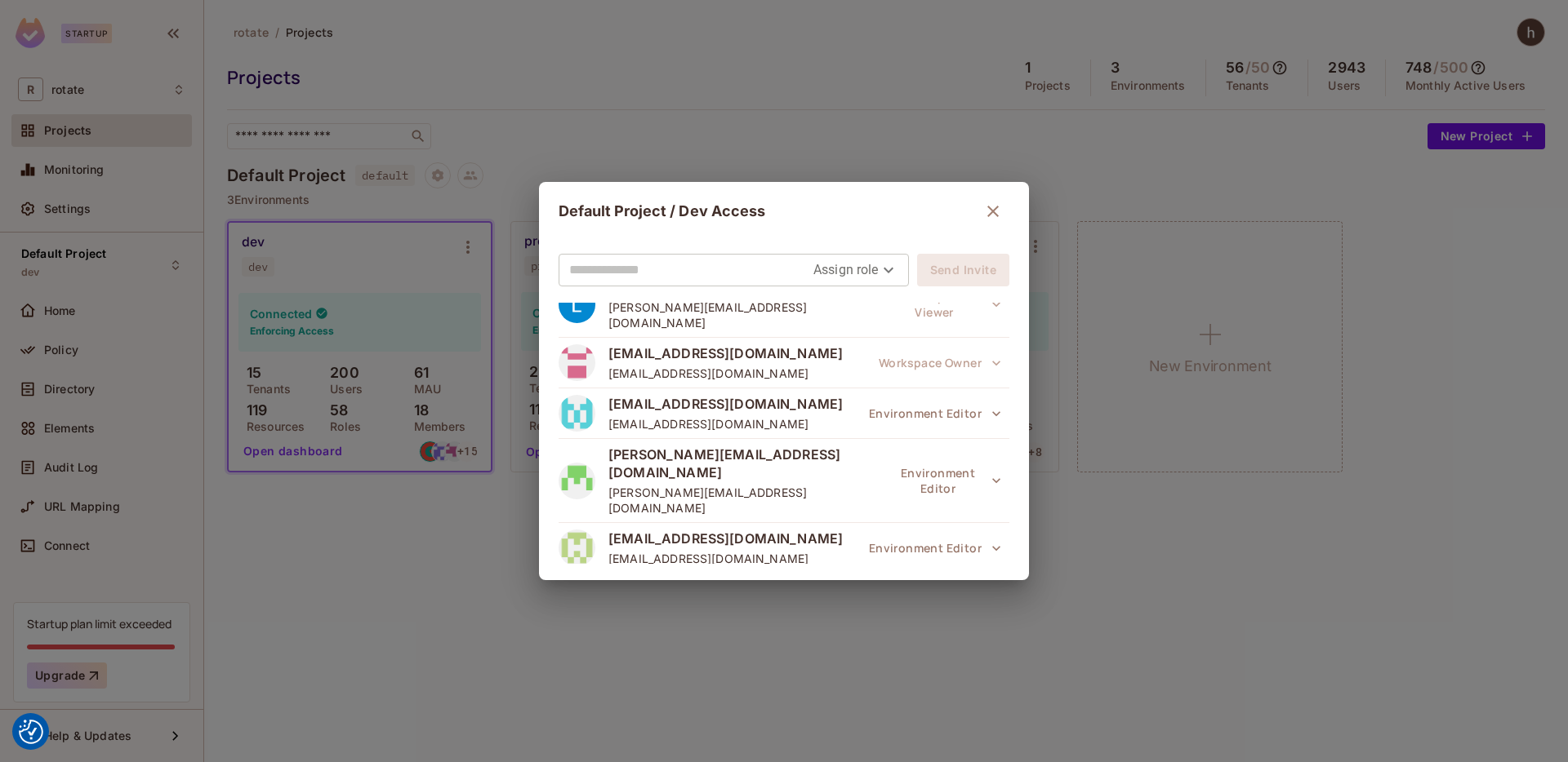
scroll to position [682, 0]
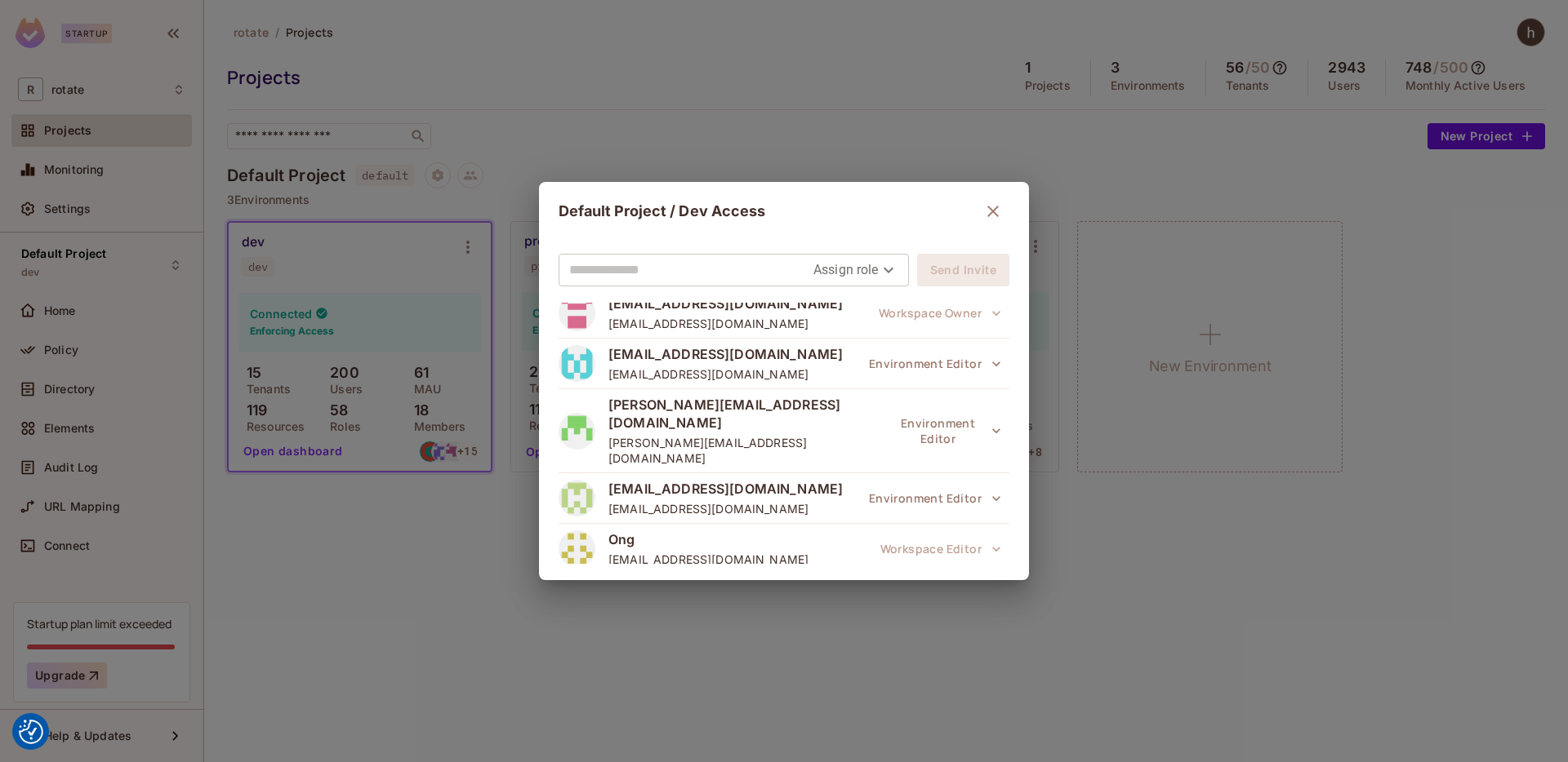
click at [742, 269] on input "text" at bounding box center [691, 270] width 244 height 27
type input "**********"
click at [843, 269] on body "We use cookies to enhance your browsing experience, serve personalized ads or c…" at bounding box center [784, 381] width 1568 height 762
click at [848, 372] on li "Viewer" at bounding box center [849, 365] width 86 height 29
type input "****"
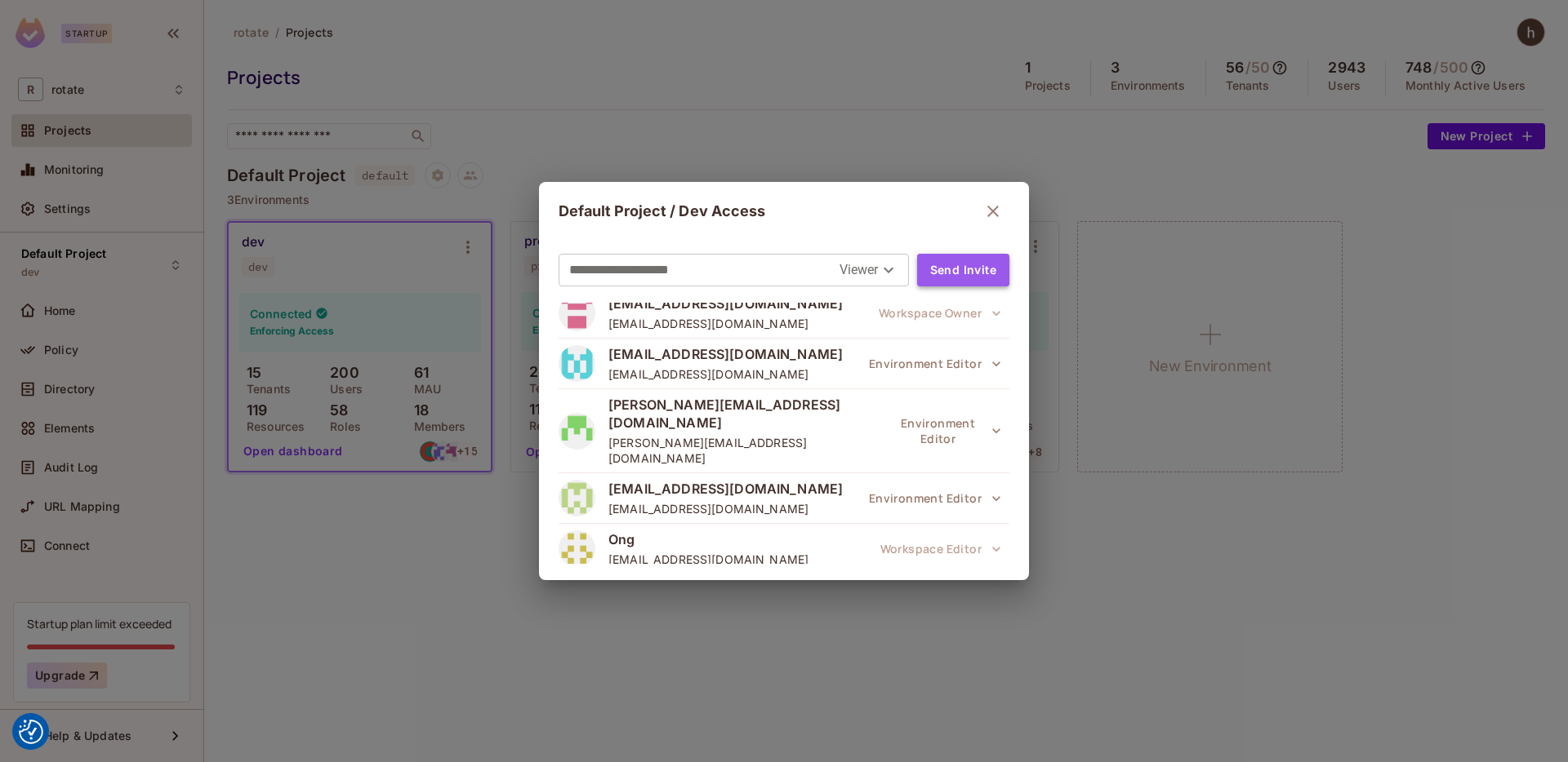
click at [965, 274] on button "Send Invite" at bounding box center [963, 270] width 93 height 33
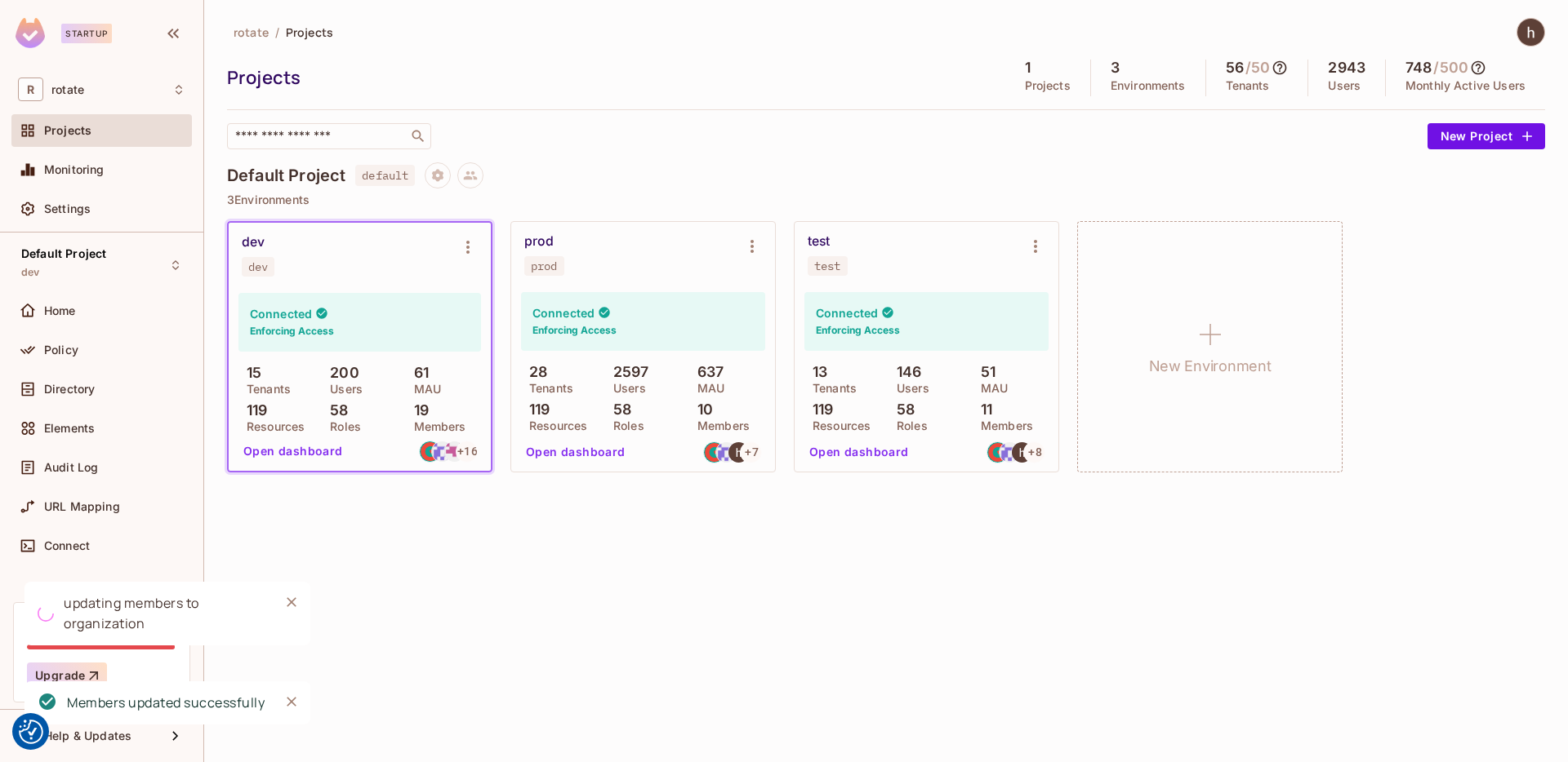
click at [1534, 35] on img at bounding box center [1530, 31] width 27 height 27
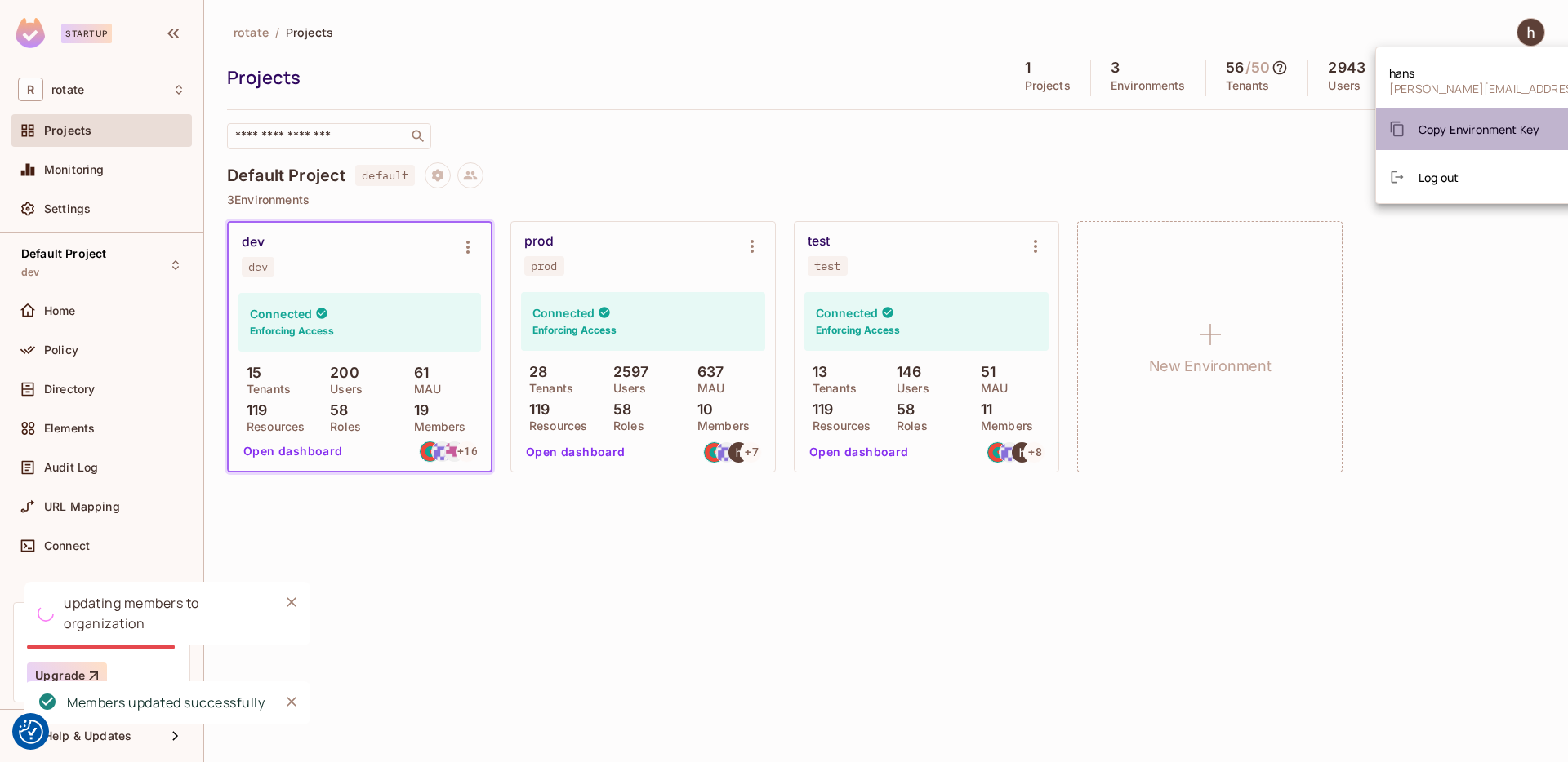
click at [1518, 133] on span "Copy Environment Key" at bounding box center [1479, 129] width 121 height 16
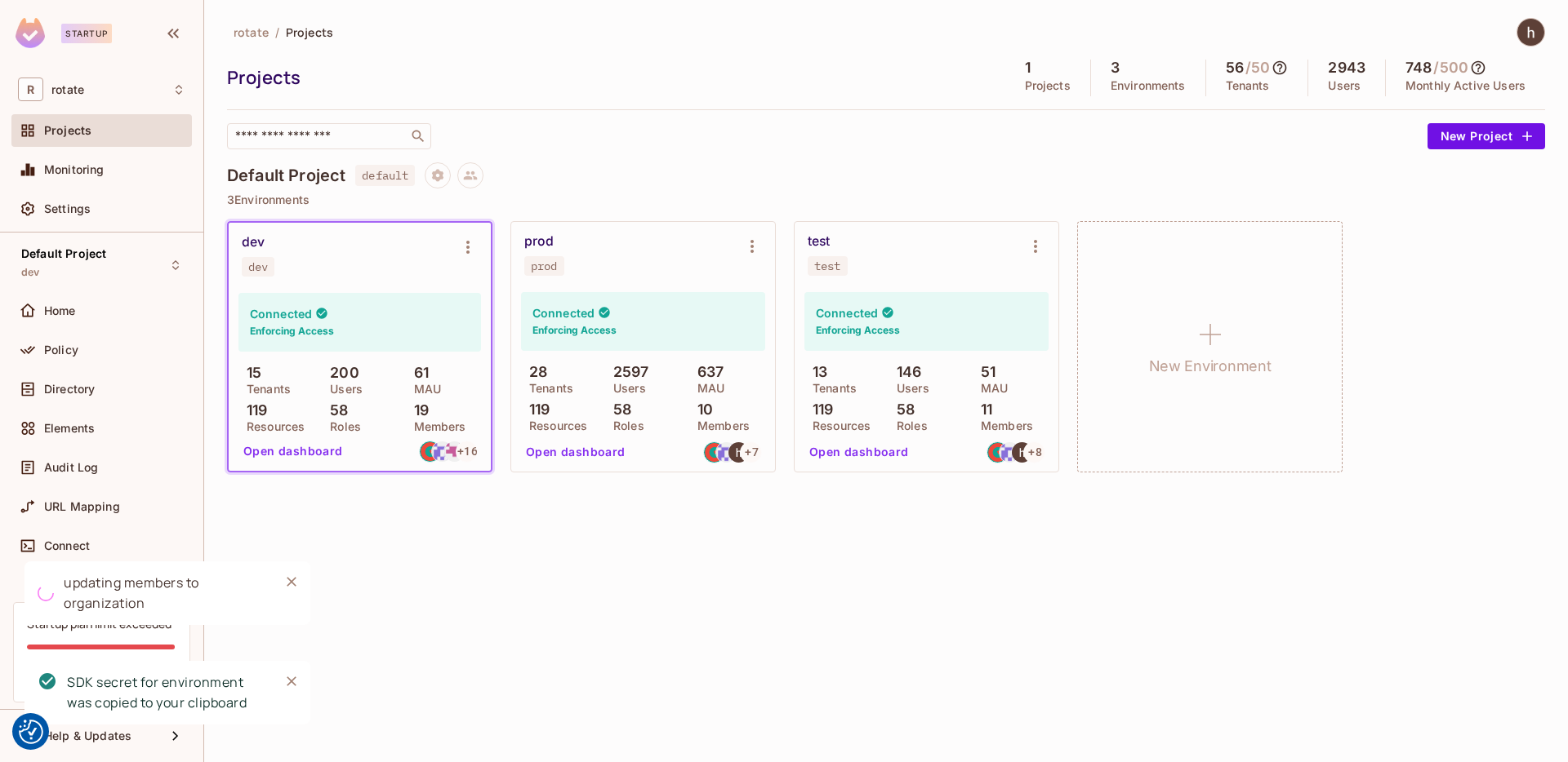
click at [999, 112] on div "rotate / Projects Projects 1 Projects 3 Environments 56 / 50 Tenants 2943 Users…" at bounding box center [886, 83] width 1318 height 131
click at [453, 449] on img at bounding box center [455, 452] width 20 height 20
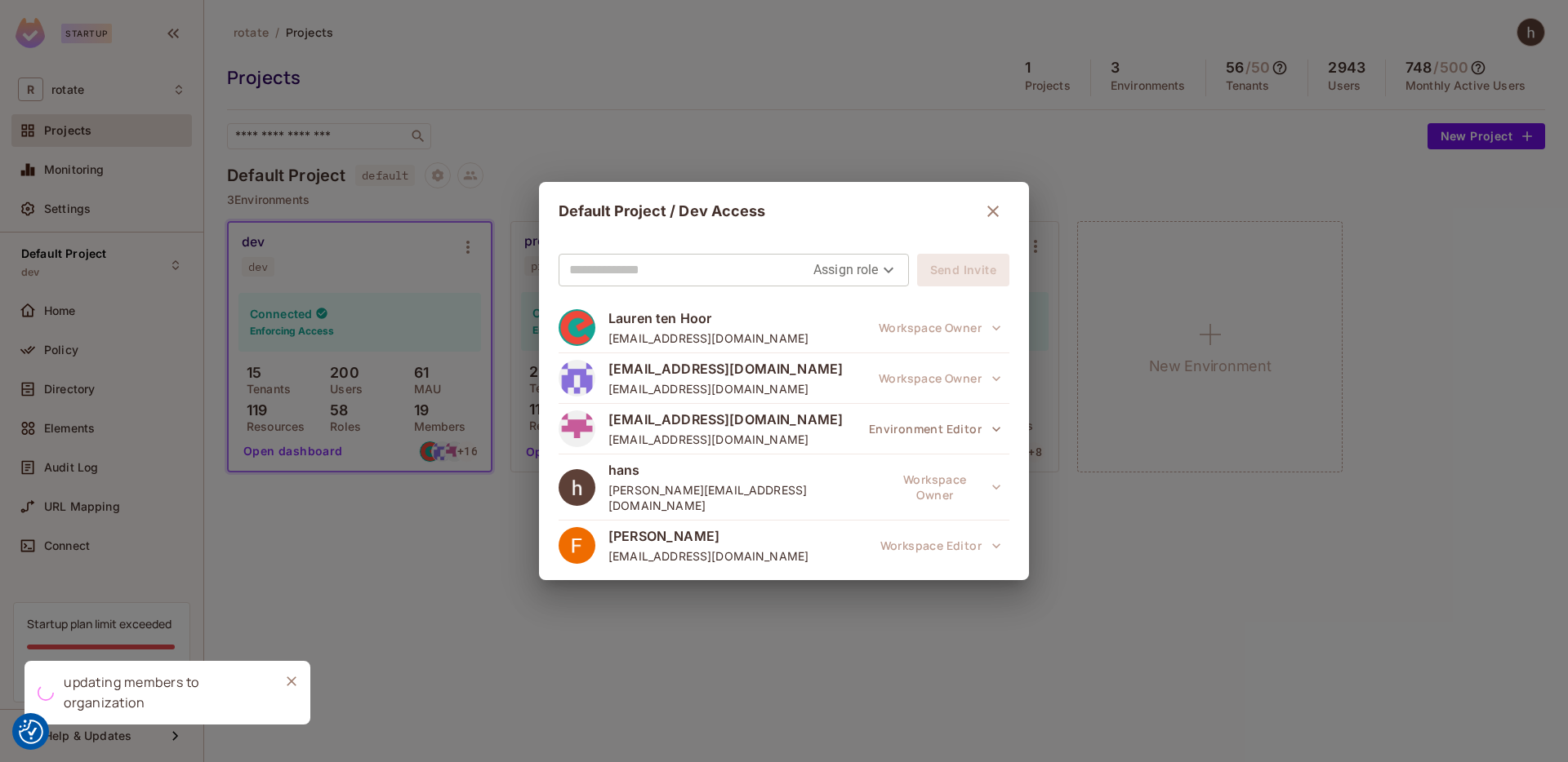
scroll to position [733, 0]
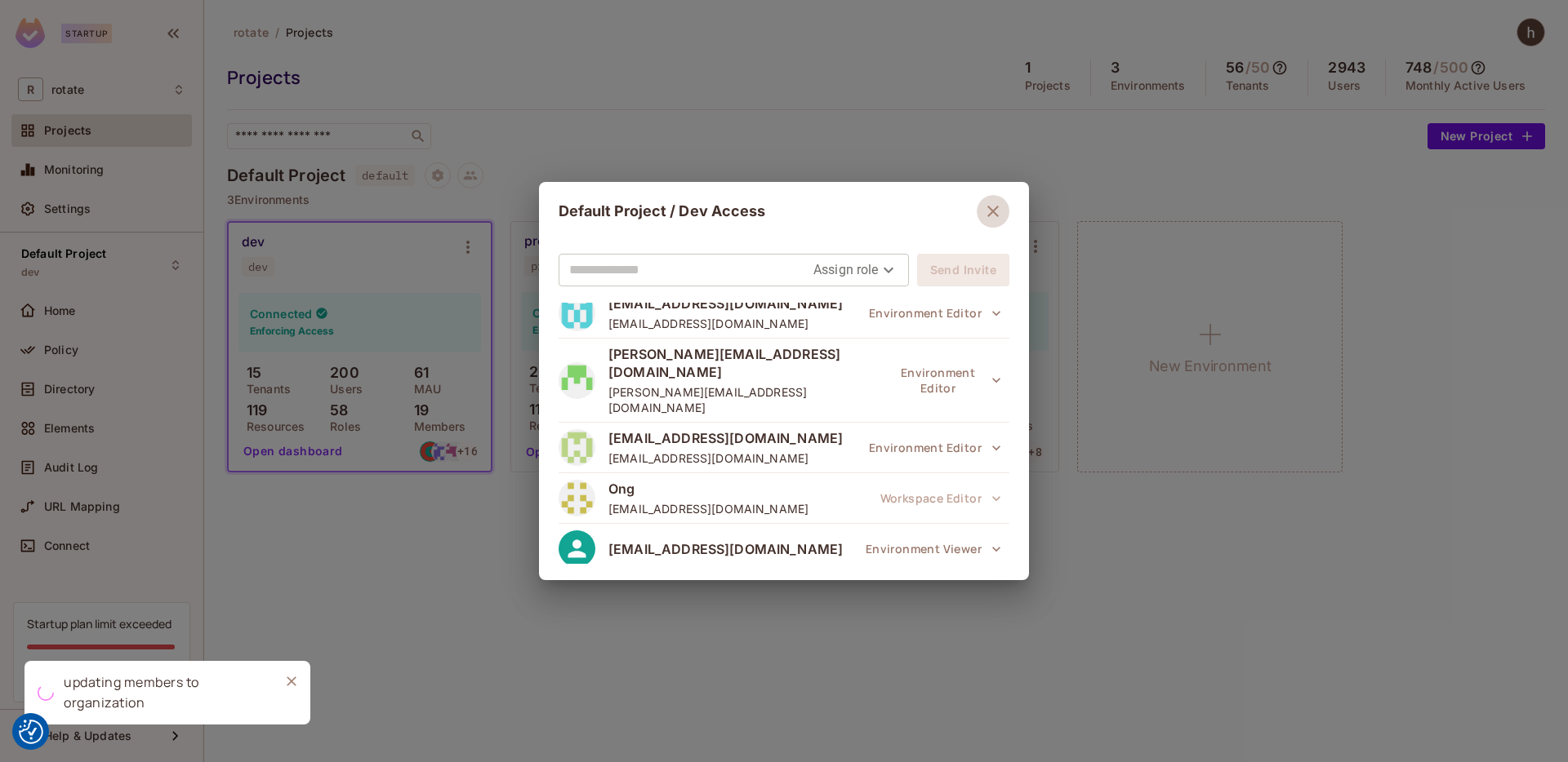
click at [987, 212] on icon "button" at bounding box center [992, 212] width 11 height 11
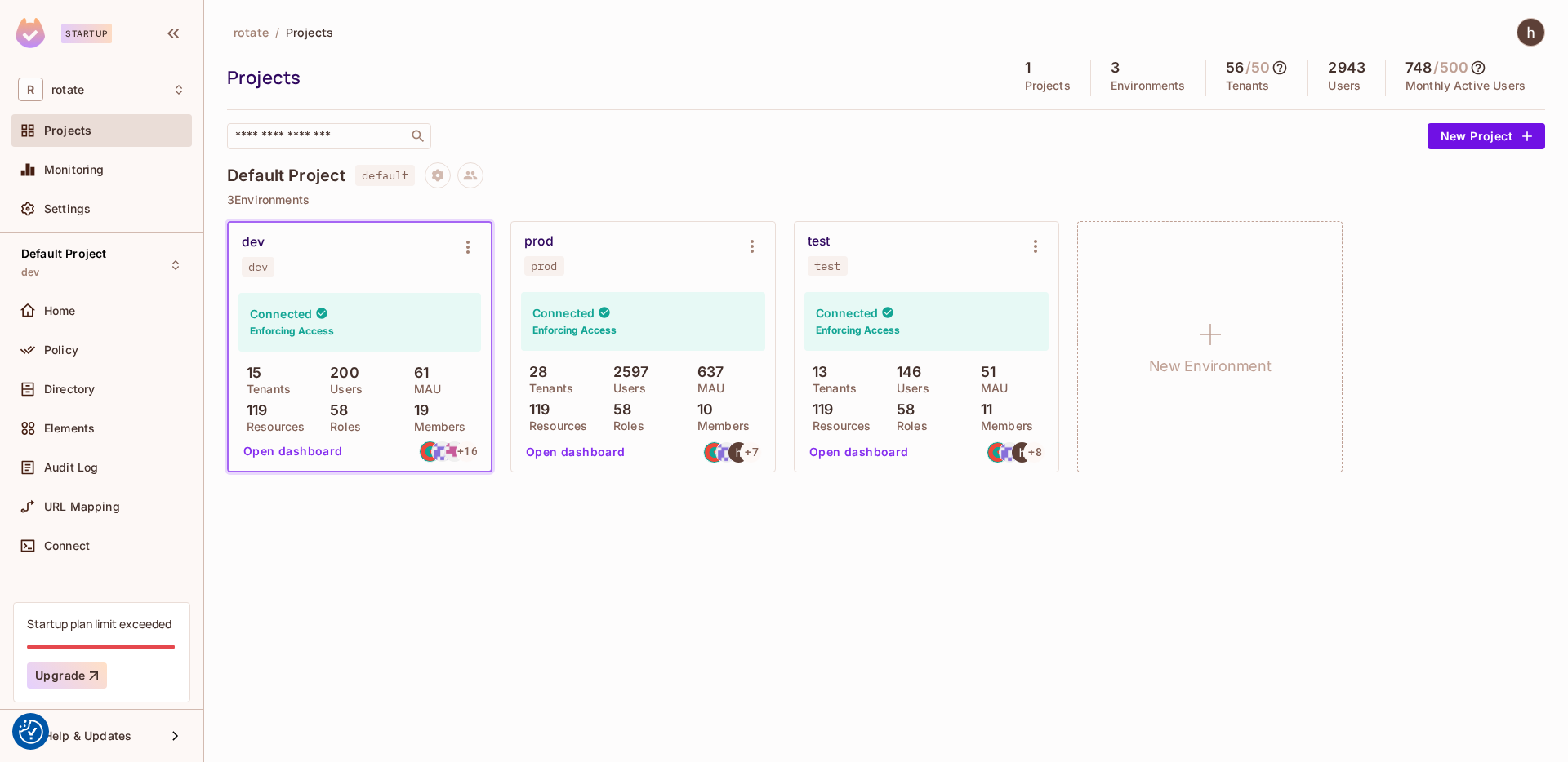
click at [1541, 27] on img at bounding box center [1530, 31] width 27 height 27
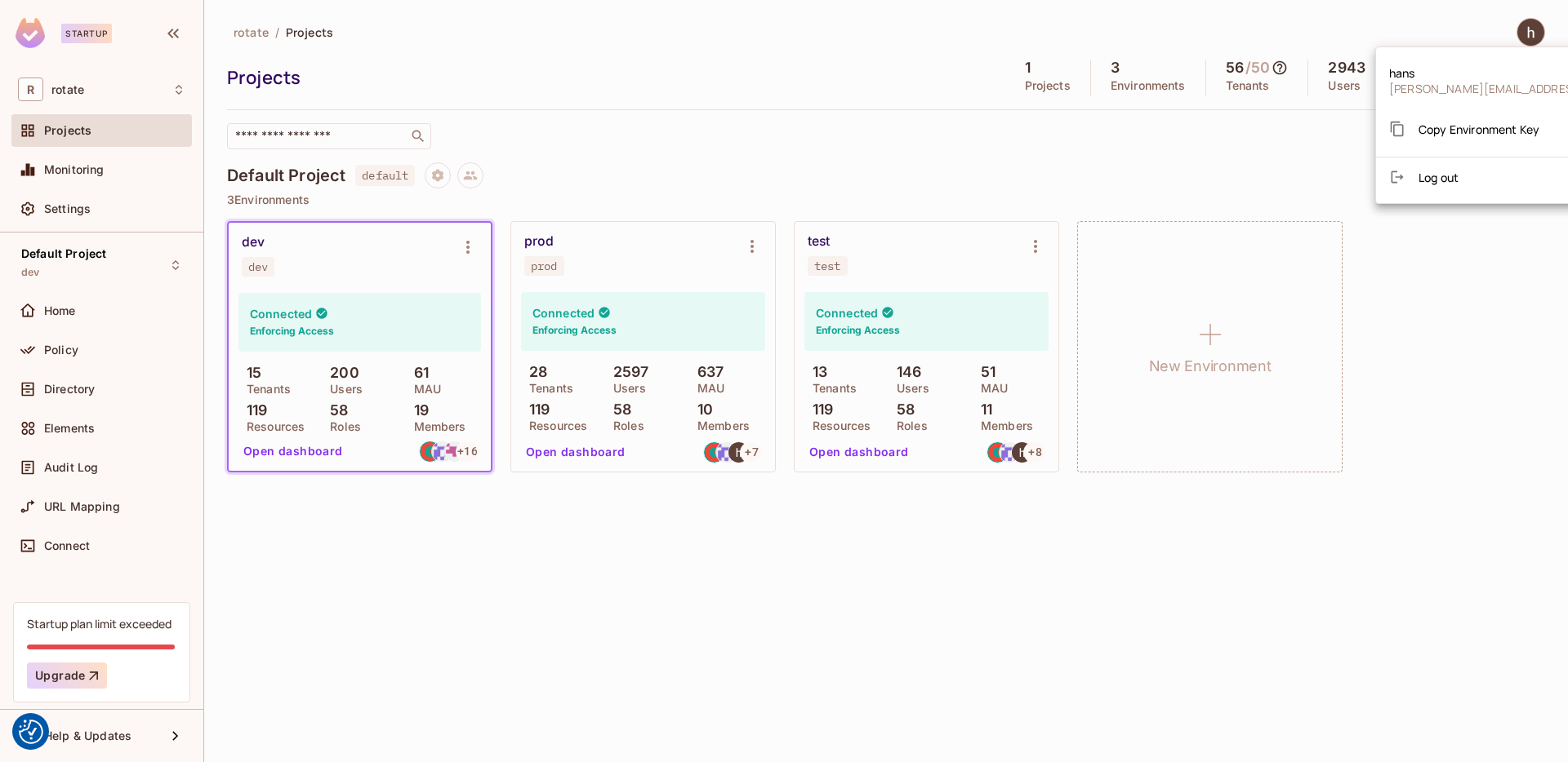
click at [1446, 183] on span "Log out" at bounding box center [1439, 177] width 40 height 16
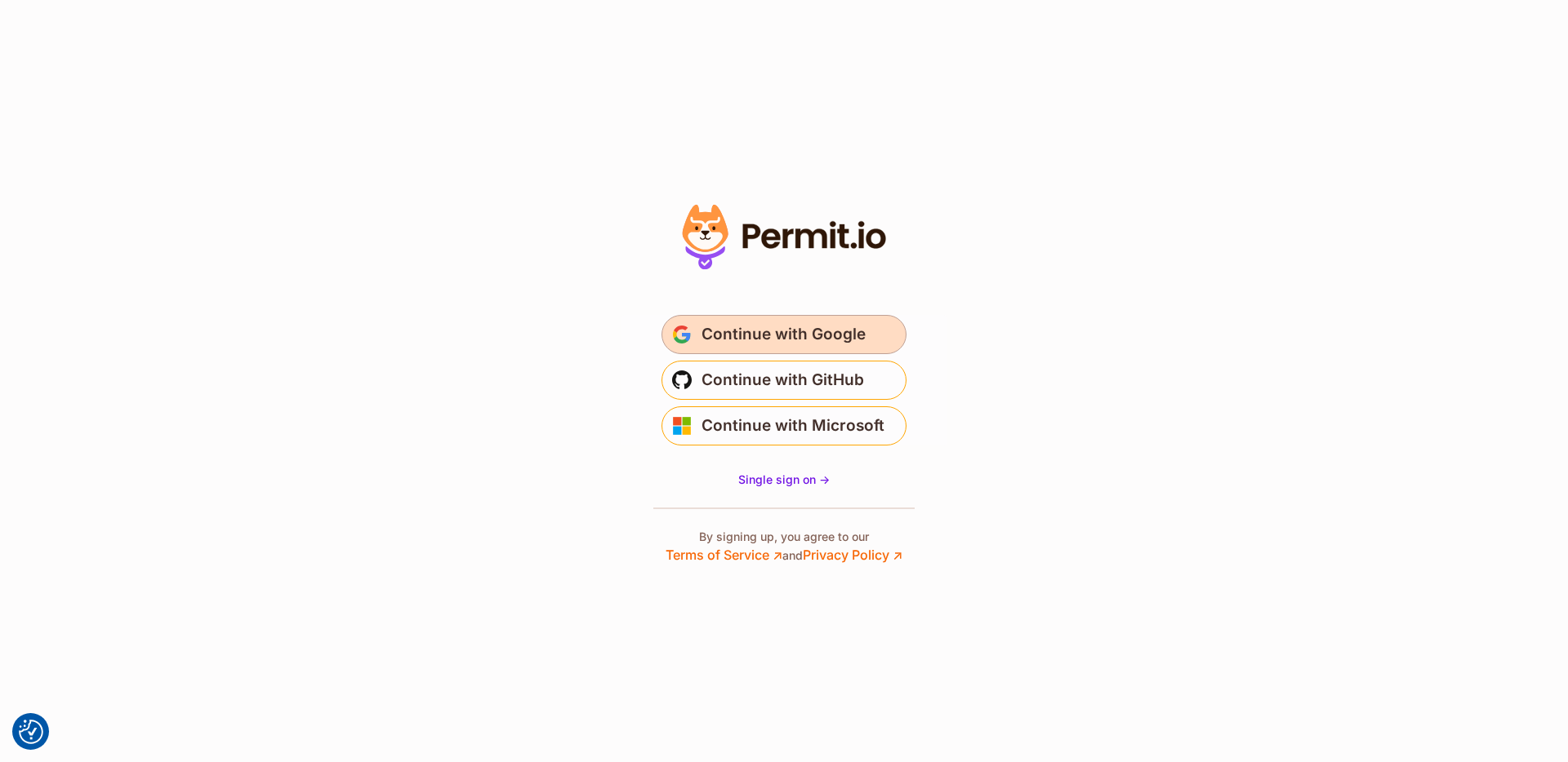
click at [825, 346] on span "Continue with Google" at bounding box center [783, 334] width 164 height 27
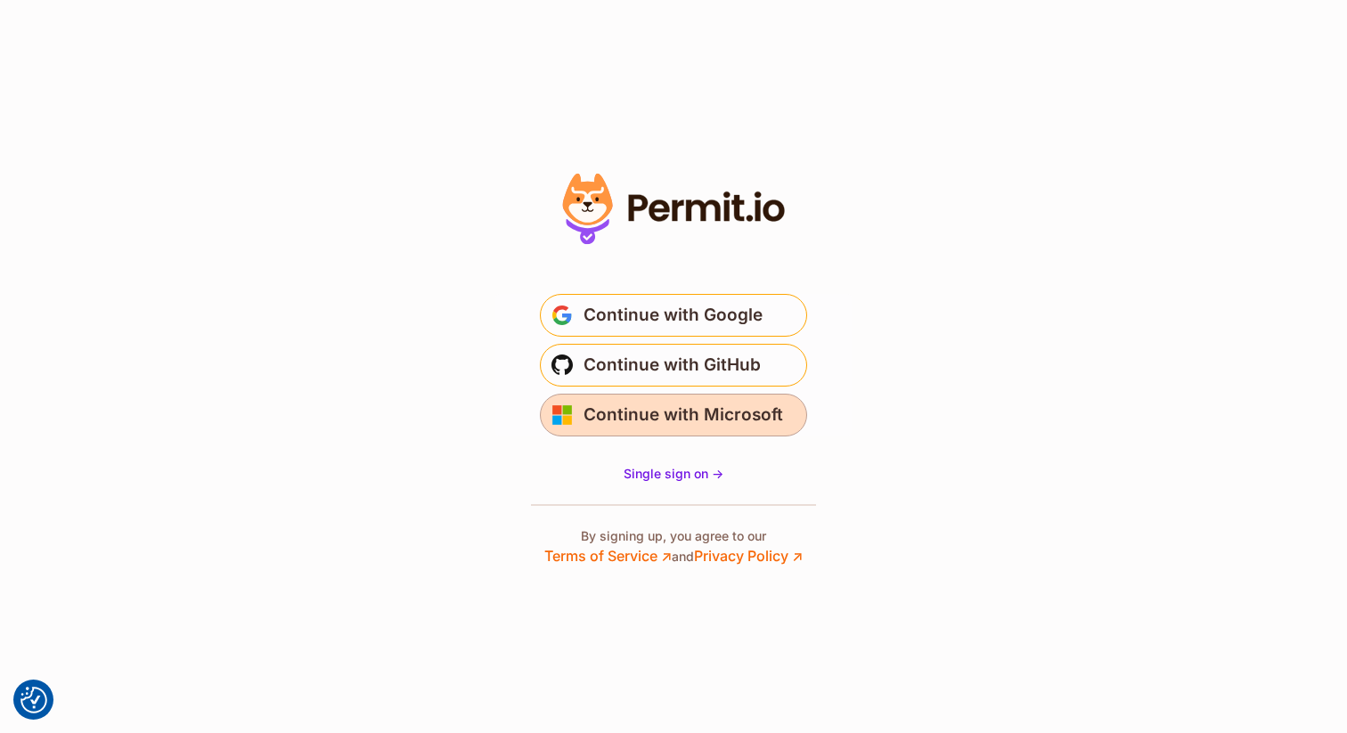
click at [715, 413] on span "Continue with Microsoft" at bounding box center [684, 415] width 200 height 29
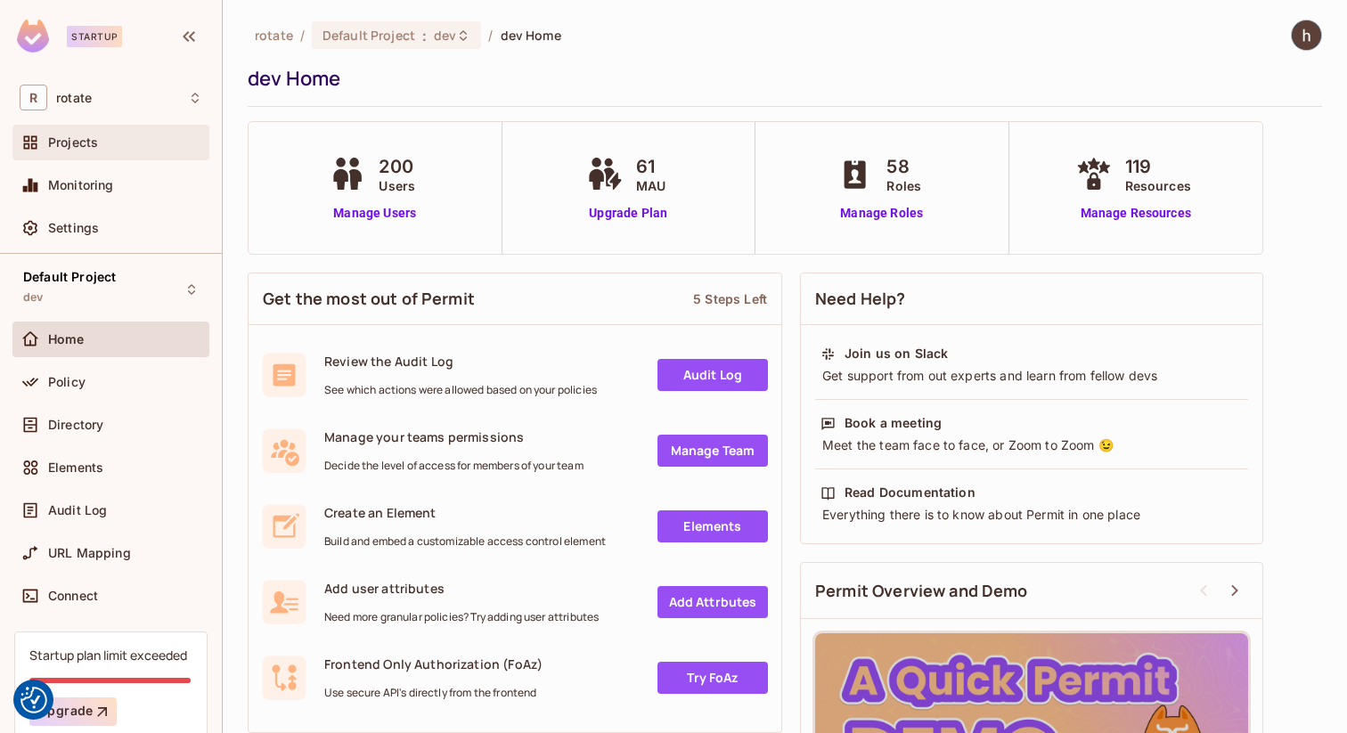
click at [130, 156] on div "Projects" at bounding box center [110, 143] width 197 height 36
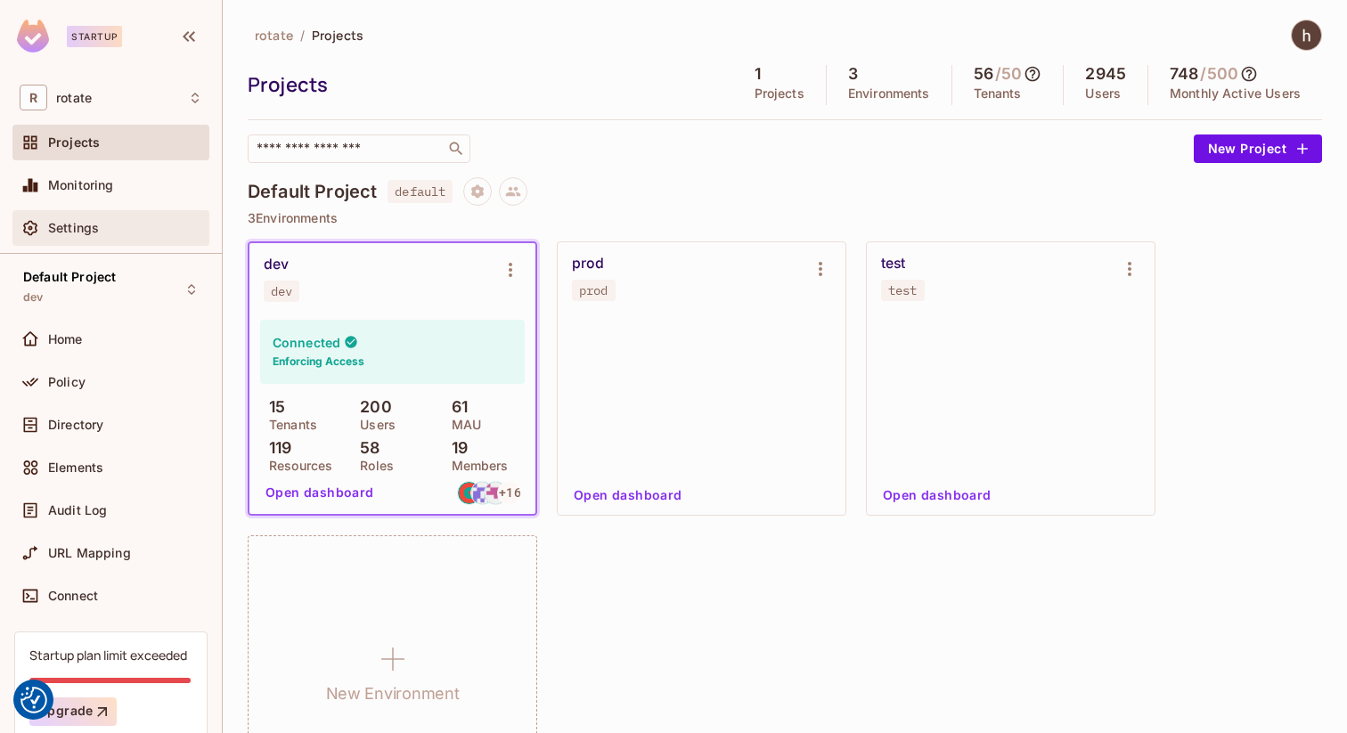
click at [125, 227] on div "Settings" at bounding box center [125, 228] width 154 height 14
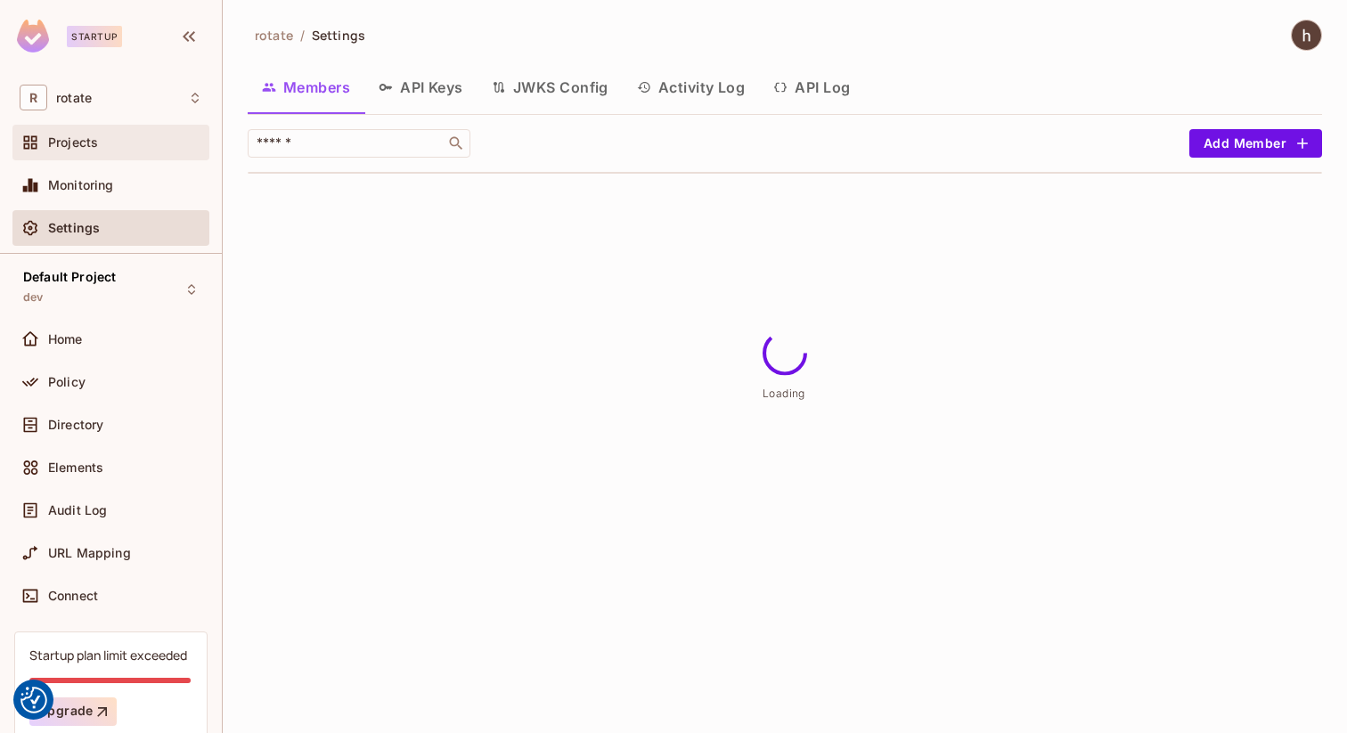
click at [139, 142] on div "Projects" at bounding box center [125, 142] width 154 height 14
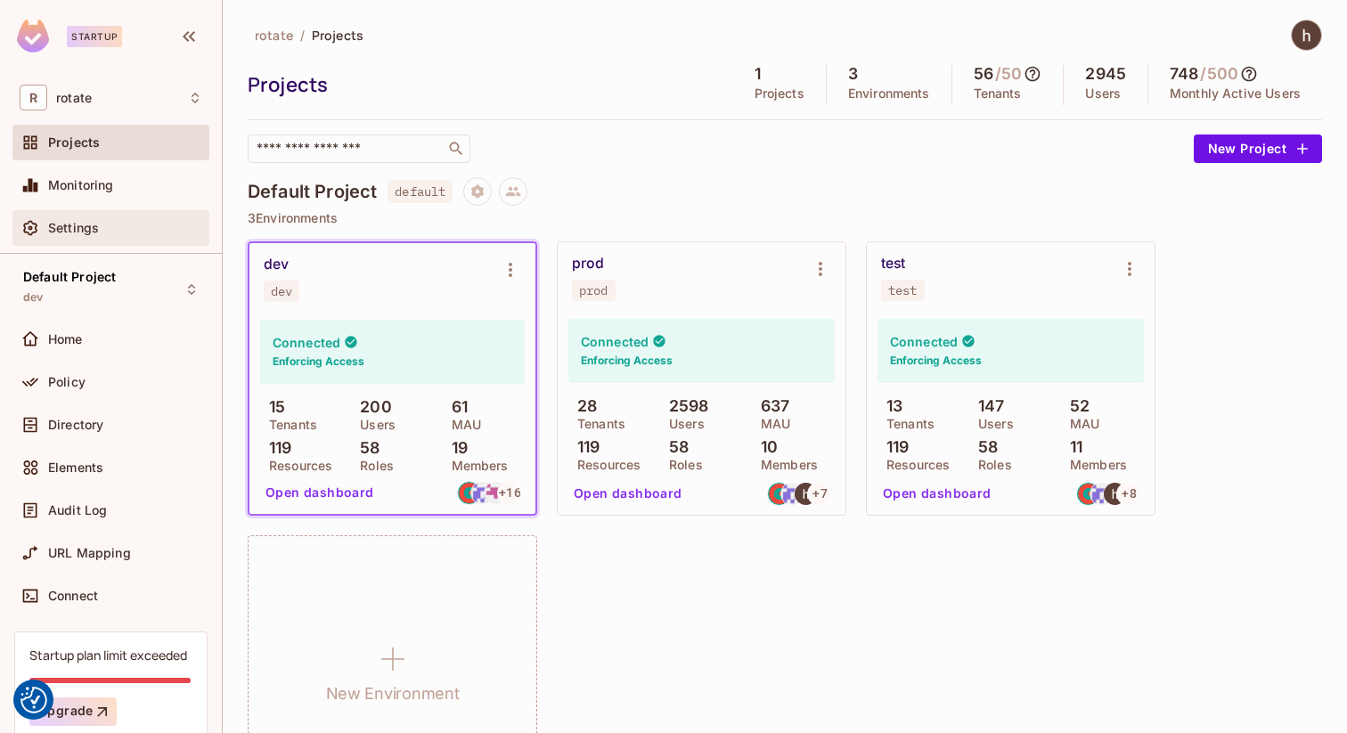
click at [128, 229] on div "Settings" at bounding box center [125, 228] width 154 height 14
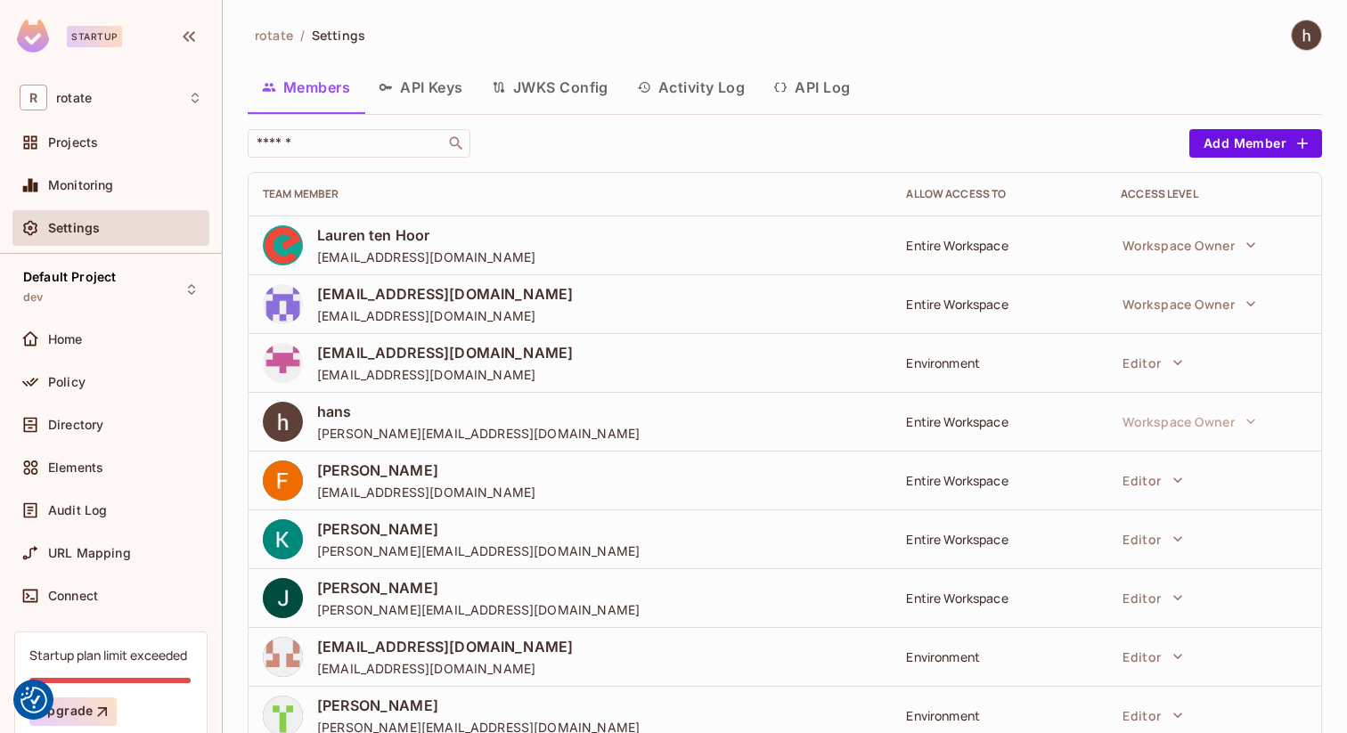
click at [437, 83] on button "API Keys" at bounding box center [420, 87] width 113 height 45
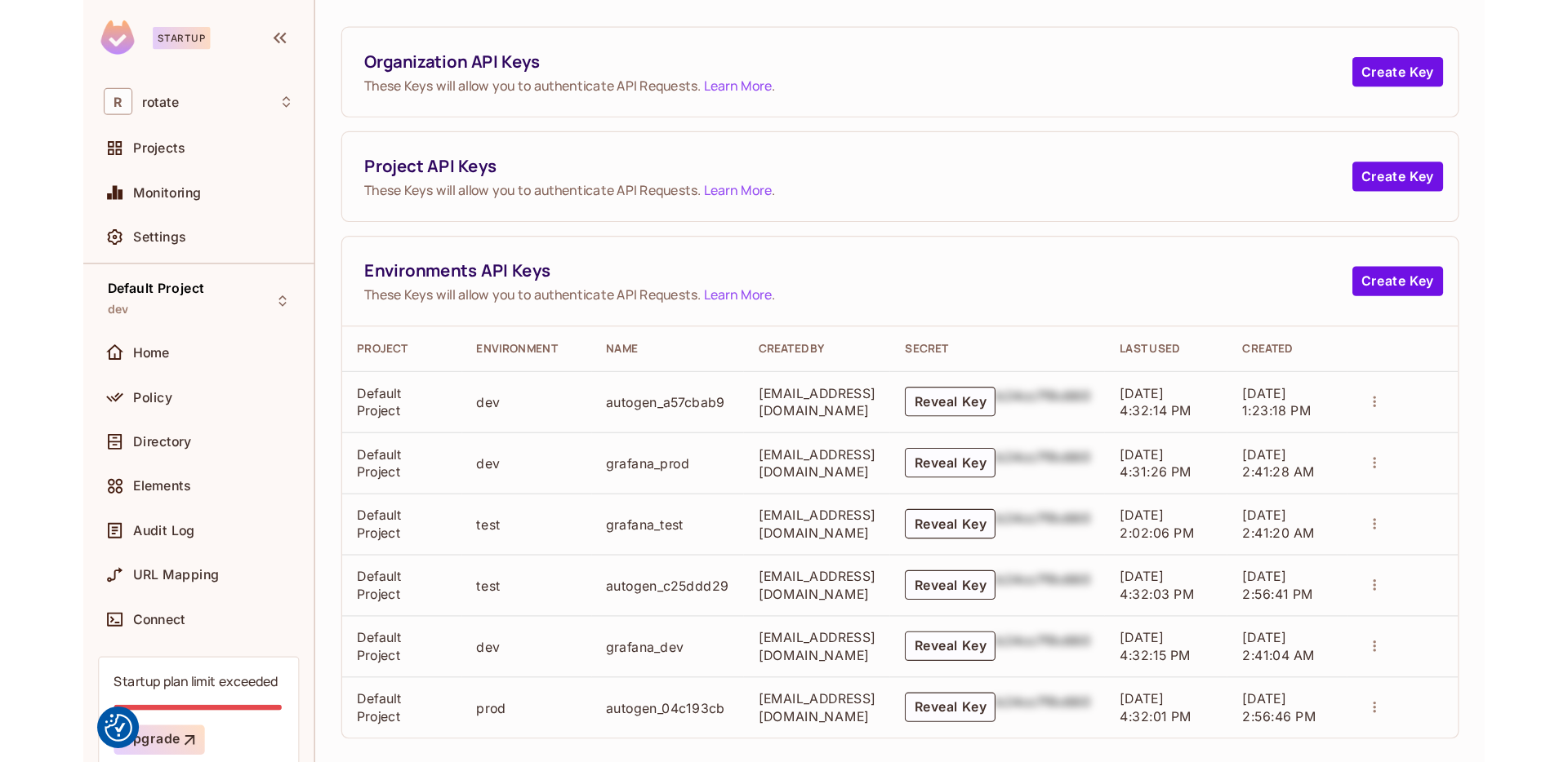
scroll to position [123, 0]
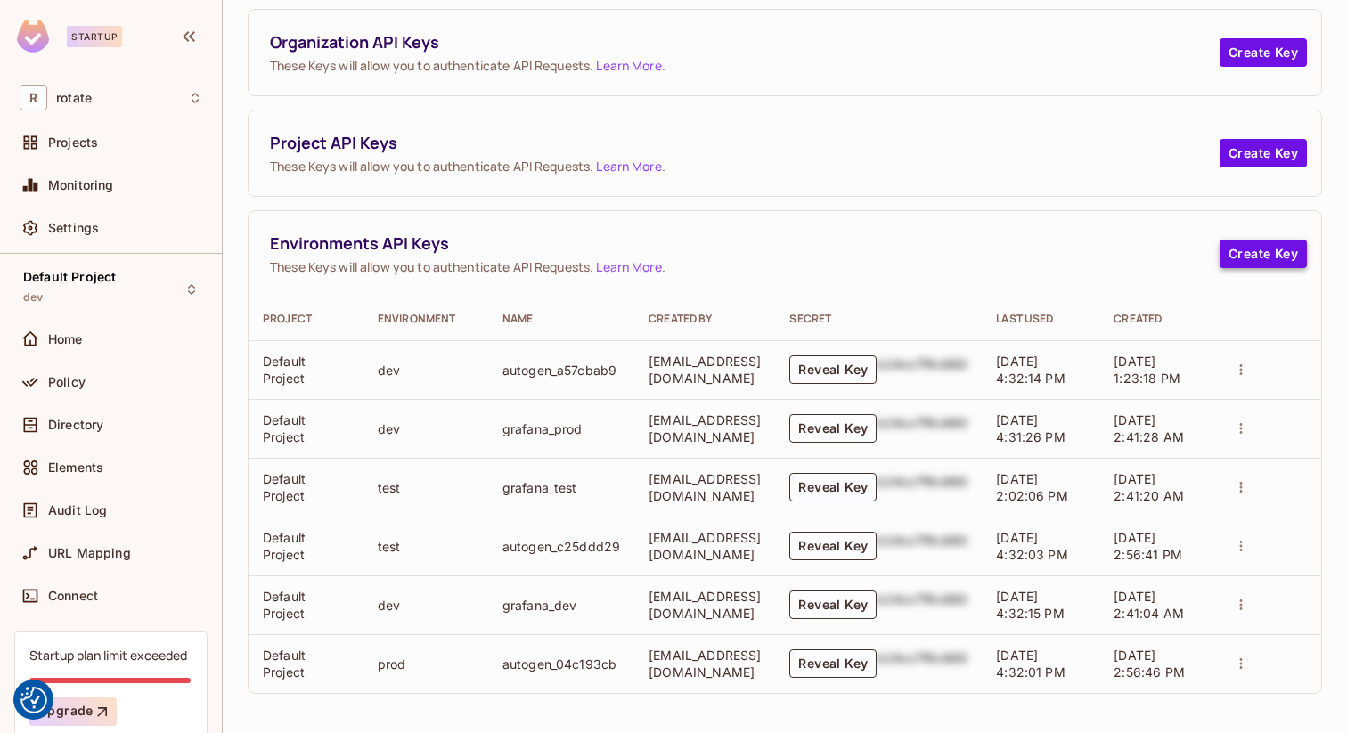
click at [1253, 258] on button "Create Key" at bounding box center [1263, 254] width 87 height 29
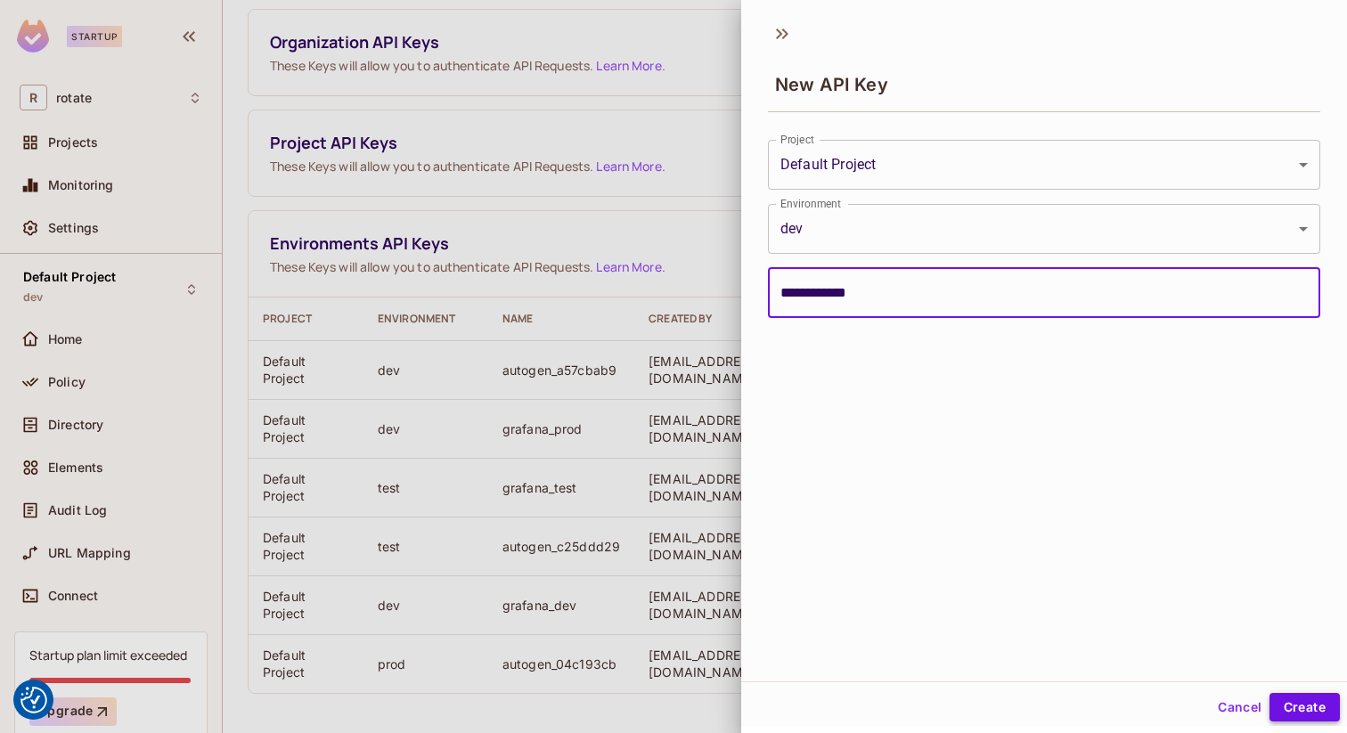
type input "**********"
click at [1308, 708] on button "Create" at bounding box center [1305, 707] width 70 height 29
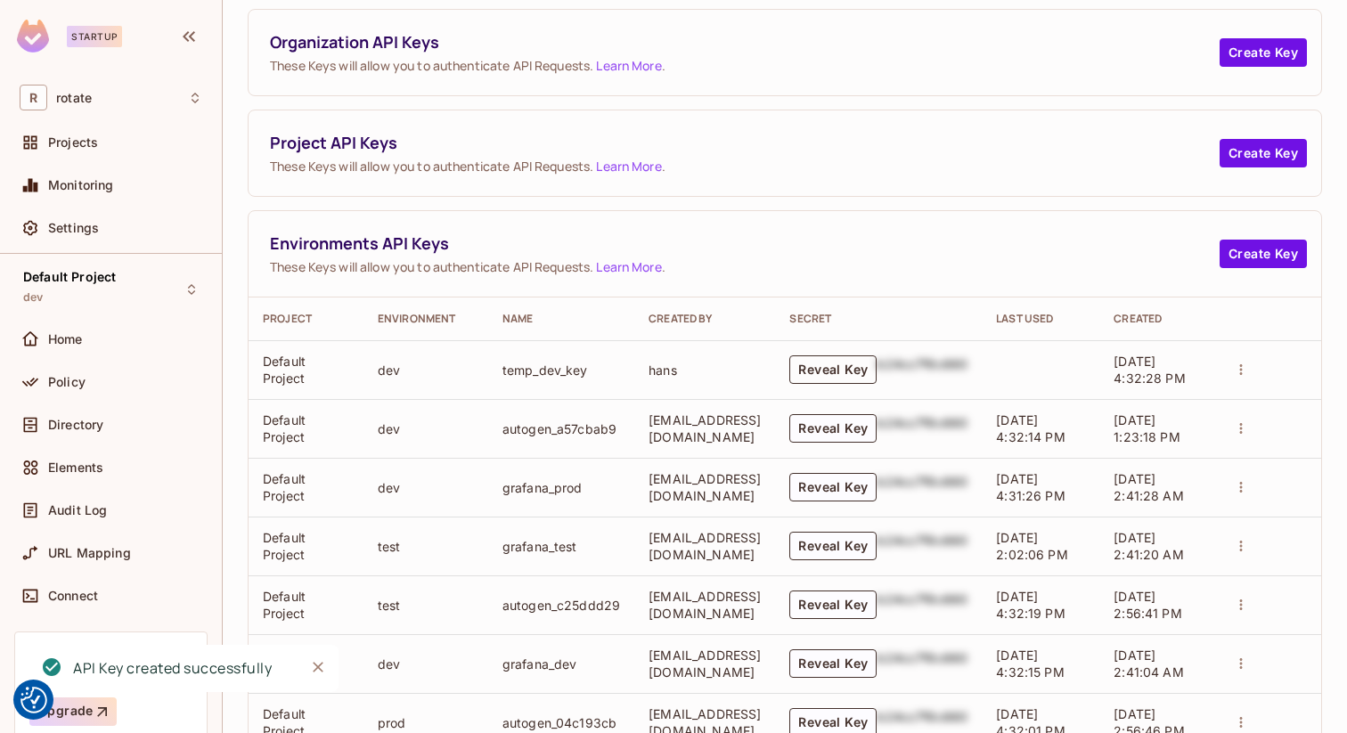
click at [847, 377] on button "Reveal Key" at bounding box center [833, 370] width 87 height 29
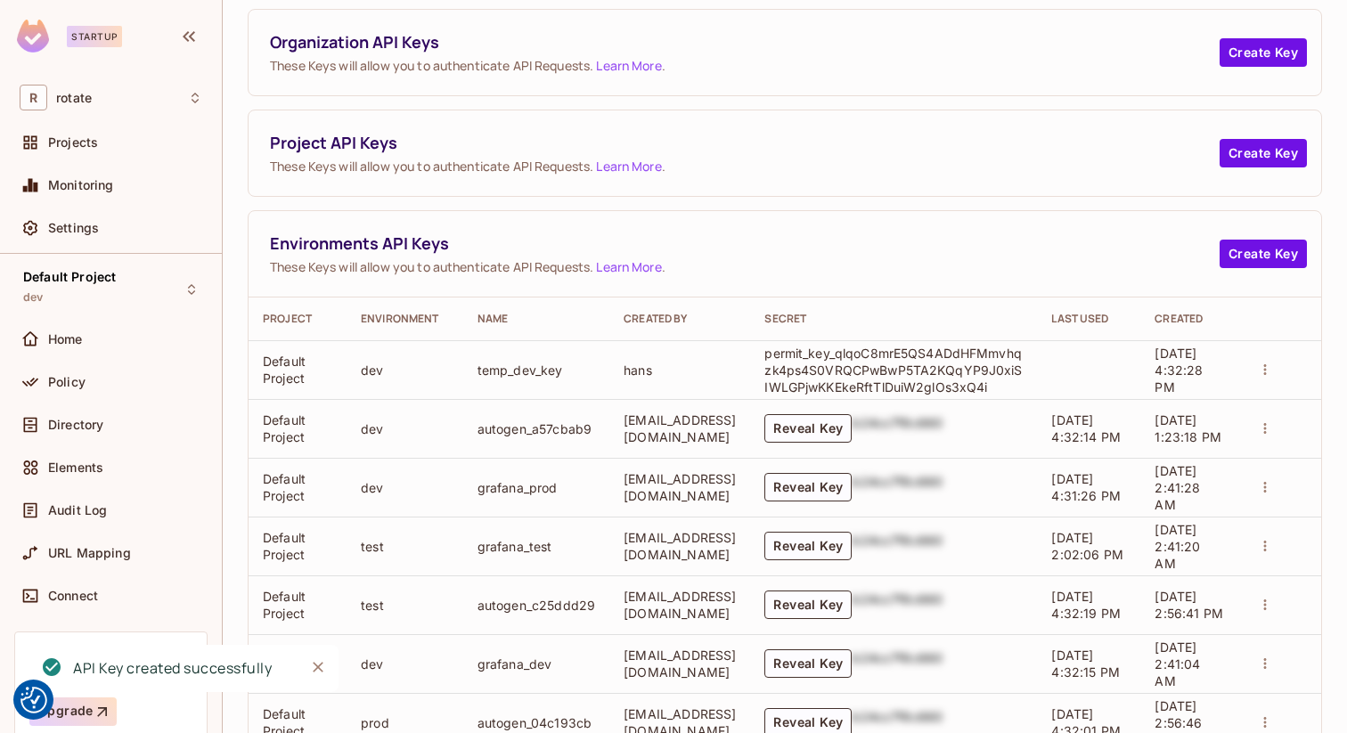
click at [896, 370] on p "permit_key_qlqoC8mrE5QS4ADdHFMmvhqzk4ps4S0VRQCPwBwP5TA2KQqYP9J0xiSIWLGPjwKKEkeR…" at bounding box center [894, 370] width 258 height 51
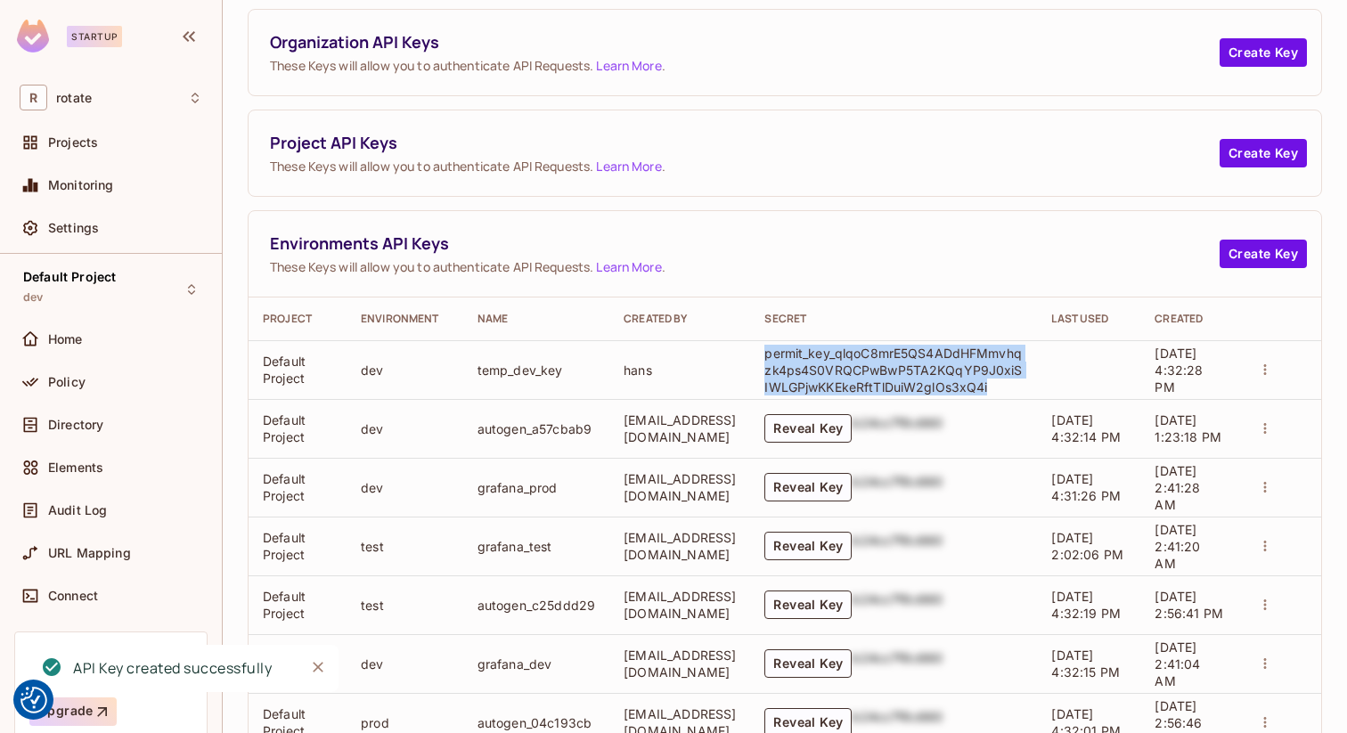
click at [896, 370] on p "permit_key_qlqoC8mrE5QS4ADdHFMmvhqzk4ps4S0VRQCPwBwP5TA2KQqYP9J0xiSIWLGPjwKKEkeR…" at bounding box center [894, 370] width 258 height 51
copy p "permit_key_qlqoC8mrE5QS4ADdHFMmvhqzk4ps4S0VRQCPwBwP5TA2KQqYP9J0xiSIWLGPjwKKEkeR…"
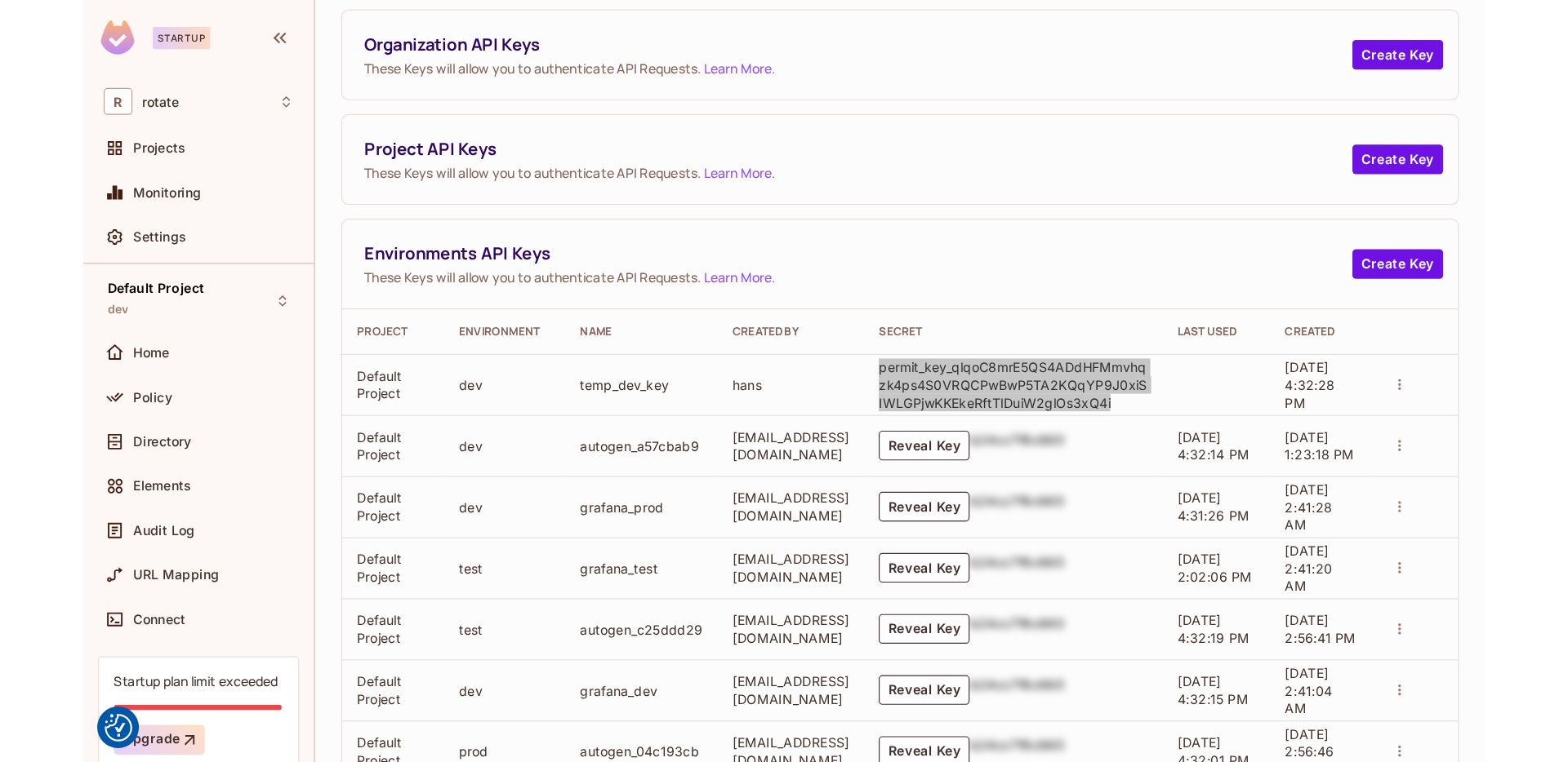
scroll to position [86, 0]
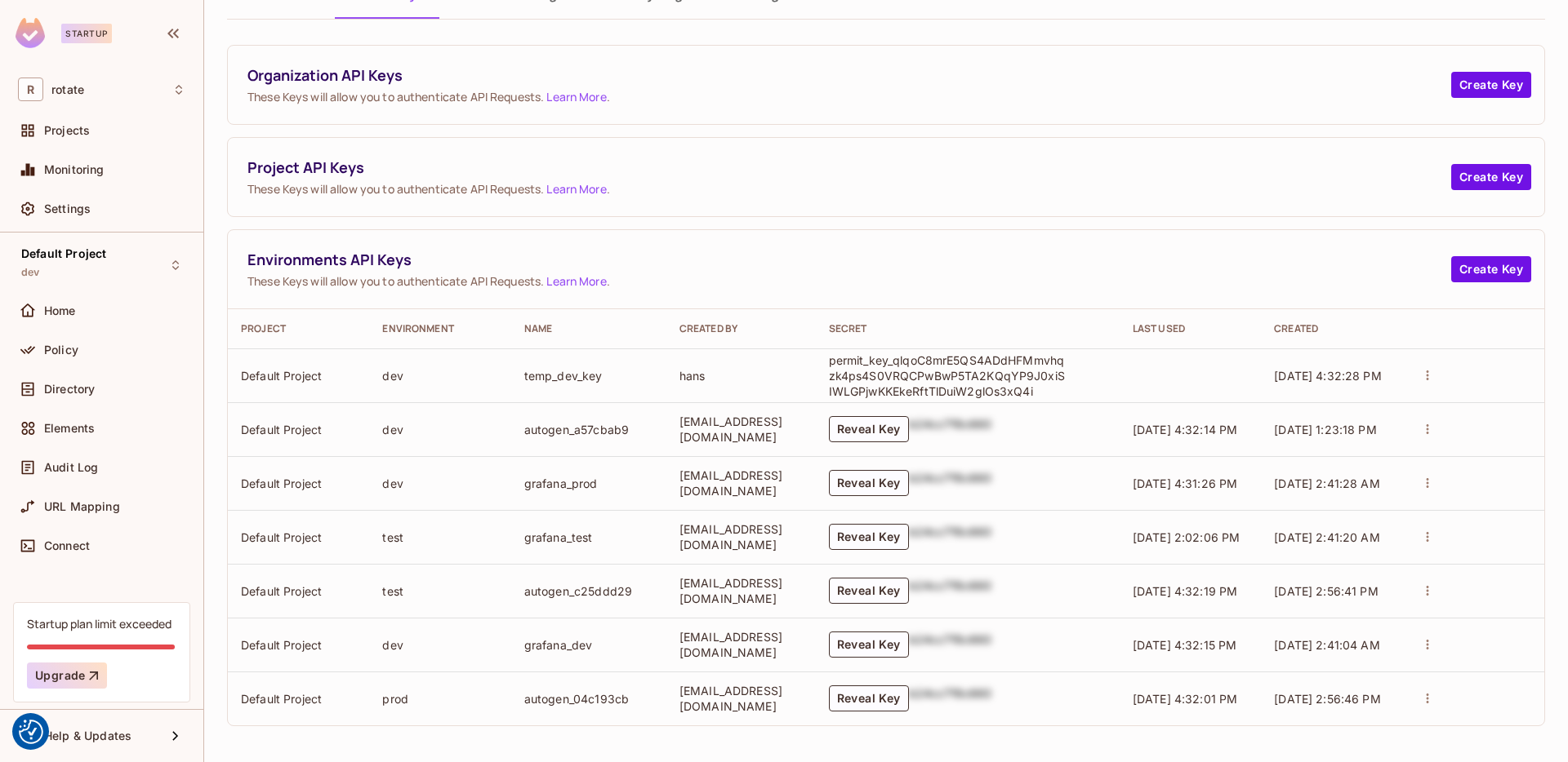
click at [874, 369] on p "permit_key_qlqoC8mrE5QS4ADdHFMmvhqzk4ps4S0VRQCPwBwP5TA2KQqYP9J0xiSIWLGPjwKKEkeR…" at bounding box center [948, 376] width 236 height 47
click at [1007, 240] on div "Environments API Keys These Keys will allow you to authenticate API Requests. L…" at bounding box center [886, 269] width 1317 height 79
